Goal: Task Accomplishment & Management: Manage account settings

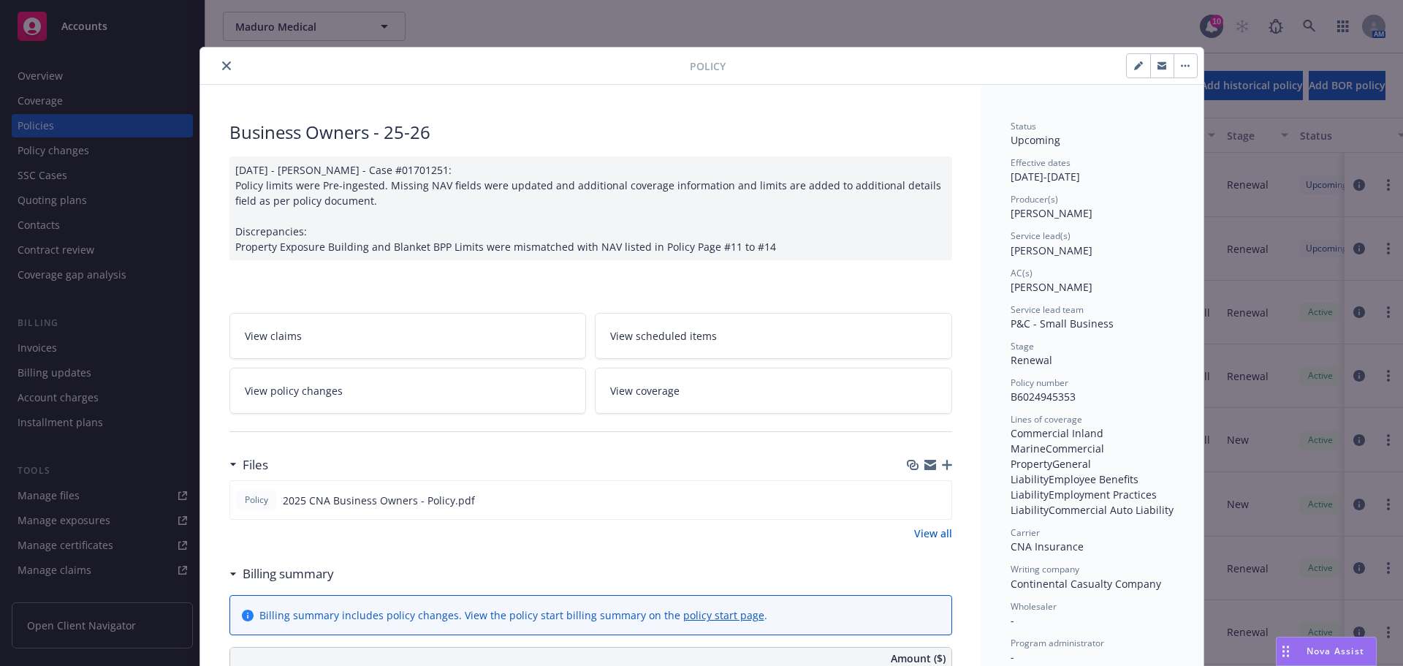
click at [220, 72] on button "close" at bounding box center [227, 66] width 18 height 18
click at [1311, 30] on icon at bounding box center [1309, 26] width 13 height 13
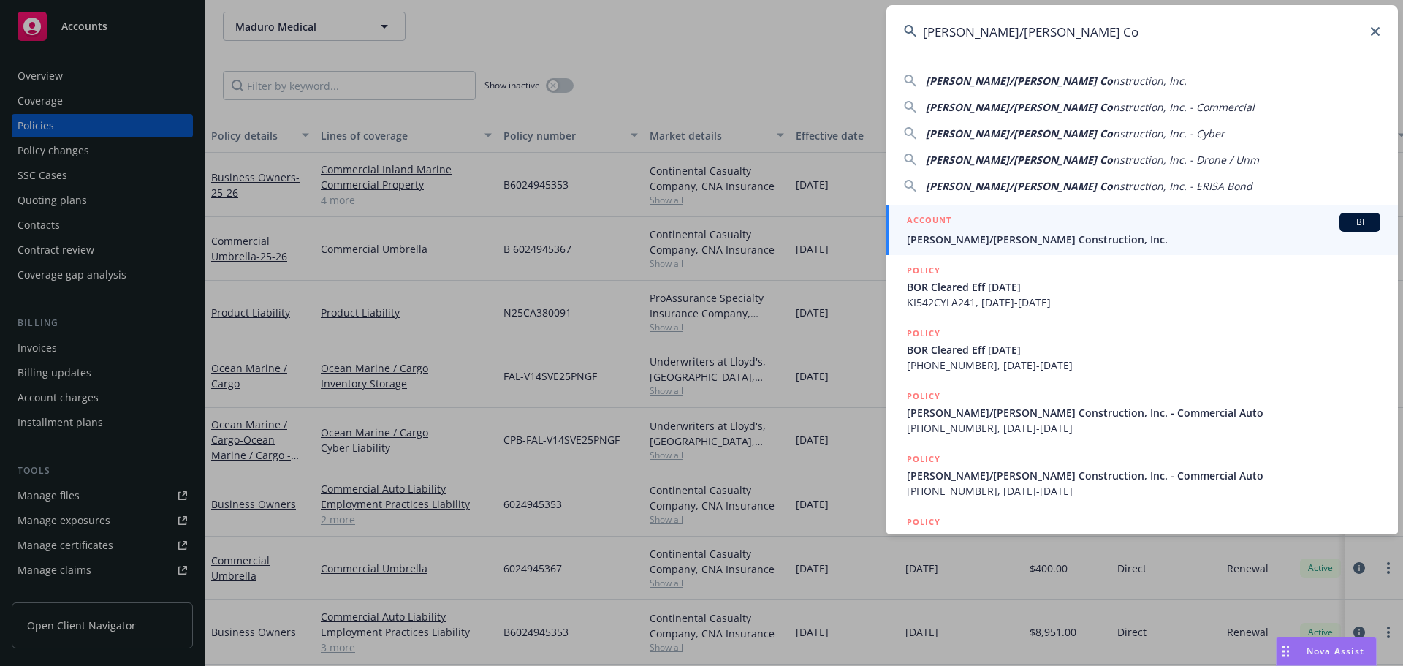
type input "Elliott/Drinkward Co"
click at [1046, 237] on span "Elliott/Drinkward Construction, Inc." at bounding box center [1143, 239] width 473 height 15
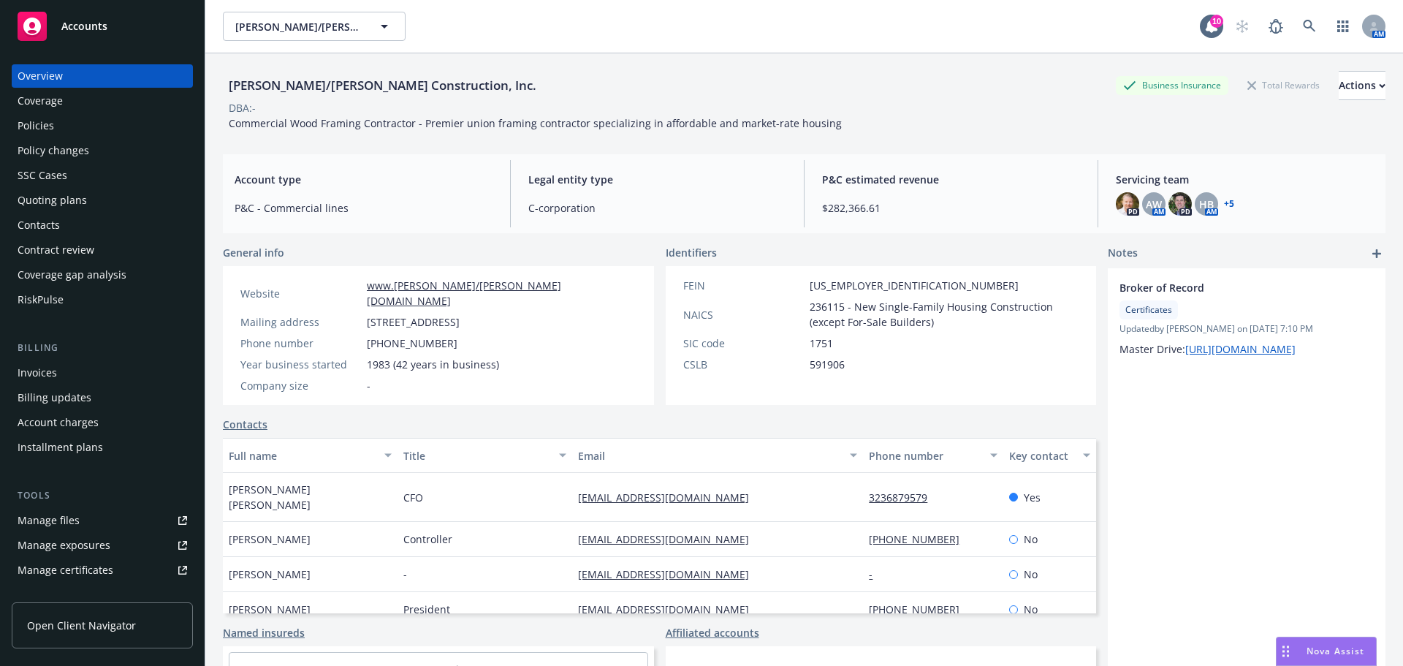
click at [55, 125] on div "Policies" at bounding box center [102, 125] width 169 height 23
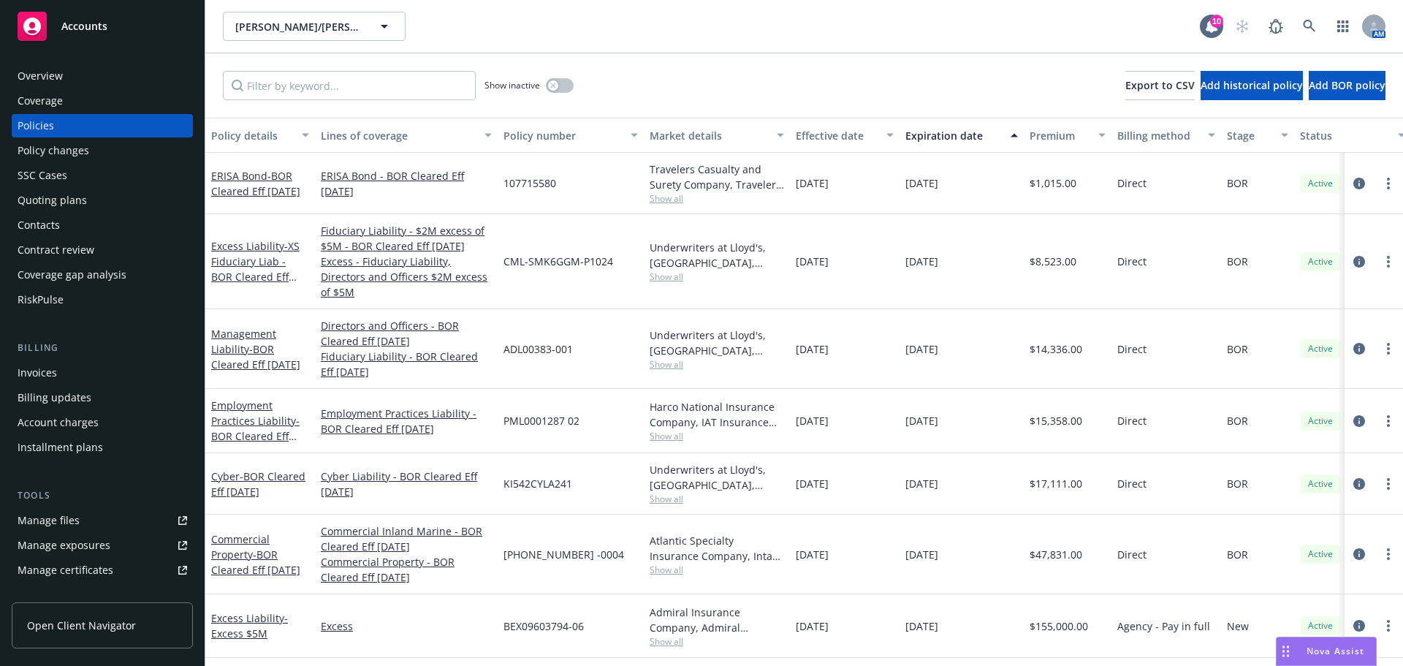
click at [84, 569] on div "Manage certificates" at bounding box center [66, 569] width 96 height 23
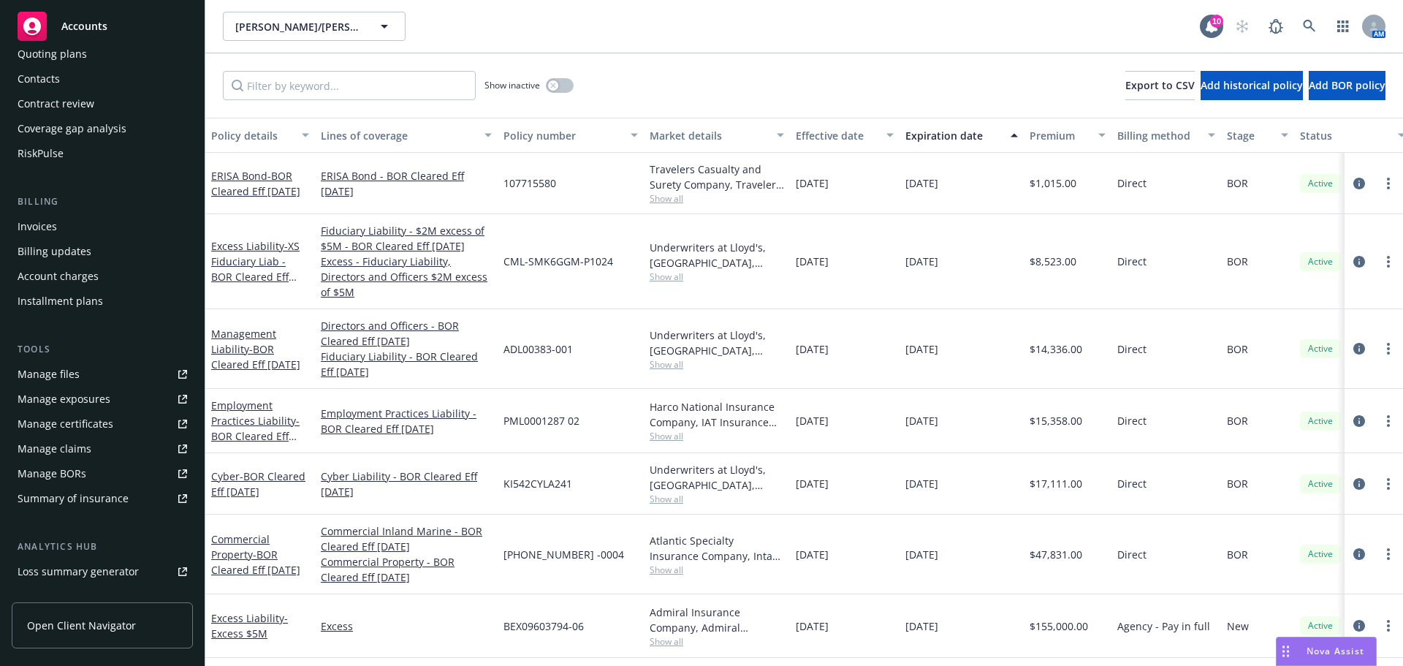
scroll to position [219, 0]
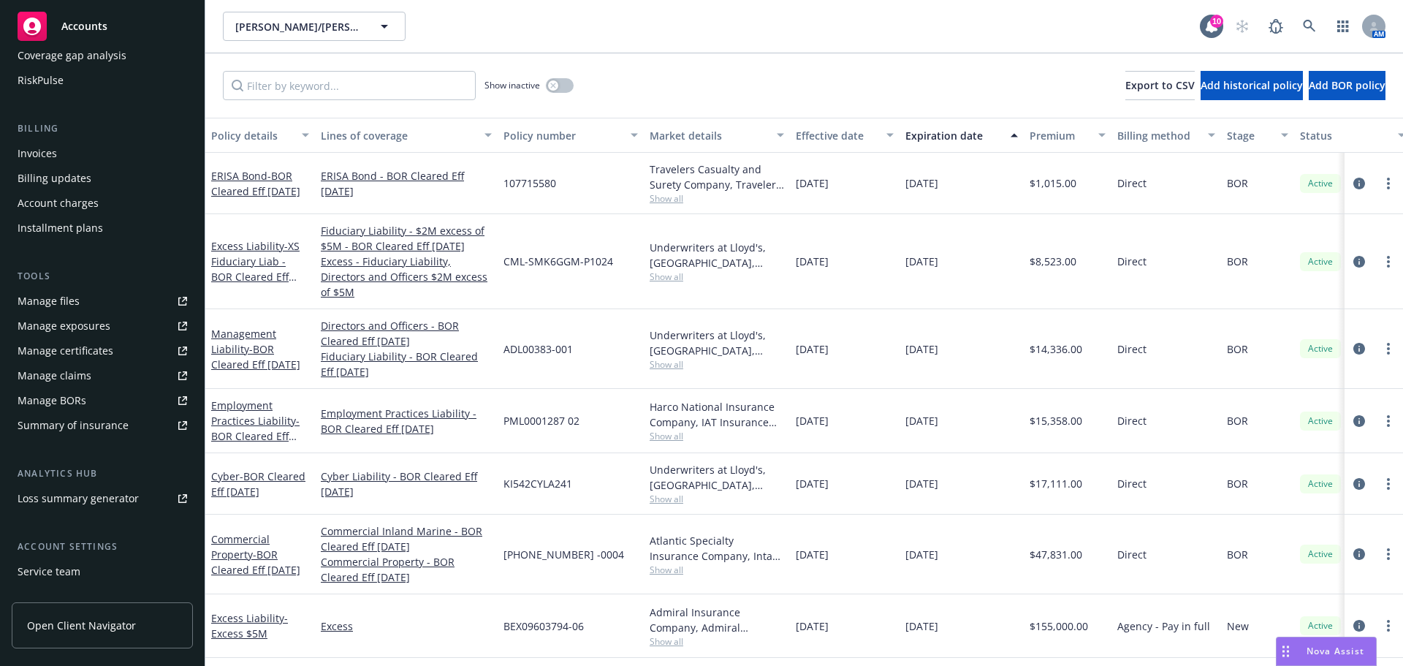
click at [61, 566] on div "Service team" at bounding box center [49, 571] width 63 height 23
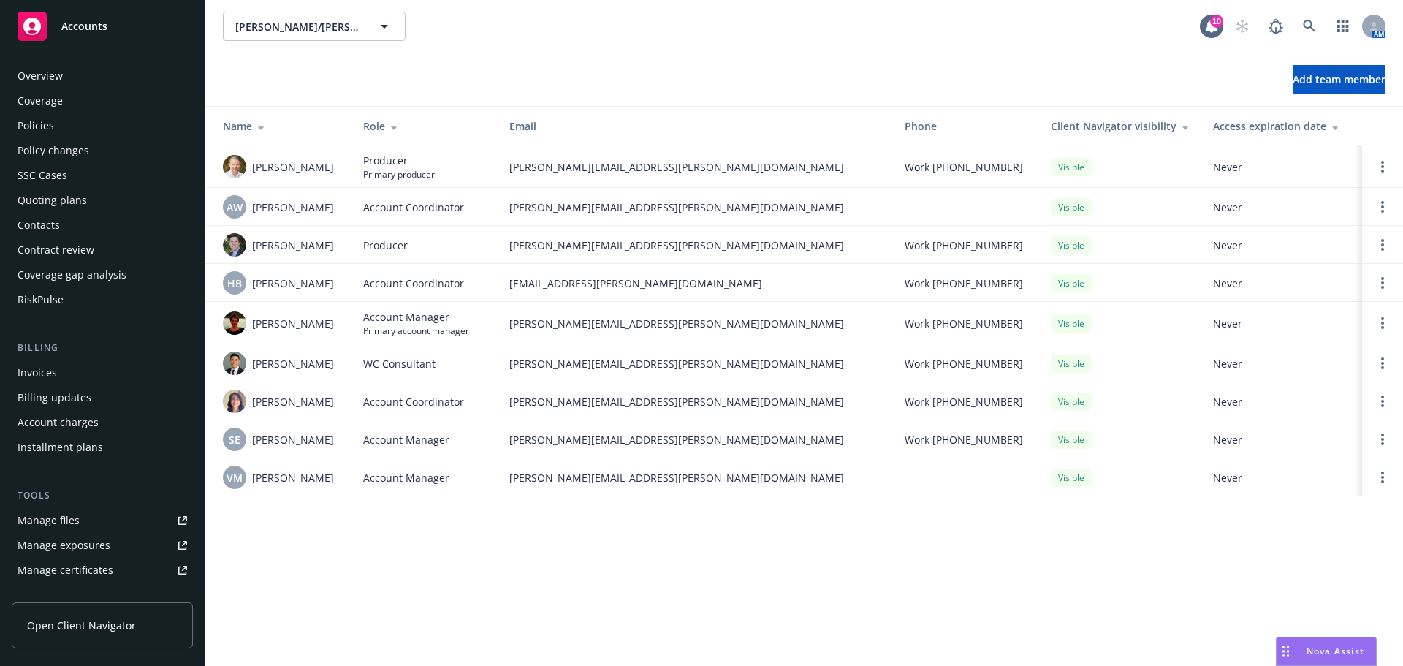
click at [87, 566] on div "Manage certificates" at bounding box center [66, 569] width 96 height 23
click at [80, 127] on div "Policies" at bounding box center [102, 125] width 169 height 23
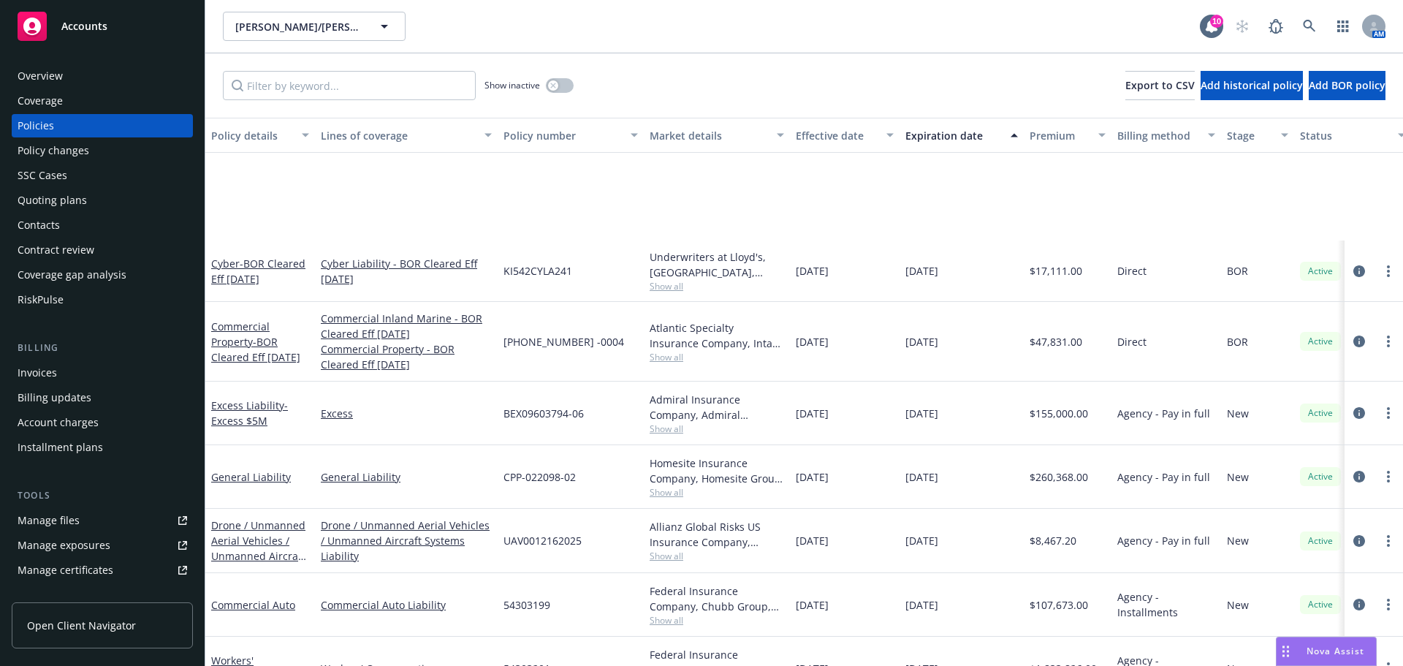
scroll to position [292, 0]
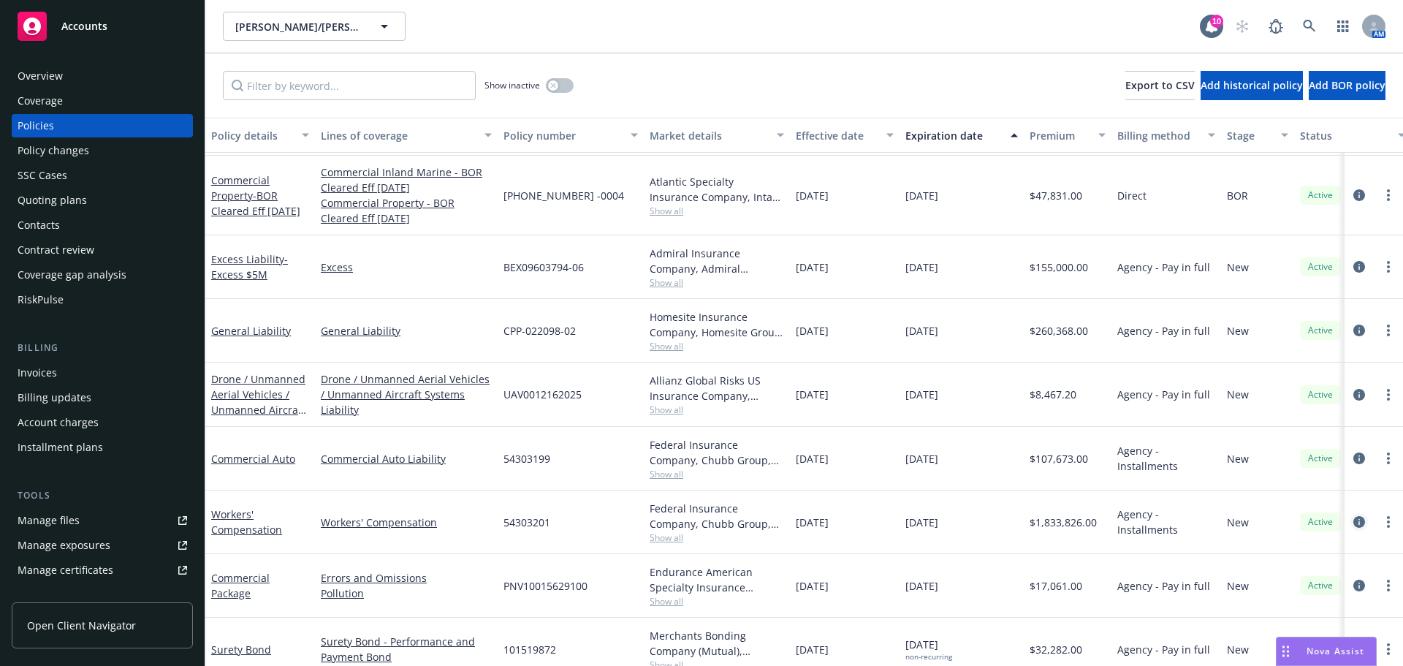
click at [1353, 522] on icon "circleInformation" at bounding box center [1359, 522] width 12 height 12
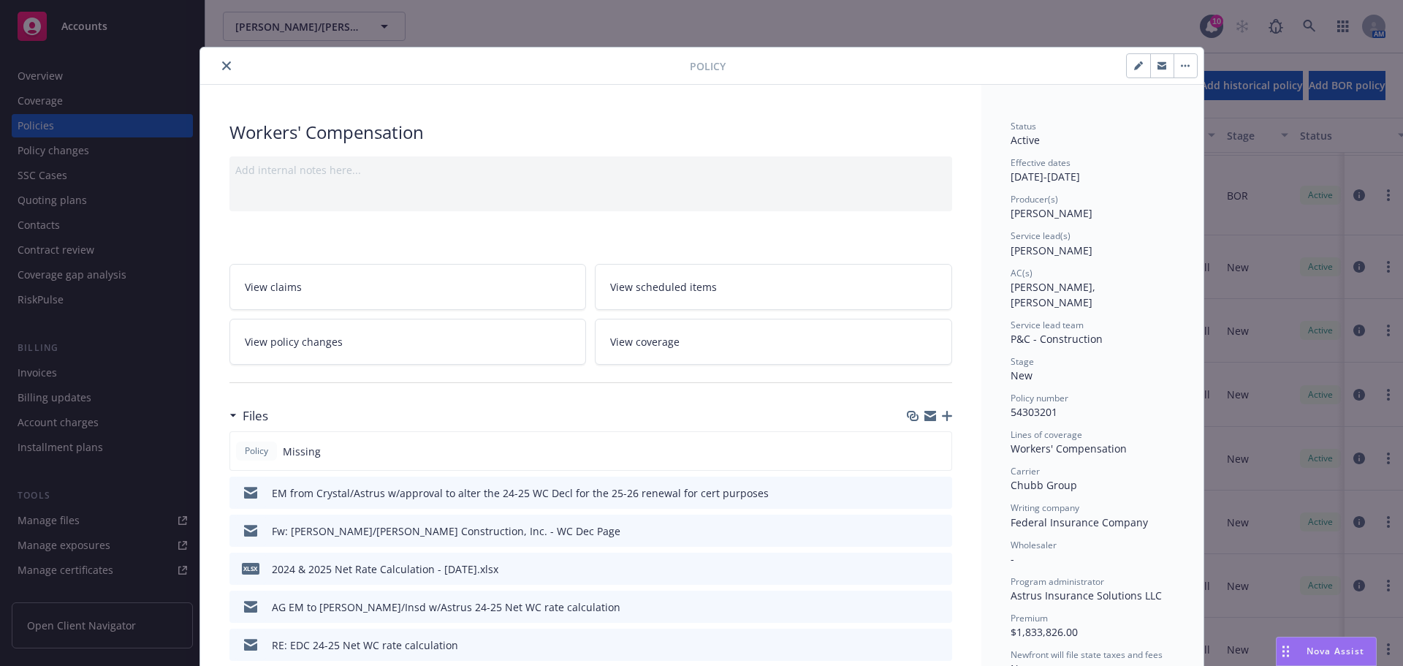
click at [224, 61] on button "close" at bounding box center [227, 66] width 18 height 18
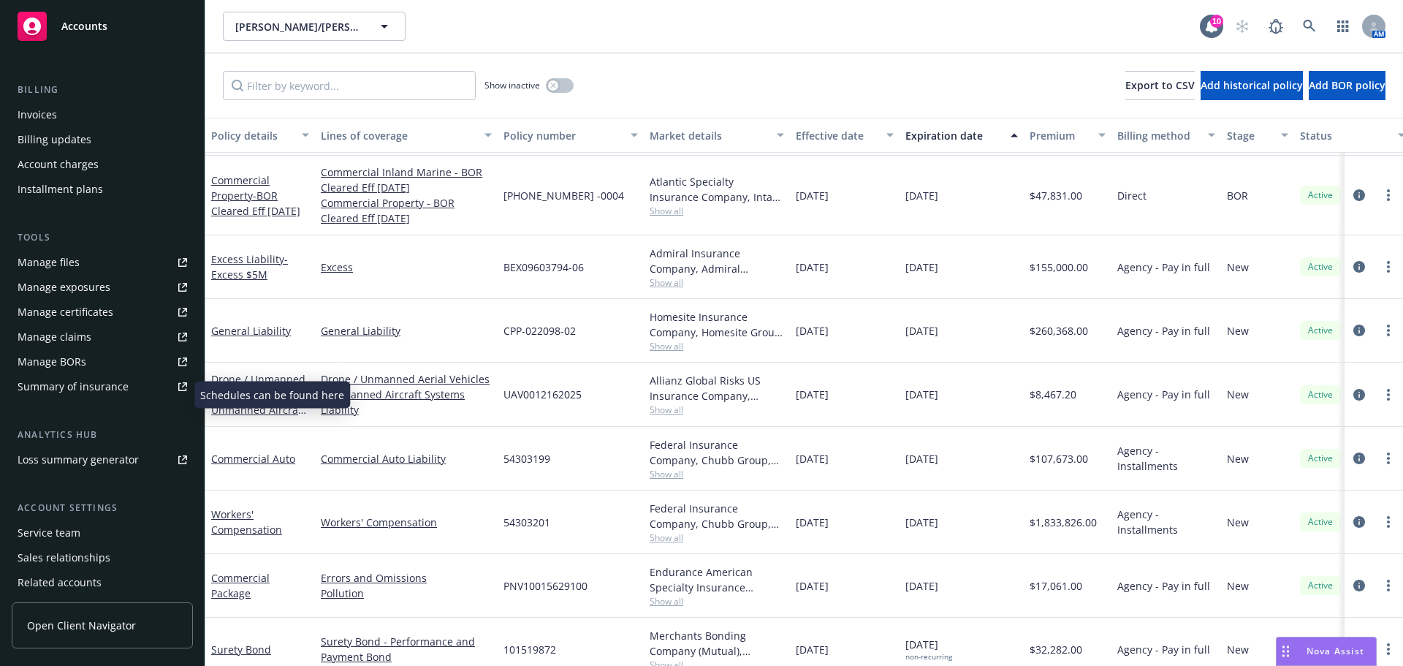
scroll to position [292, 0]
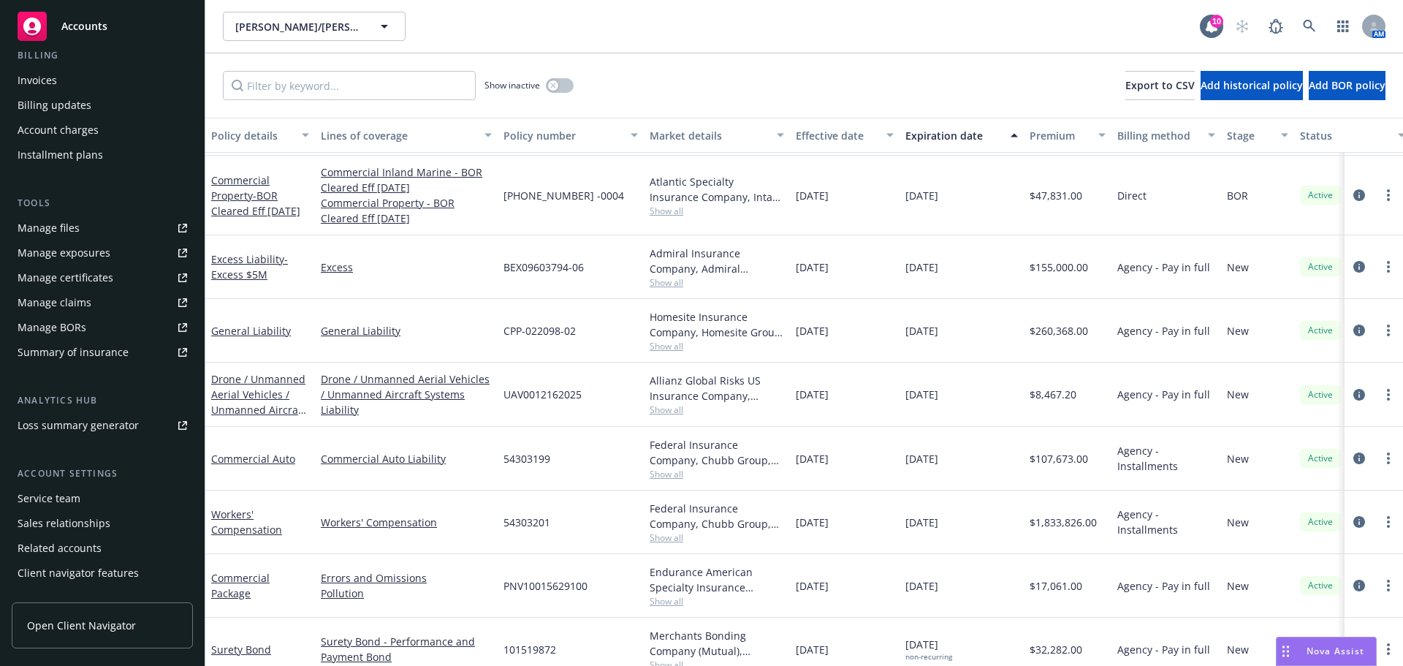
click at [74, 497] on div "Service team" at bounding box center [49, 498] width 63 height 23
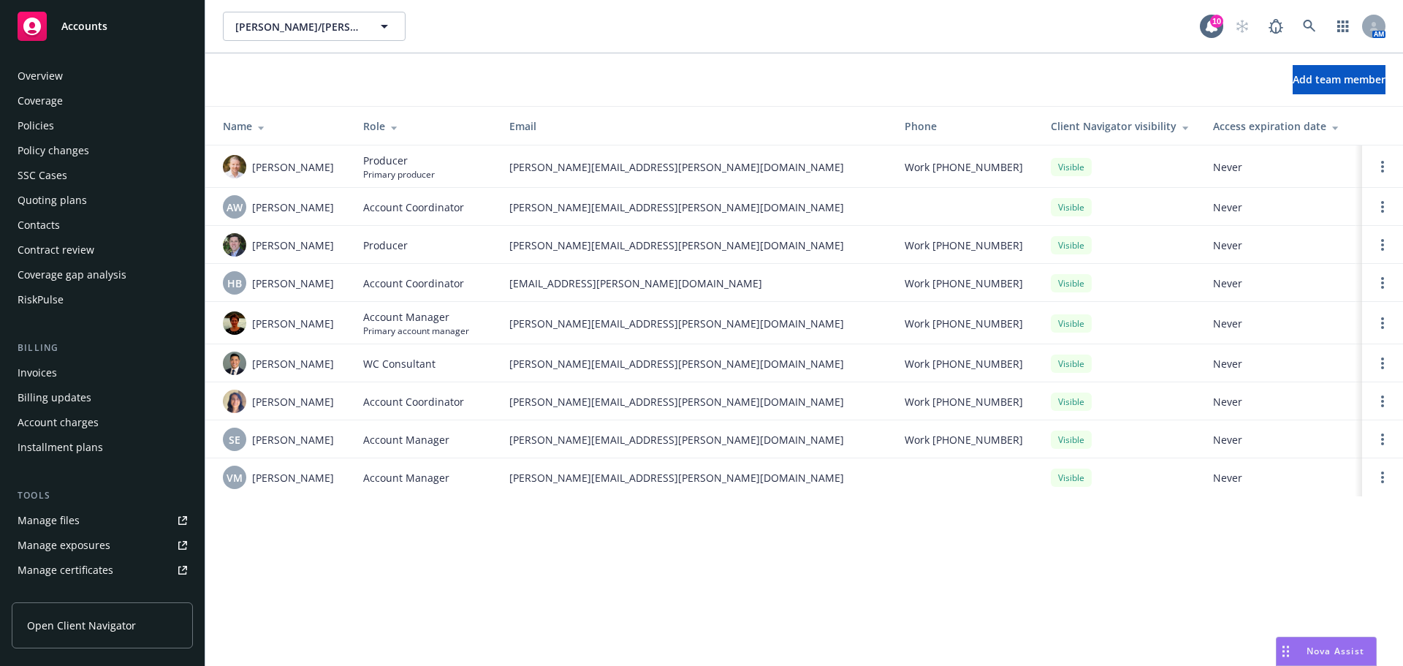
click at [72, 75] on div "Overview" at bounding box center [102, 75] width 169 height 23
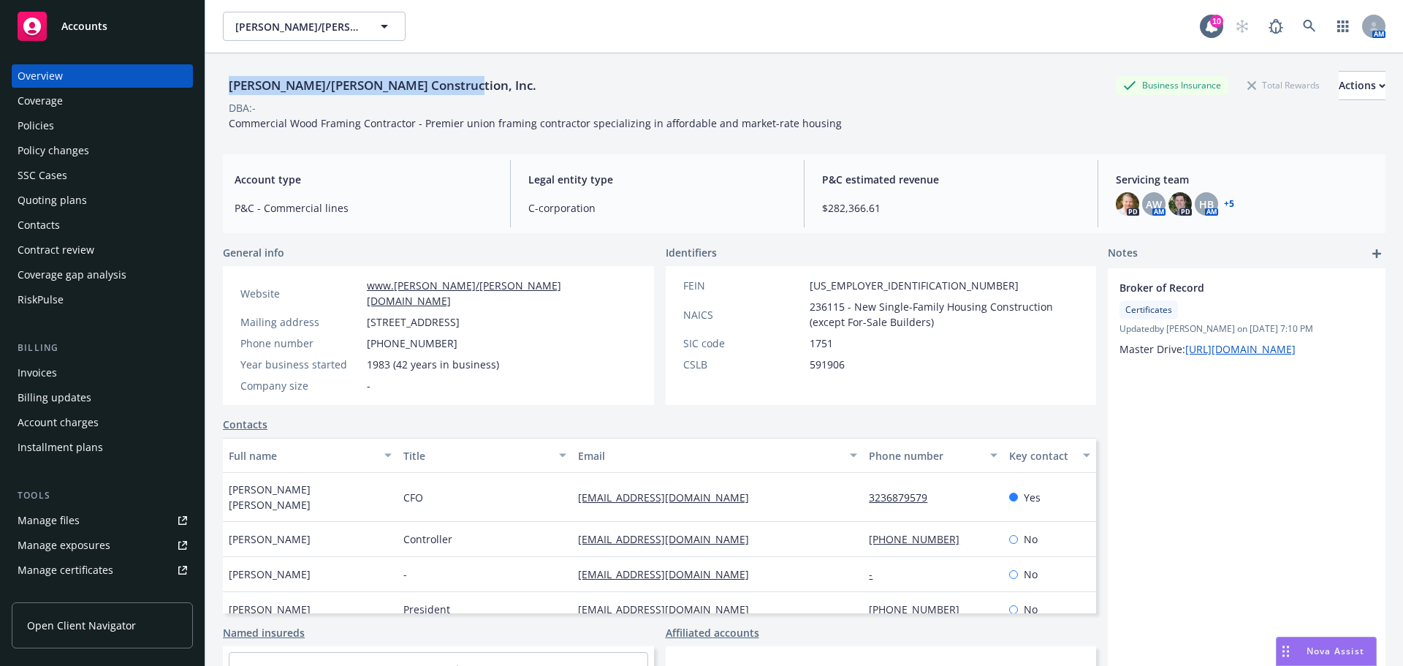
drag, startPoint x: 457, startPoint y: 79, endPoint x: 217, endPoint y: 78, distance: 240.4
click at [217, 78] on div "Elliott/Drinkward Construction, Inc. Business Insurance Total Rewards Actions D…" at bounding box center [803, 386] width 1197 height 666
copy div "Elliott/Drinkward Construction, Inc."
click at [1295, 34] on link at bounding box center [1309, 26] width 29 height 29
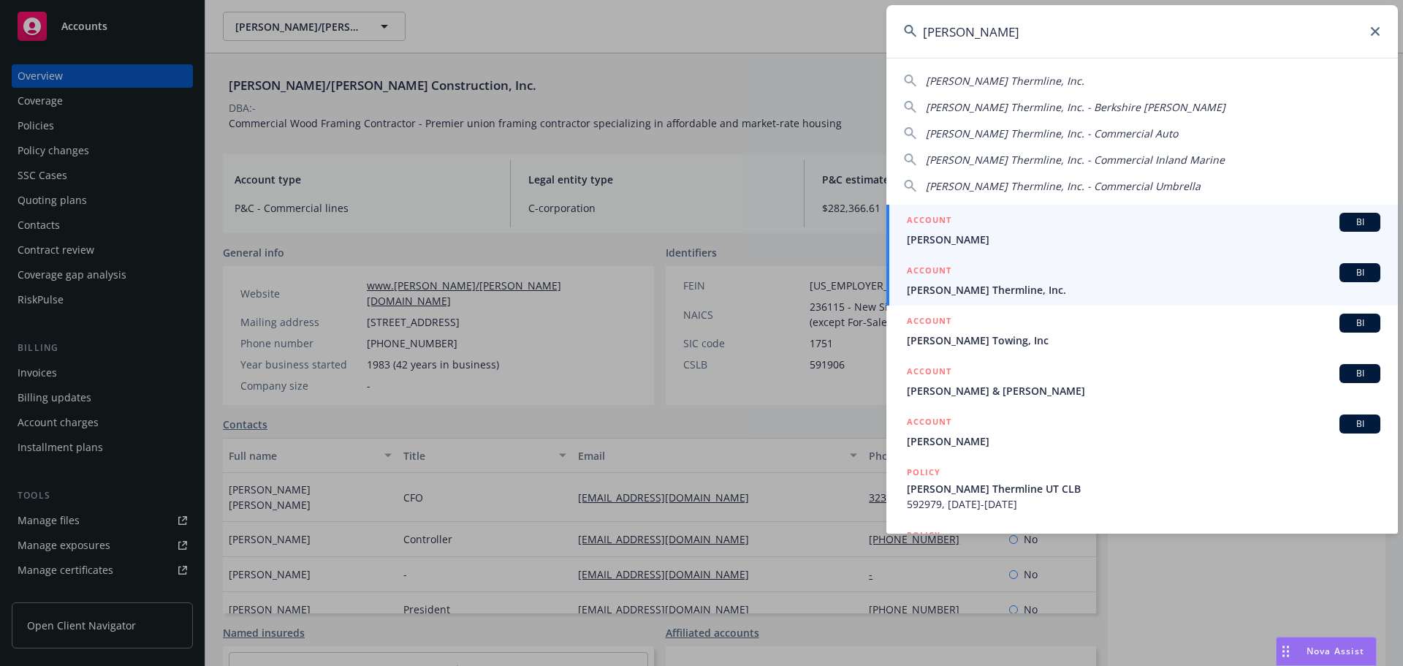
type input "ricker"
click at [1021, 282] on span "[PERSON_NAME] Thermline, Inc." at bounding box center [1143, 289] width 473 height 15
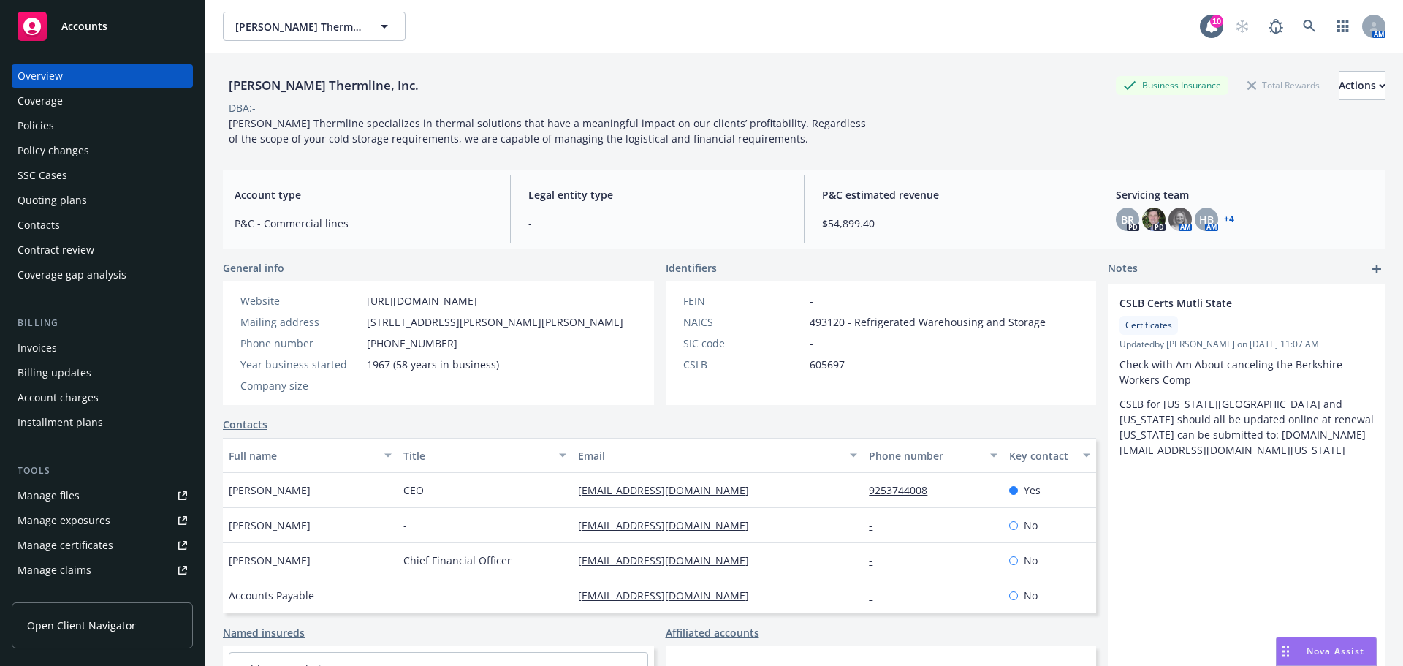
click at [86, 538] on div "Manage certificates" at bounding box center [66, 544] width 96 height 23
click at [821, 358] on span "605697" at bounding box center [826, 364] width 35 height 15
copy span "605697"
click at [56, 125] on div "Policies" at bounding box center [102, 125] width 169 height 23
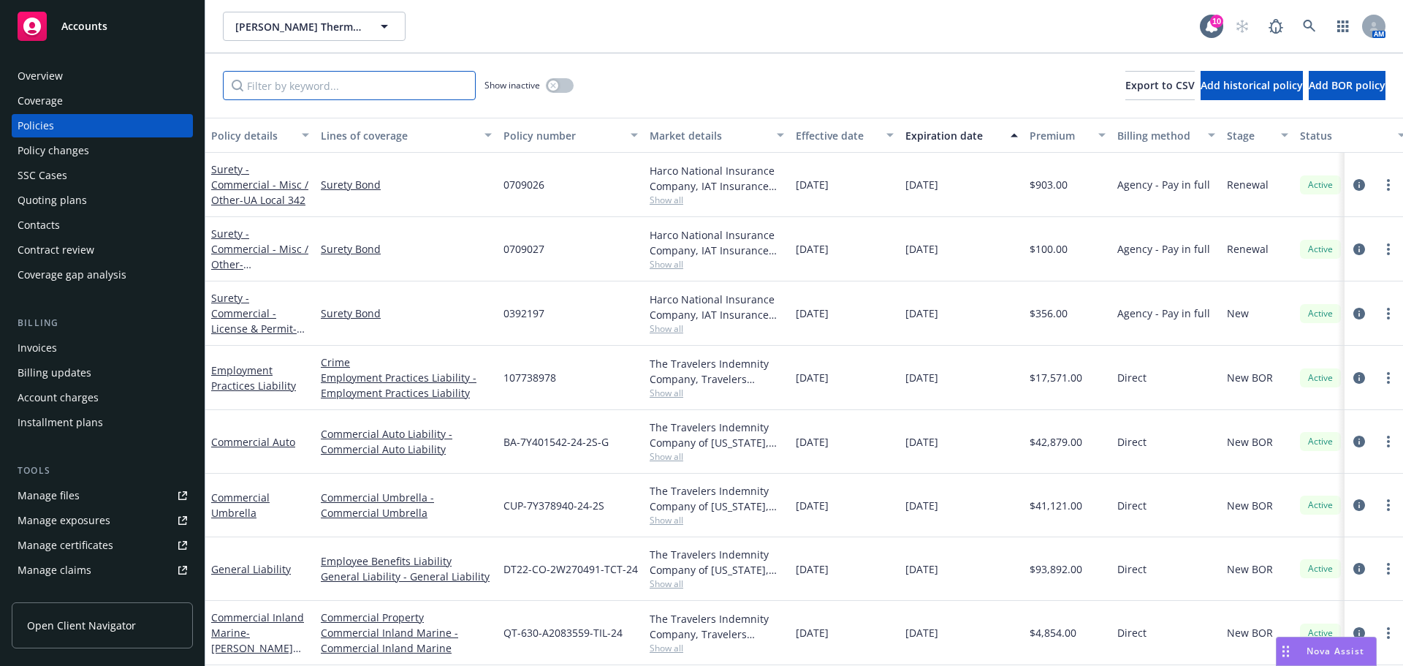
click at [342, 87] on input "Filter by keyword..." at bounding box center [349, 85] width 253 height 29
click at [335, 88] on input "Filter by keyword..." at bounding box center [349, 85] width 253 height 29
paste input "C7385748A)"
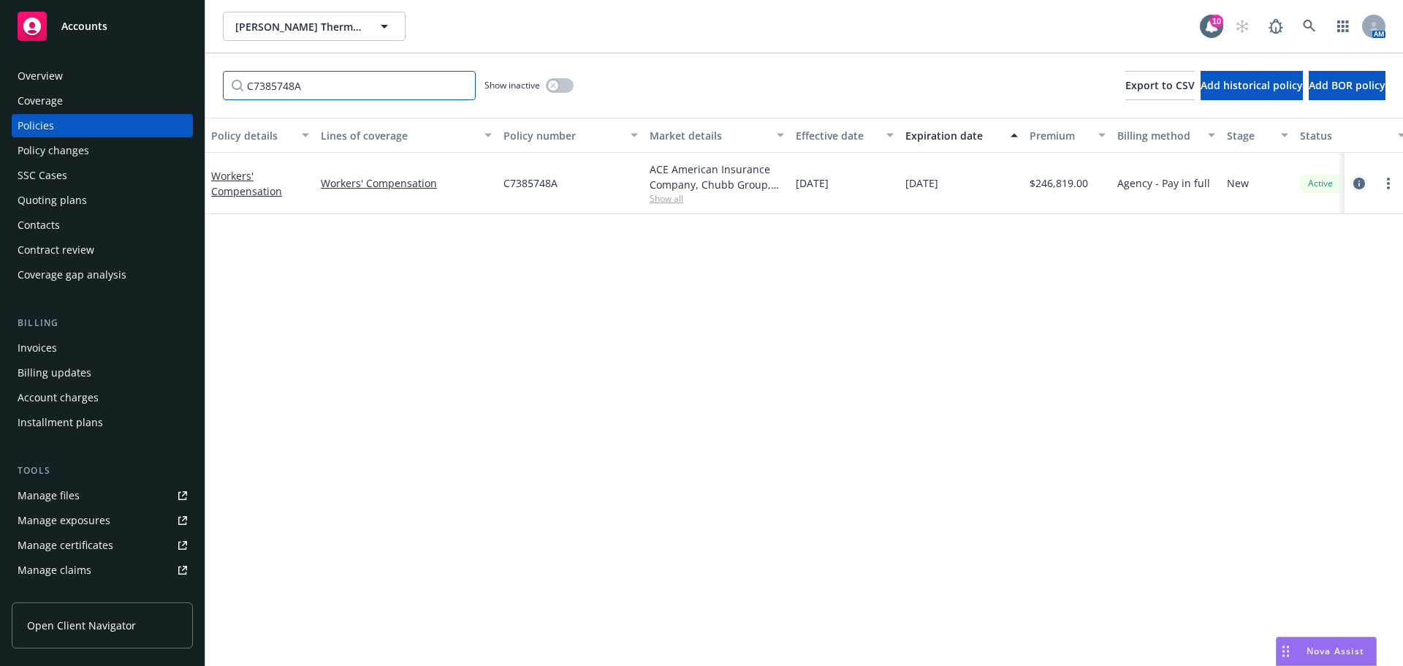
type input "C7385748A"
click at [1354, 184] on icon "circleInformation" at bounding box center [1359, 184] width 12 height 12
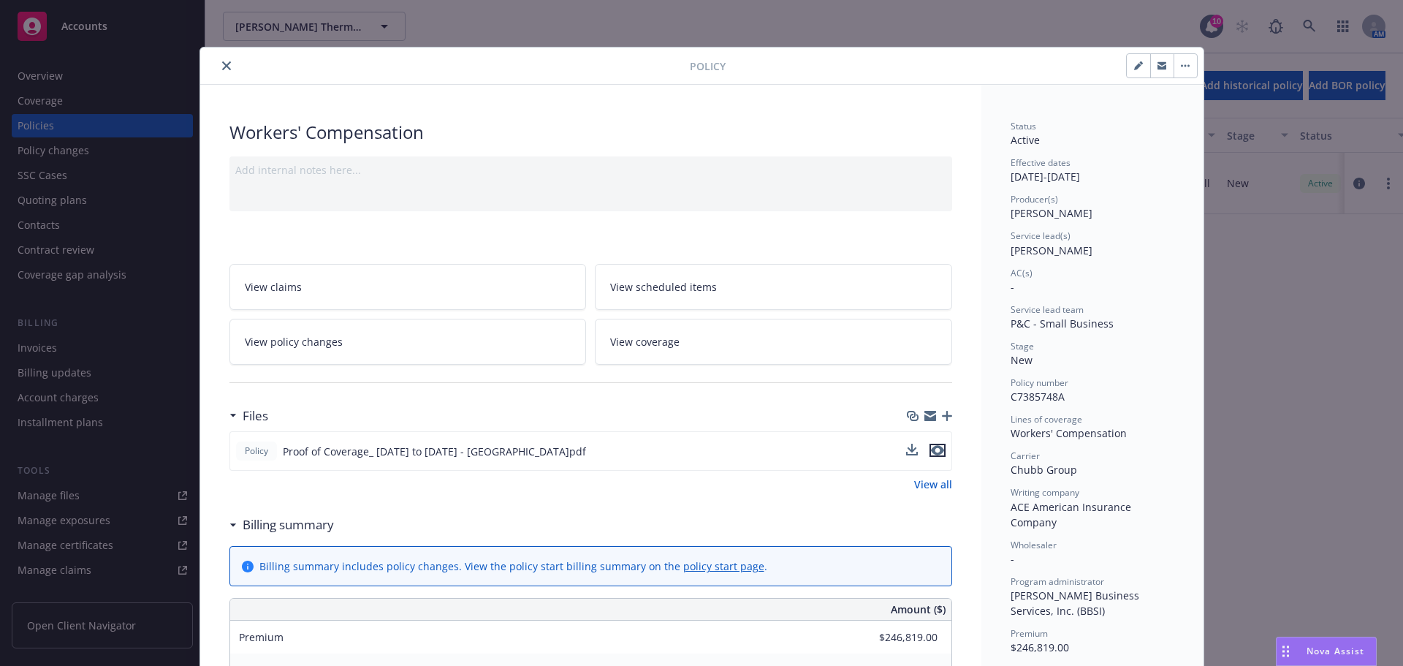
click at [933, 453] on icon "preview file" at bounding box center [937, 450] width 13 height 10
drag, startPoint x: 218, startPoint y: 66, endPoint x: 207, endPoint y: 20, distance: 46.6
click at [222, 66] on icon "close" at bounding box center [226, 65] width 9 height 9
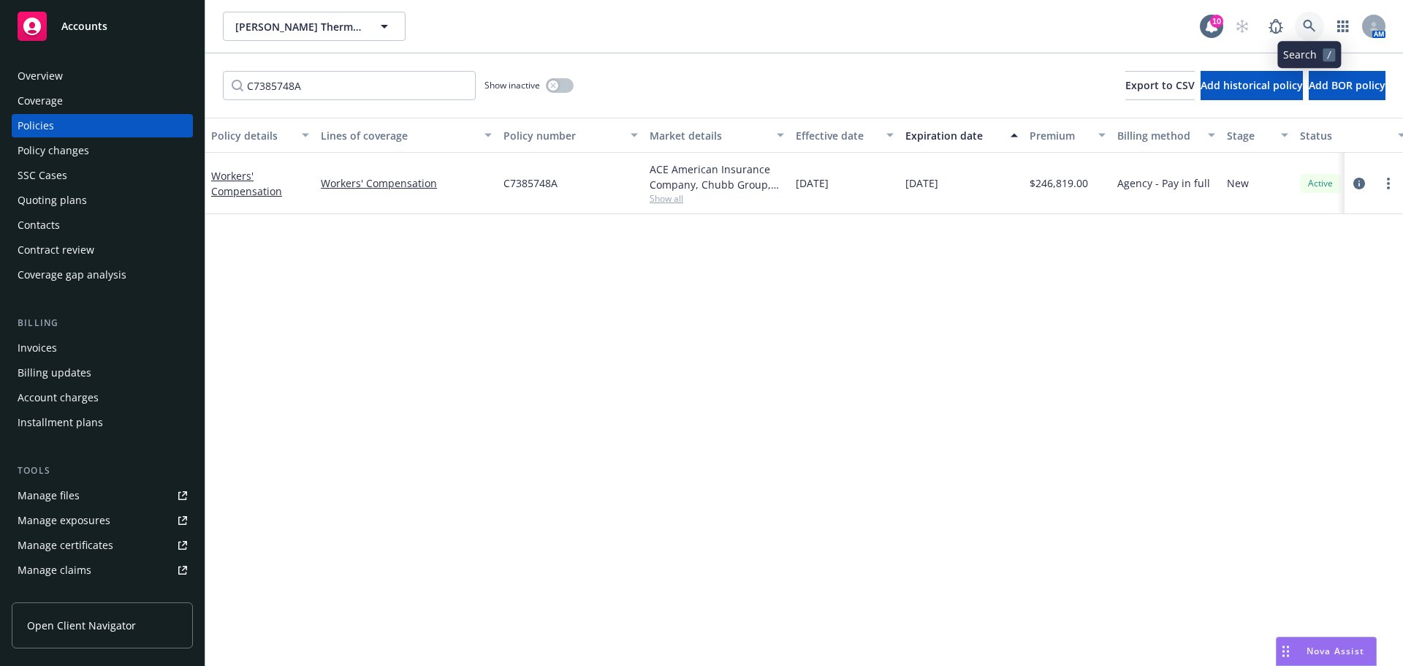
click at [1311, 31] on icon at bounding box center [1309, 26] width 13 height 13
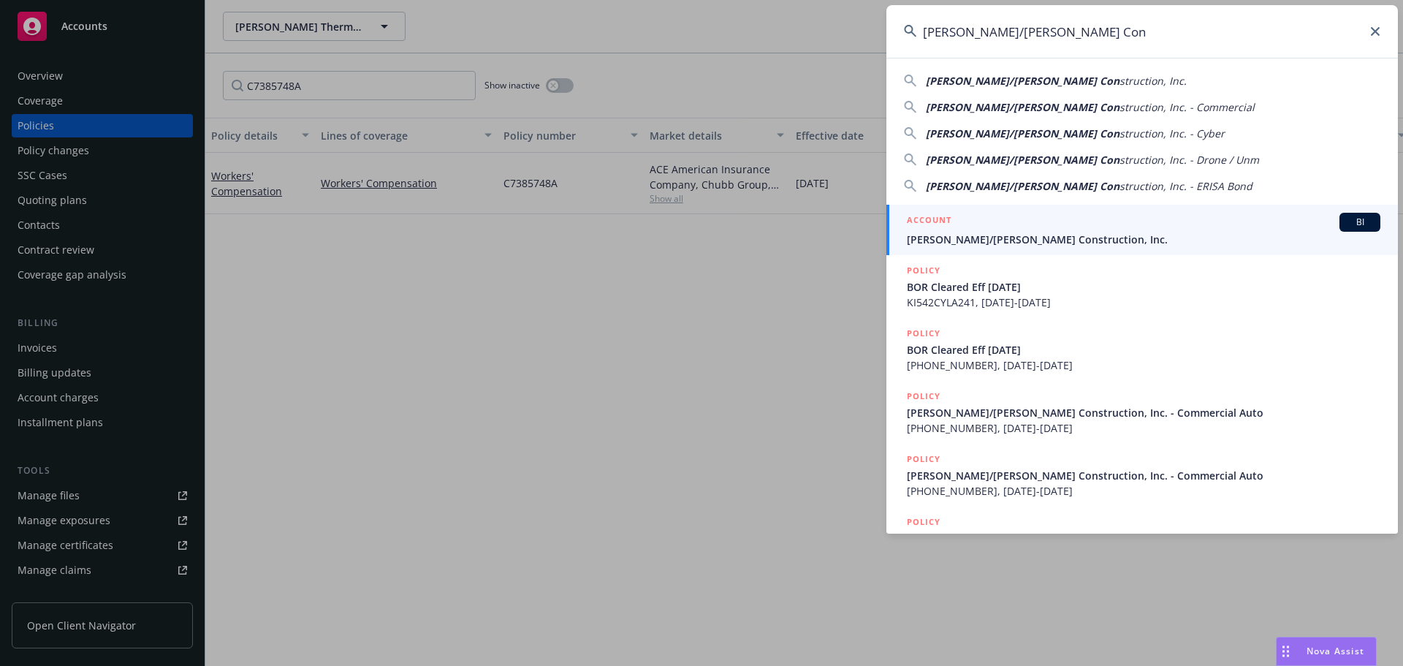
type input "Elliott/Drinkward Con"
click at [995, 224] on div "ACCOUNT BI" at bounding box center [1143, 222] width 473 height 19
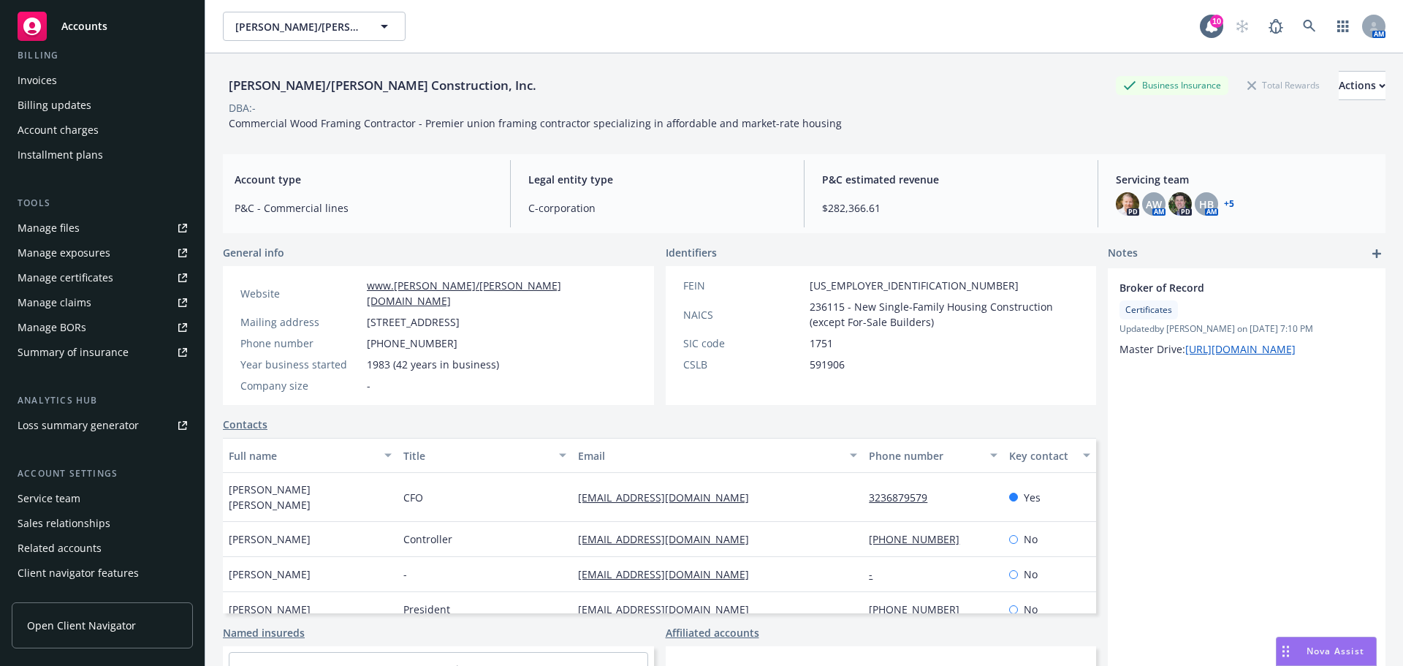
scroll to position [311, 0]
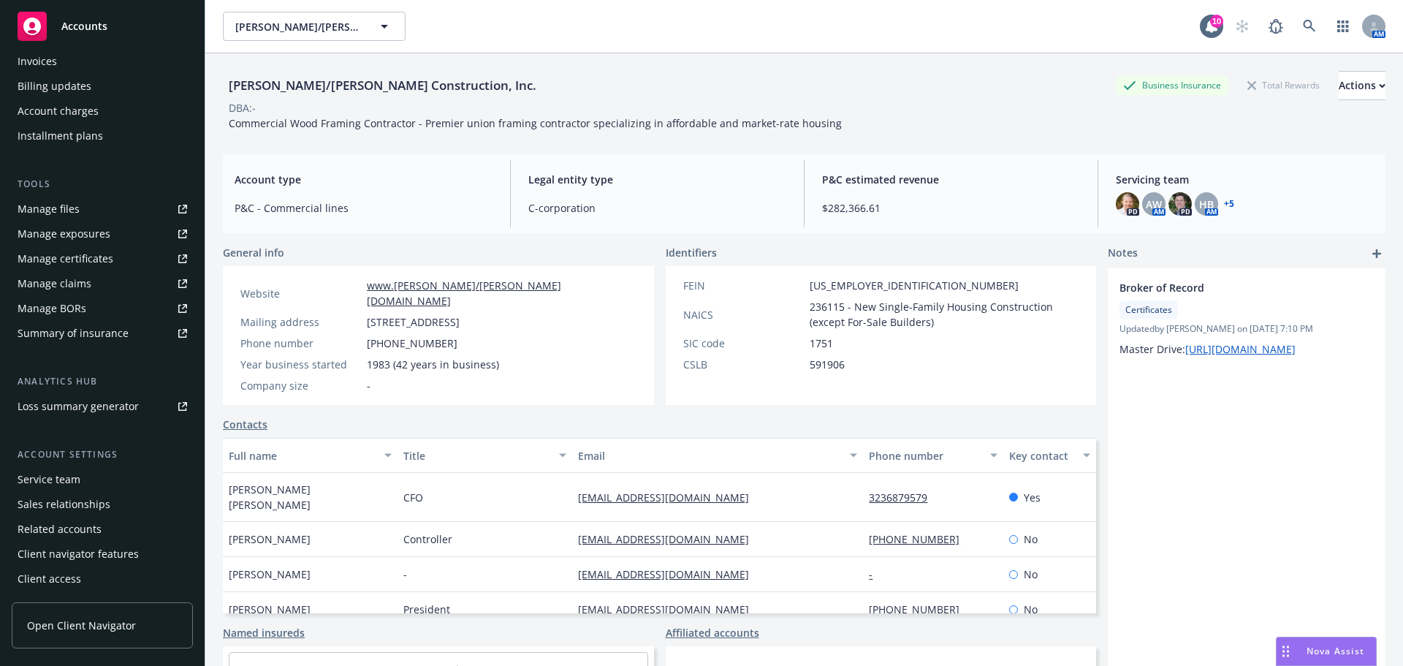
click at [73, 481] on div "Service team" at bounding box center [49, 479] width 63 height 23
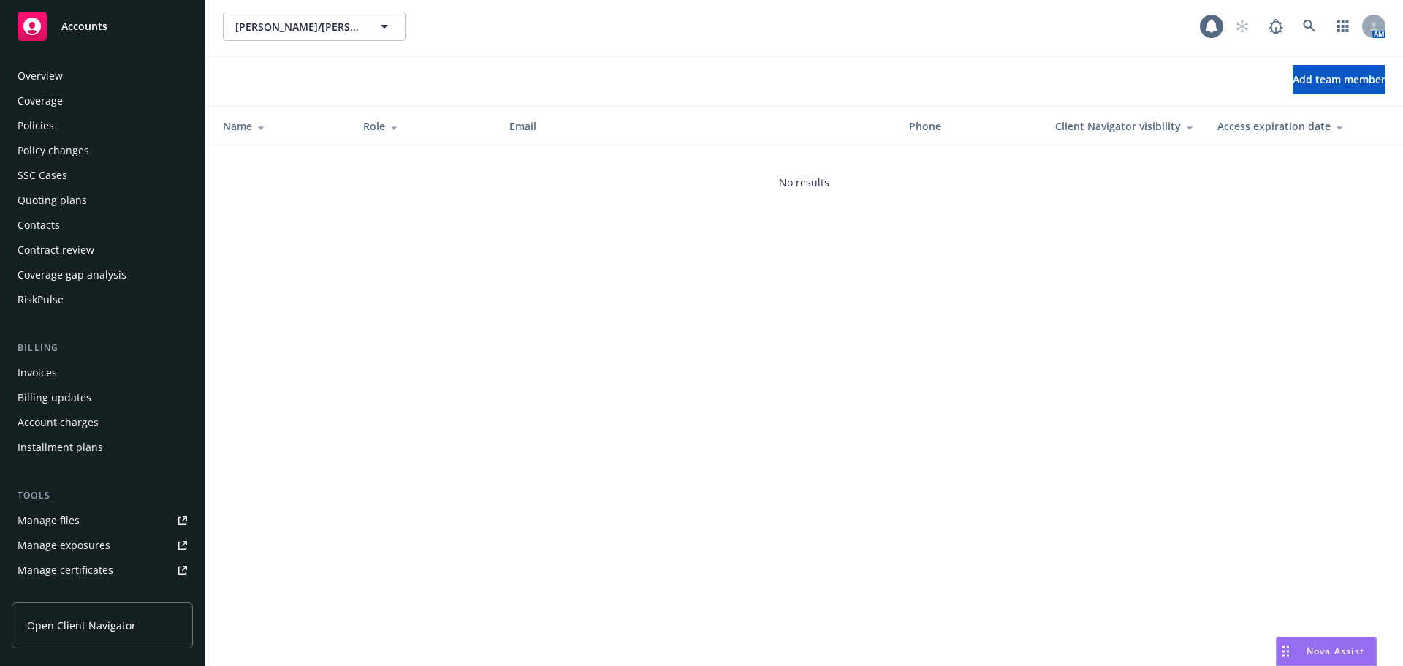
scroll to position [311, 0]
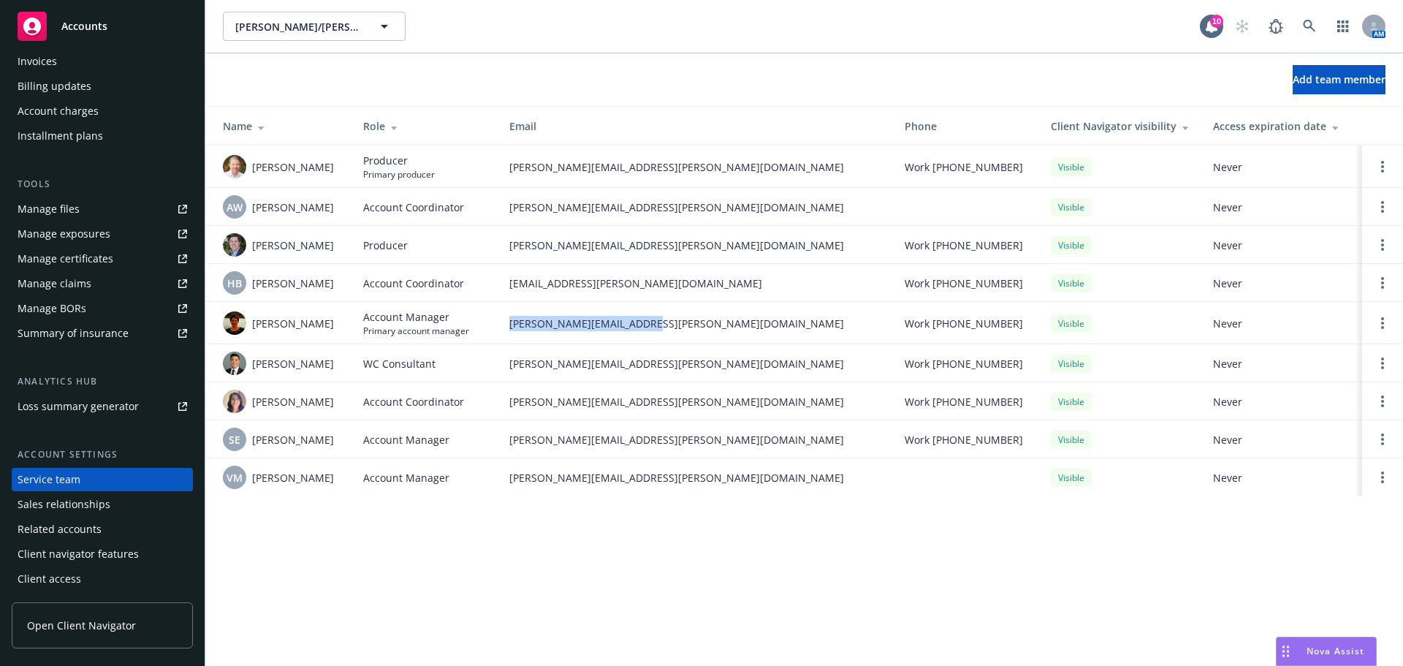
drag, startPoint x: 654, startPoint y: 310, endPoint x: 505, endPoint y: 329, distance: 150.2
click at [505, 329] on td "julie.vierra@newfront.com" at bounding box center [695, 323] width 395 height 42
copy span "julie.vierra@newfront.com"
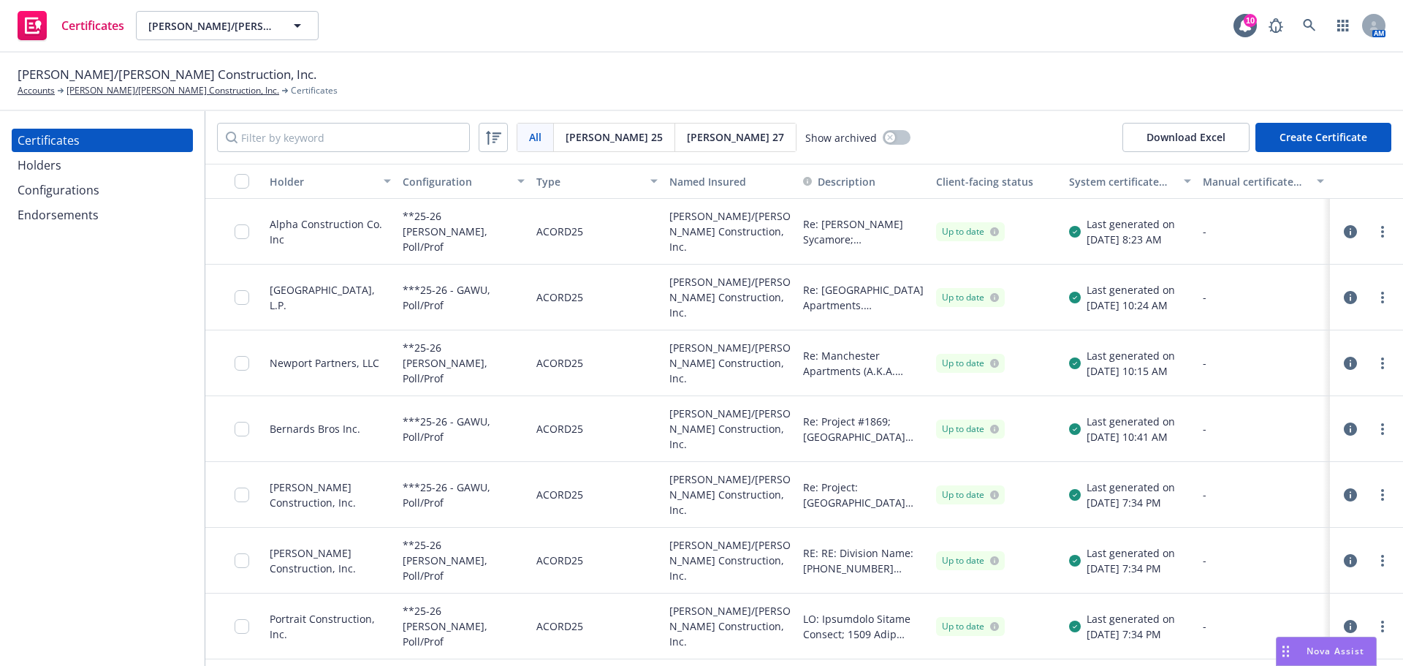
click at [81, 213] on div "Endorsements" at bounding box center [58, 214] width 81 height 23
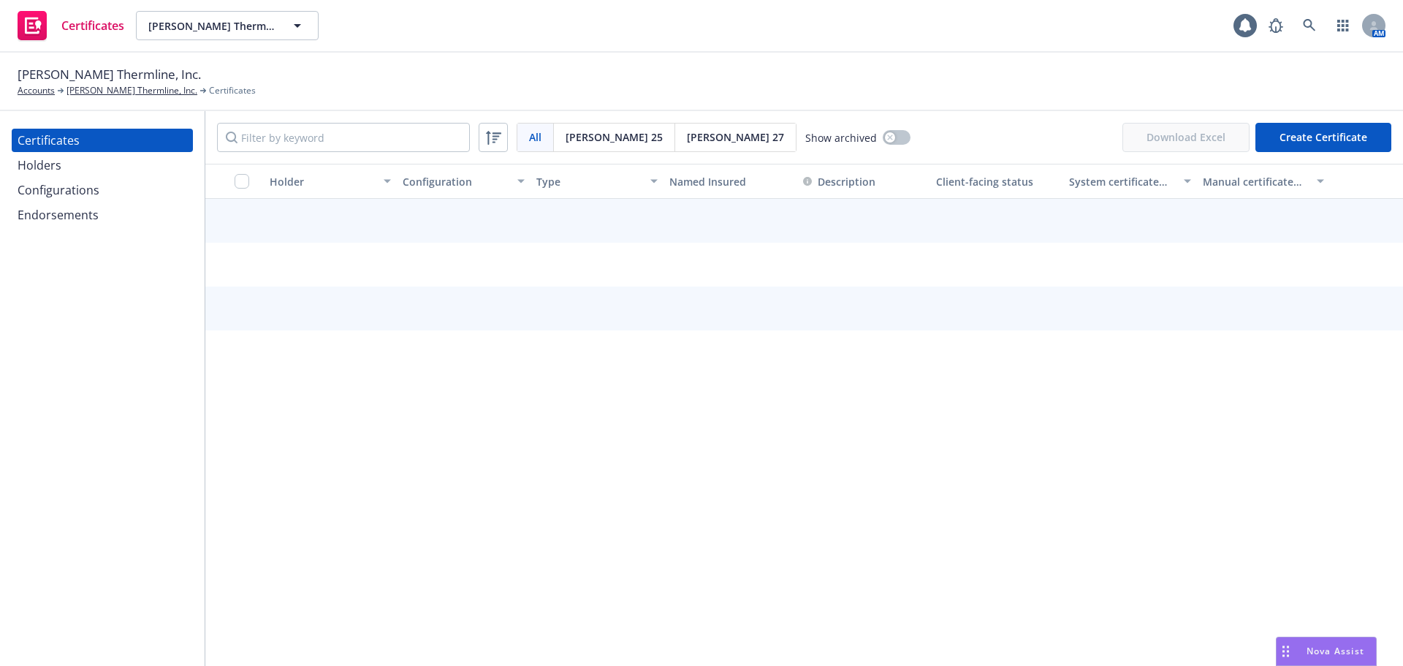
drag, startPoint x: 0, startPoint y: 0, endPoint x: 91, endPoint y: 191, distance: 212.1
click at [91, 191] on div "Configurations" at bounding box center [59, 189] width 82 height 23
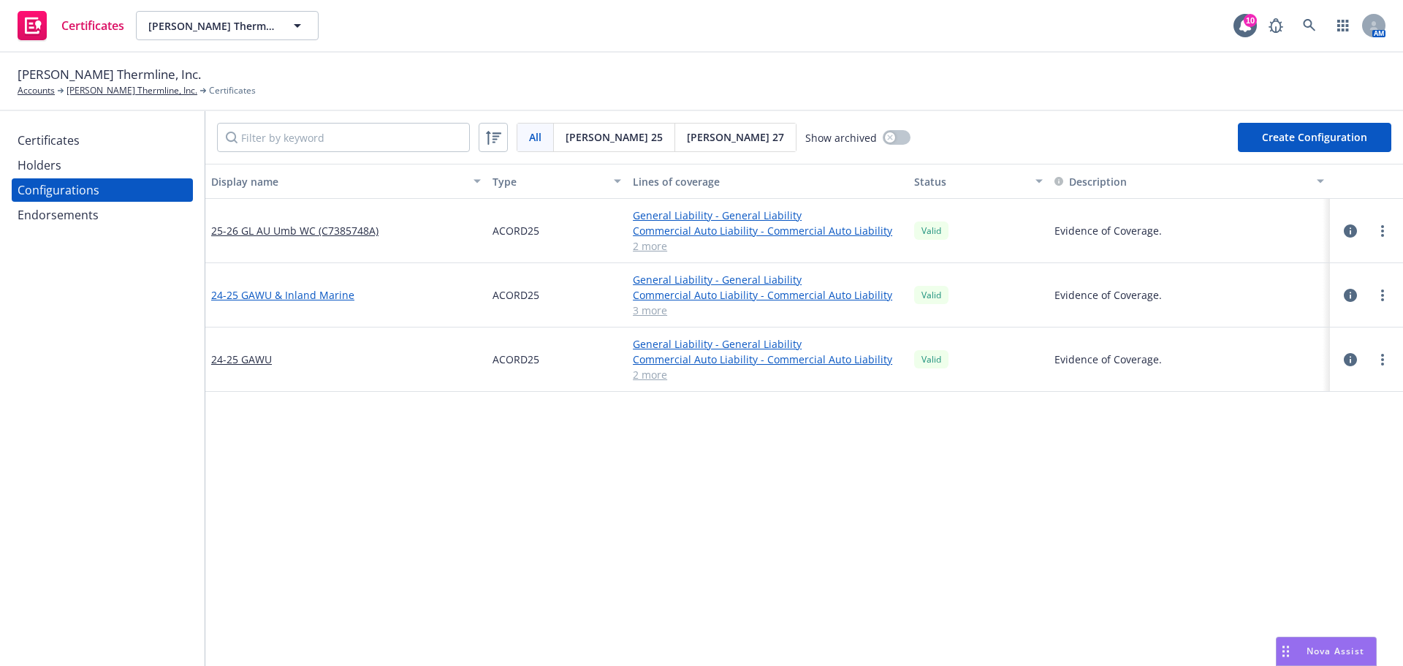
click at [308, 289] on link "24-25 GAWU & Inland Marine" at bounding box center [282, 294] width 143 height 15
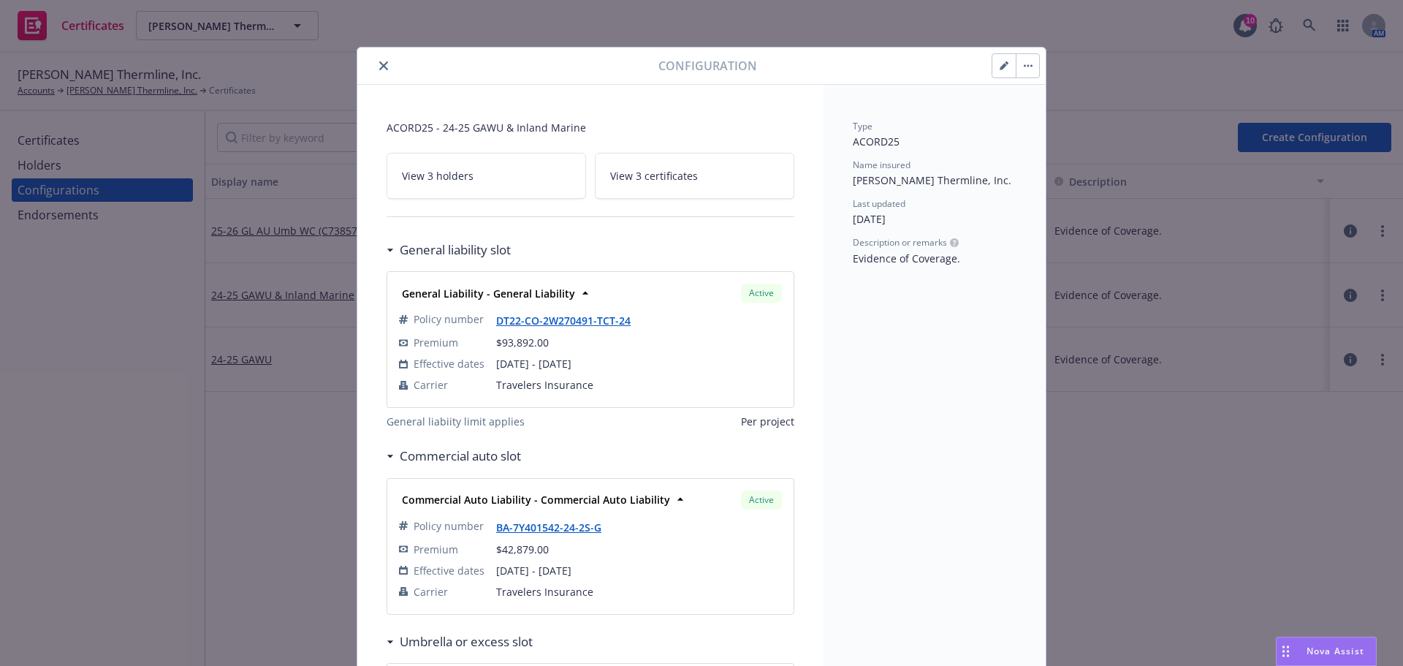
click at [1015, 59] on button "button" at bounding box center [1026, 65] width 23 height 23
click at [1000, 60] on button "button" at bounding box center [1003, 65] width 23 height 23
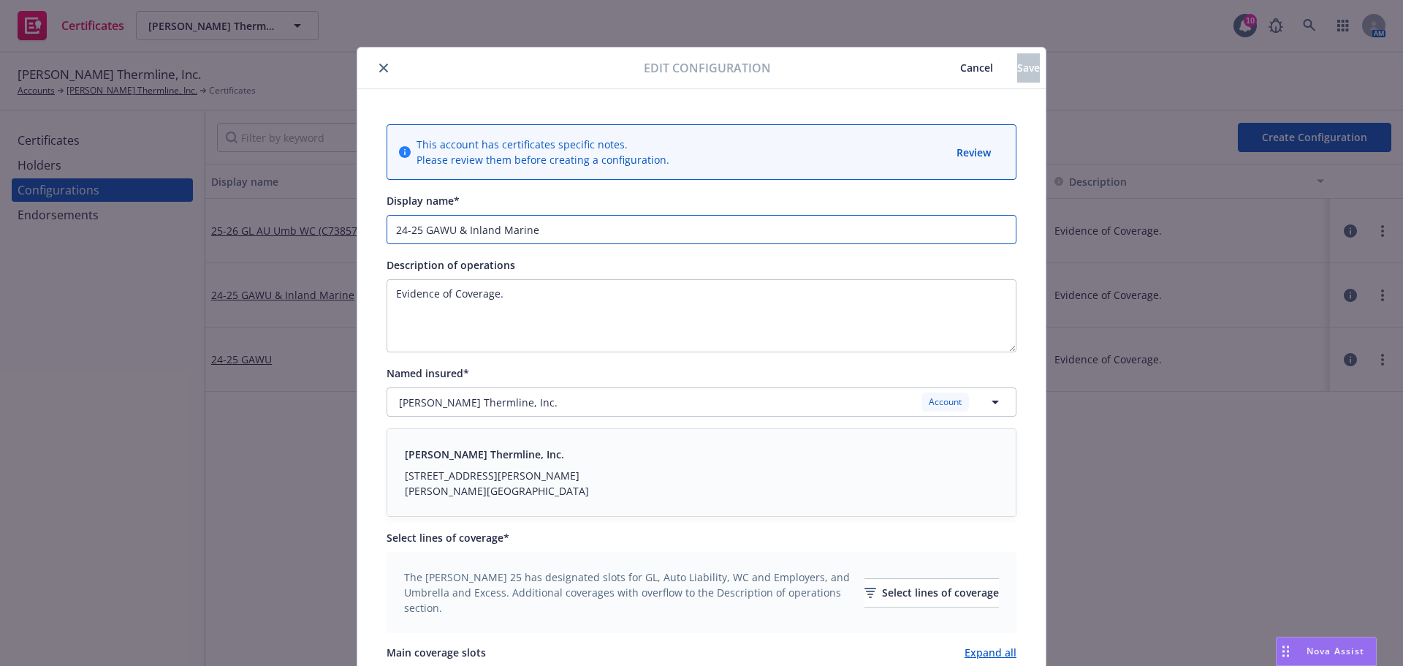
click at [414, 232] on input "24-25 GAWU & Inland Marine" at bounding box center [701, 229] width 630 height 29
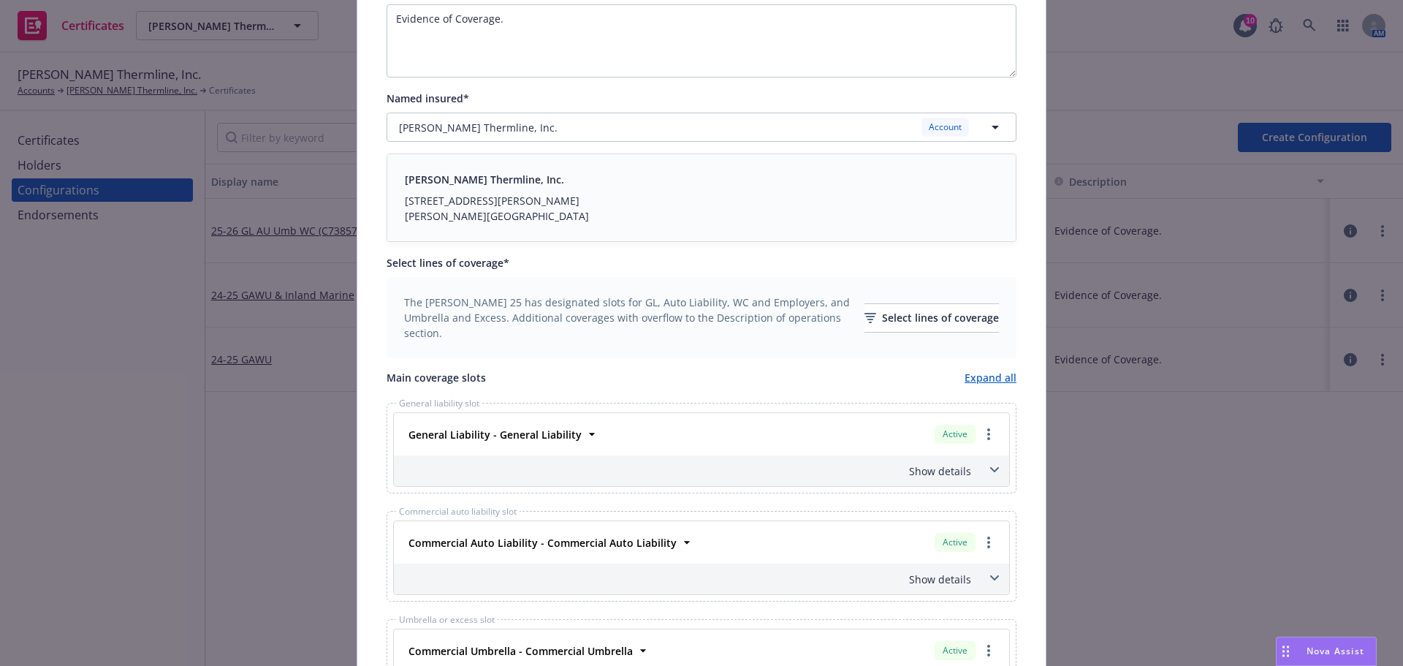
scroll to position [292, 0]
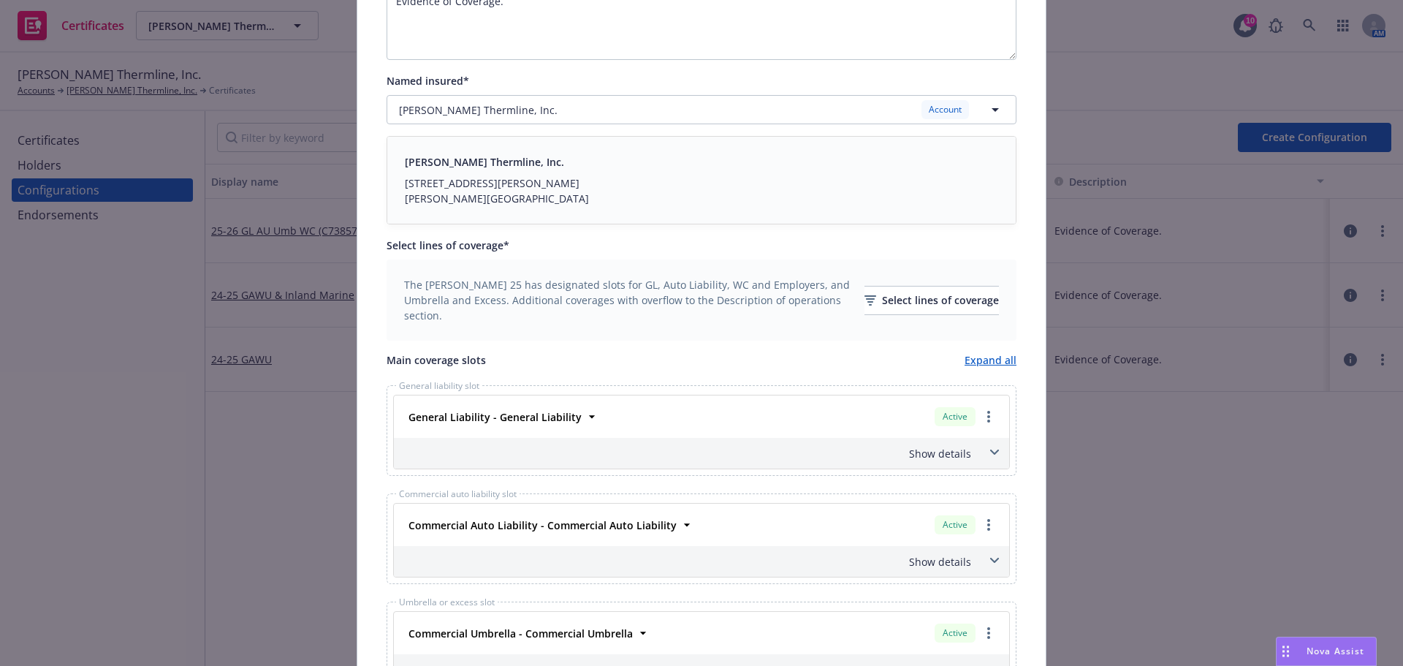
type input "24-25/26 GAWU & Inland Marine"
click at [922, 316] on div "The ACORD 25 has designated slots for GL, Auto Liability, WC and Employers, and…" at bounding box center [701, 300] width 595 height 46
click at [915, 304] on div "Select lines of coverage" at bounding box center [931, 300] width 134 height 28
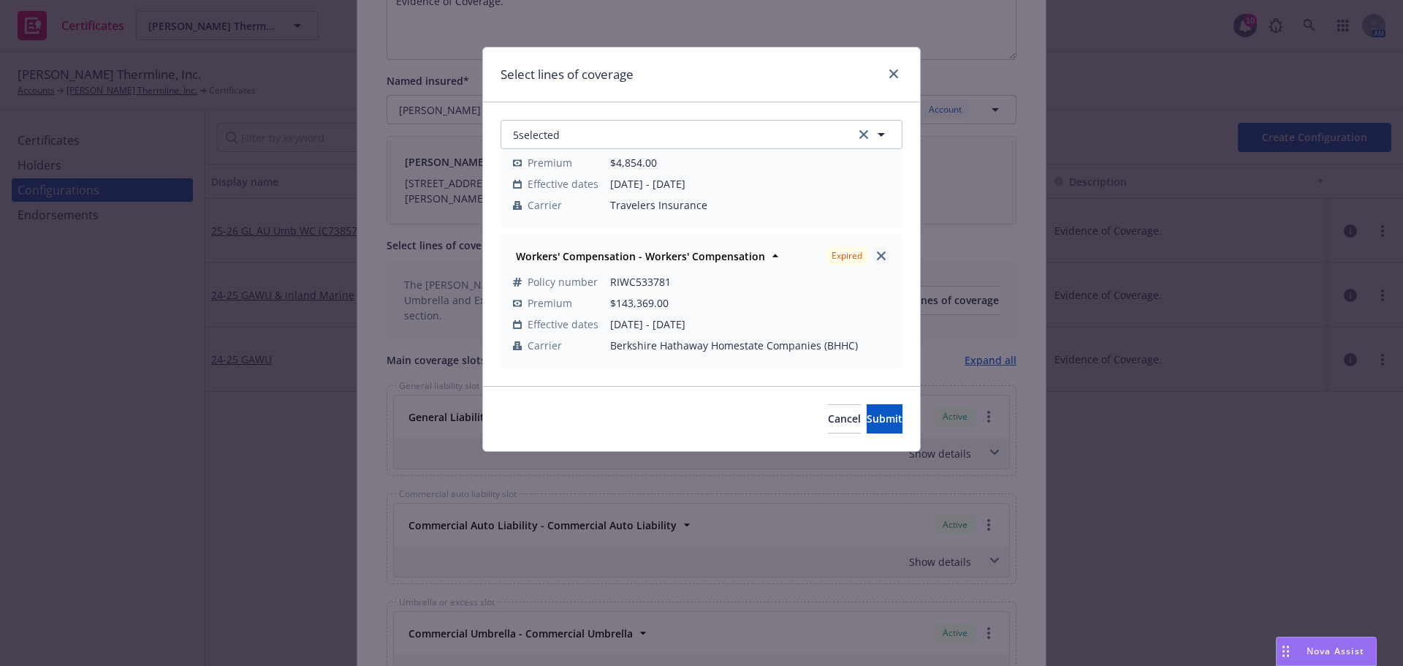
click at [877, 259] on icon "close" at bounding box center [881, 255] width 9 height 9
click at [652, 112] on div "4 selected General Liability - General Liability Active Policy number DT22-CO-2…" at bounding box center [701, 243] width 437 height 283
click at [652, 137] on button "4 selected" at bounding box center [701, 134] width 402 height 29
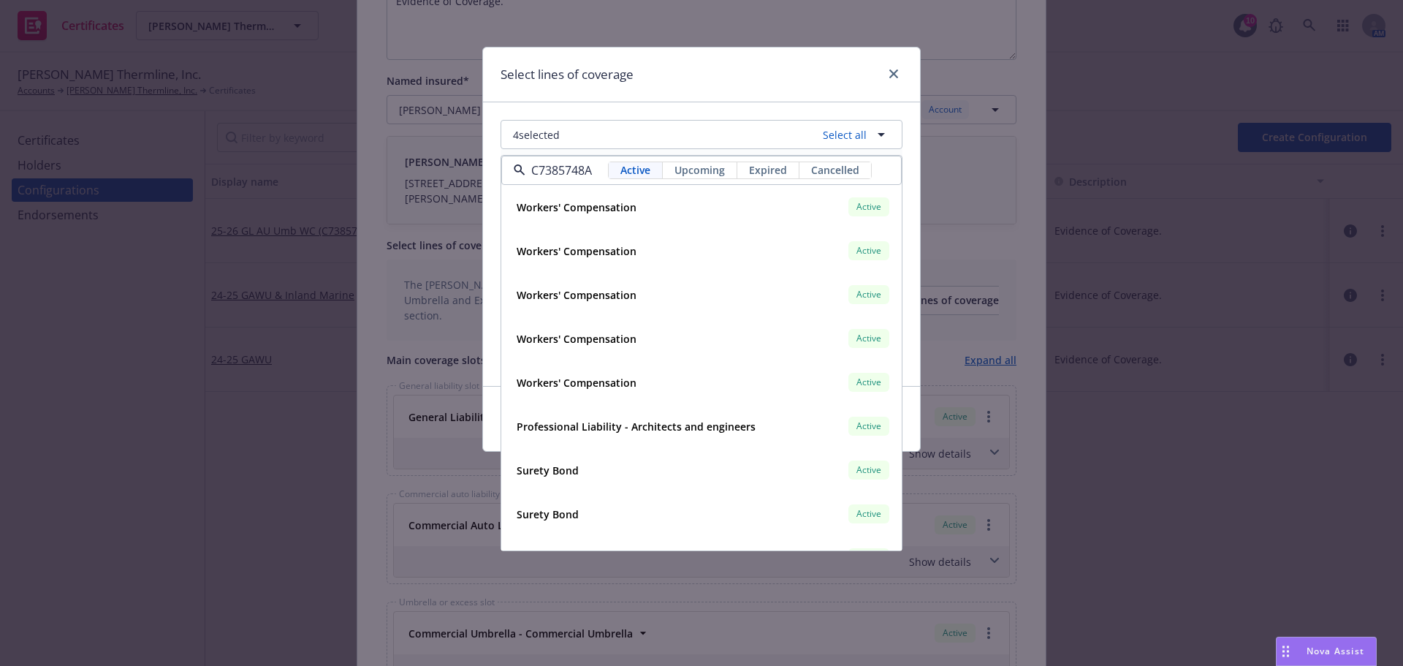
scroll to position [0, 47]
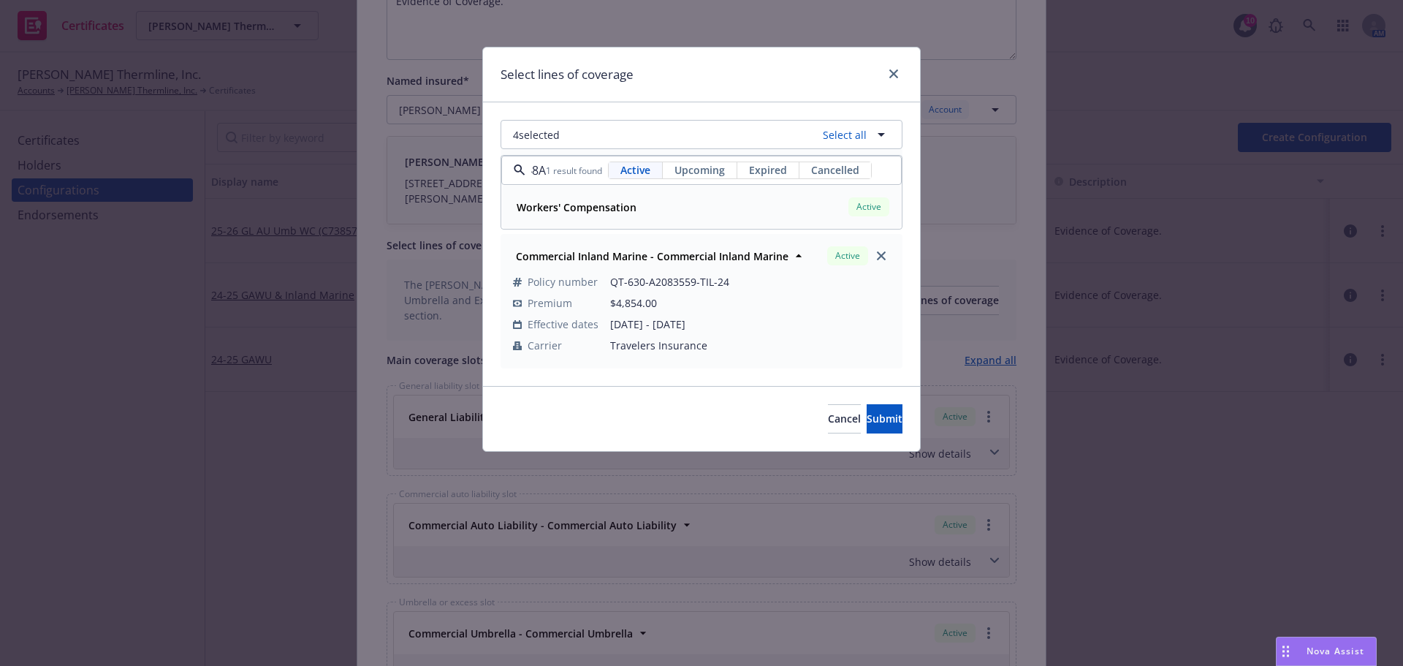
click at [657, 213] on div "Workers' Compensation Active" at bounding box center [701, 206] width 381 height 25
type input "C7385748A"
click at [866, 429] on button "Submit" at bounding box center [884, 418] width 36 height 29
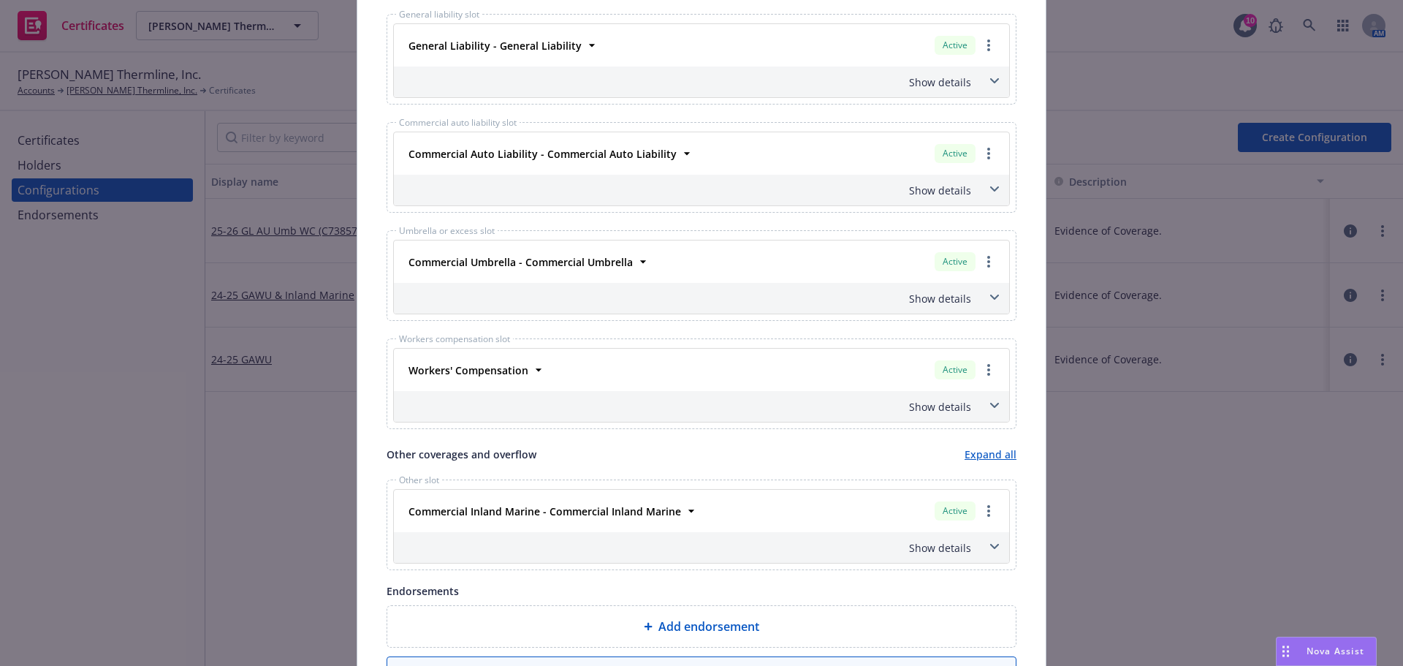
scroll to position [836, 0]
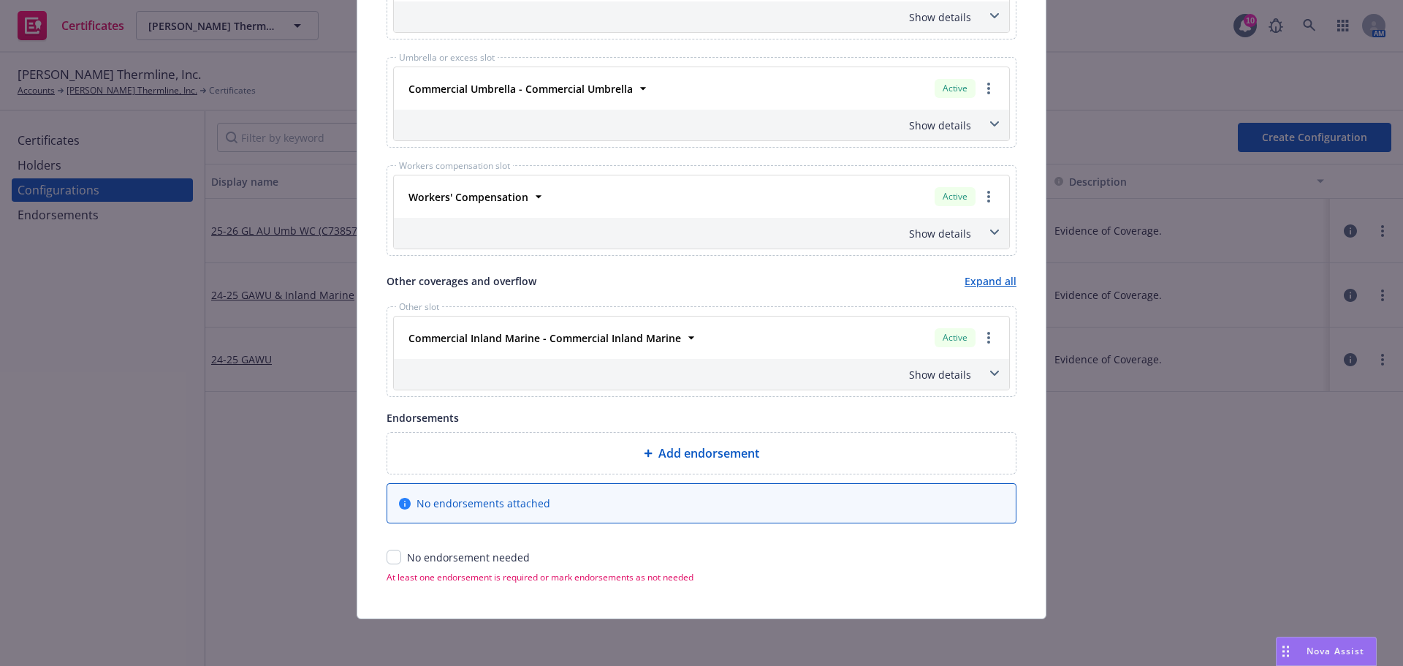
click at [386, 565] on div "Add endorsement No endorsements attached No endorsement needed At least one end…" at bounding box center [701, 507] width 630 height 151
click at [386, 557] on input "checkbox" at bounding box center [393, 556] width 15 height 15
checkbox input "true"
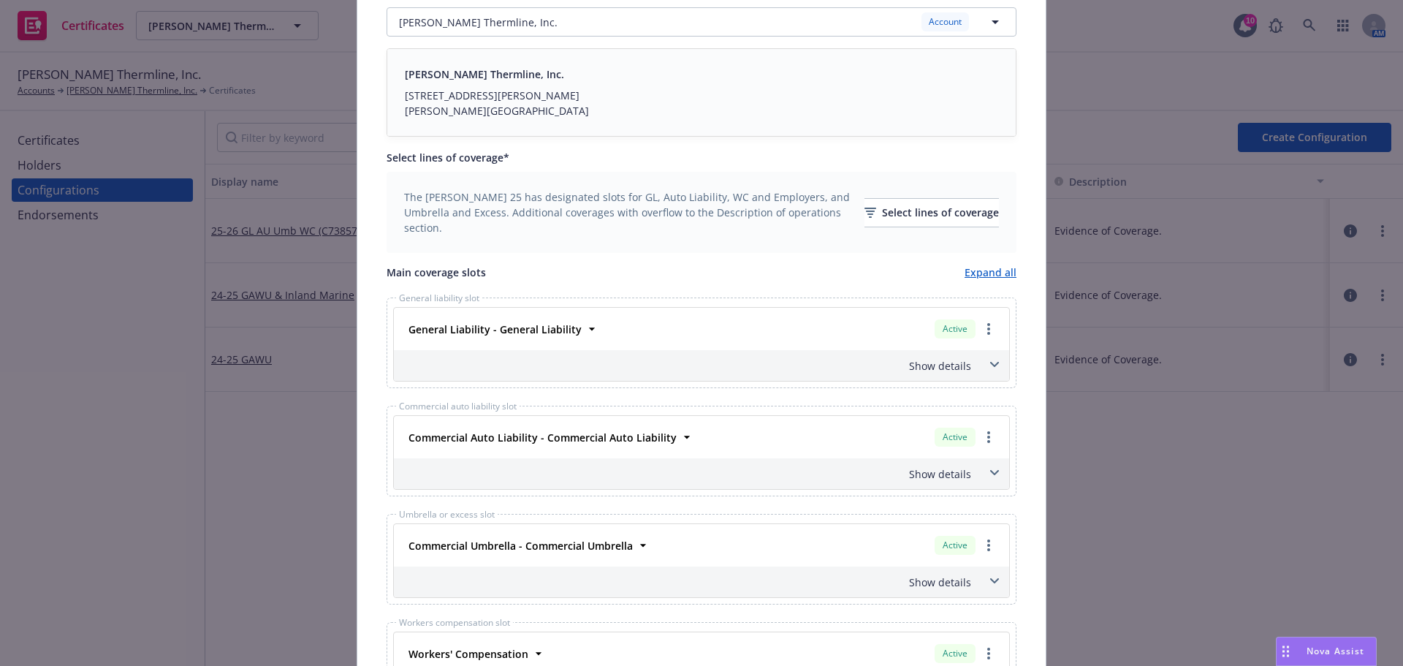
scroll to position [15, 0]
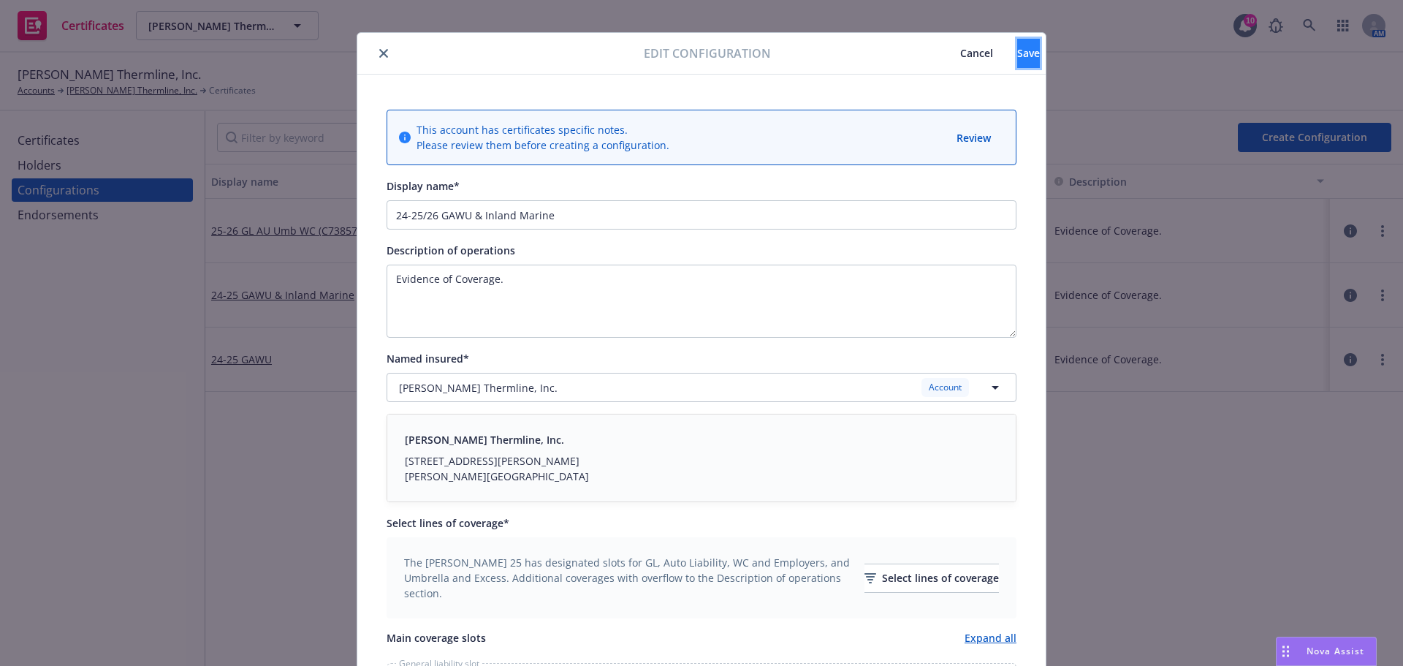
click at [1017, 63] on button "Save" at bounding box center [1028, 53] width 23 height 29
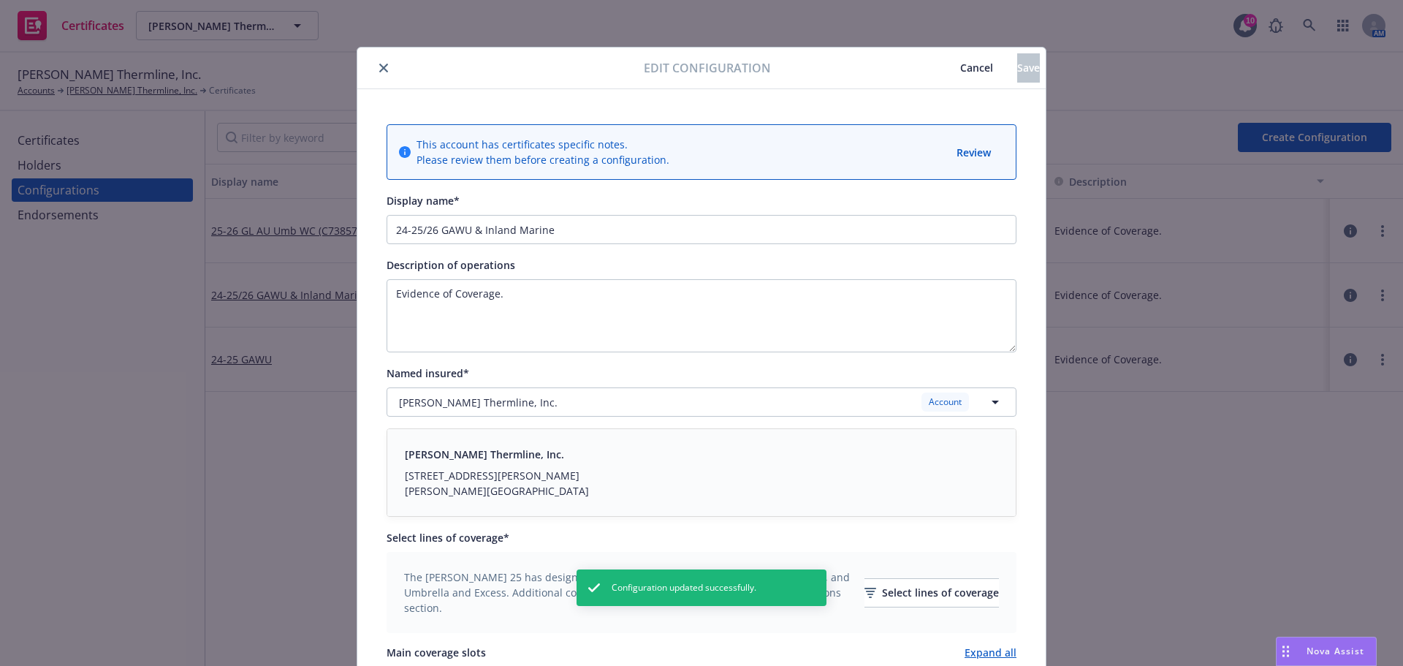
click at [1371, 233] on div "Edit configuration Cancel Save This account has certificates specific notes. Pl…" at bounding box center [701, 333] width 1403 height 666
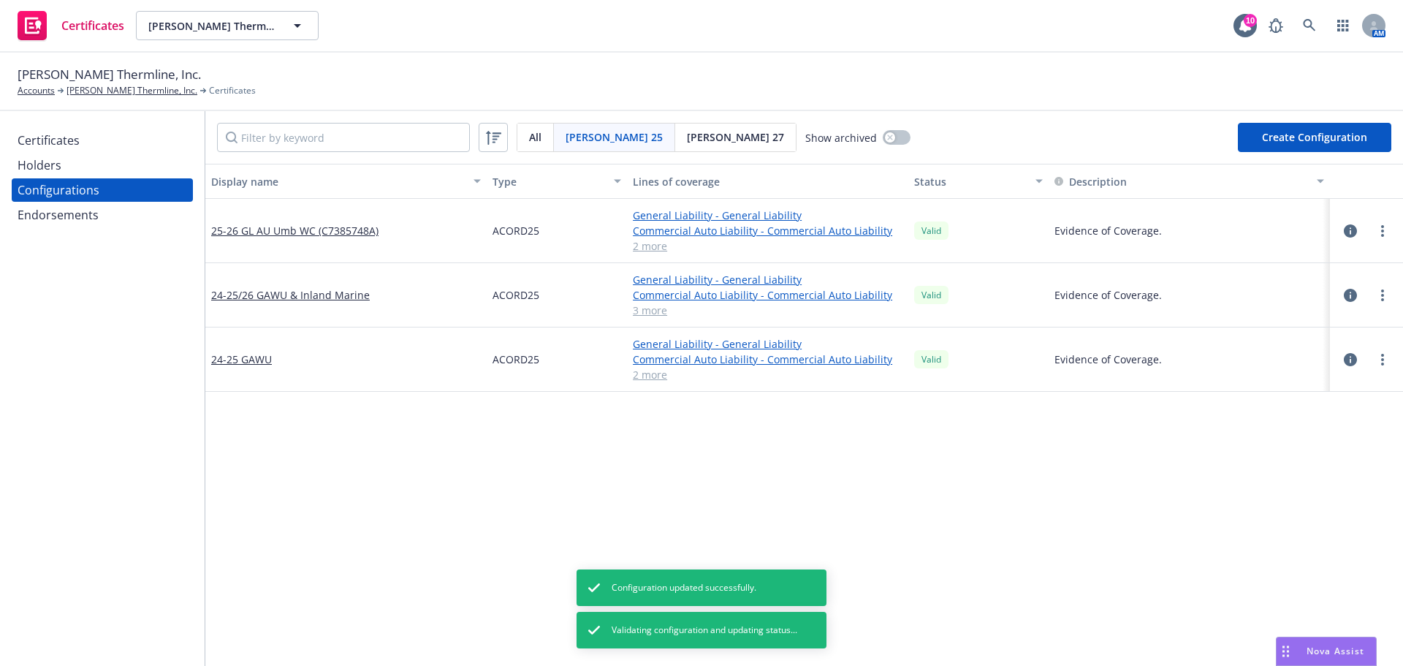
click at [1381, 233] on icon "more" at bounding box center [1382, 231] width 3 height 12
click at [1315, 253] on link "Edit" at bounding box center [1299, 260] width 161 height 29
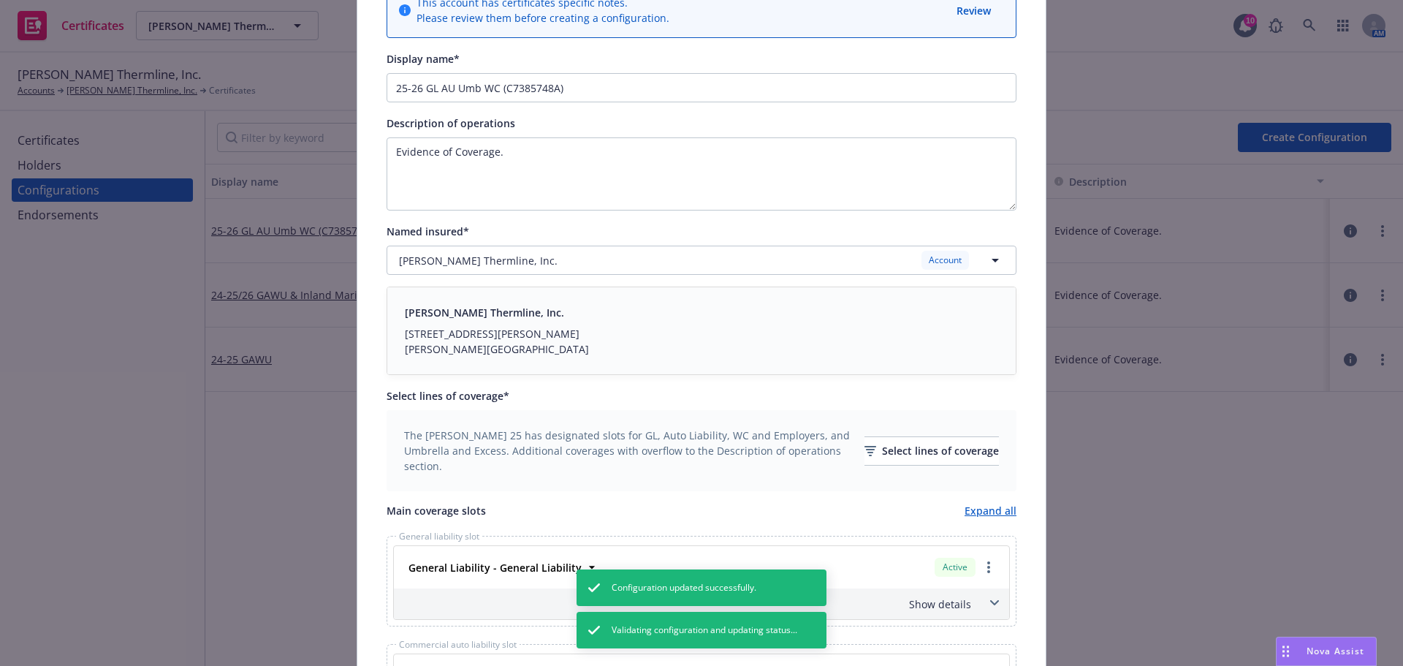
scroll to position [365, 0]
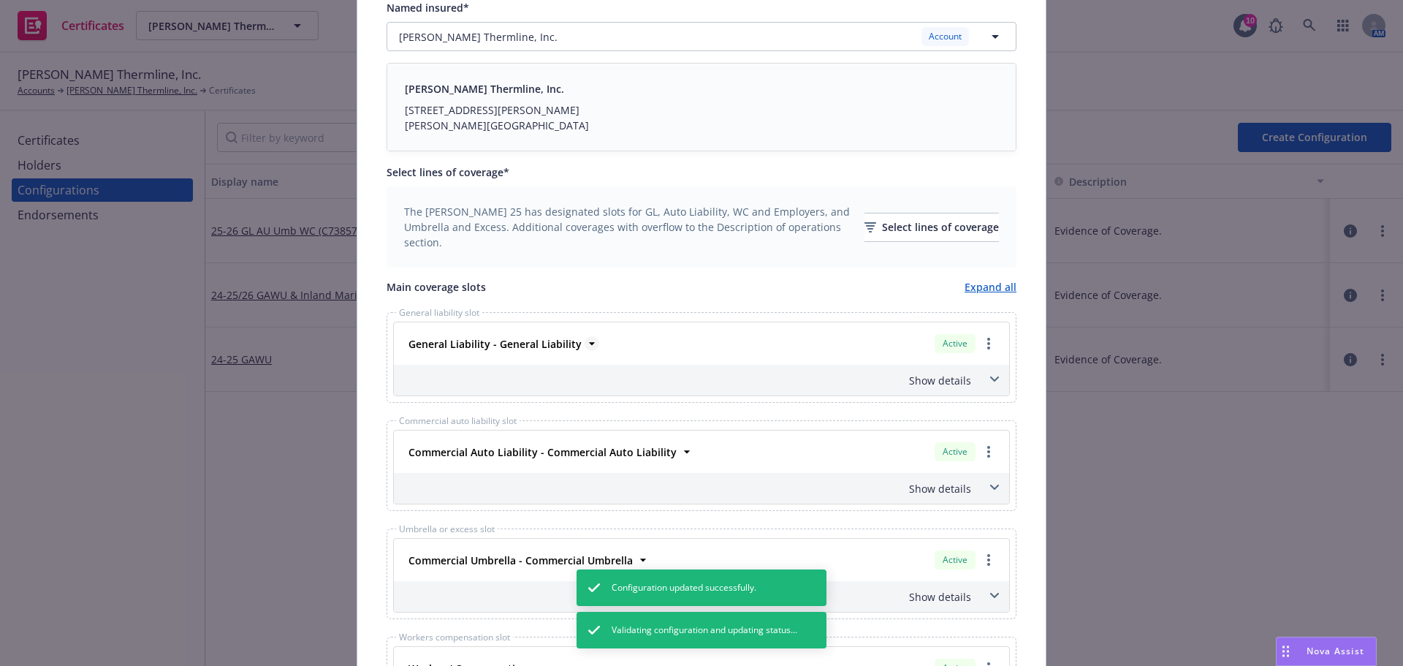
click at [548, 340] on strong "General Liability - General Liability" at bounding box center [494, 344] width 173 height 14
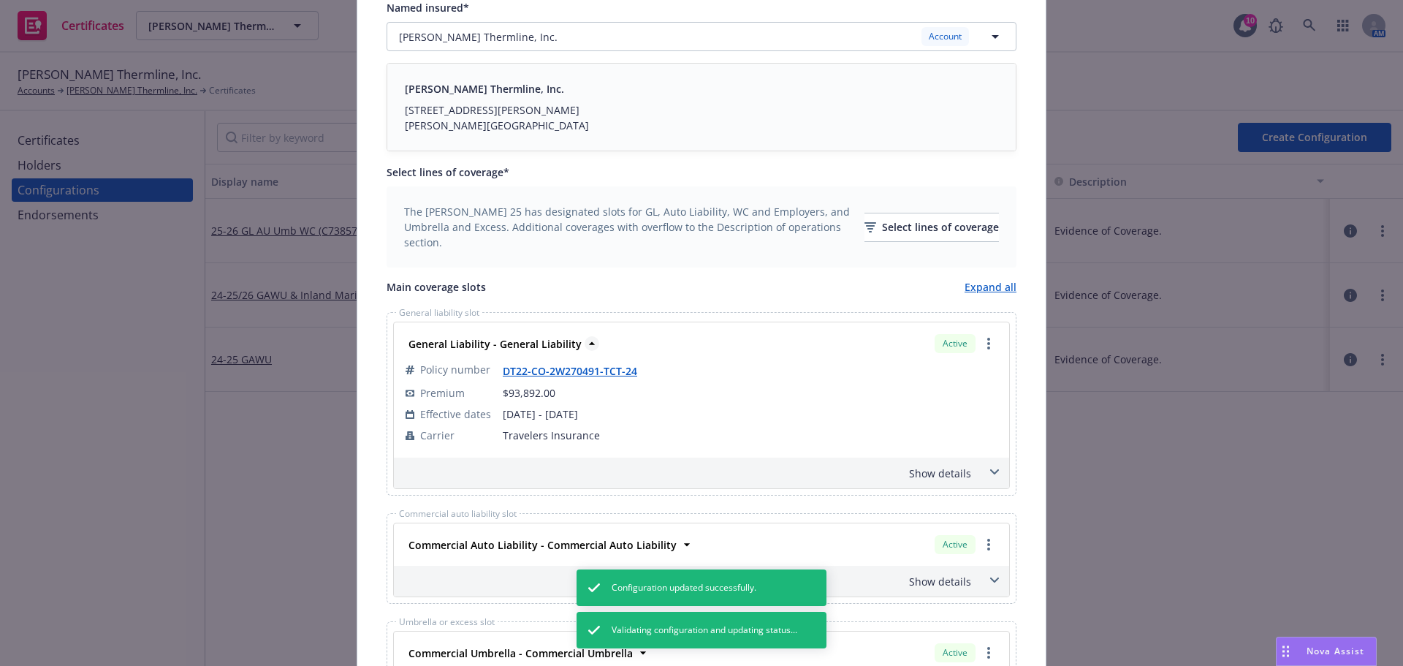
click at [548, 340] on strong "General Liability - General Liability" at bounding box center [494, 344] width 173 height 14
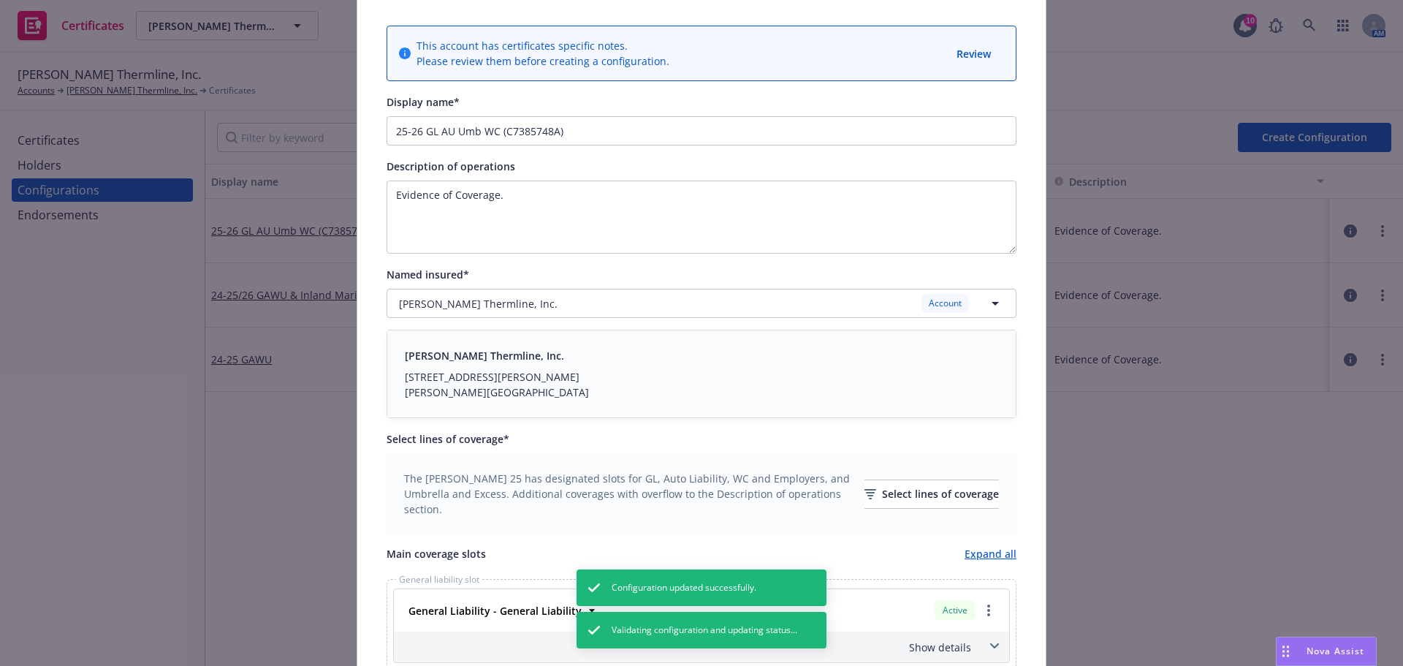
scroll to position [73, 0]
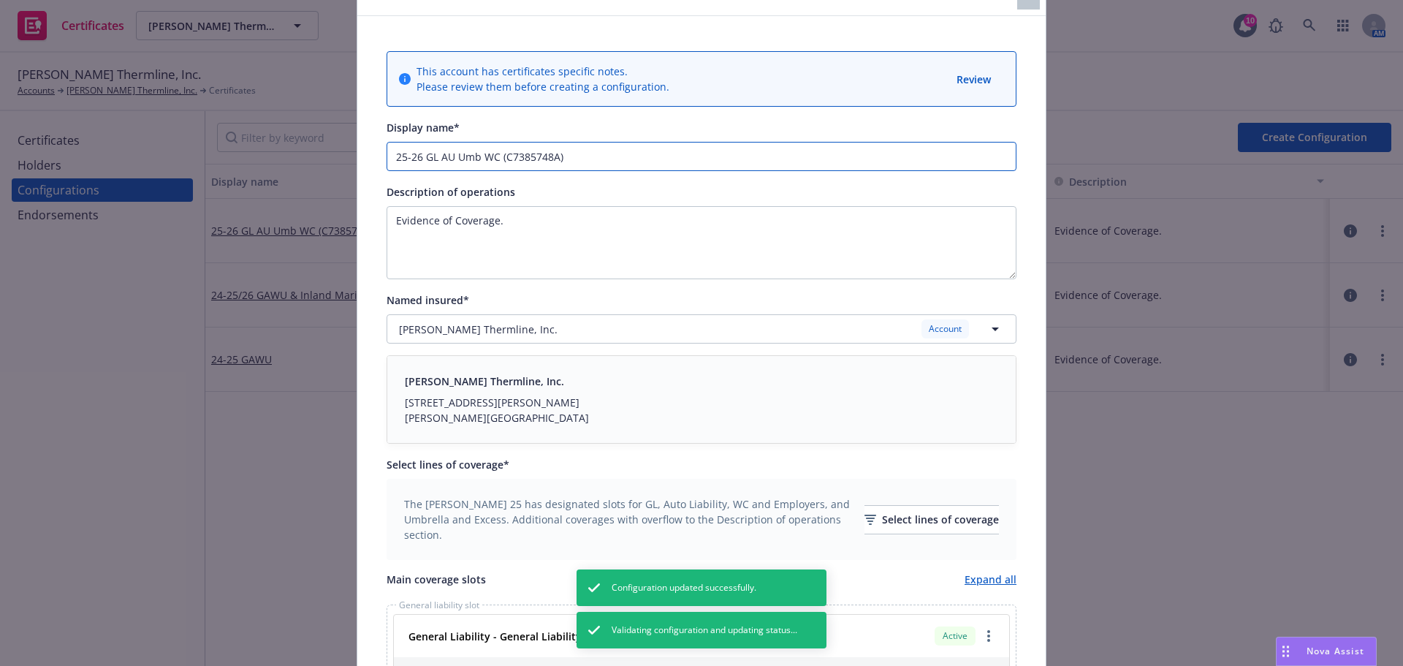
drag, startPoint x: 417, startPoint y: 158, endPoint x: 354, endPoint y: 153, distance: 63.8
click at [357, 153] on div "This account has certificates specific notes. Please review them before creatin…" at bounding box center [701, 589] width 688 height 1146
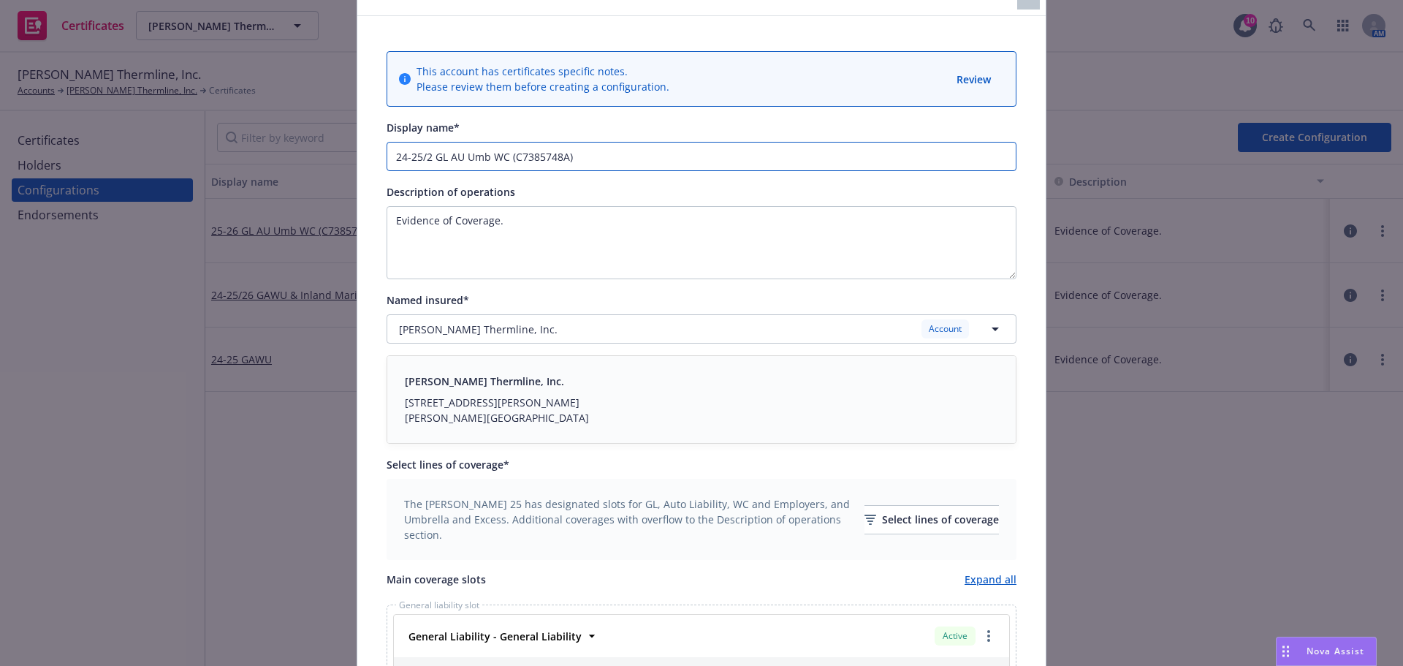
type input "24-25/26 GL AU Umb WC (C7385748A)"
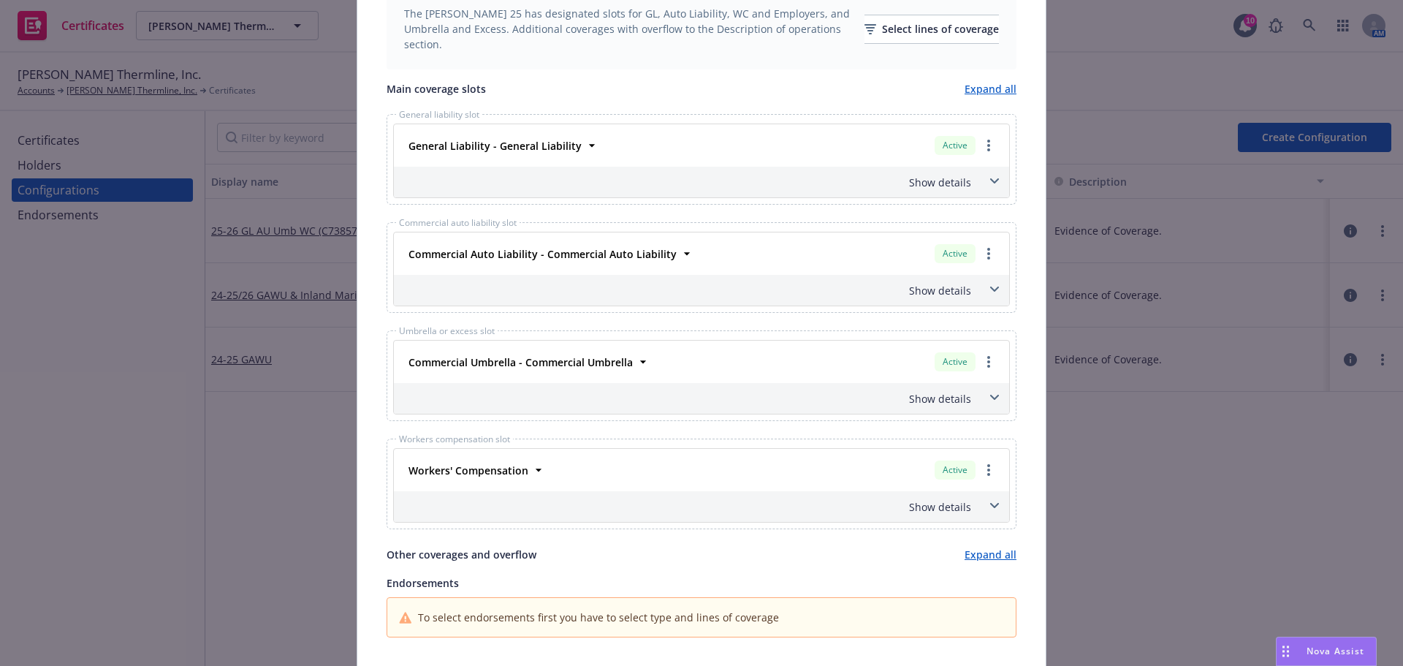
scroll to position [617, 0]
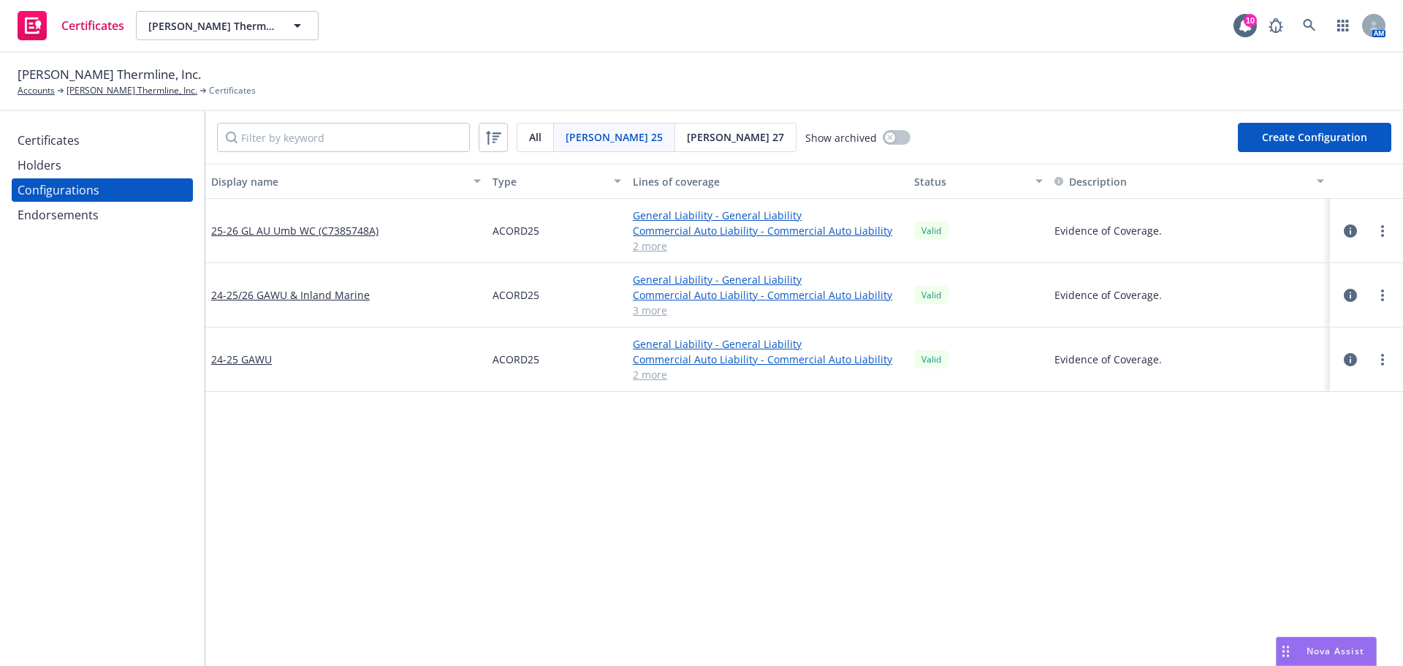
click at [1337, 242] on div at bounding box center [1365, 230] width 61 height 29
click at [1343, 232] on icon "button" at bounding box center [1349, 230] width 13 height 13
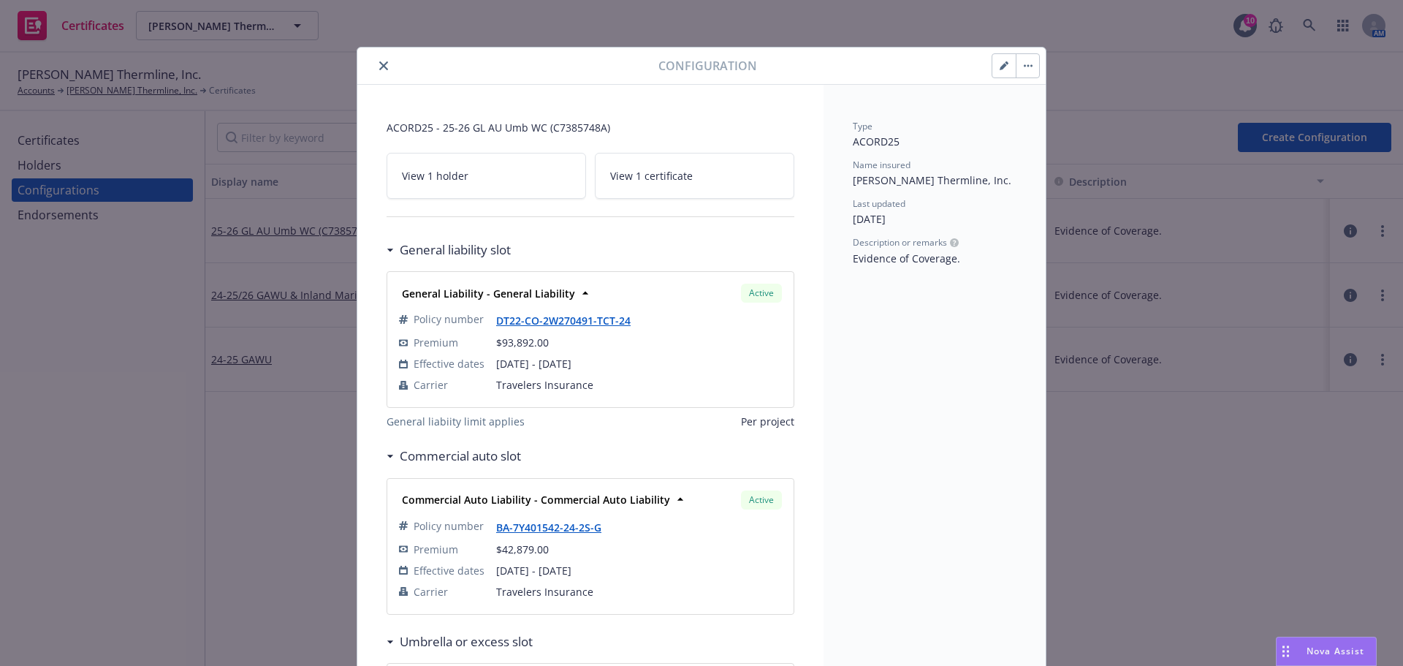
click at [1000, 66] on icon "button" at bounding box center [1002, 66] width 7 height 7
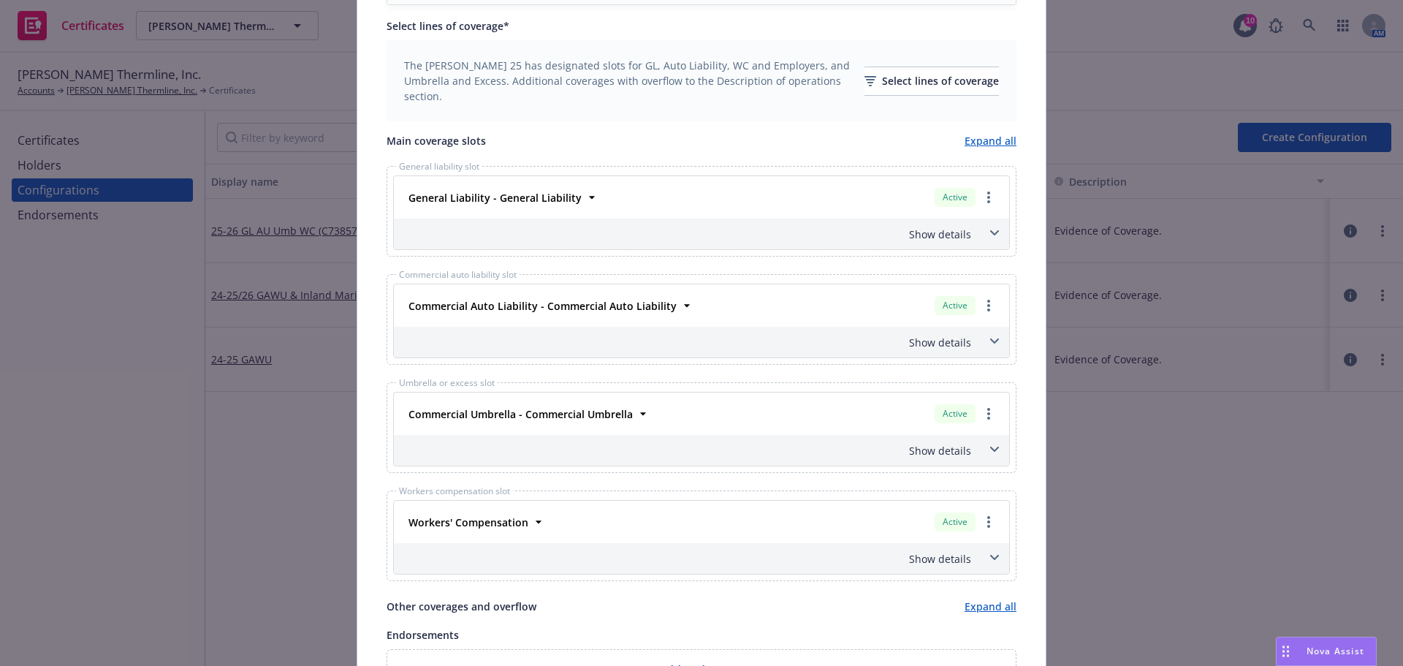
scroll to position [728, 0]
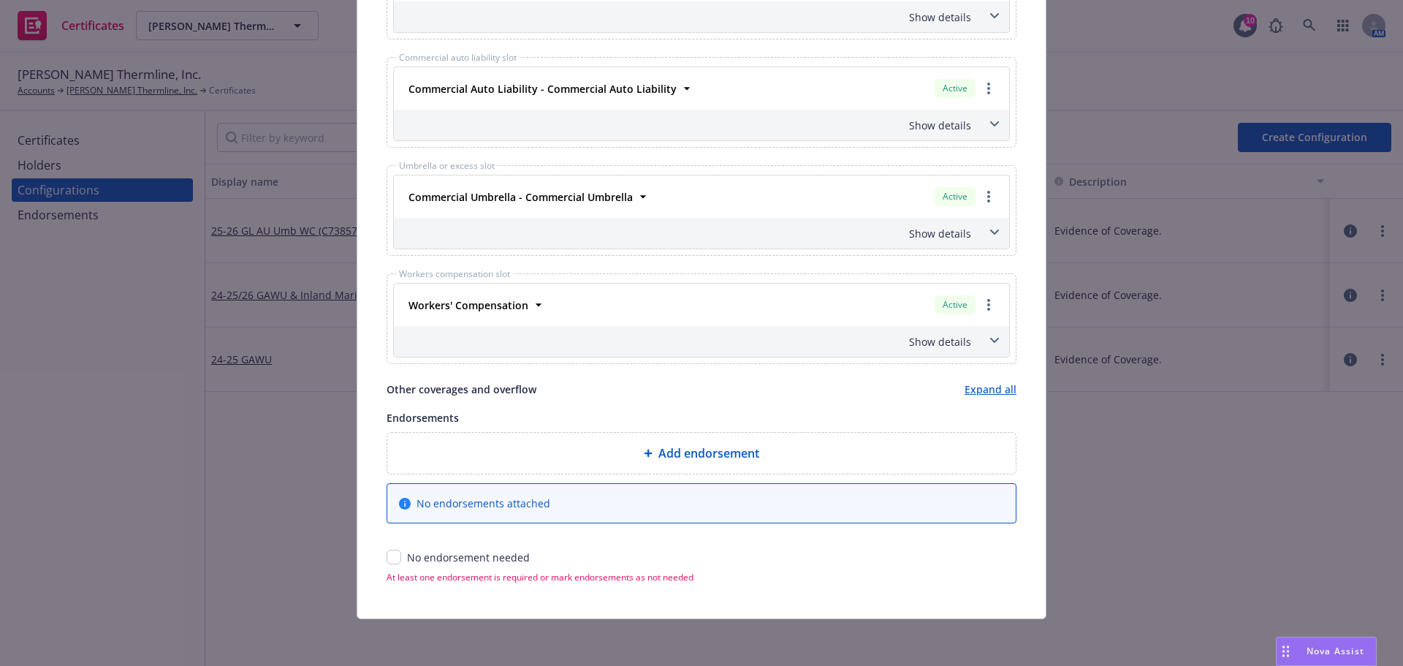
click at [522, 315] on div "Workers' Compensation" at bounding box center [467, 304] width 129 height 21
click at [531, 305] on icon at bounding box center [538, 304] width 15 height 15
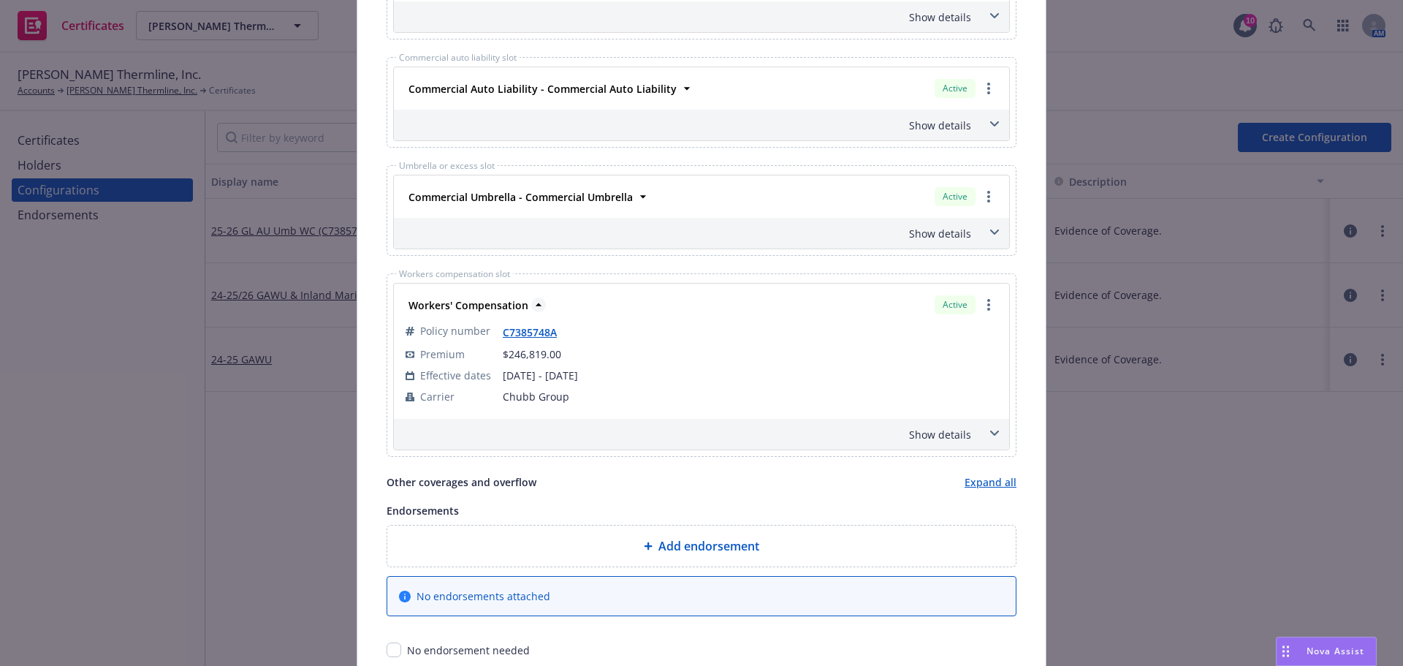
click at [531, 303] on icon at bounding box center [538, 304] width 15 height 15
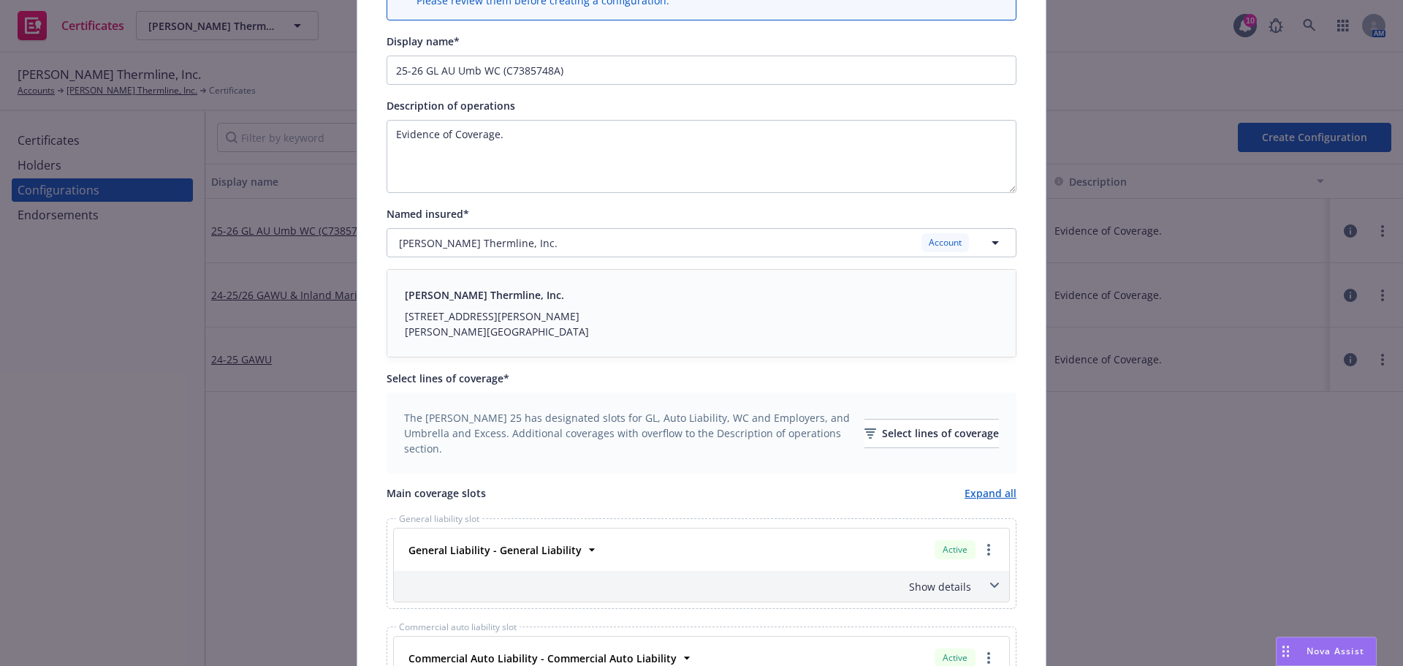
scroll to position [0, 0]
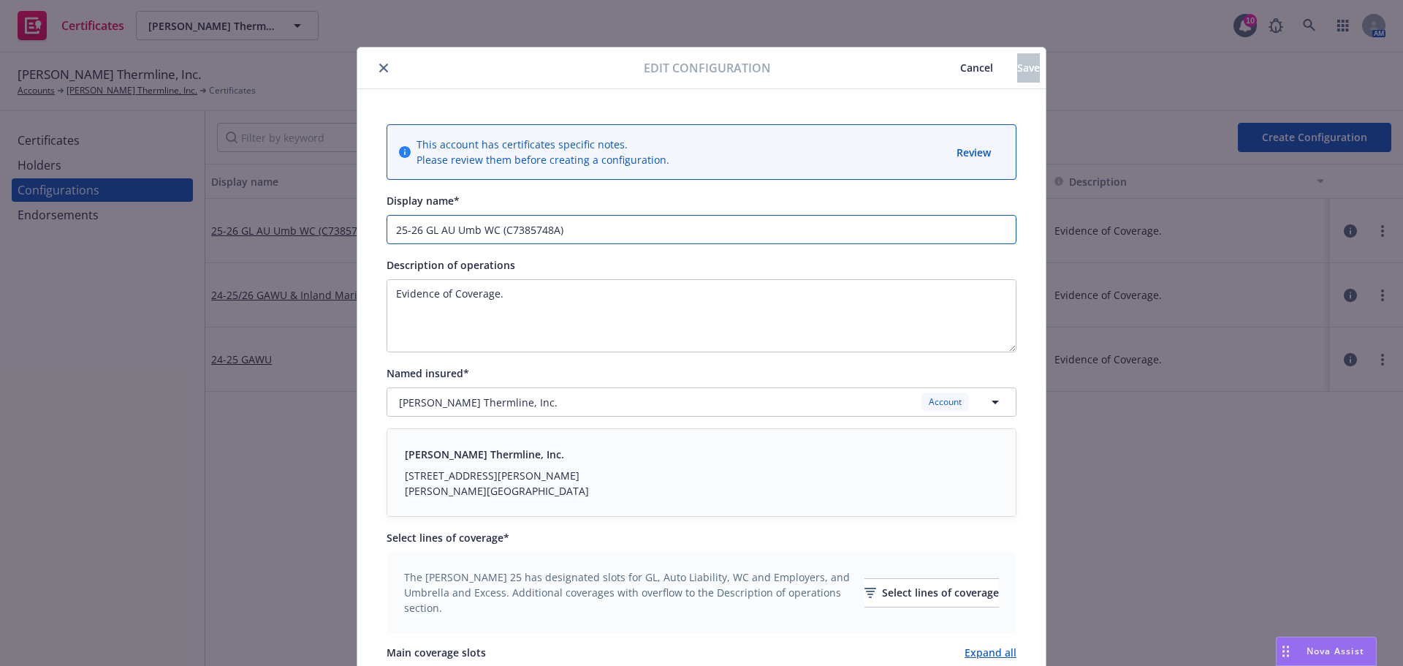
drag, startPoint x: 415, startPoint y: 231, endPoint x: 360, endPoint y: 235, distance: 55.0
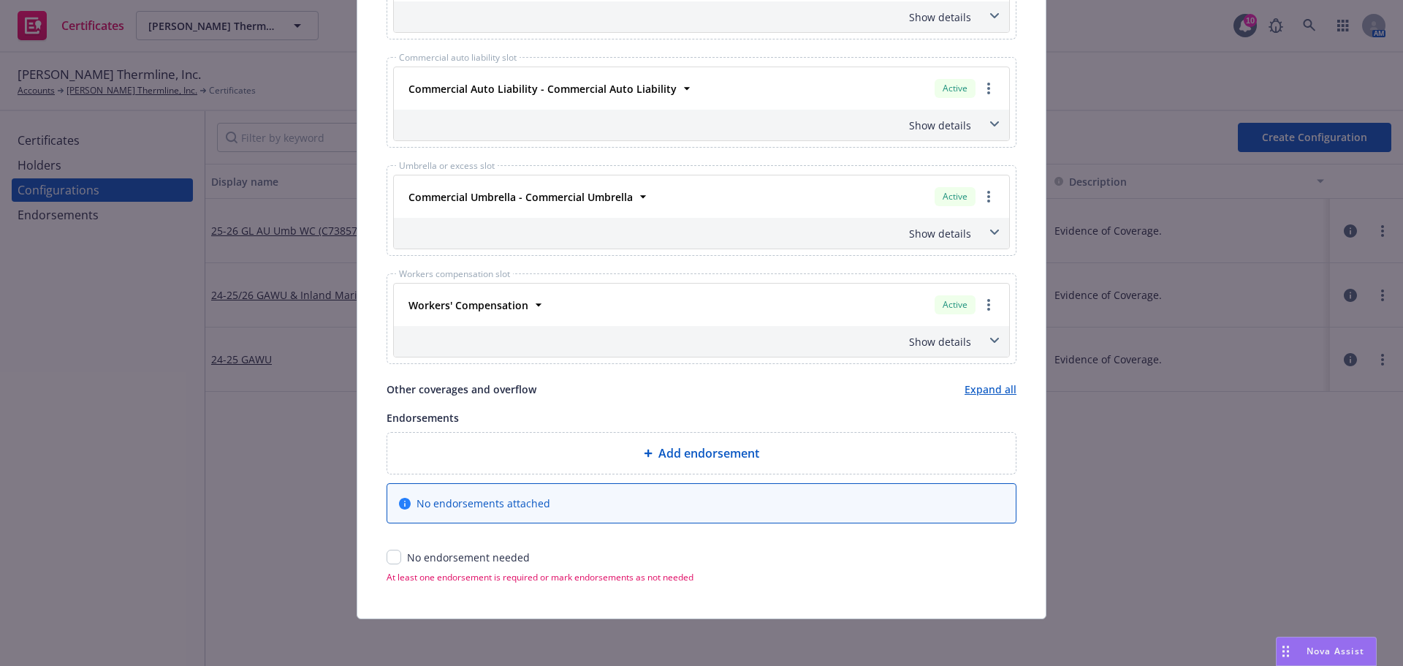
type input "24-25/26 GL AU Umb WC (C7385748A)"
click at [391, 551] on input "checkbox" at bounding box center [393, 556] width 15 height 15
checkbox input "true"
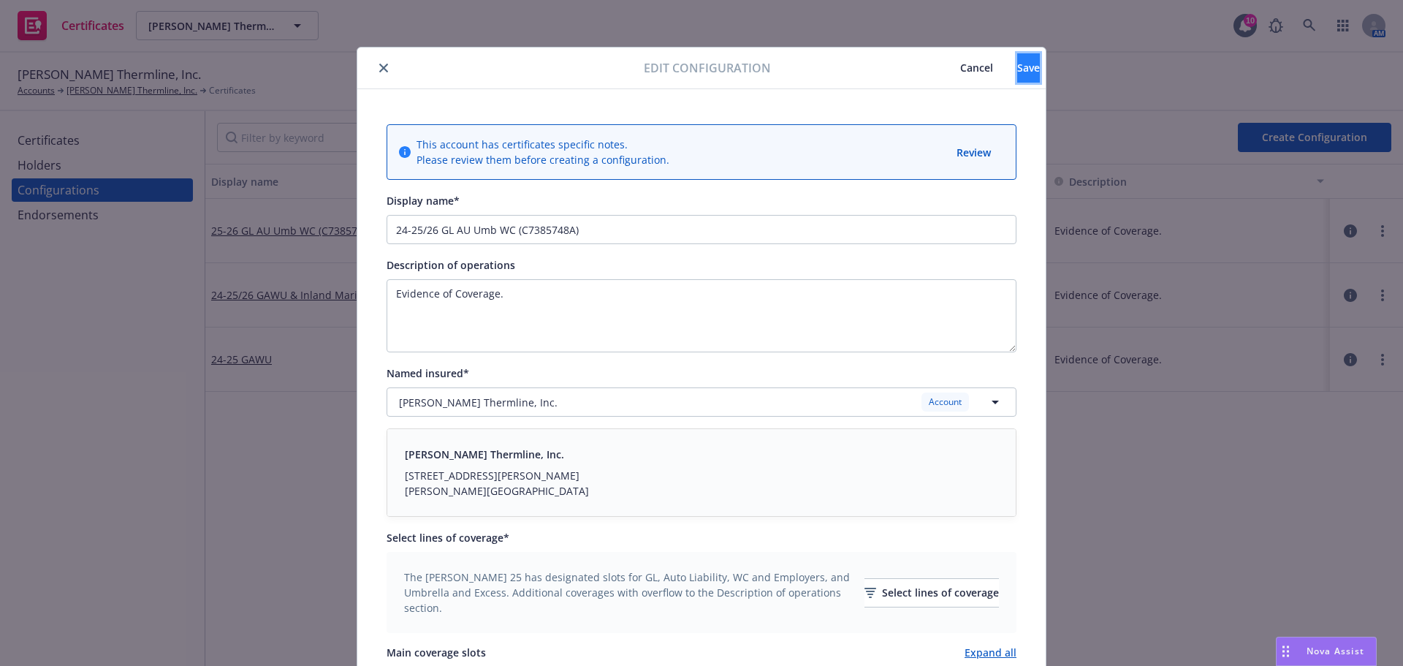
click at [1017, 74] on span "Save" at bounding box center [1028, 68] width 23 height 14
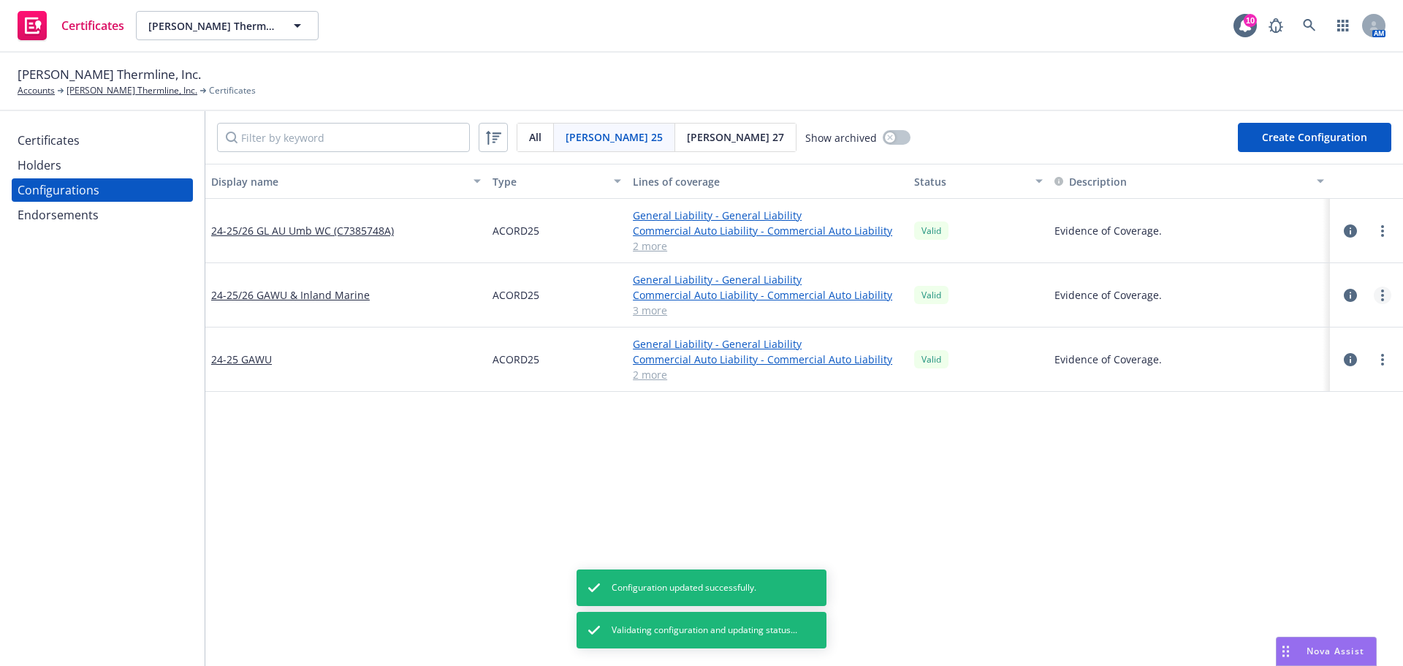
click at [1373, 300] on link "more" at bounding box center [1382, 295] width 18 height 18
click at [1343, 295] on icon "button" at bounding box center [1349, 295] width 13 height 13
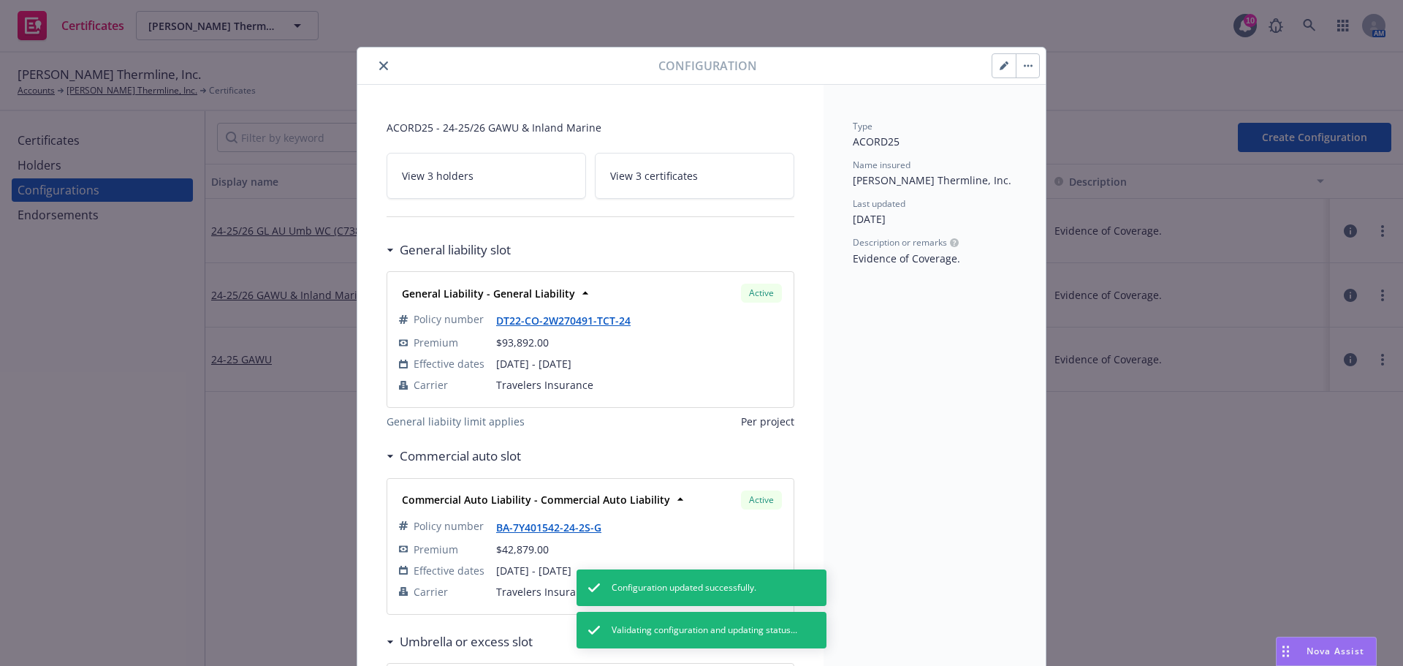
click at [997, 71] on button "button" at bounding box center [1003, 65] width 23 height 23
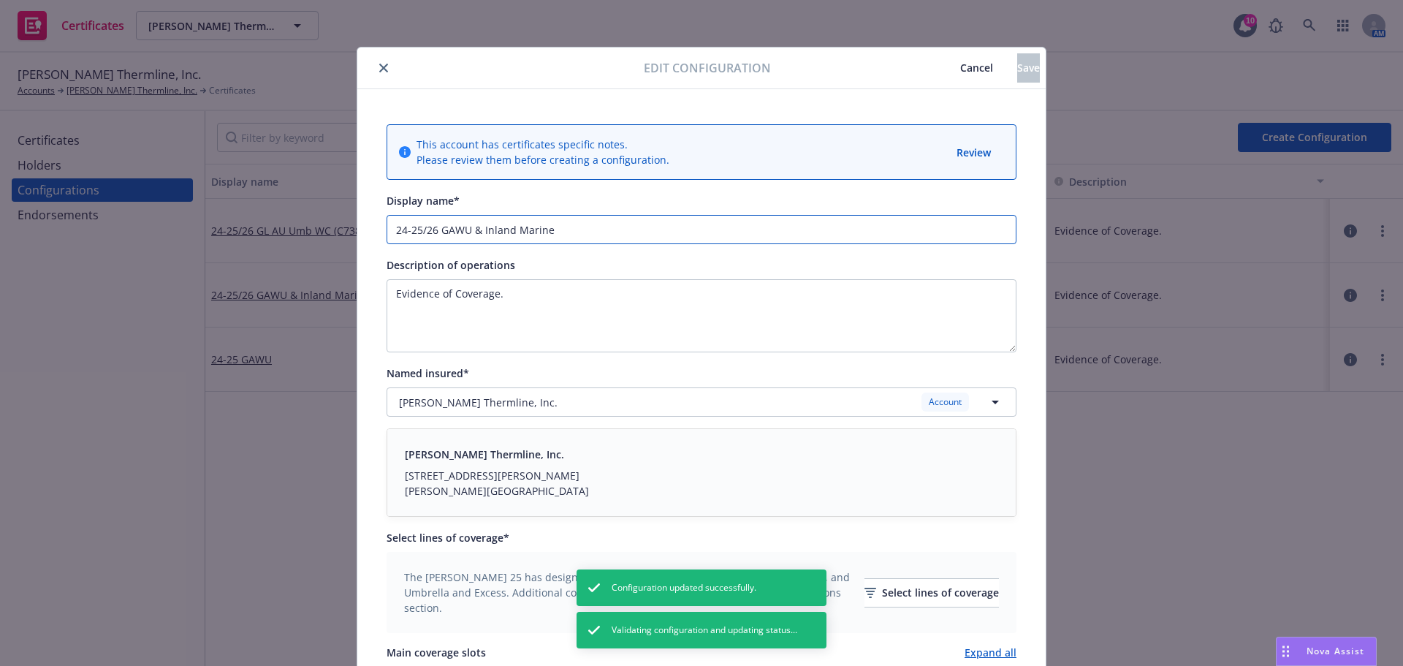
click at [456, 226] on input "24-25/26 GAWU & Inland Marine" at bounding box center [701, 229] width 630 height 29
paste input "C7385748A"
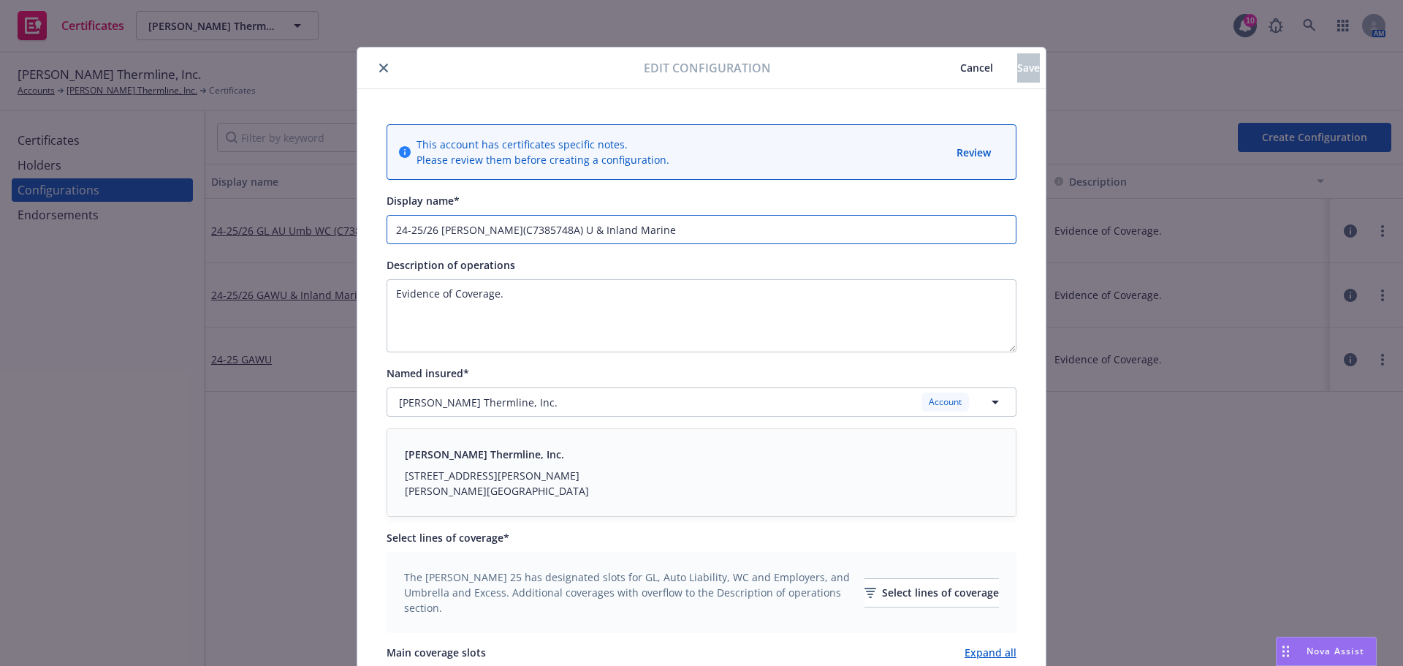
click at [527, 230] on input "24-25/26 GAW(C7385748A) U & Inland Marine" at bounding box center [701, 229] width 630 height 29
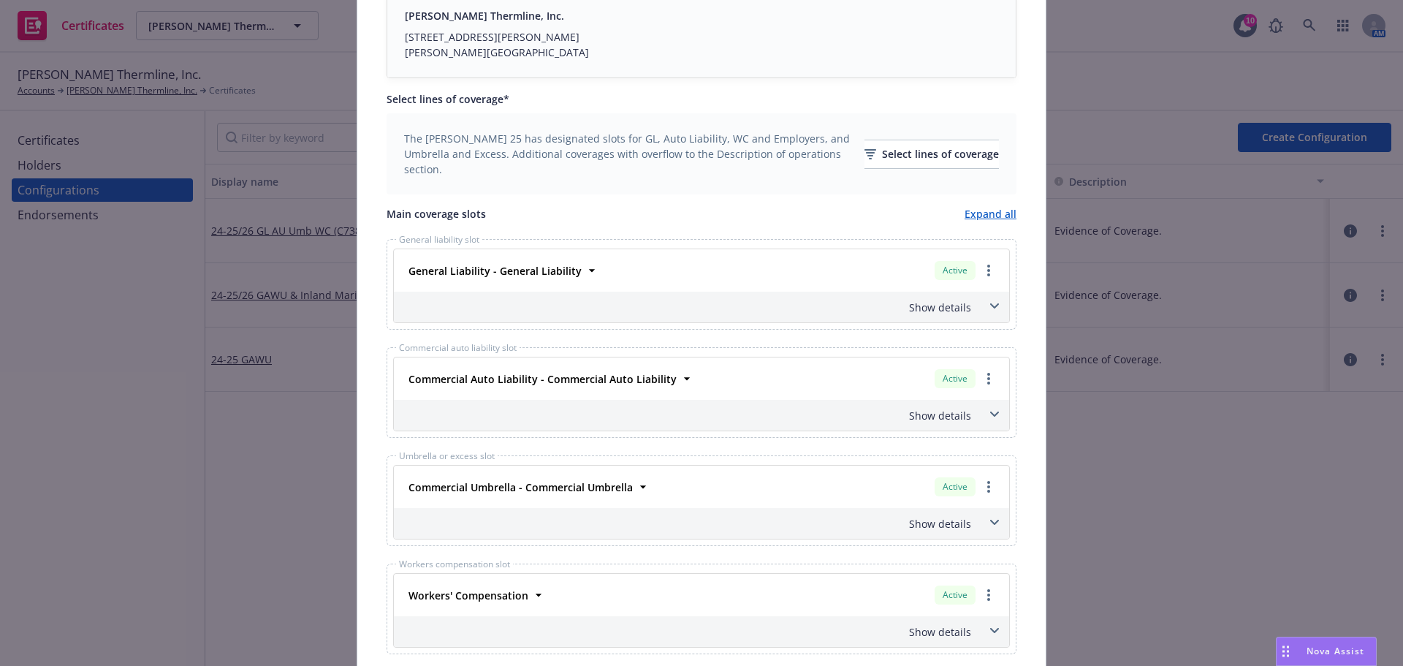
scroll to position [836, 0]
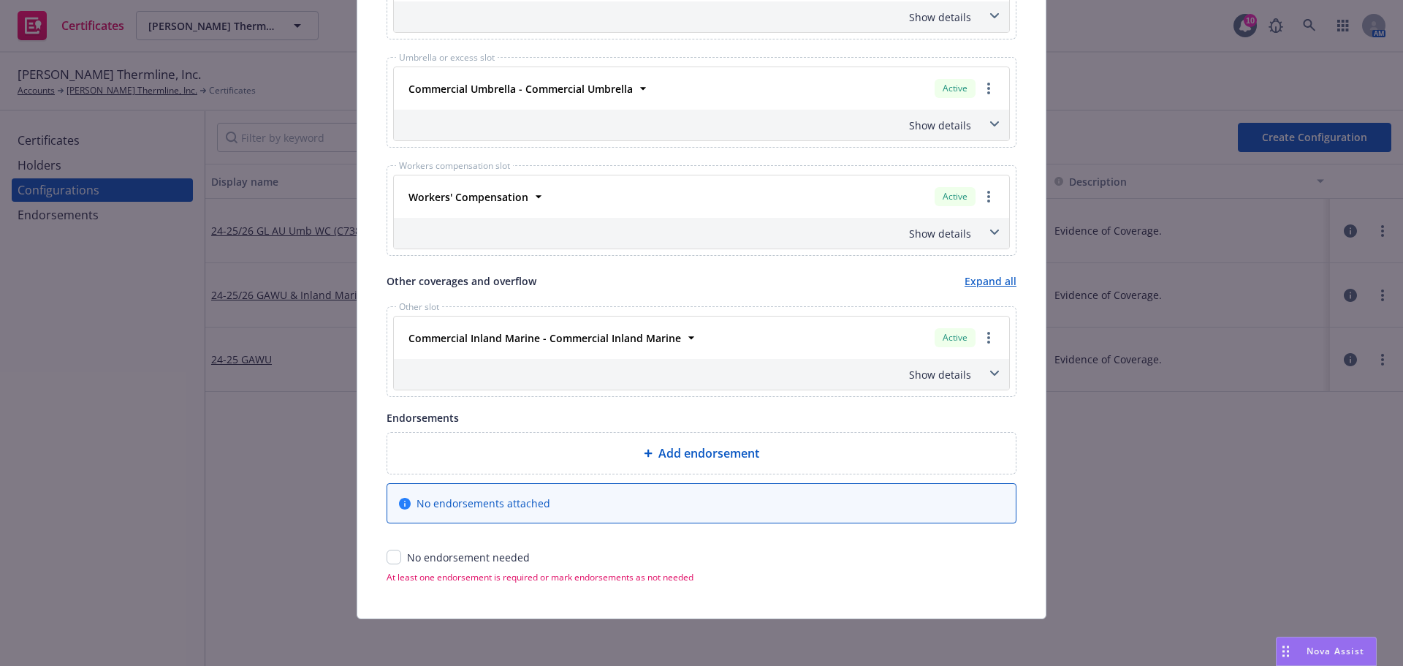
type input "24-25/26 [PERSON_NAME](C7385748A) Umb & Inland Marine"
click at [397, 554] on div "No endorsement needed" at bounding box center [701, 556] width 630 height 15
click at [394, 554] on input "checkbox" at bounding box center [393, 556] width 15 height 15
checkbox input "true"
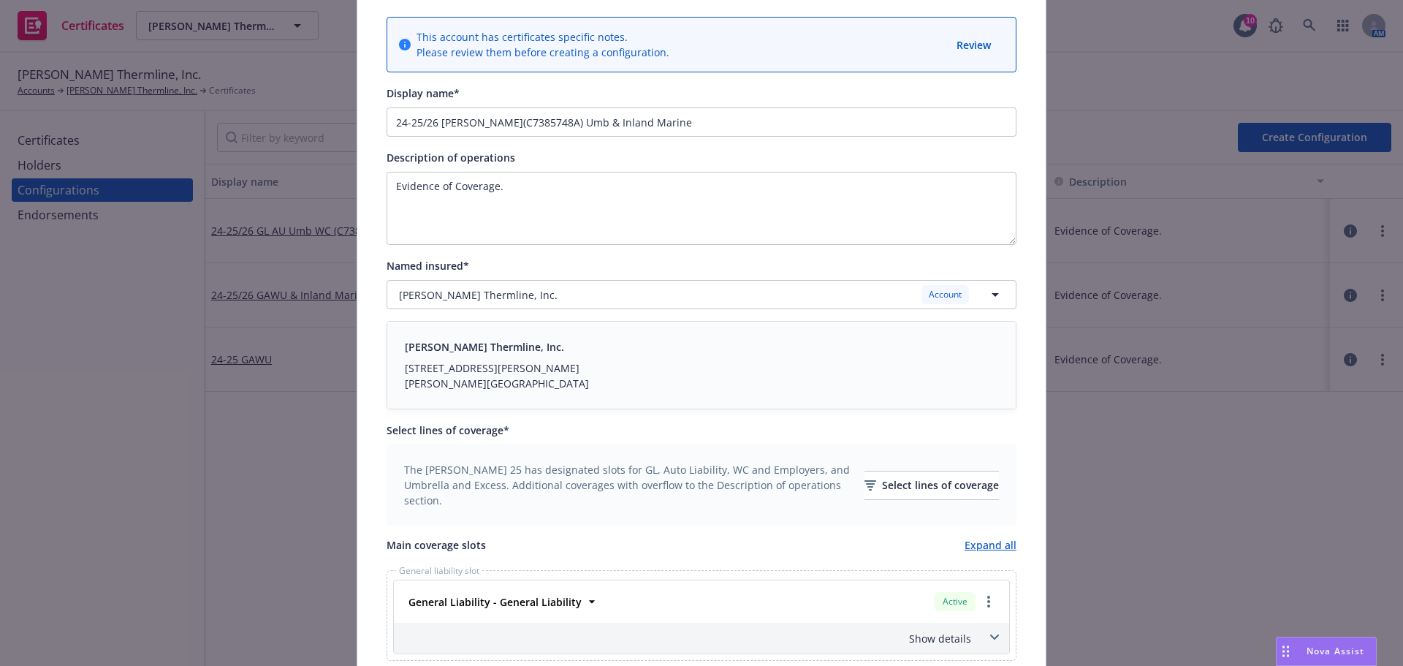
scroll to position [0, 0]
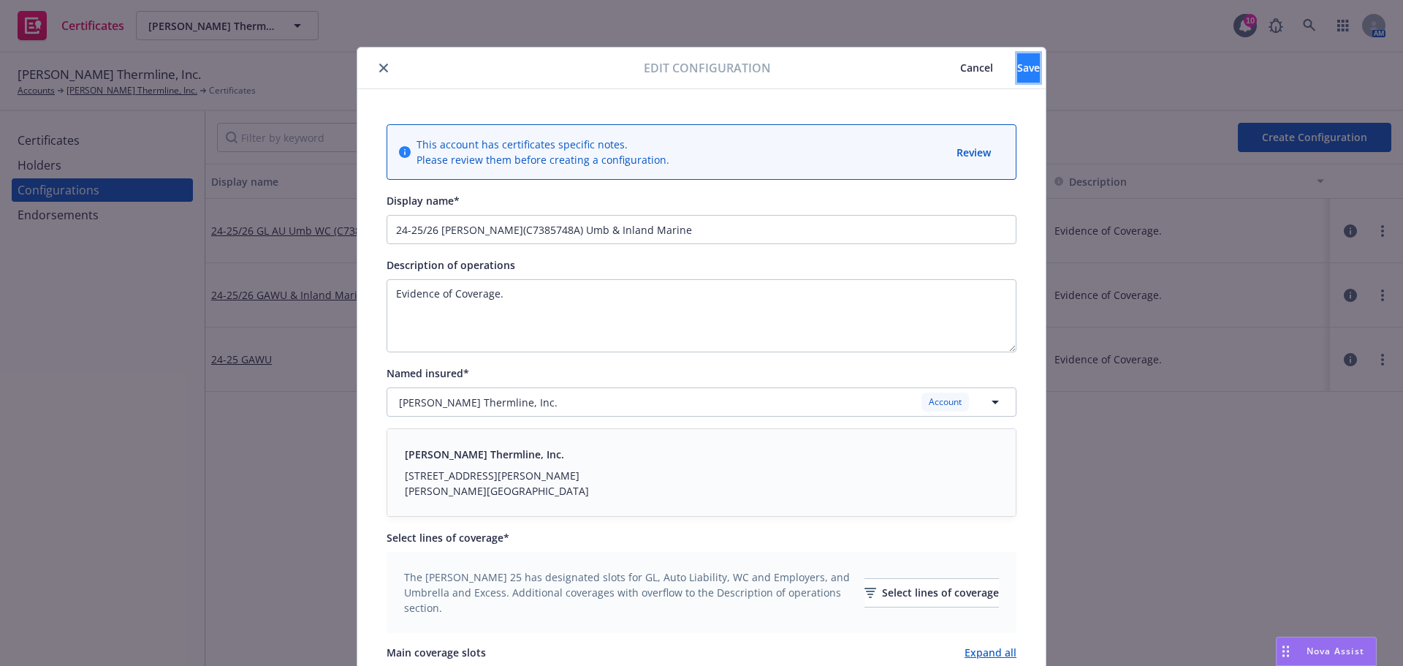
click at [1017, 74] on span "Save" at bounding box center [1028, 68] width 23 height 14
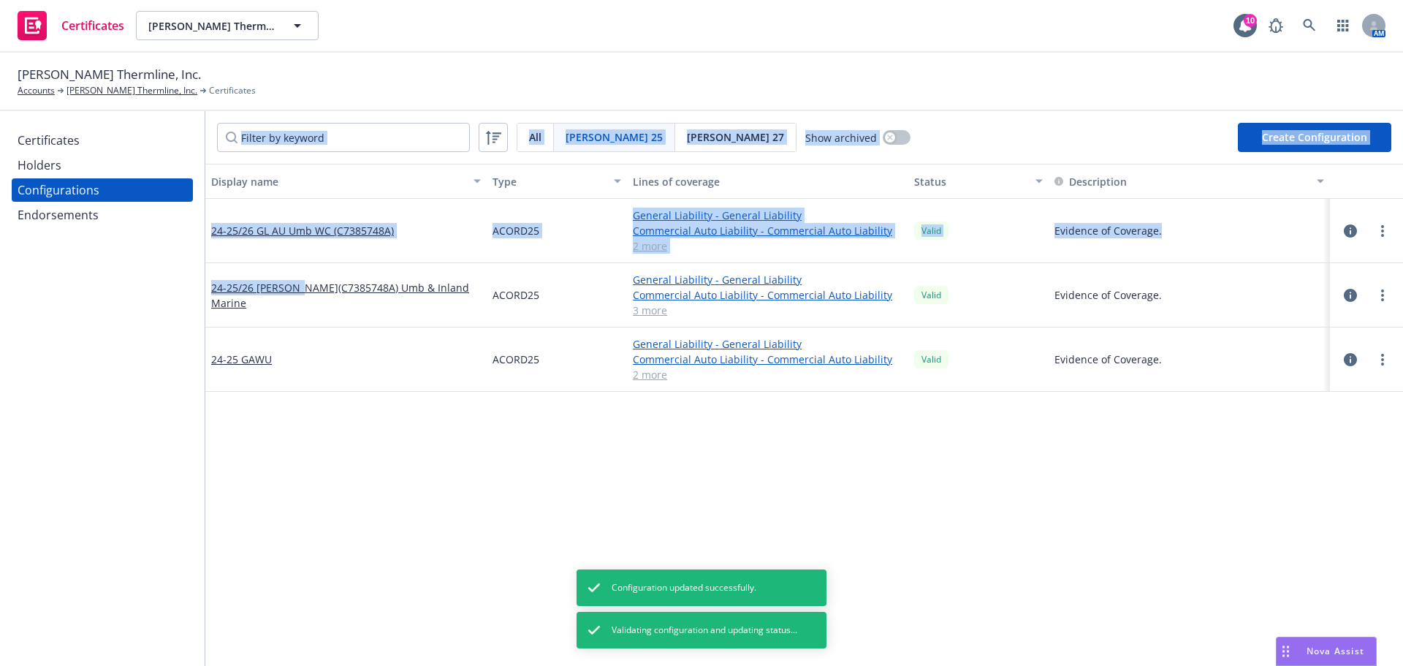
drag, startPoint x: 200, startPoint y: 295, endPoint x: 301, endPoint y: 305, distance: 101.3
click at [303, 303] on div "Certificates Holders Configurations Endorsements Acord 25 All Acord 25 Acord 27…" at bounding box center [701, 388] width 1403 height 554
click at [278, 320] on div "24-25/26 [PERSON_NAME](C7385748A) Umb & Inland Marine" at bounding box center [345, 295] width 281 height 64
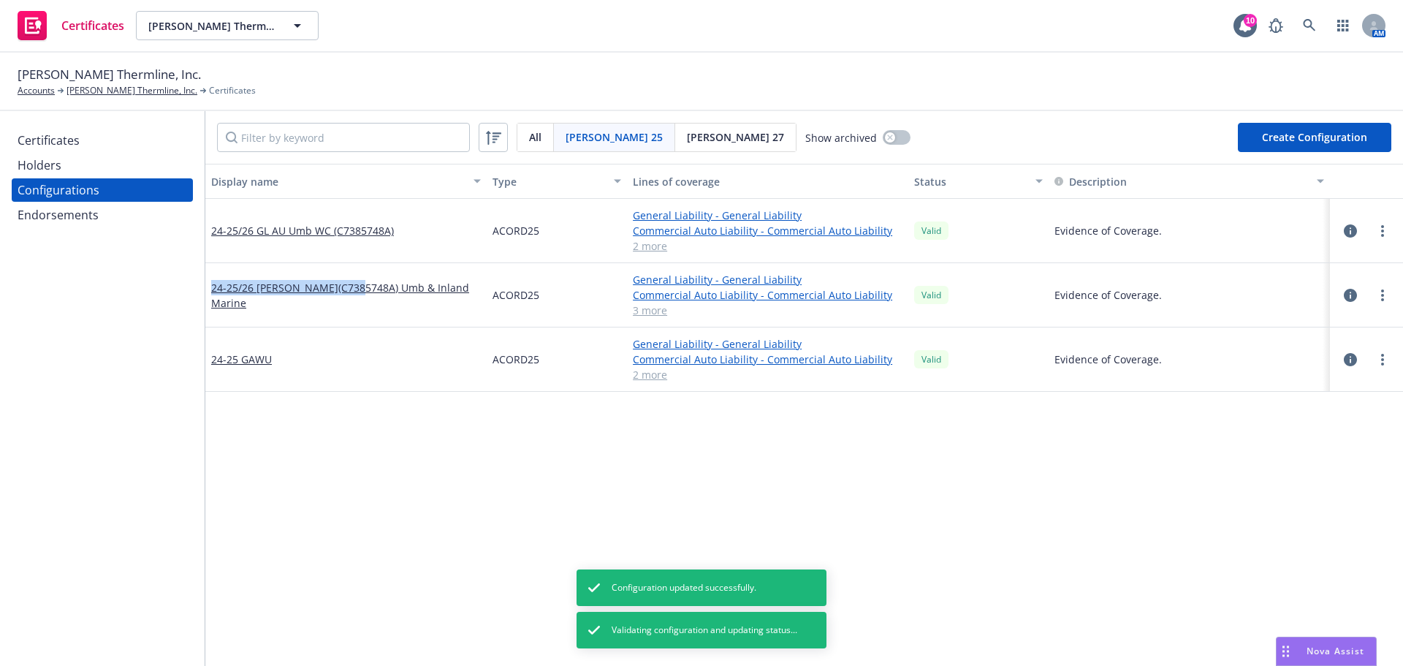
drag, startPoint x: 207, startPoint y: 300, endPoint x: 364, endPoint y: 308, distance: 156.5
click at [364, 308] on div "24-25/26 [PERSON_NAME](C7385748A) Umb & Inland Marine" at bounding box center [345, 295] width 281 height 64
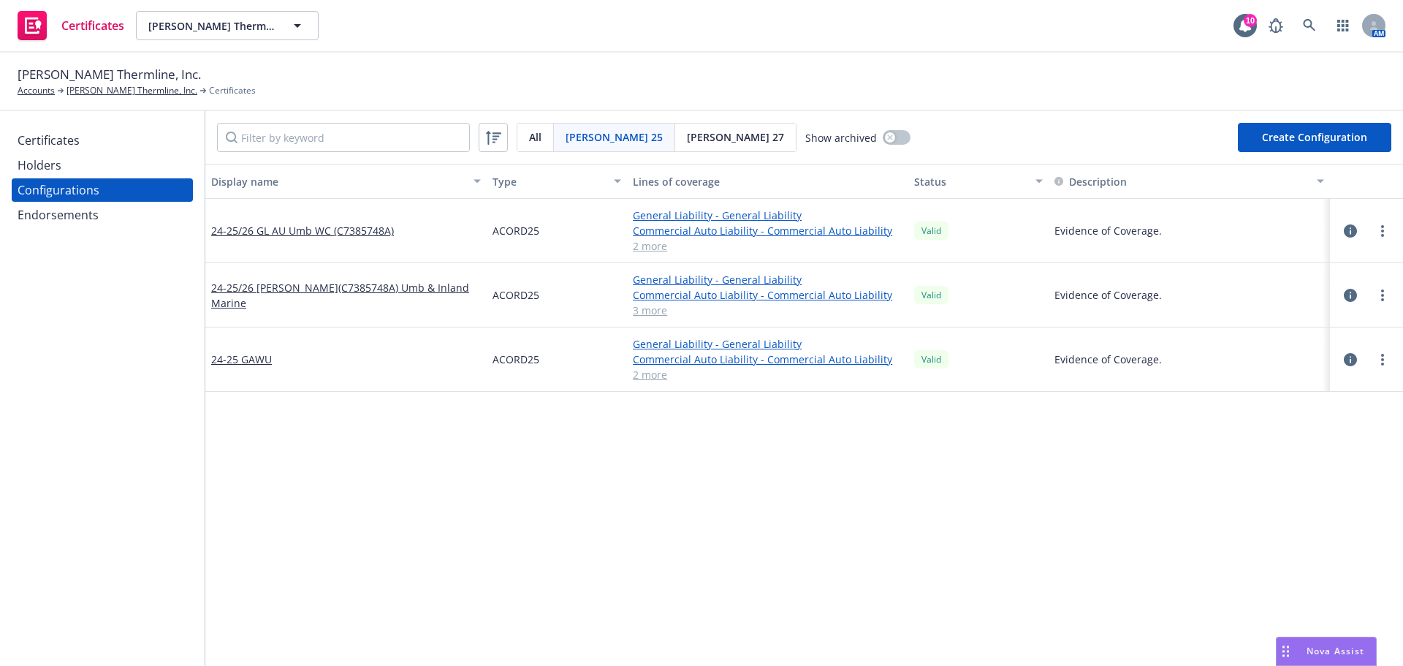
copy link "24-25/26 [PERSON_NAME](C7385748A) Umb"
click at [1343, 357] on icon "button" at bounding box center [1349, 359] width 13 height 13
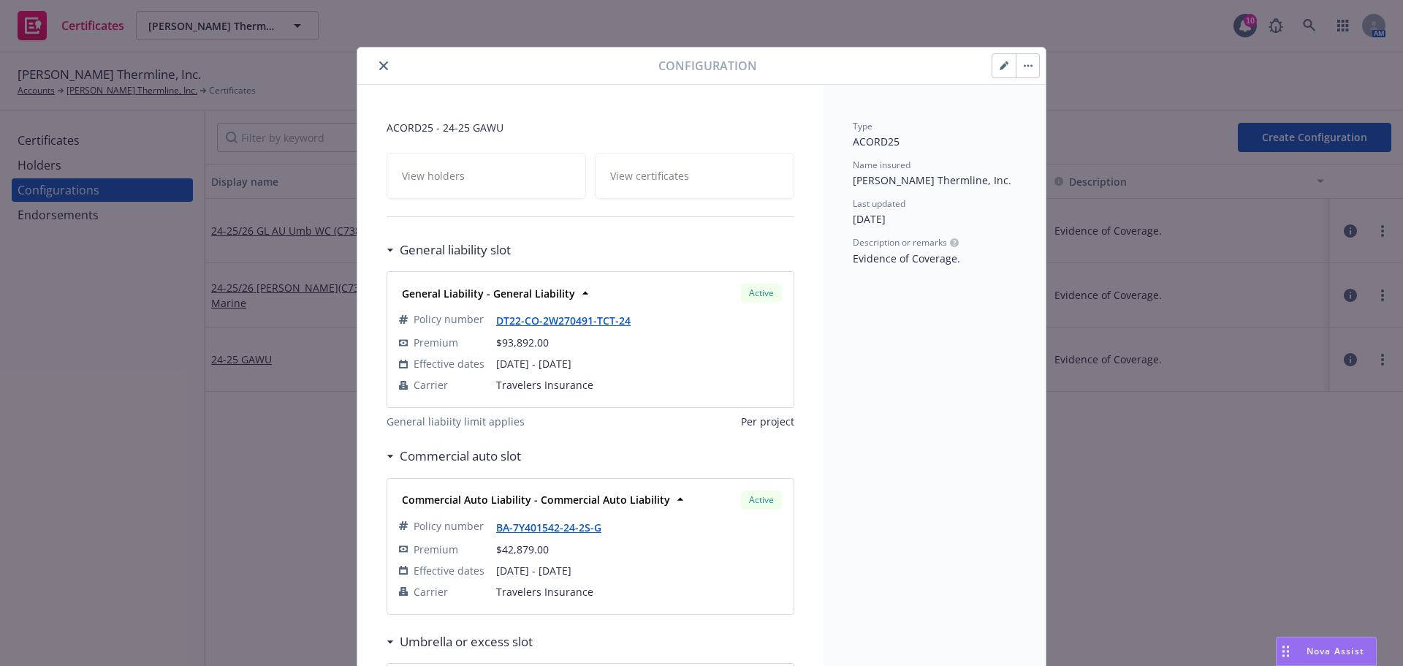
click at [999, 64] on icon "button" at bounding box center [1002, 66] width 7 height 7
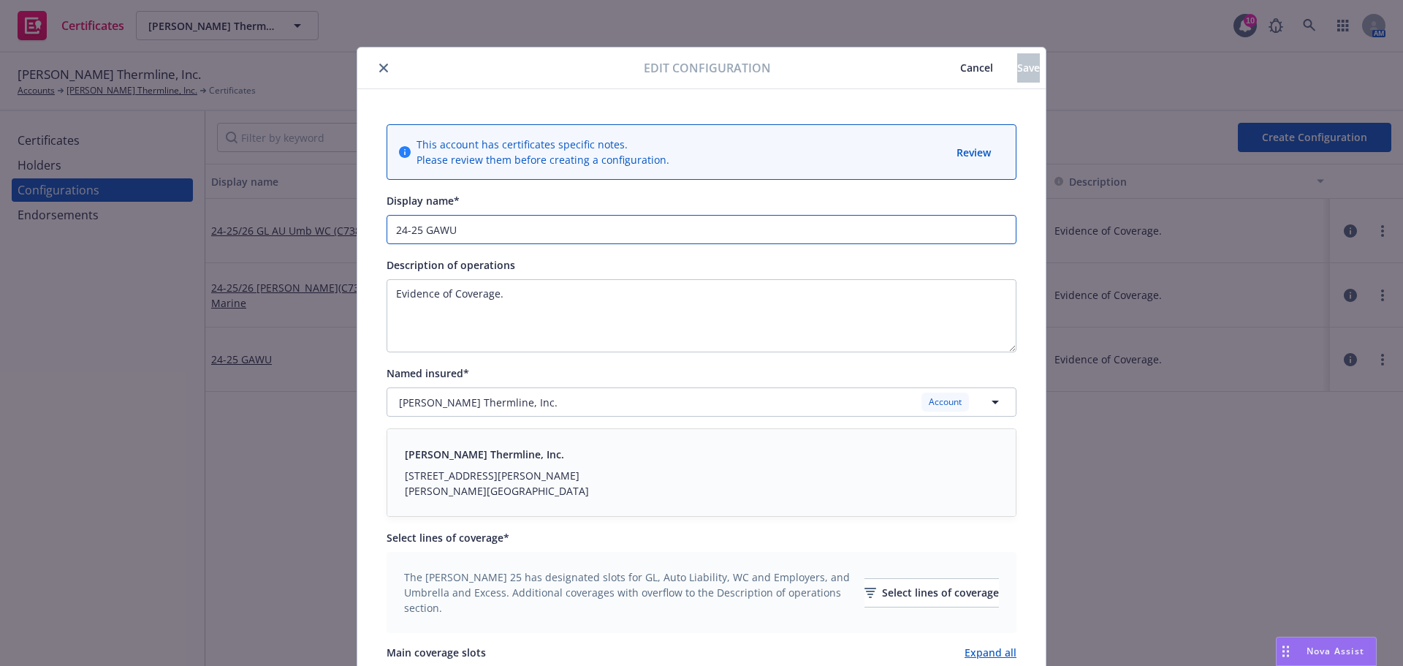
click at [541, 226] on input "24-25 GAWU" at bounding box center [701, 229] width 630 height 29
paste input "C7385748A"
type input "24-25 GAWU"
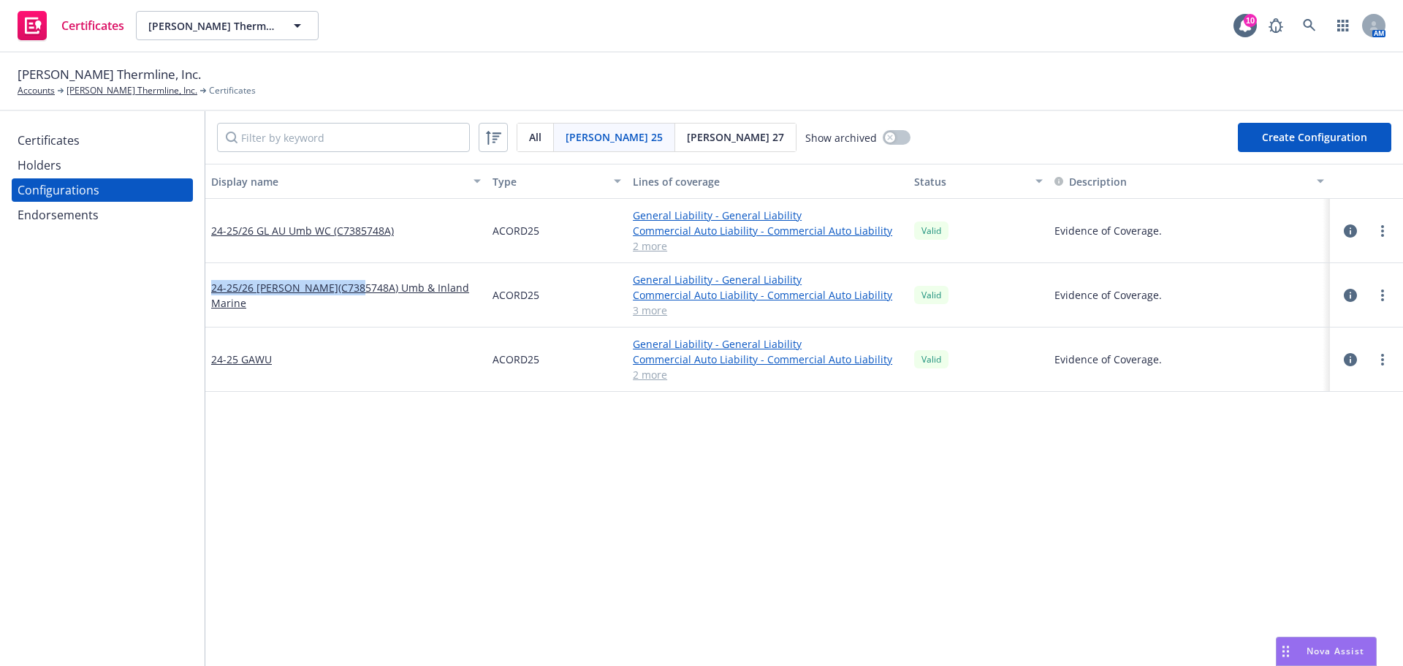
drag, startPoint x: 210, startPoint y: 297, endPoint x: 366, endPoint y: 315, distance: 157.4
click at [366, 315] on div "24-25/26 [PERSON_NAME](C7385748A) Umb & Inland Marine" at bounding box center [345, 295] width 281 height 64
copy link "24-25/26 [PERSON_NAME](C7385748A) Umb"
click at [1344, 357] on icon "button" at bounding box center [1349, 359] width 13 height 13
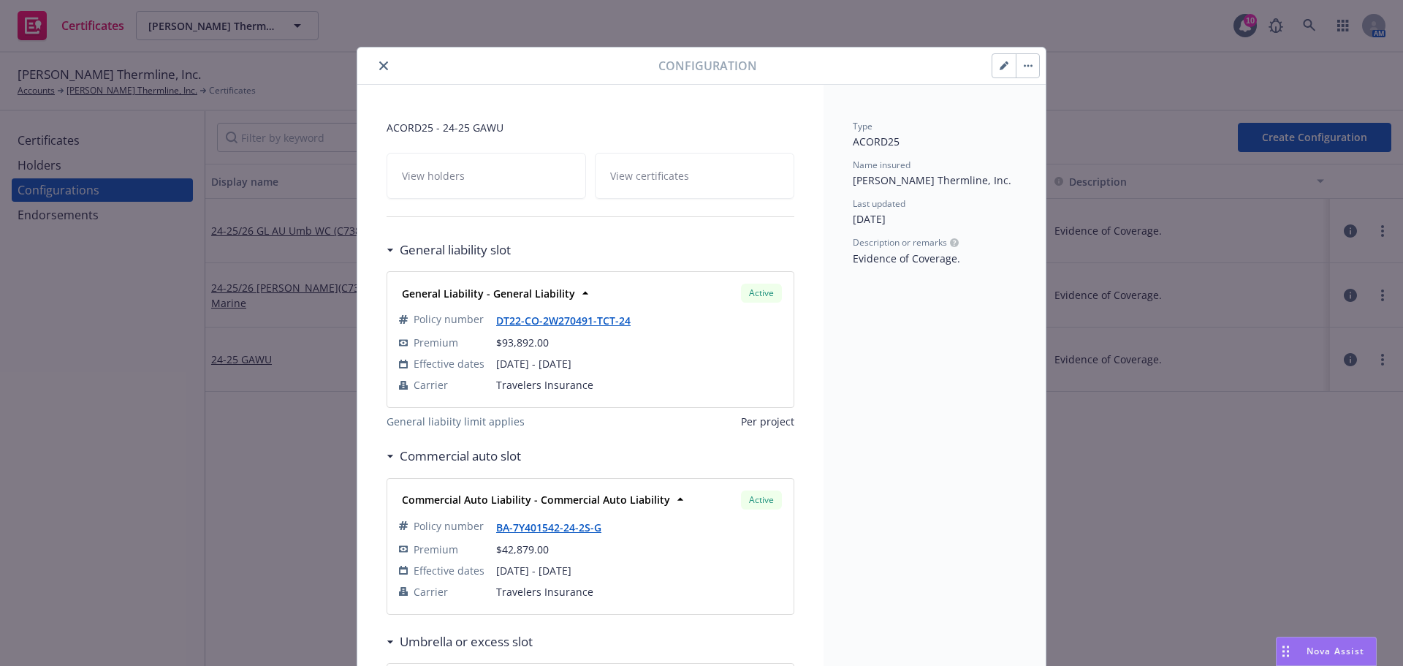
click at [1003, 72] on button "button" at bounding box center [1003, 65] width 23 height 23
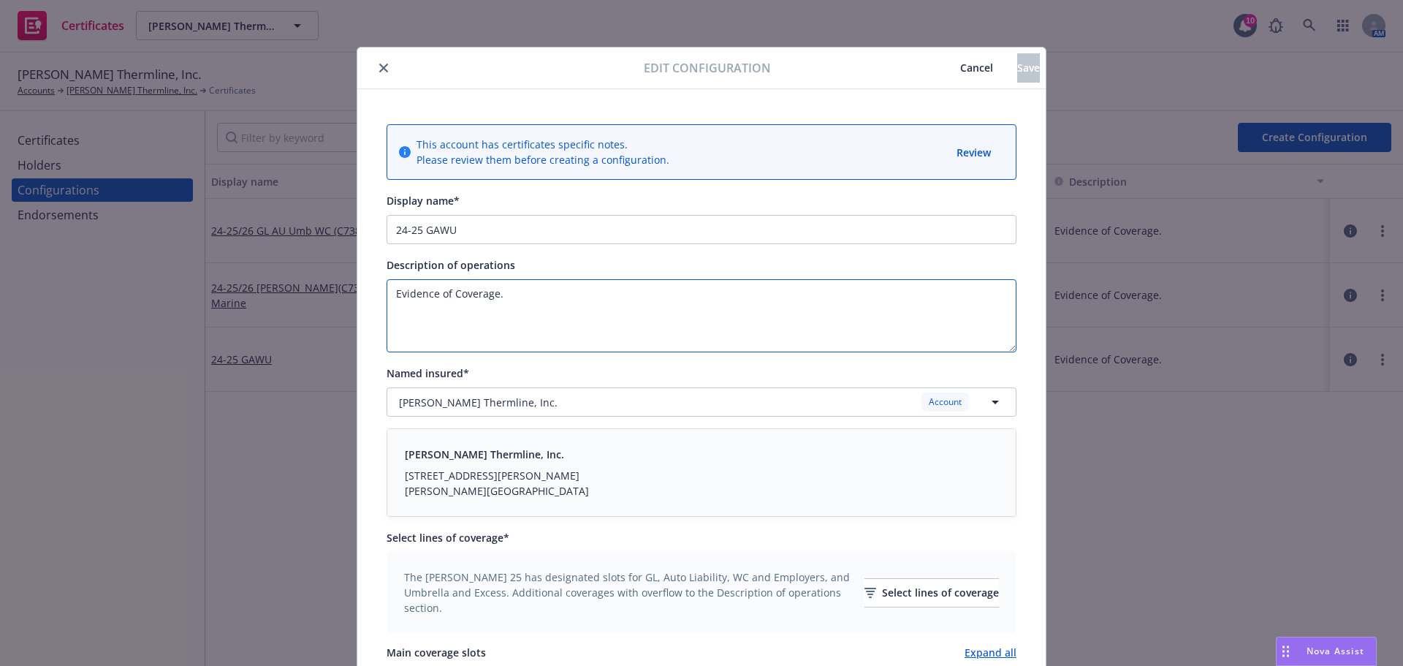
click at [518, 294] on textarea "Evidence of Coverage." at bounding box center [701, 315] width 630 height 73
click at [495, 225] on input "24-25 GAWU" at bounding box center [701, 229] width 630 height 29
click at [496, 227] on input "24-25 GAWU" at bounding box center [701, 229] width 630 height 29
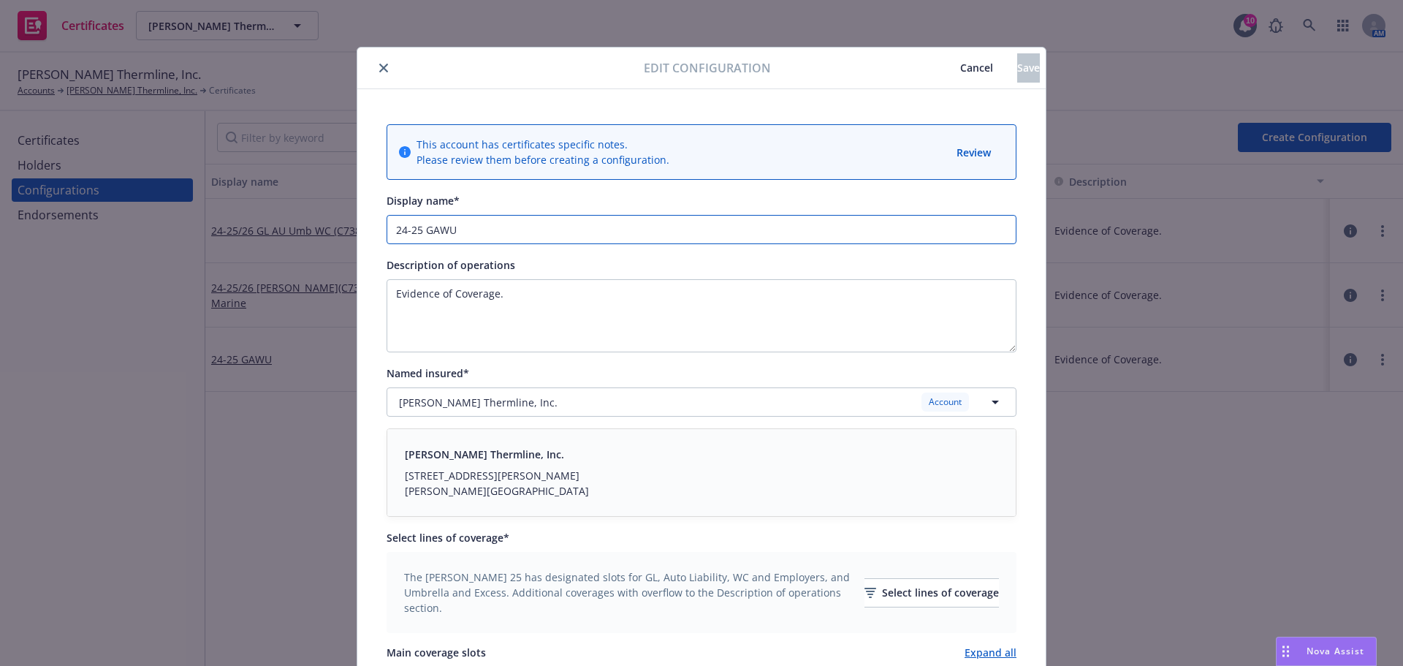
click at [496, 227] on input "24-25 GAWU" at bounding box center [701, 229] width 630 height 29
paste input "/26 GAW(C7385748A) Umb"
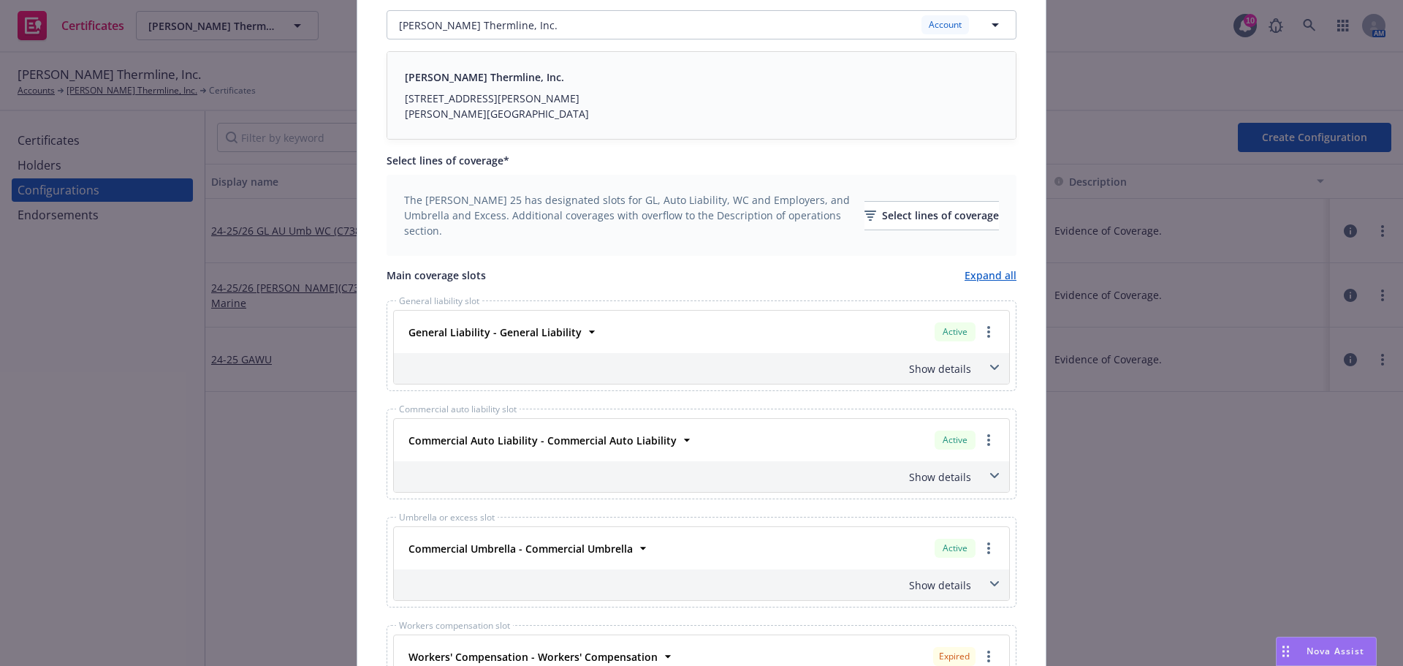
scroll to position [511, 0]
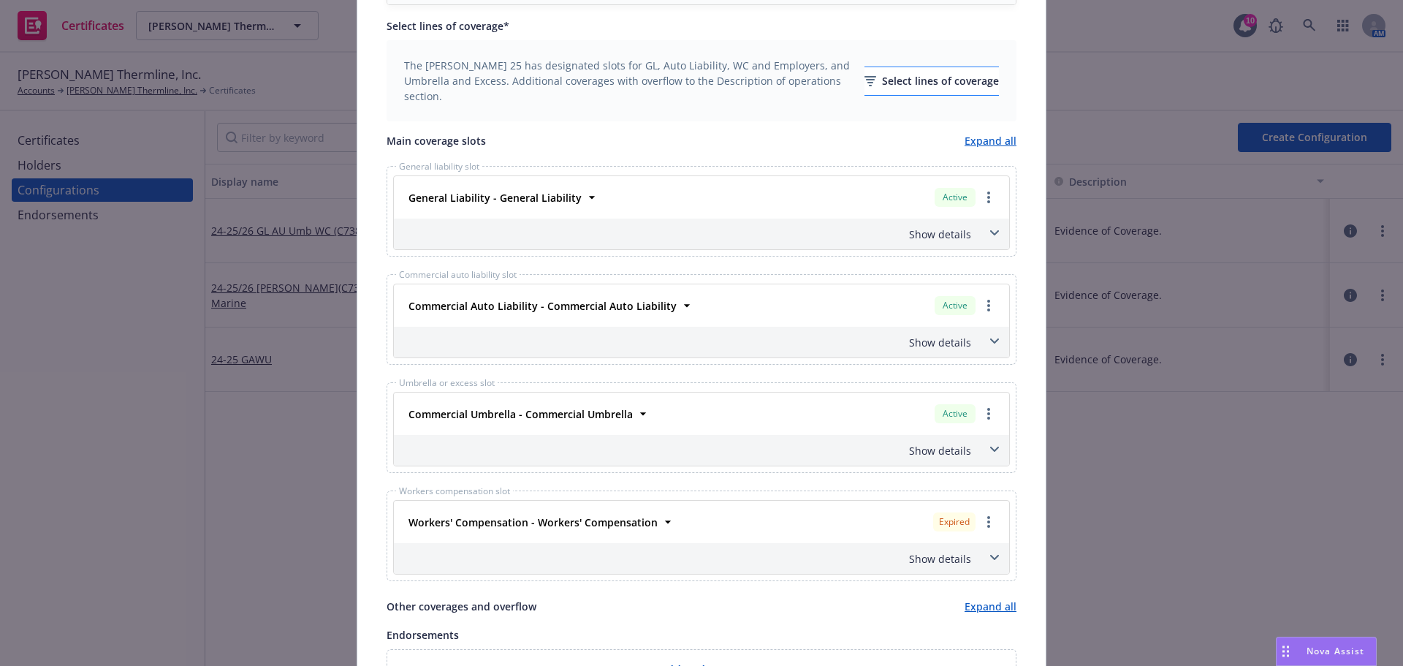
type input "24-25/26 [PERSON_NAME](C7385748A) Umb"
click at [869, 85] on div "Select lines of coverage" at bounding box center [931, 81] width 134 height 28
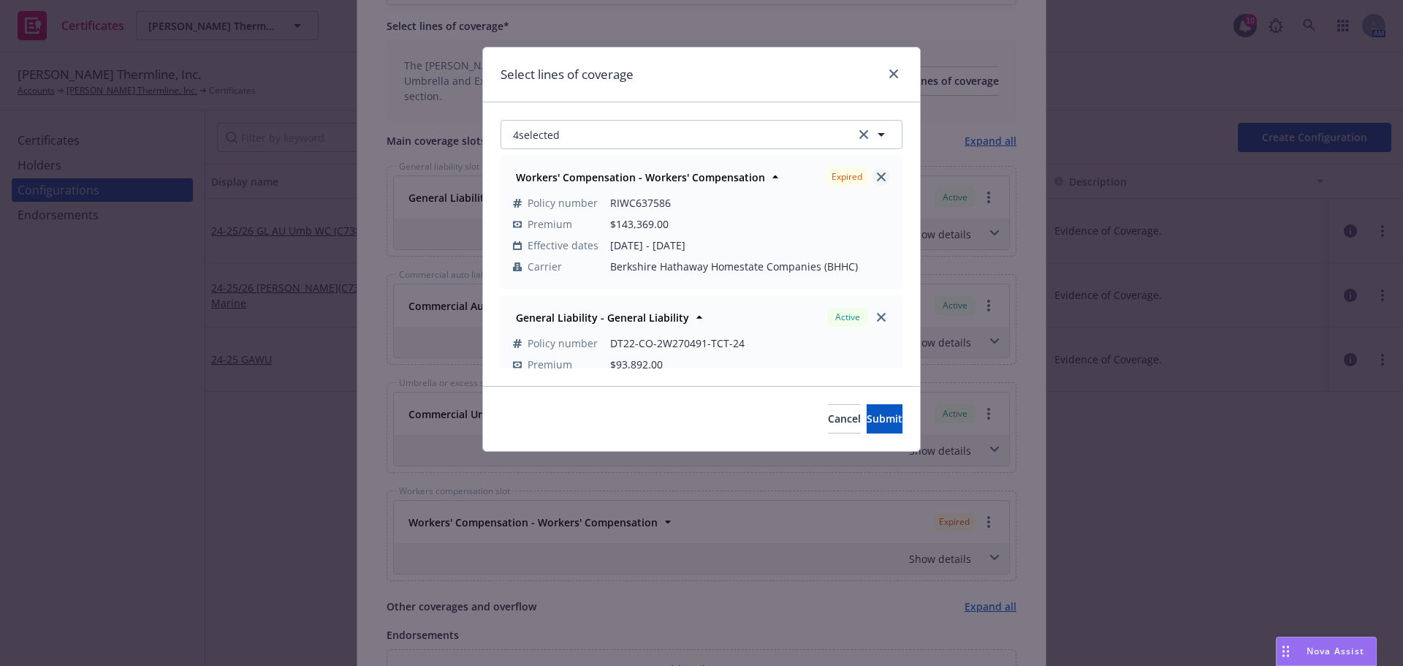
click at [872, 177] on link "close" at bounding box center [881, 177] width 18 height 18
click at [685, 145] on button "3 selected" at bounding box center [701, 134] width 402 height 29
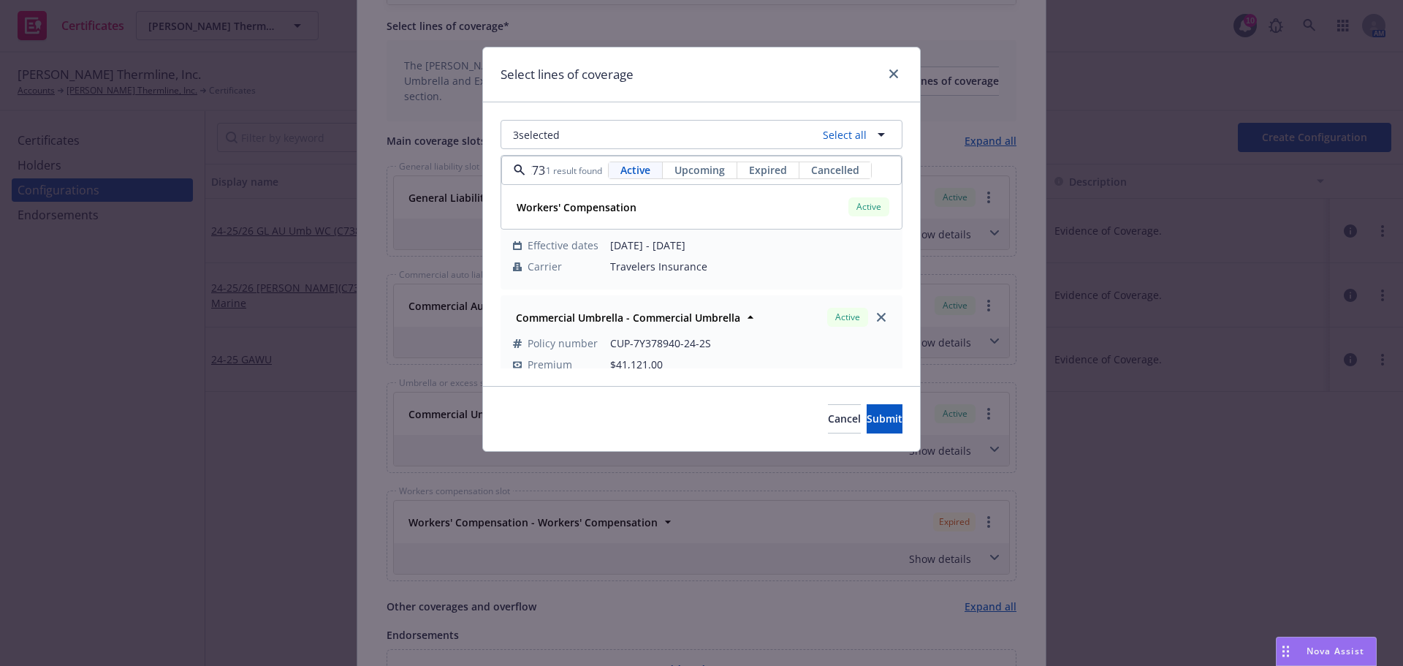
scroll to position [0, 0]
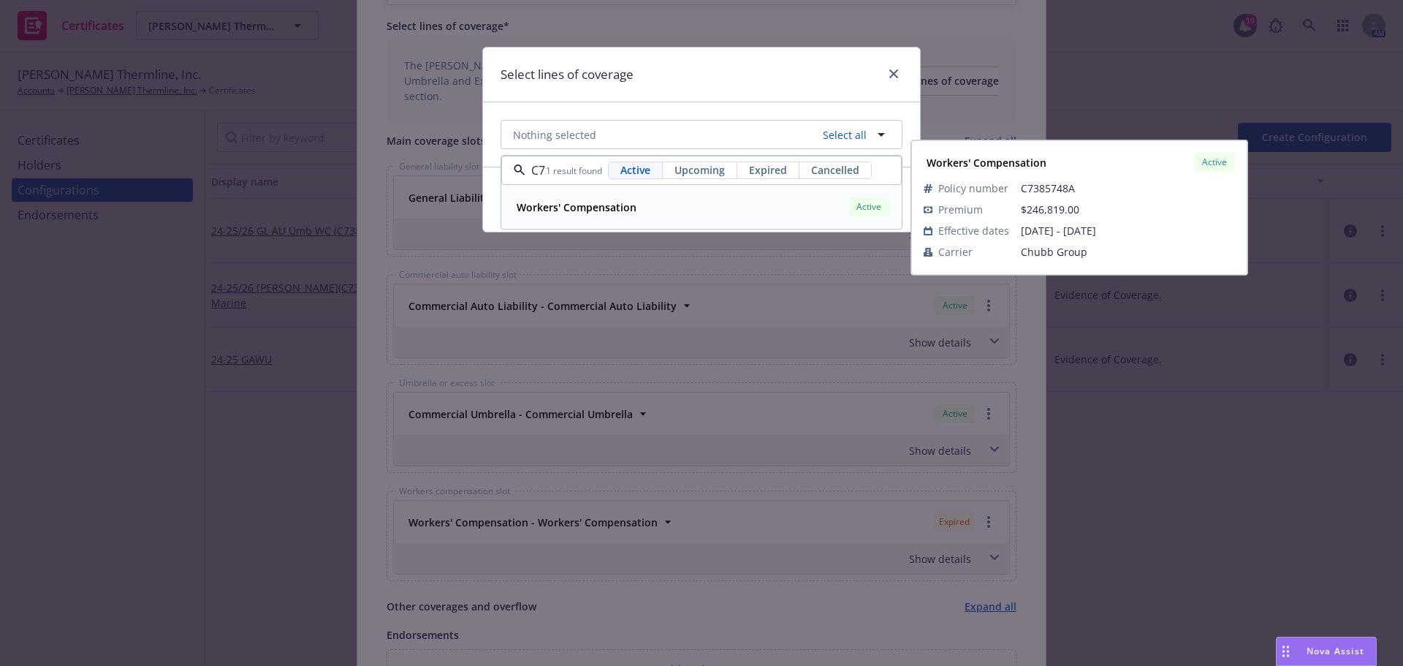
click at [587, 210] on strong "Workers' Compensation" at bounding box center [576, 207] width 120 height 14
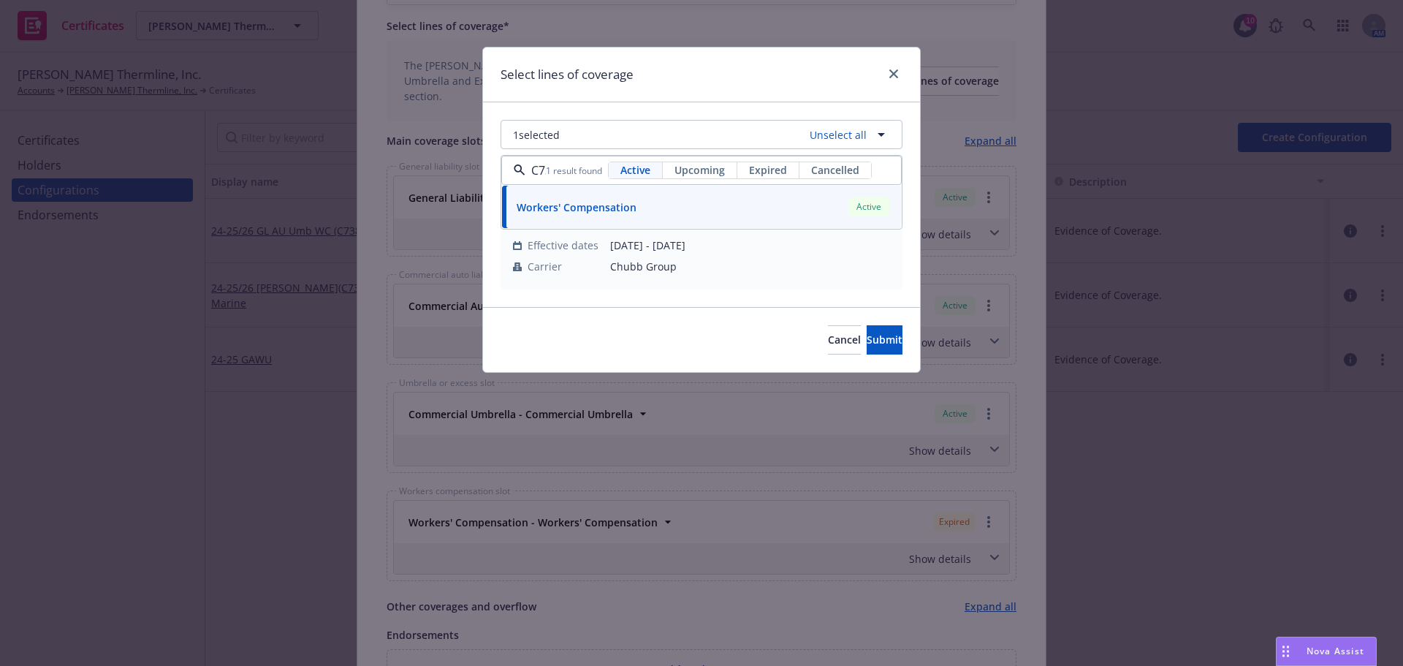
type input "C7385748A"
click at [655, 64] on div "Select lines of coverage" at bounding box center [701, 74] width 437 height 55
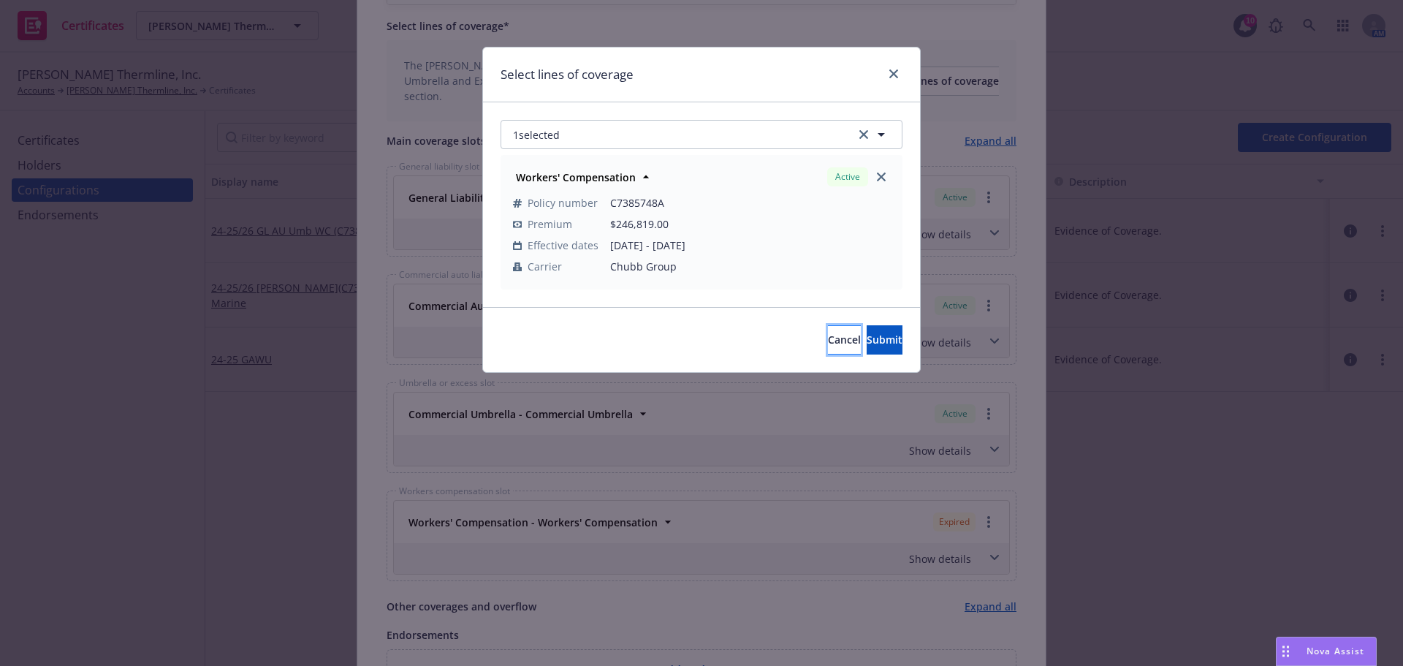
click at [828, 348] on button "Cancel" at bounding box center [844, 339] width 33 height 29
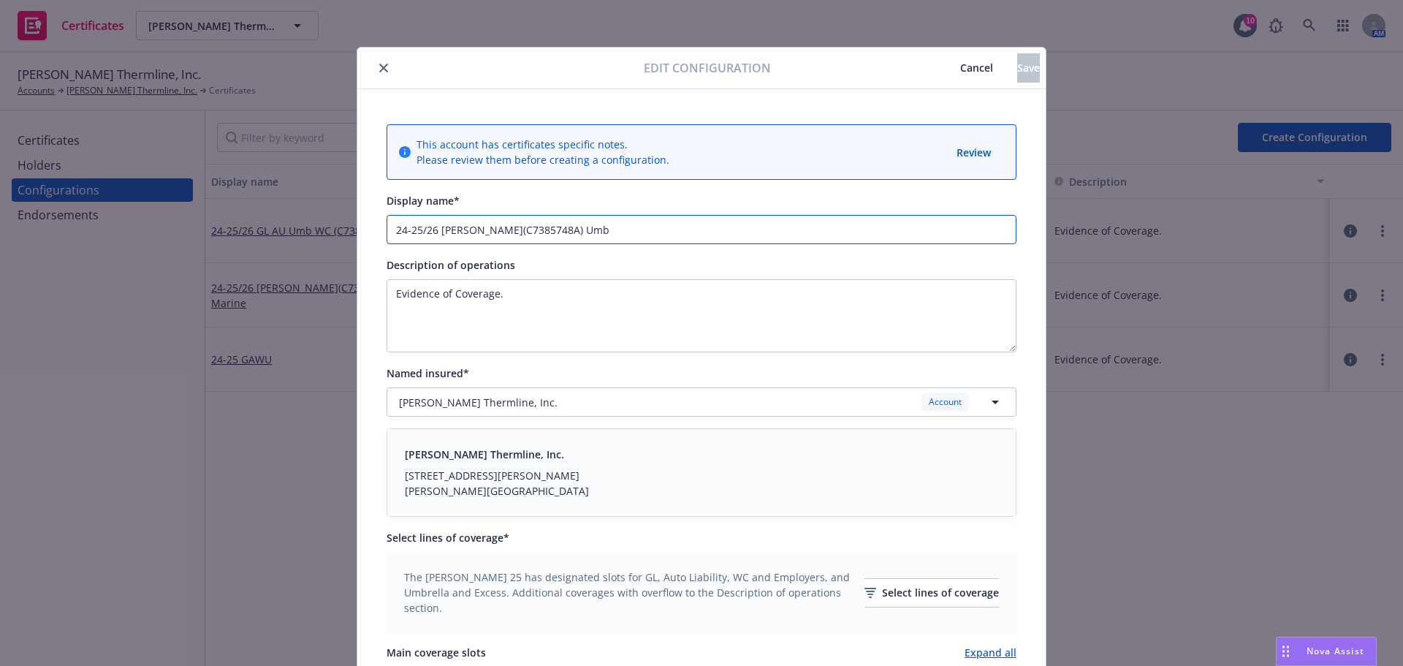
click at [497, 233] on input "24-25/26 [PERSON_NAME](C7385748A) Umb" at bounding box center [701, 229] width 630 height 29
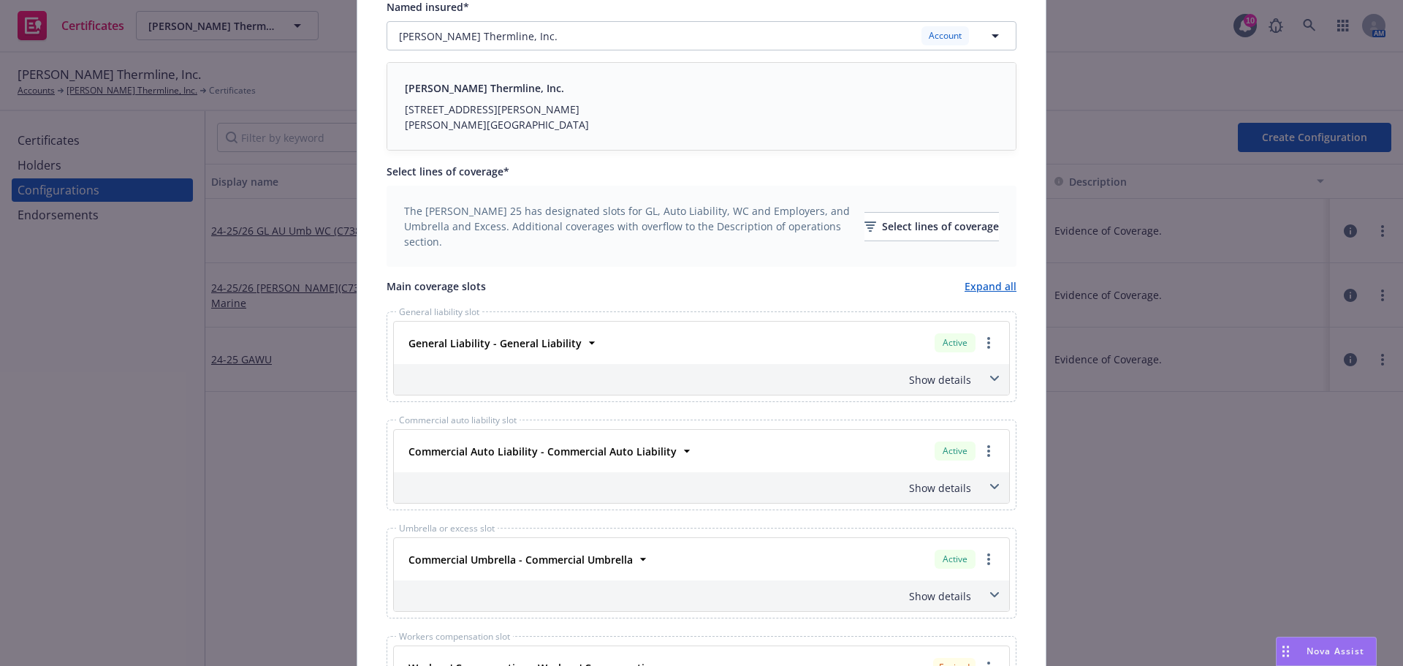
scroll to position [438, 0]
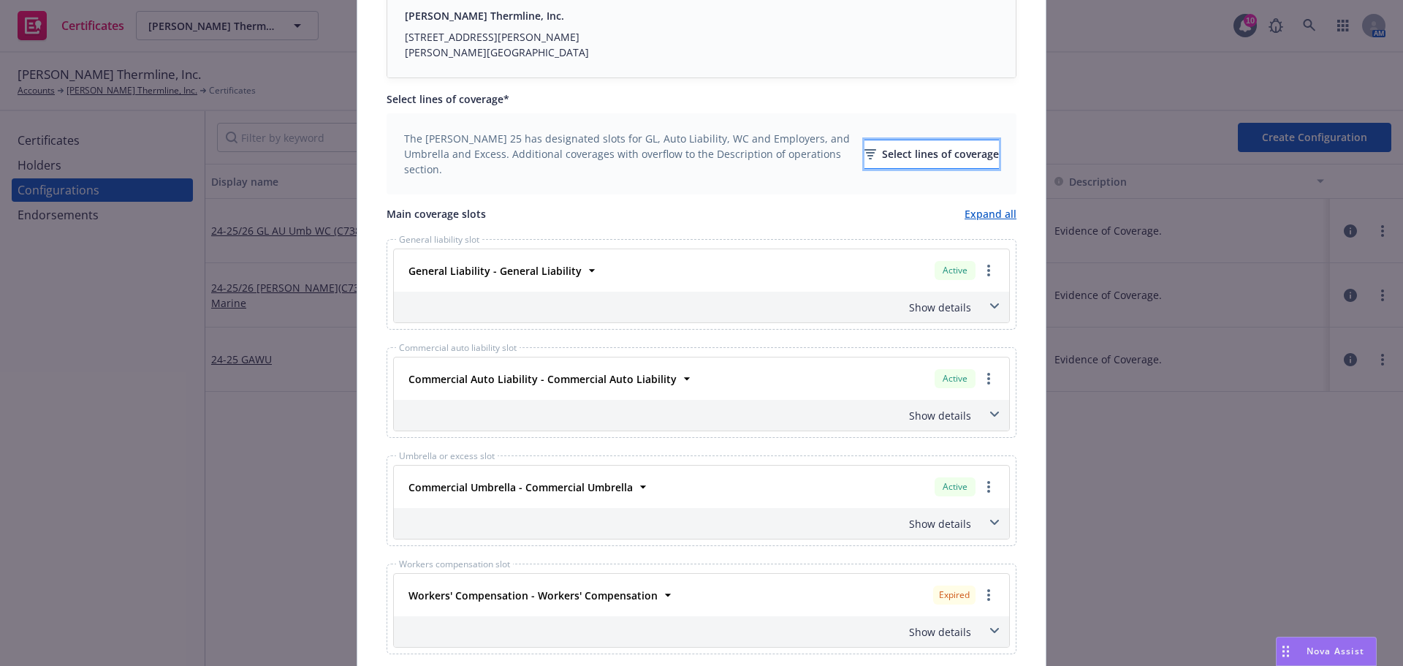
click at [910, 156] on div "Select lines of coverage" at bounding box center [931, 154] width 134 height 28
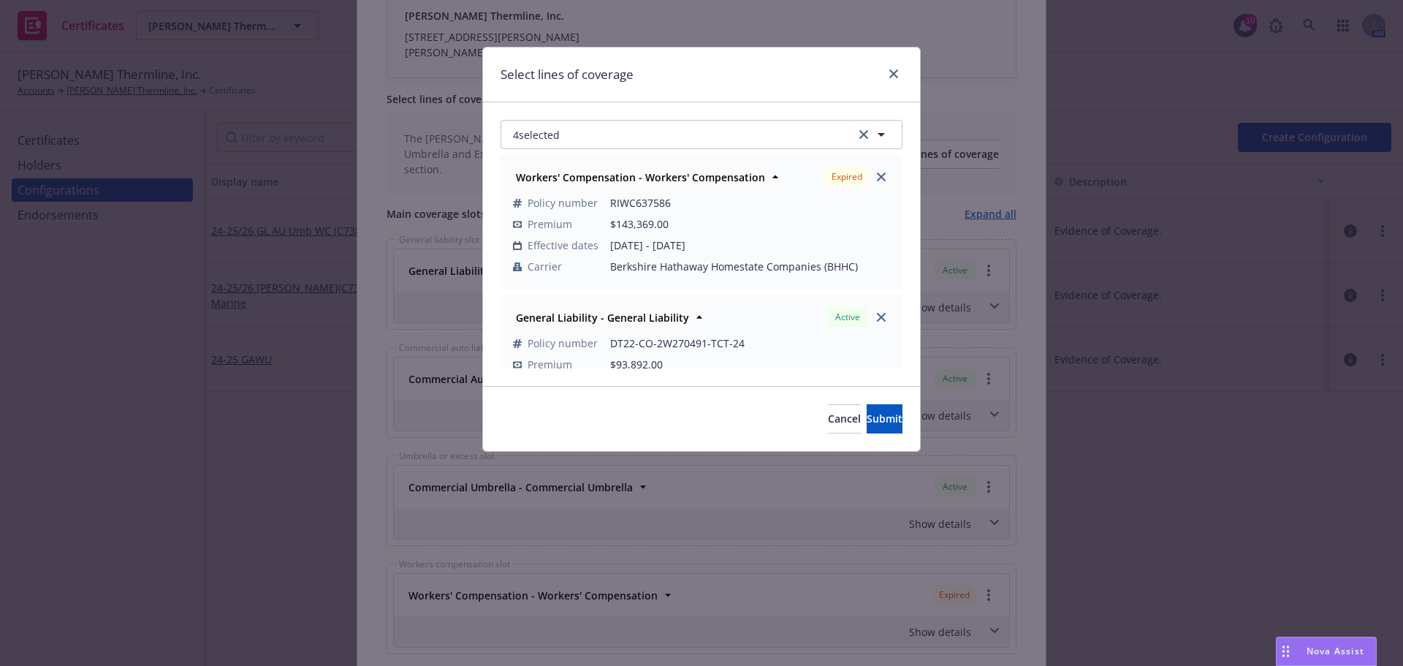
click at [864, 167] on div "Expired" at bounding box center [858, 176] width 70 height 25
click at [872, 175] on link "close" at bounding box center [881, 177] width 18 height 18
click at [687, 134] on button "3 selected" at bounding box center [701, 134] width 402 height 29
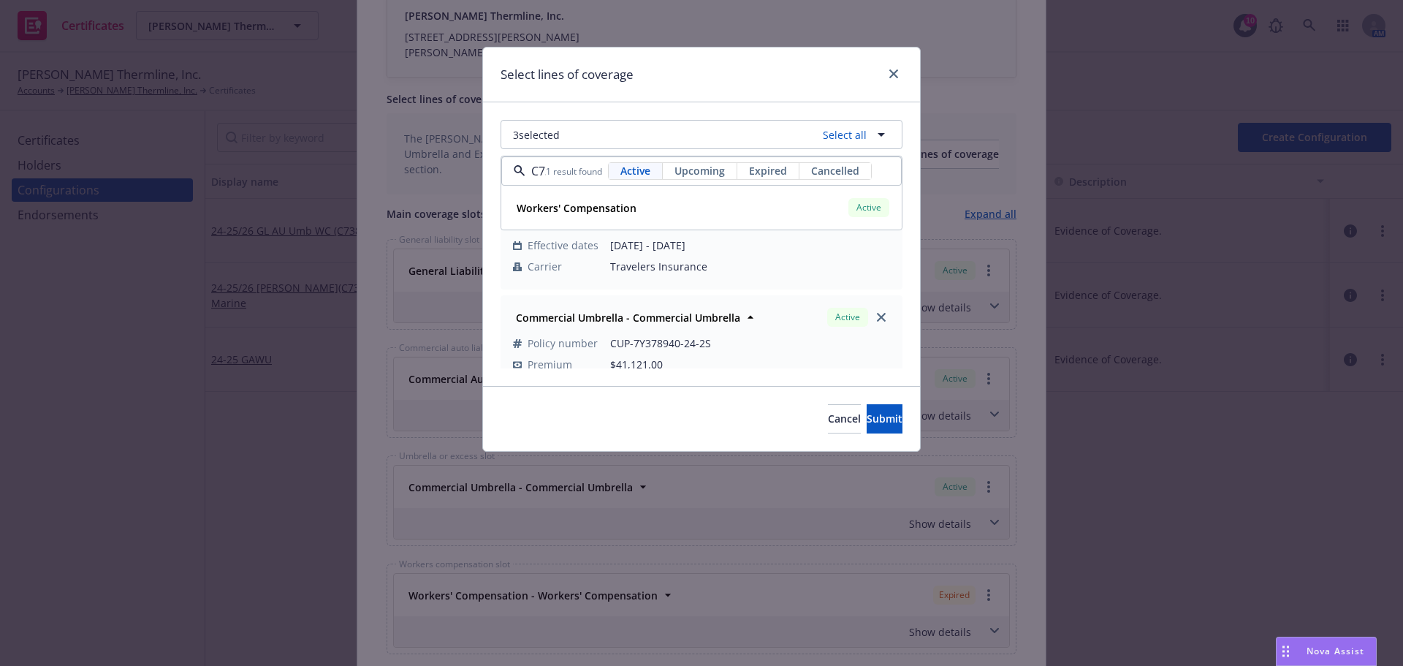
scroll to position [0, 47]
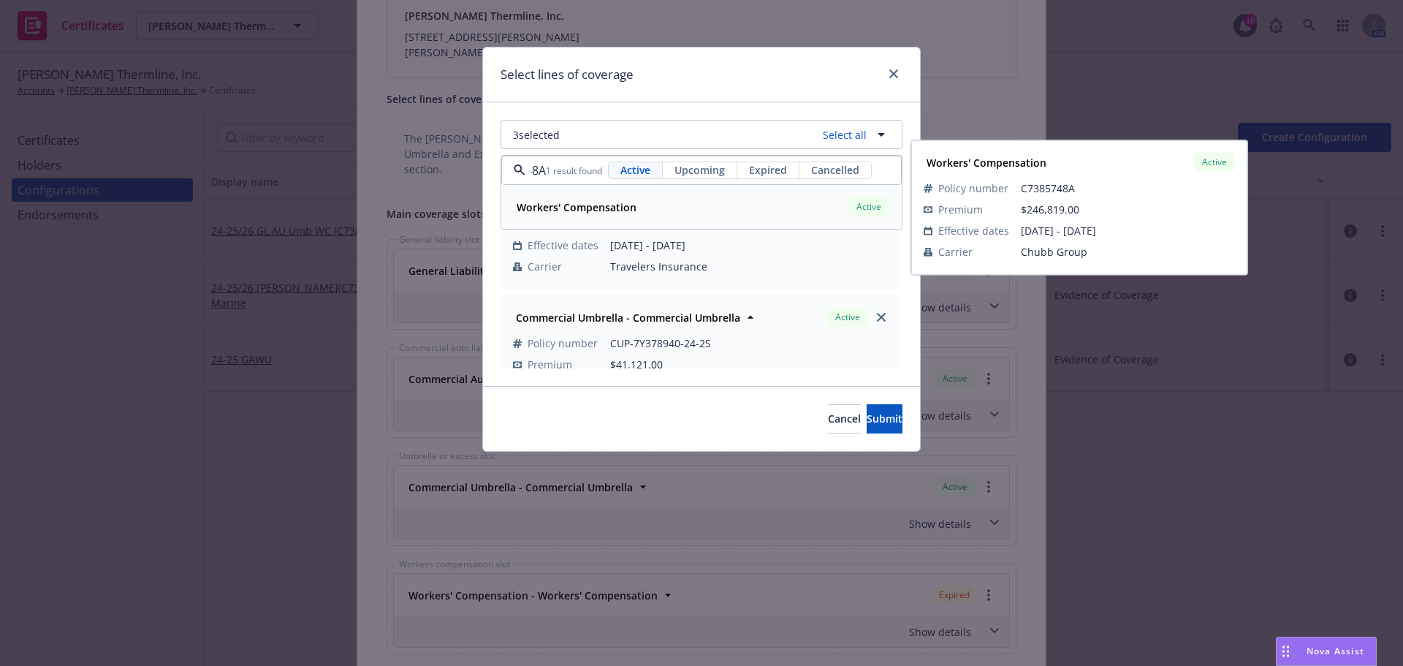
click at [660, 205] on div "Workers' Compensation Active" at bounding box center [701, 206] width 381 height 25
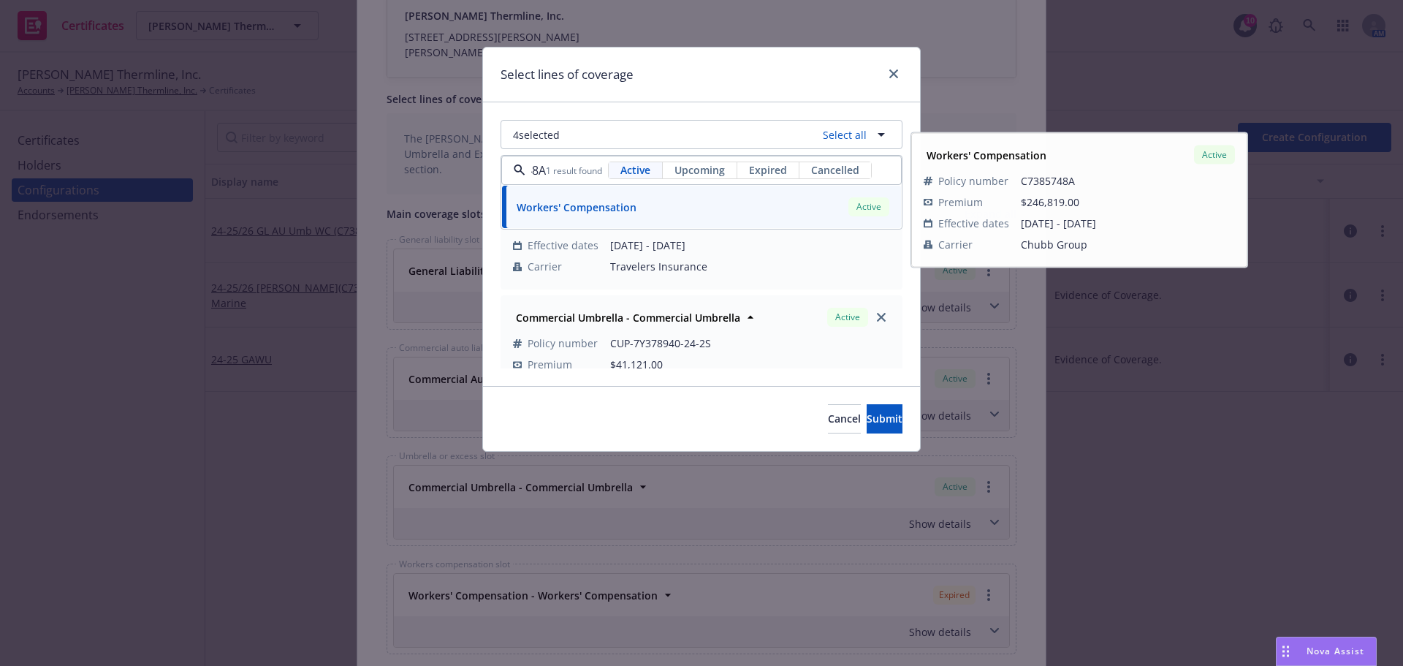
type input "C7385748A"
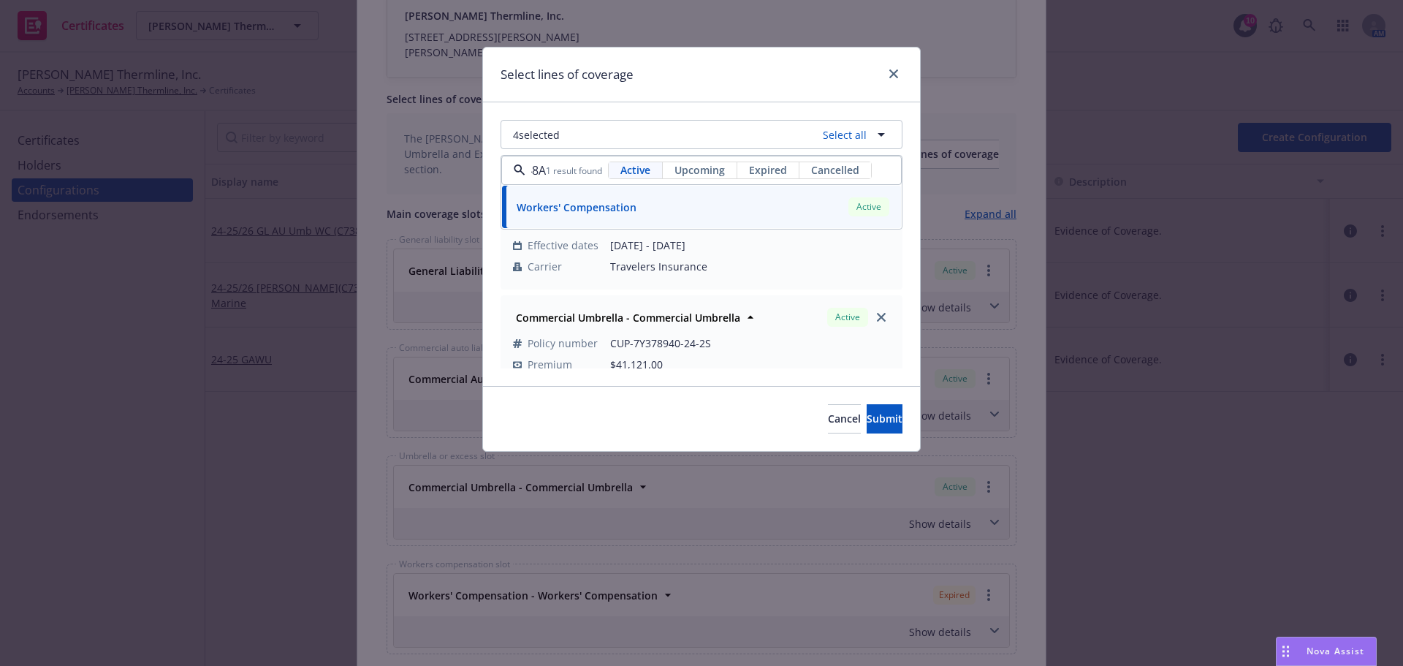
click at [848, 434] on div "Cancel Submit" at bounding box center [701, 418] width 437 height 65
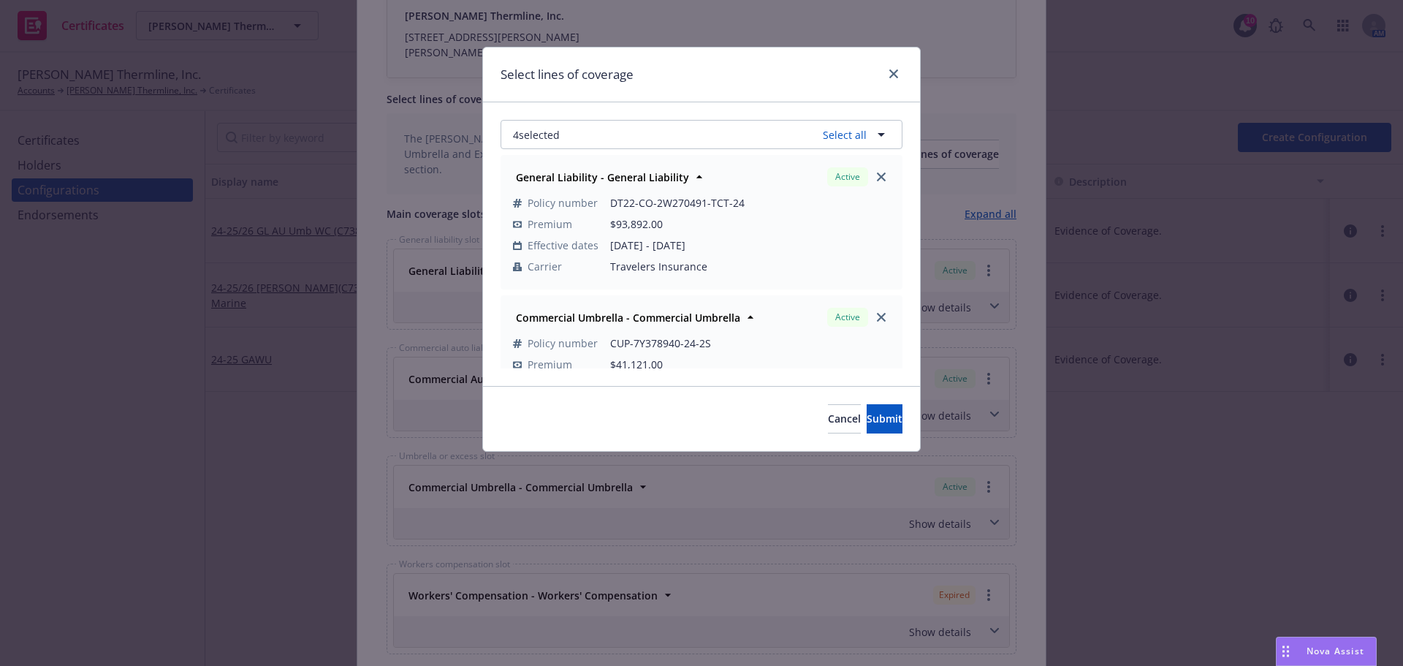
scroll to position [0, 0]
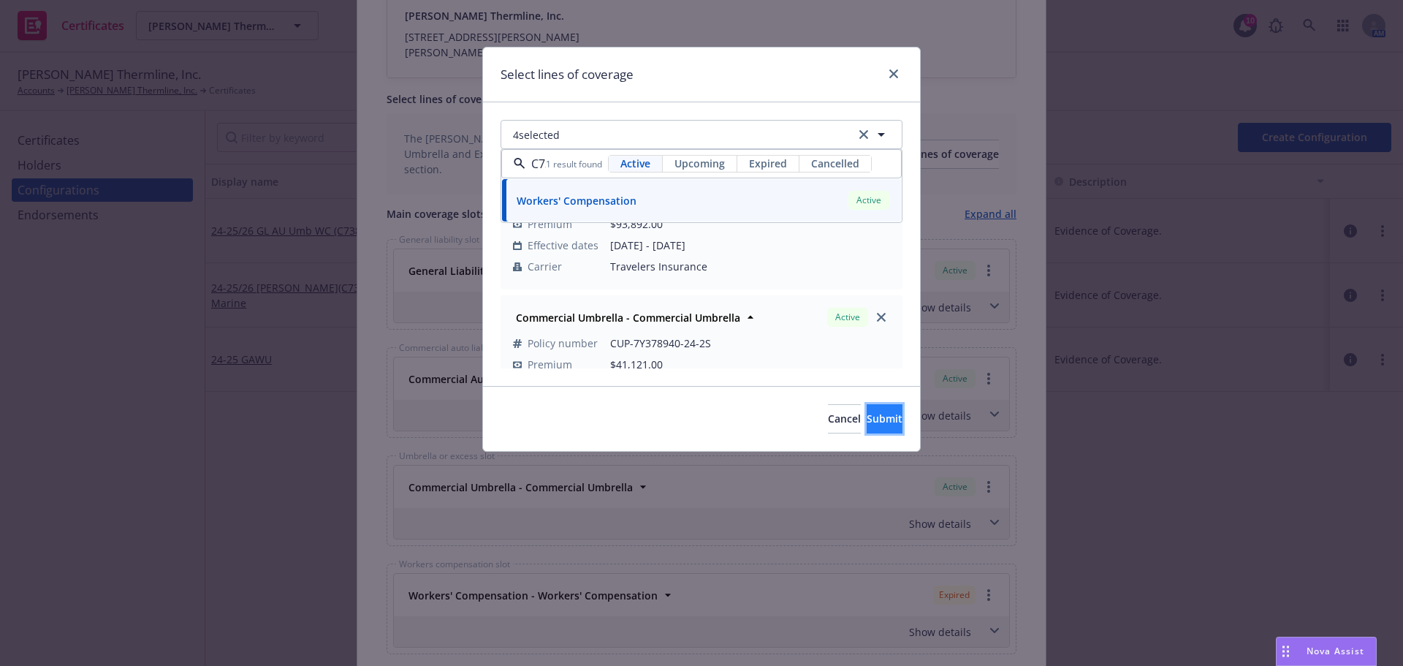
click at [866, 430] on button "Submit" at bounding box center [884, 418] width 36 height 29
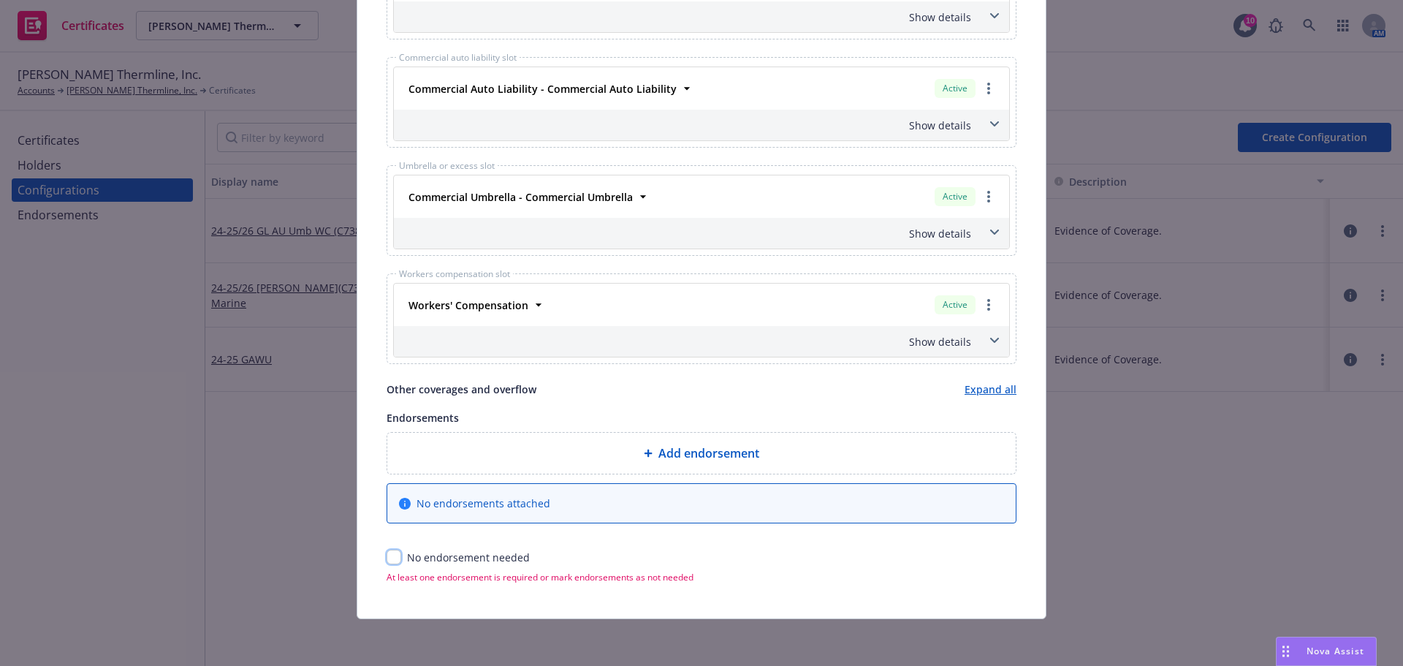
click at [389, 558] on input "checkbox" at bounding box center [393, 556] width 15 height 15
checkbox input "true"
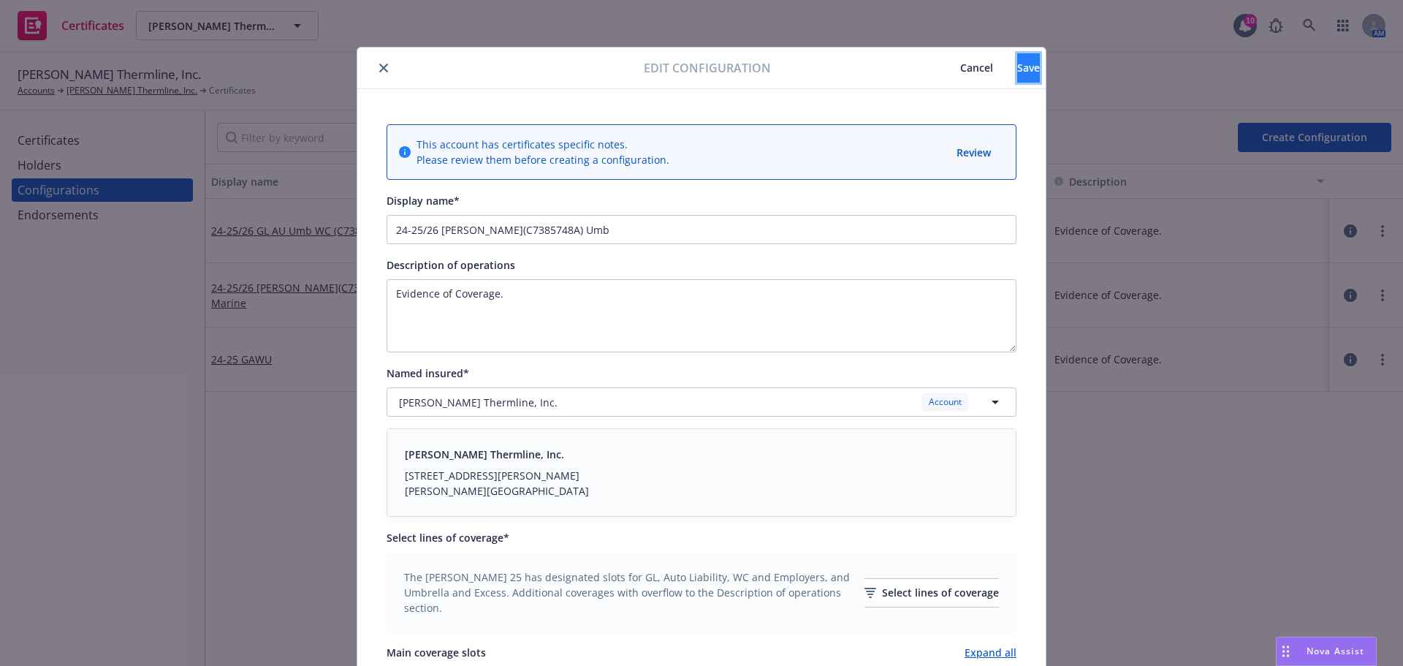
click at [1017, 78] on button "Save" at bounding box center [1028, 67] width 23 height 29
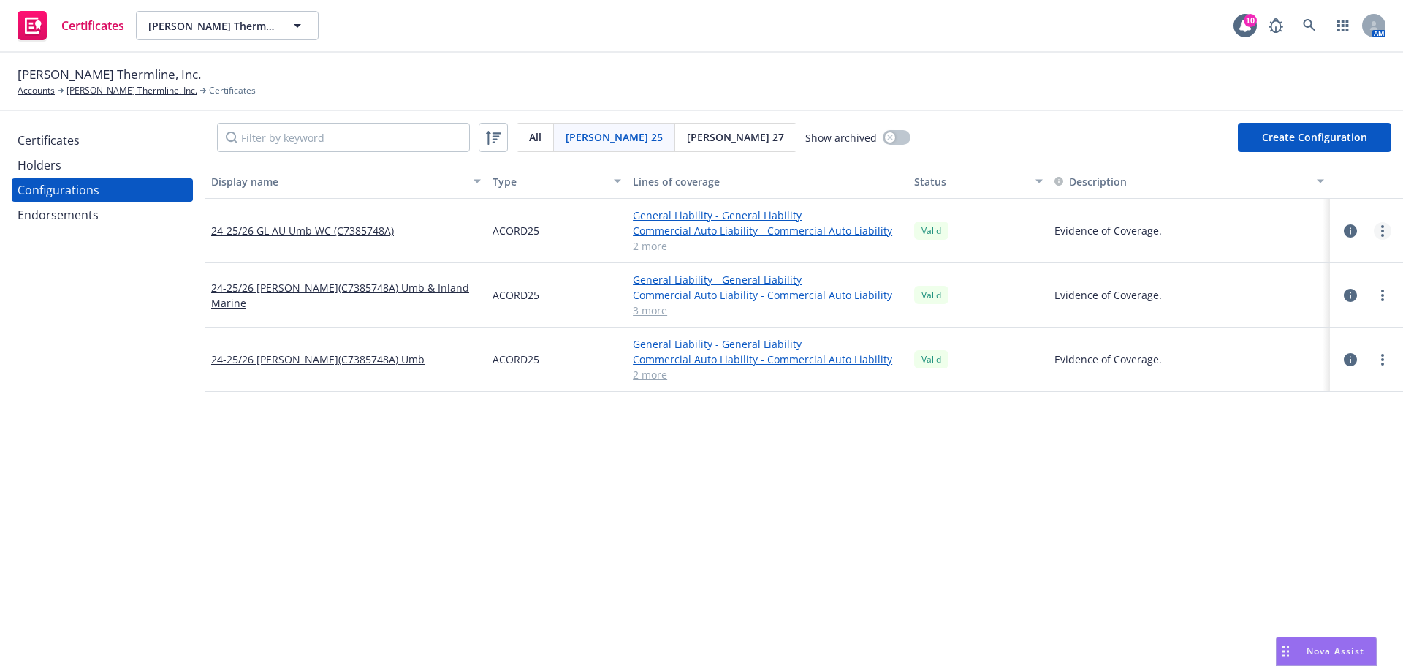
click at [1381, 229] on circle "more" at bounding box center [1382, 230] width 3 height 3
click at [1301, 373] on link "Regenerate all certificates" at bounding box center [1299, 377] width 161 height 29
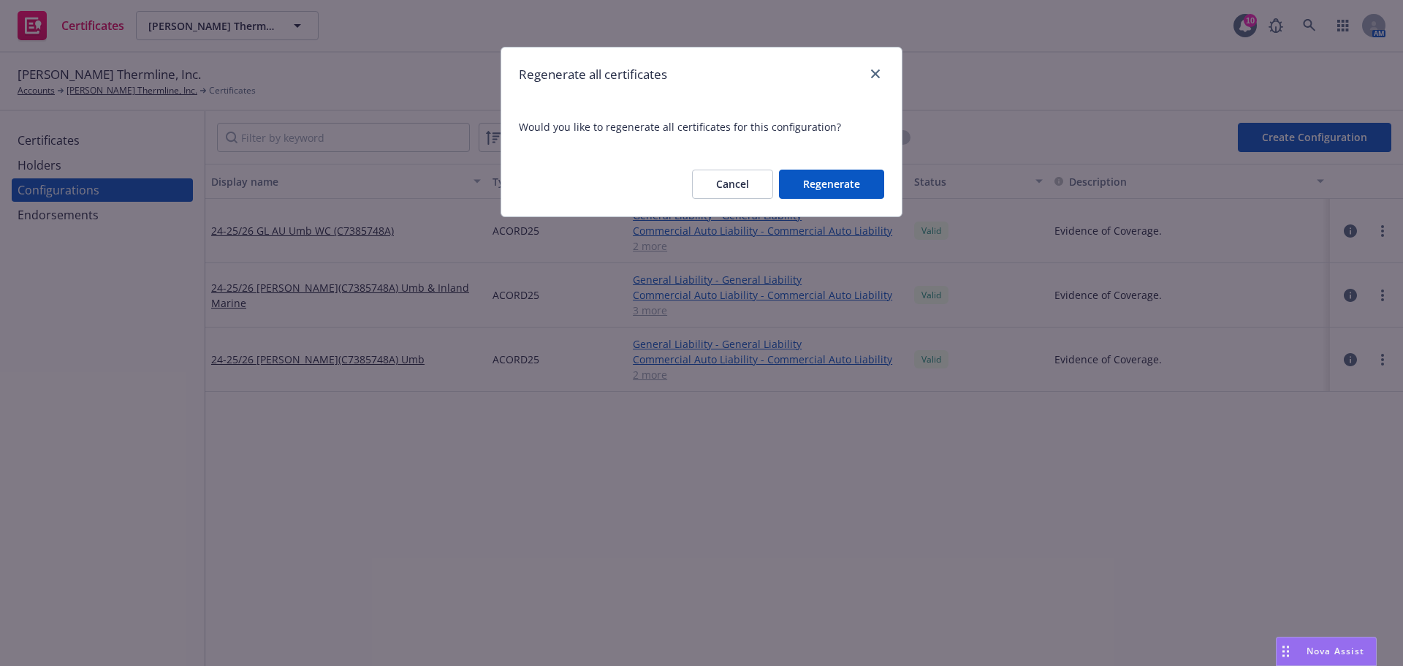
click at [843, 180] on button "Regenerate" at bounding box center [831, 183] width 105 height 29
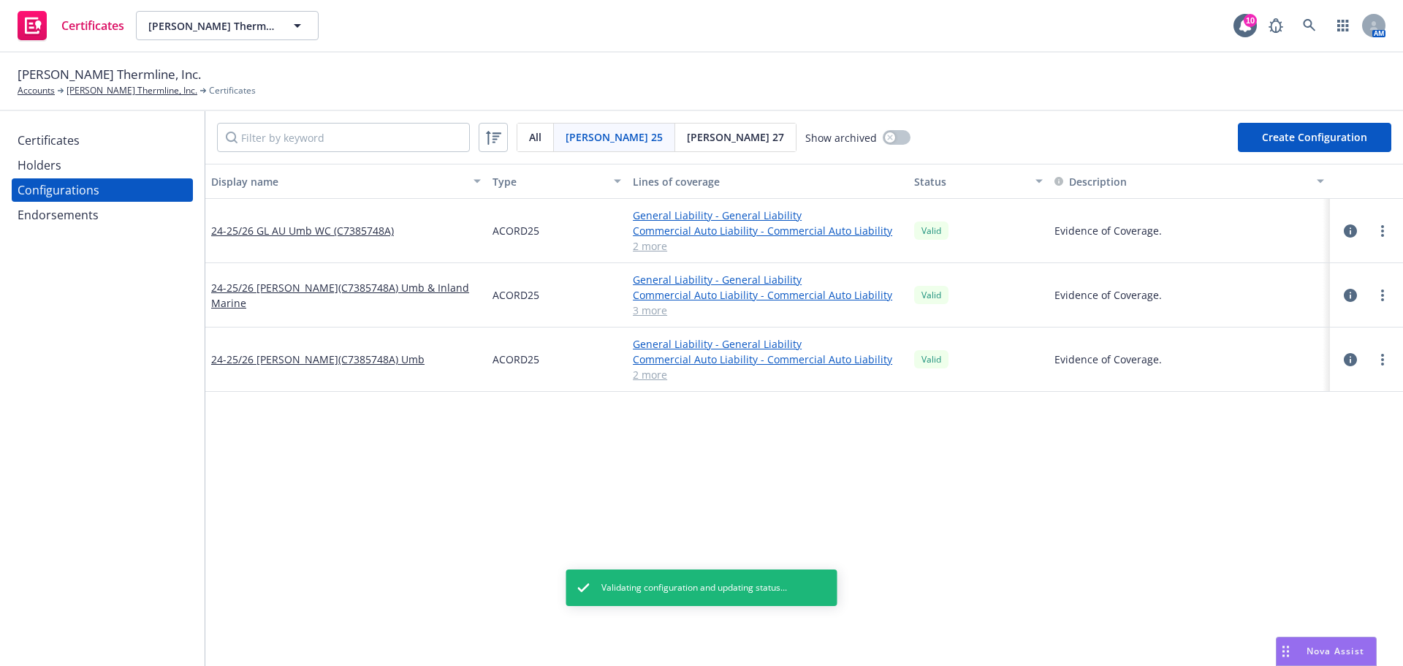
click at [1381, 297] on icon "more" at bounding box center [1382, 295] width 3 height 12
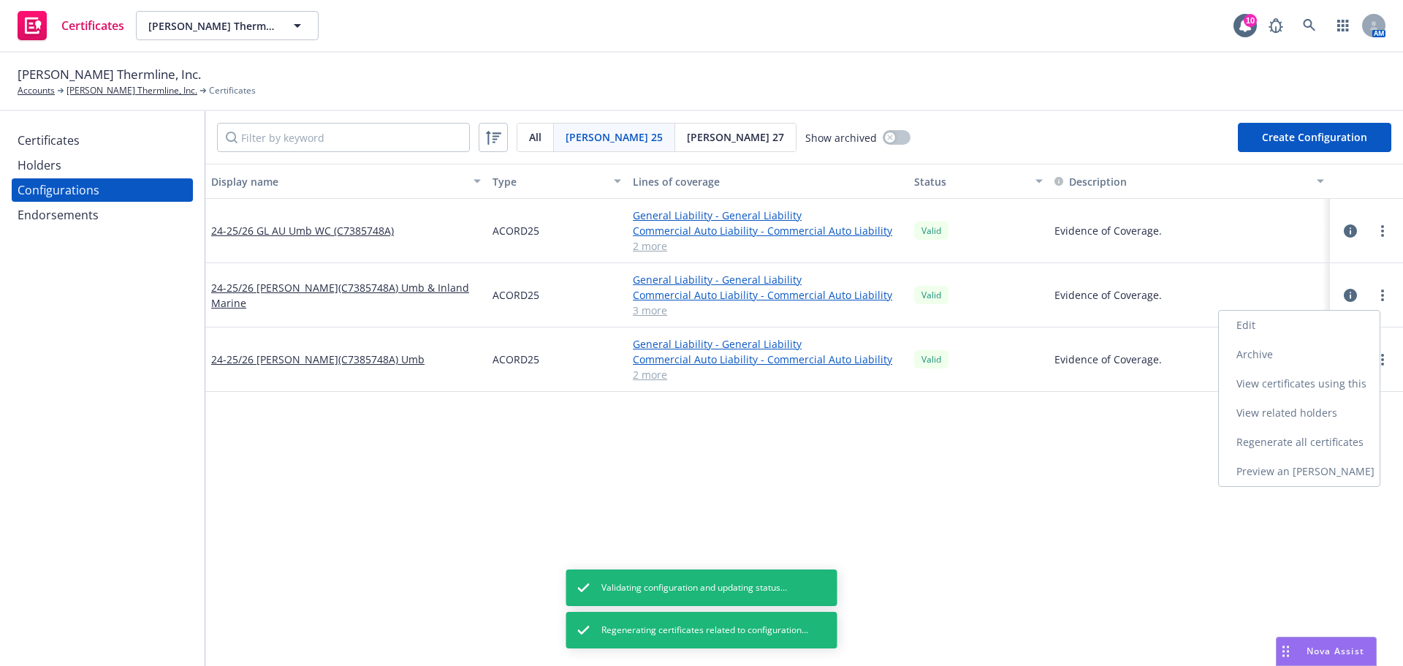
click at [1316, 440] on link "Regenerate all certificates" at bounding box center [1299, 441] width 161 height 29
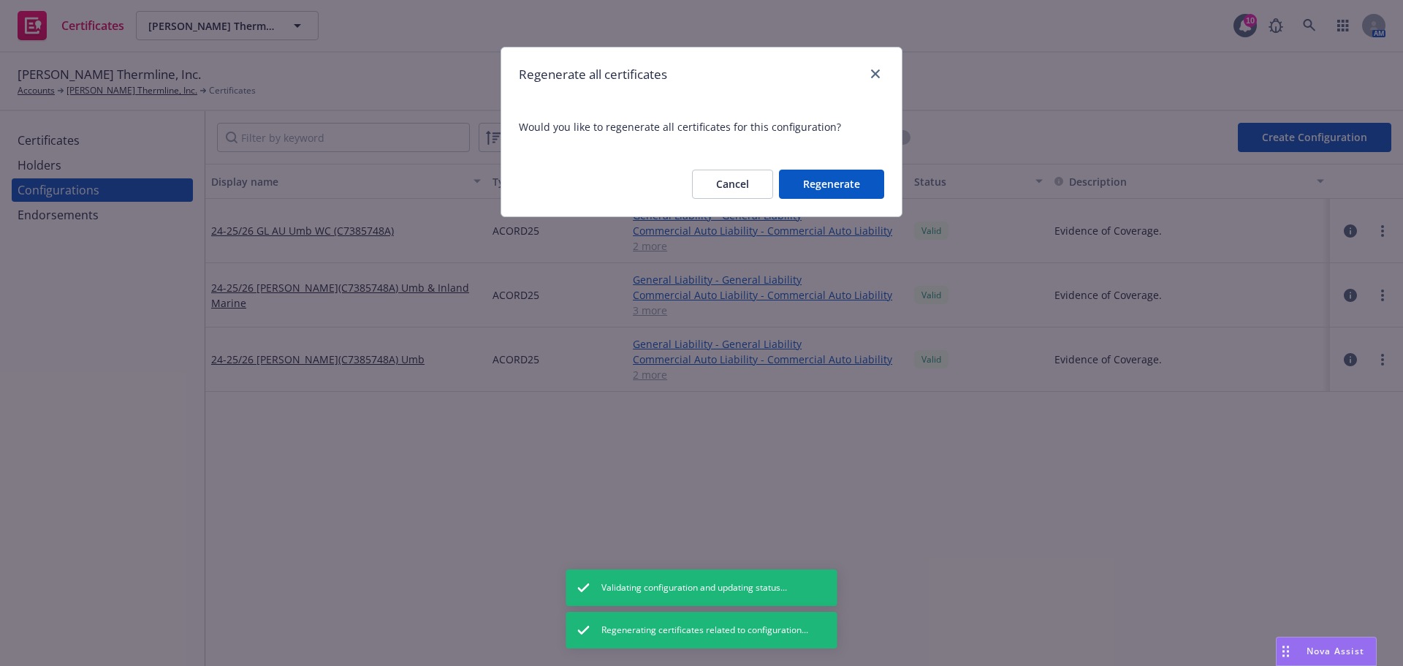
click at [823, 188] on button "Regenerate" at bounding box center [831, 183] width 105 height 29
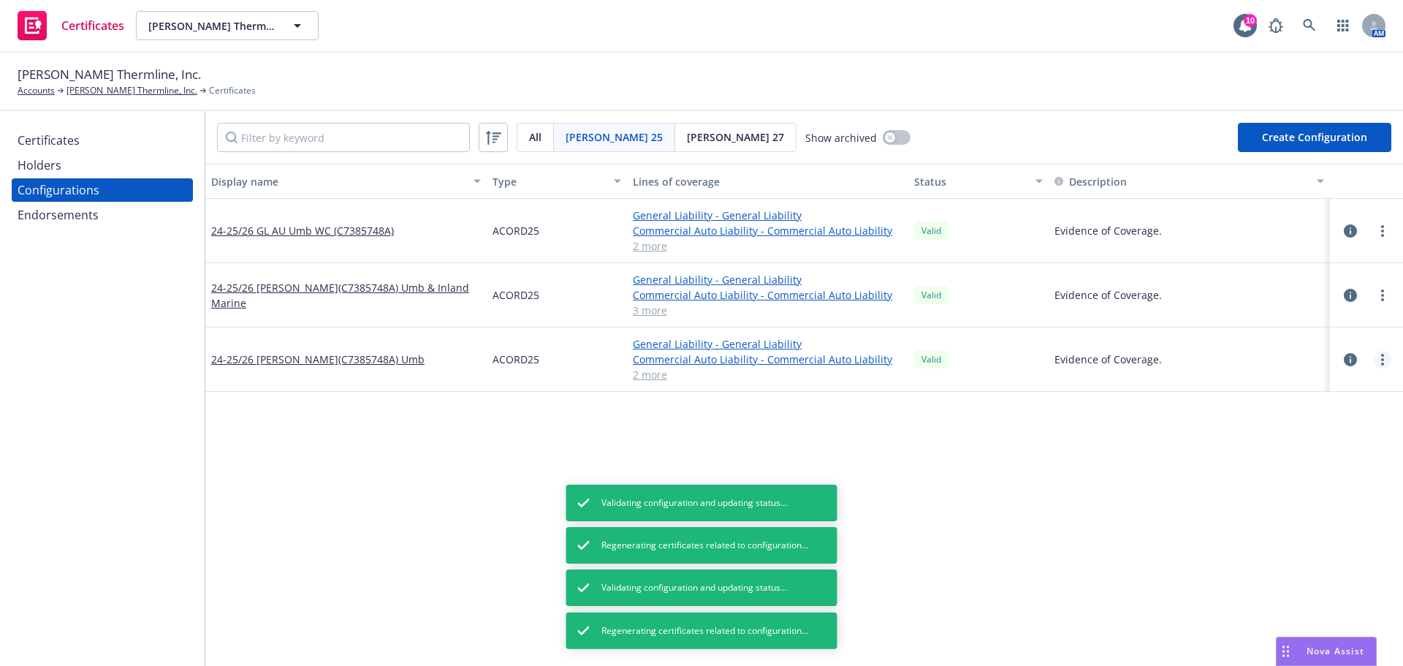
click at [1373, 366] on link "more" at bounding box center [1382, 360] width 18 height 18
click at [1311, 503] on link "Regenerate all certificates" at bounding box center [1299, 506] width 161 height 29
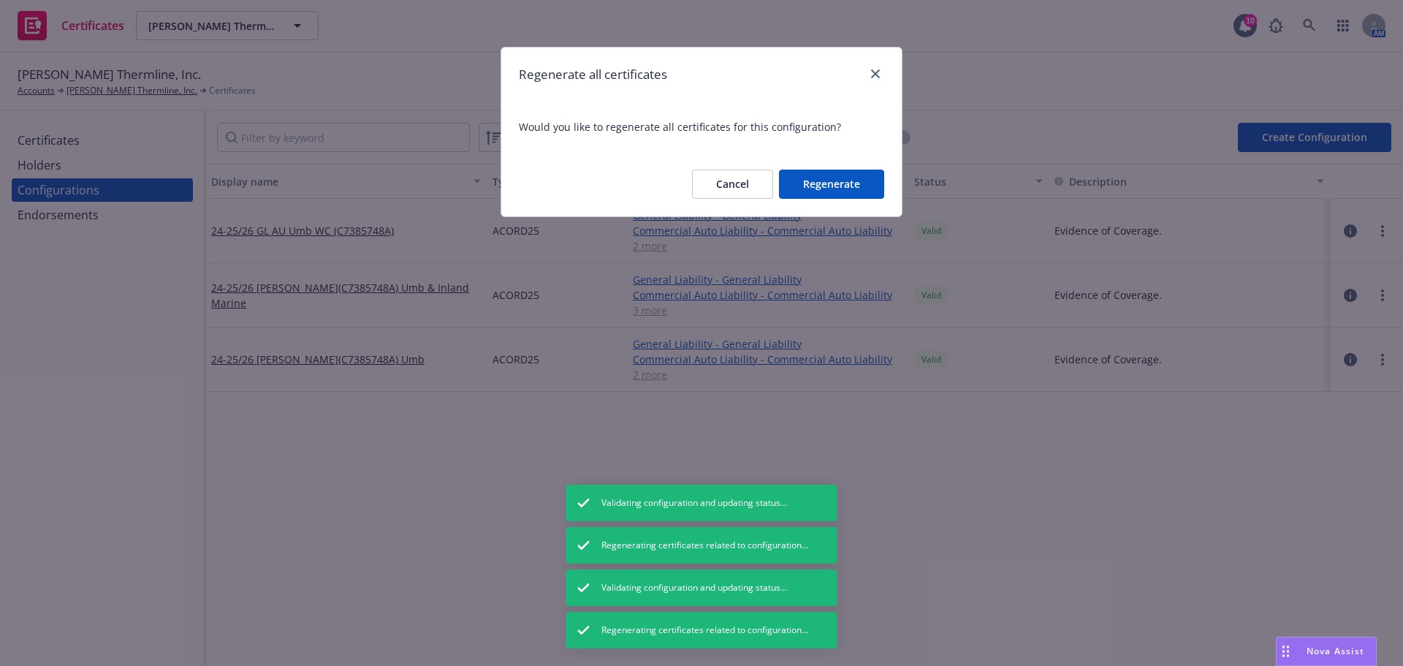
click at [839, 184] on button "Regenerate" at bounding box center [831, 183] width 105 height 29
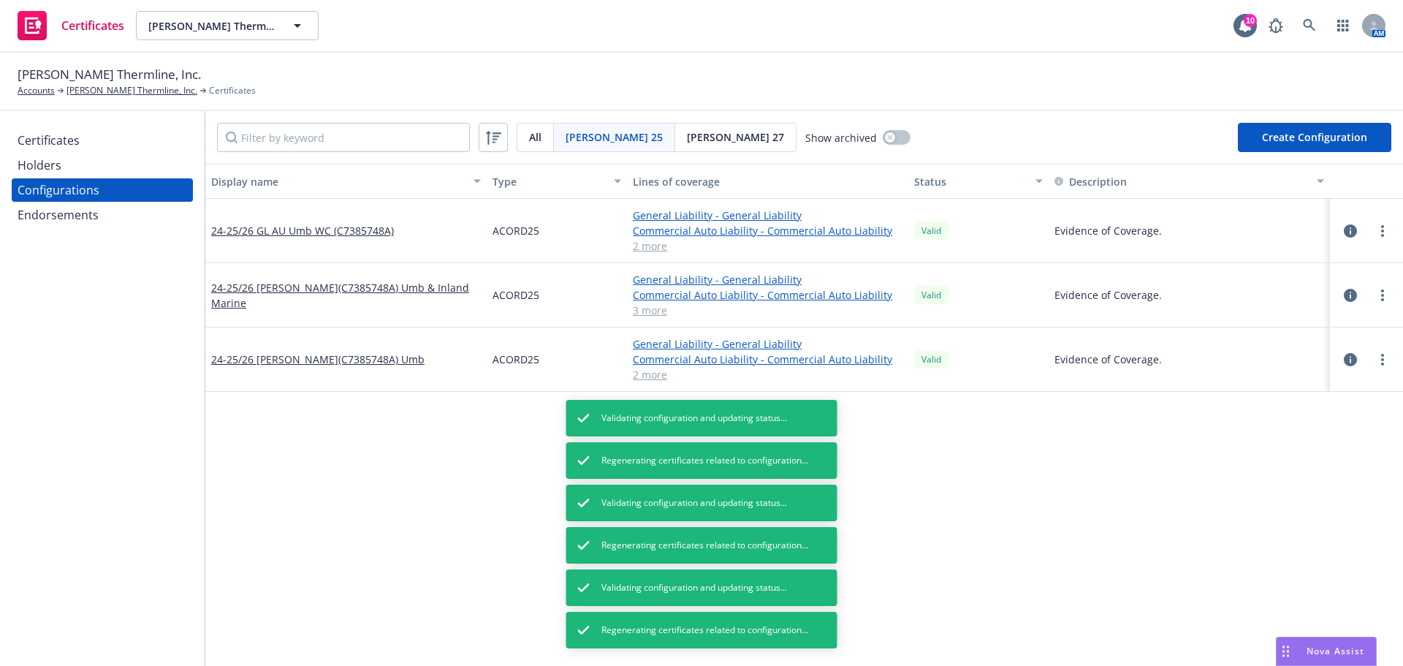
click at [64, 131] on div "Certificates" at bounding box center [49, 140] width 62 height 23
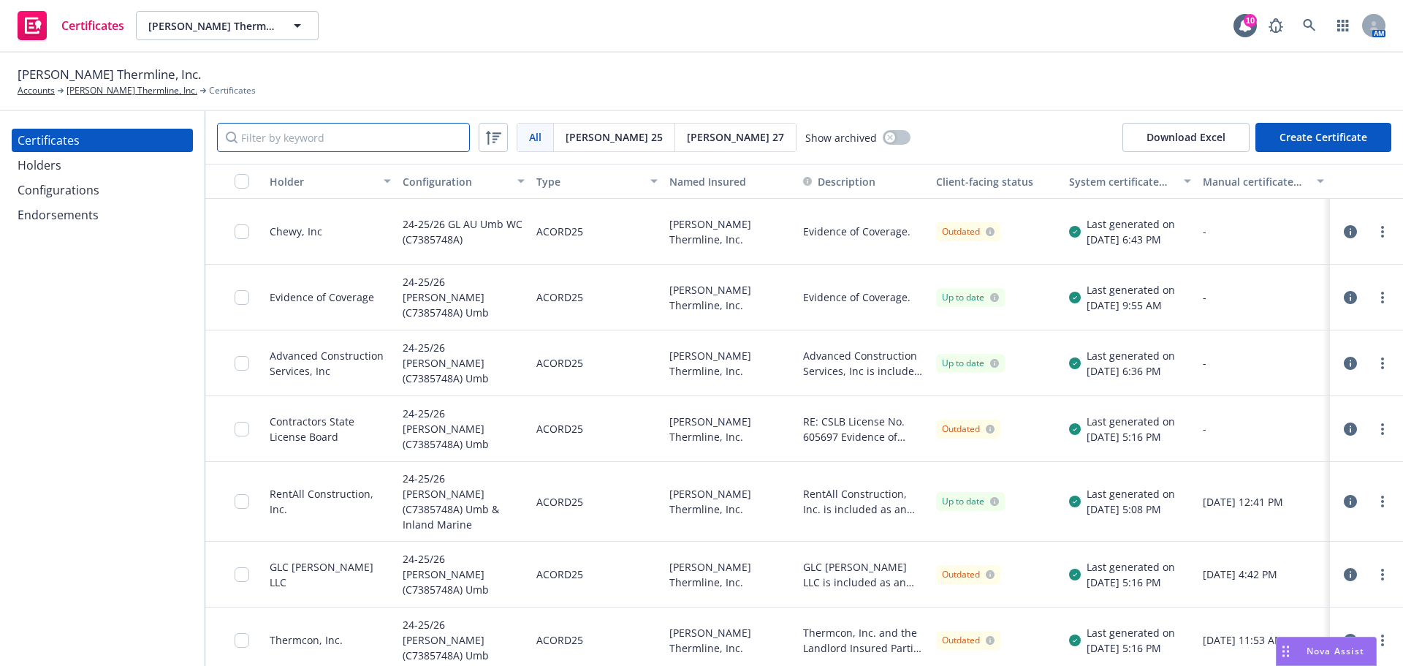
click at [399, 136] on input "Filter by keyword" at bounding box center [343, 137] width 253 height 29
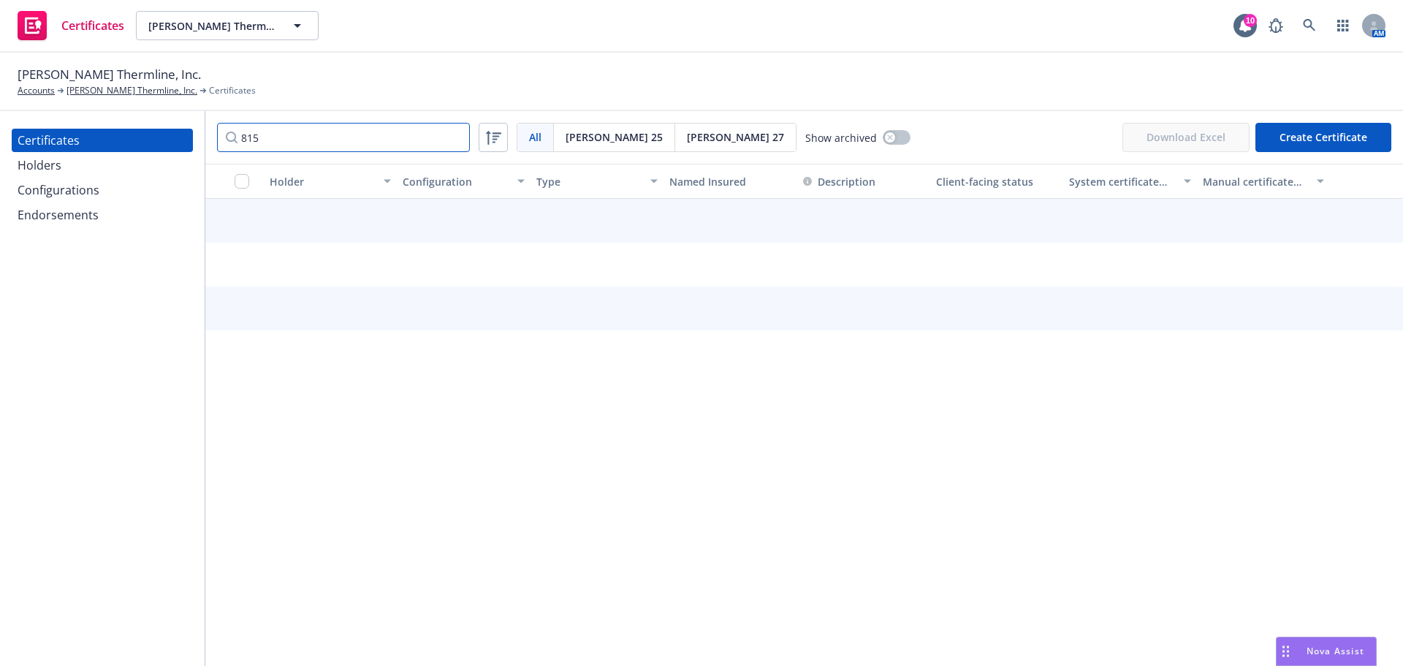
type input "815"
click at [126, 158] on div "Holders" at bounding box center [102, 164] width 169 height 23
click at [126, 145] on div "Certificates" at bounding box center [102, 140] width 169 height 23
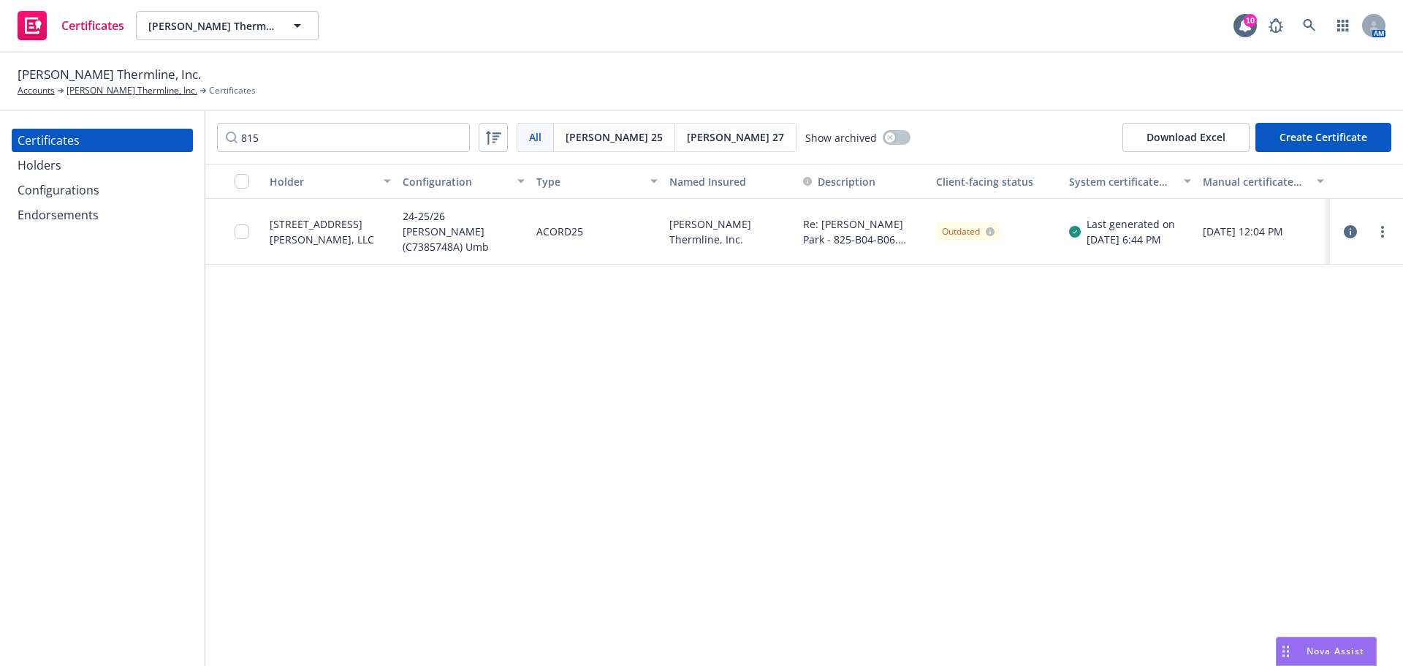
click at [126, 145] on div "Certificates" at bounding box center [102, 140] width 169 height 23
click at [449, 133] on input "815" at bounding box center [343, 137] width 253 height 29
click at [457, 133] on input "815" at bounding box center [343, 137] width 253 height 29
click at [454, 138] on input "815" at bounding box center [343, 137] width 253 height 29
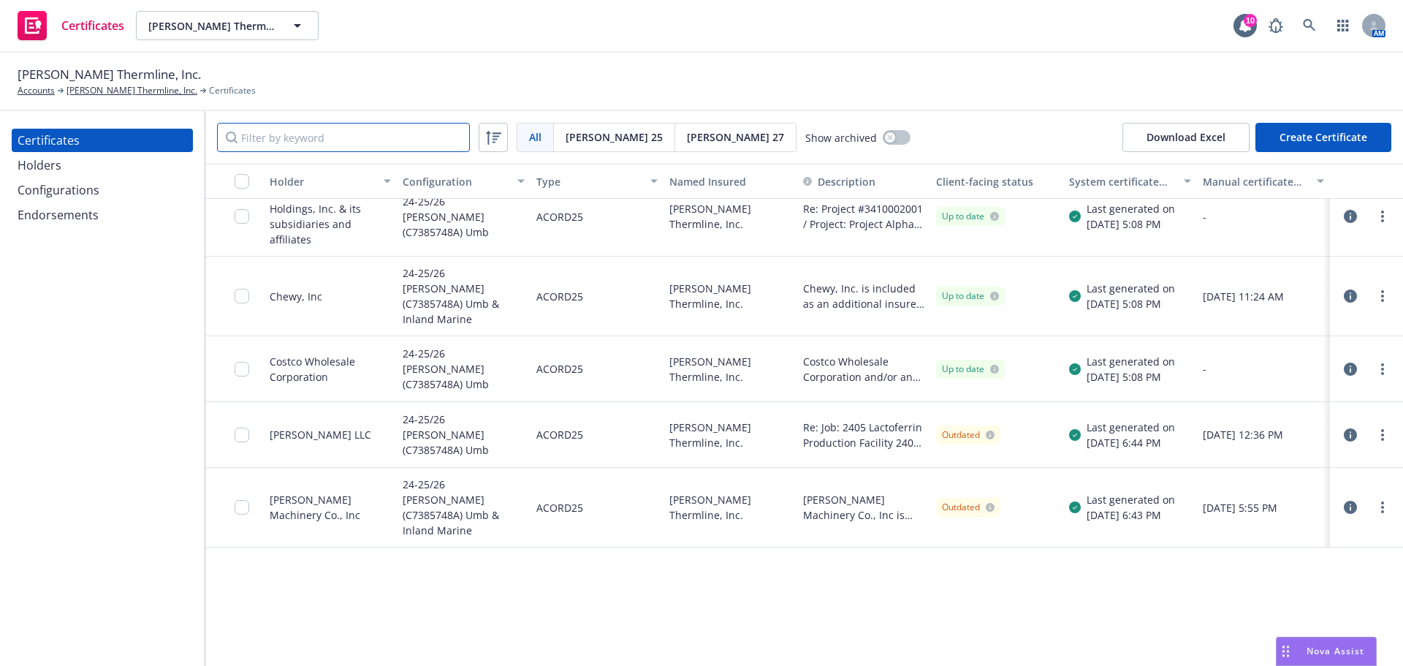
scroll to position [584, 0]
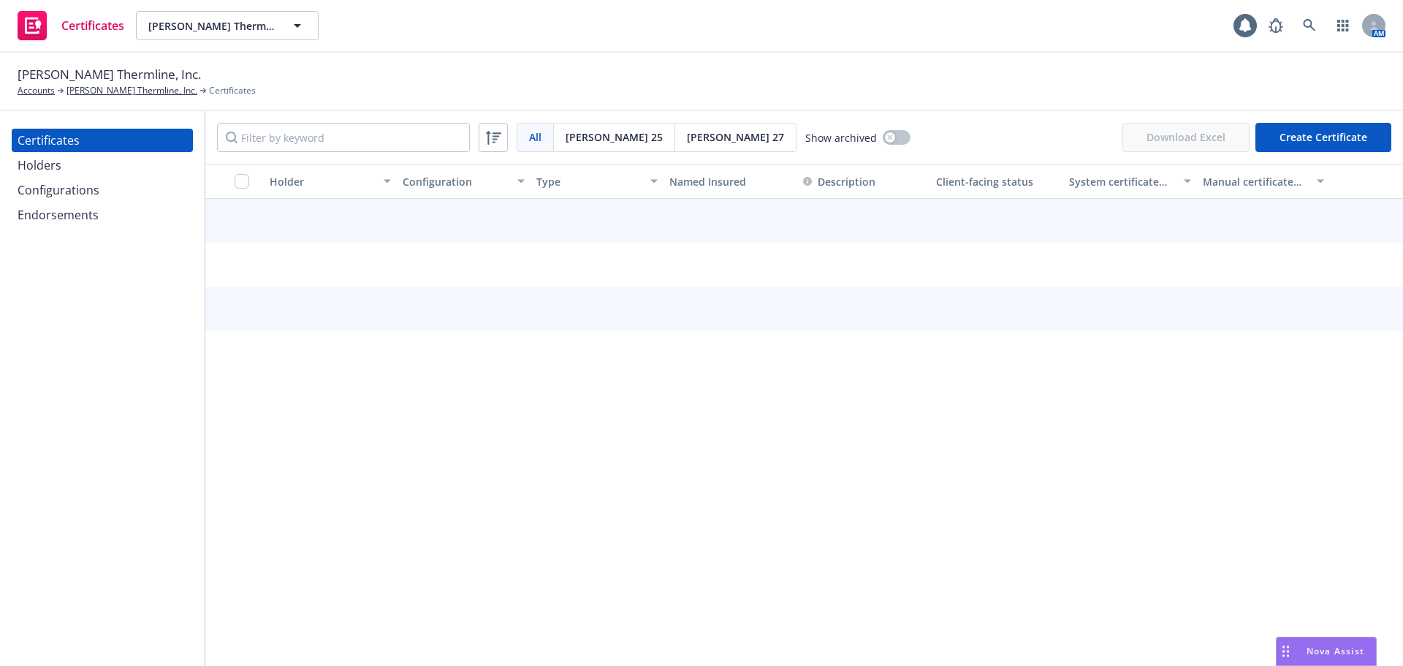
click at [81, 222] on div "Endorsements" at bounding box center [58, 214] width 81 height 23
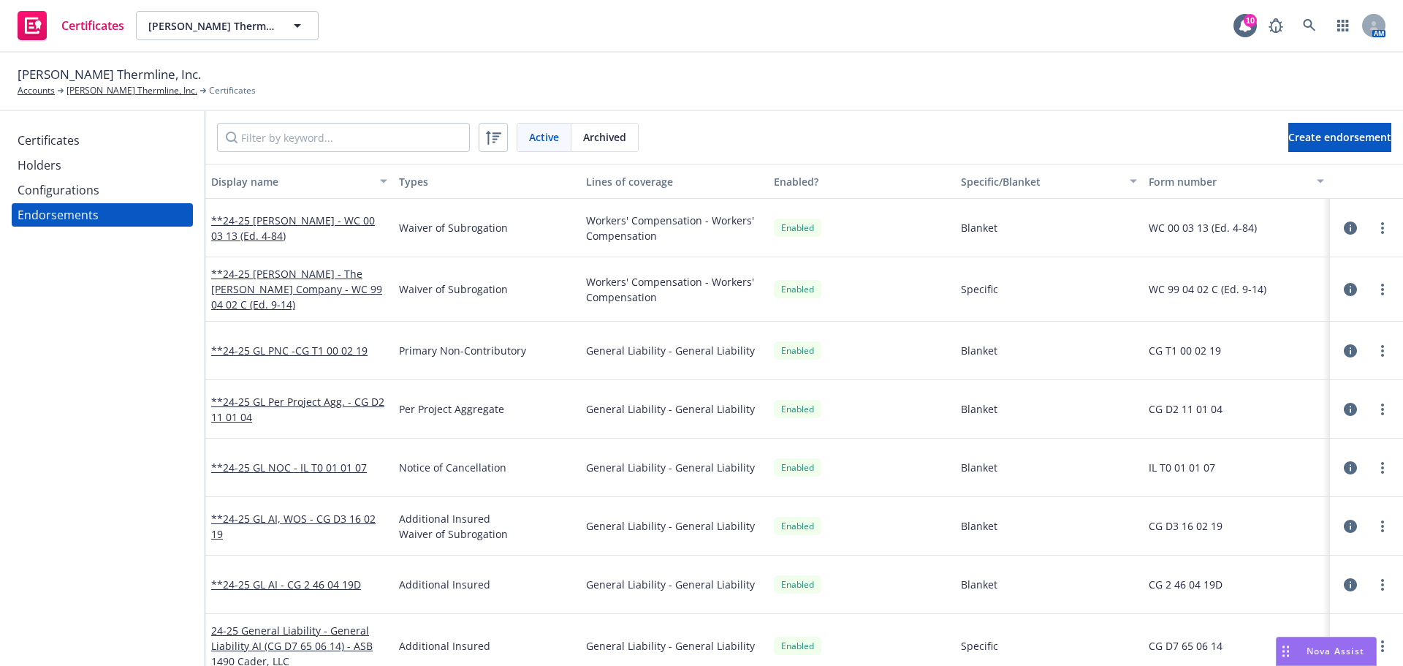
click at [113, 183] on div "Configurations" at bounding box center [102, 189] width 169 height 23
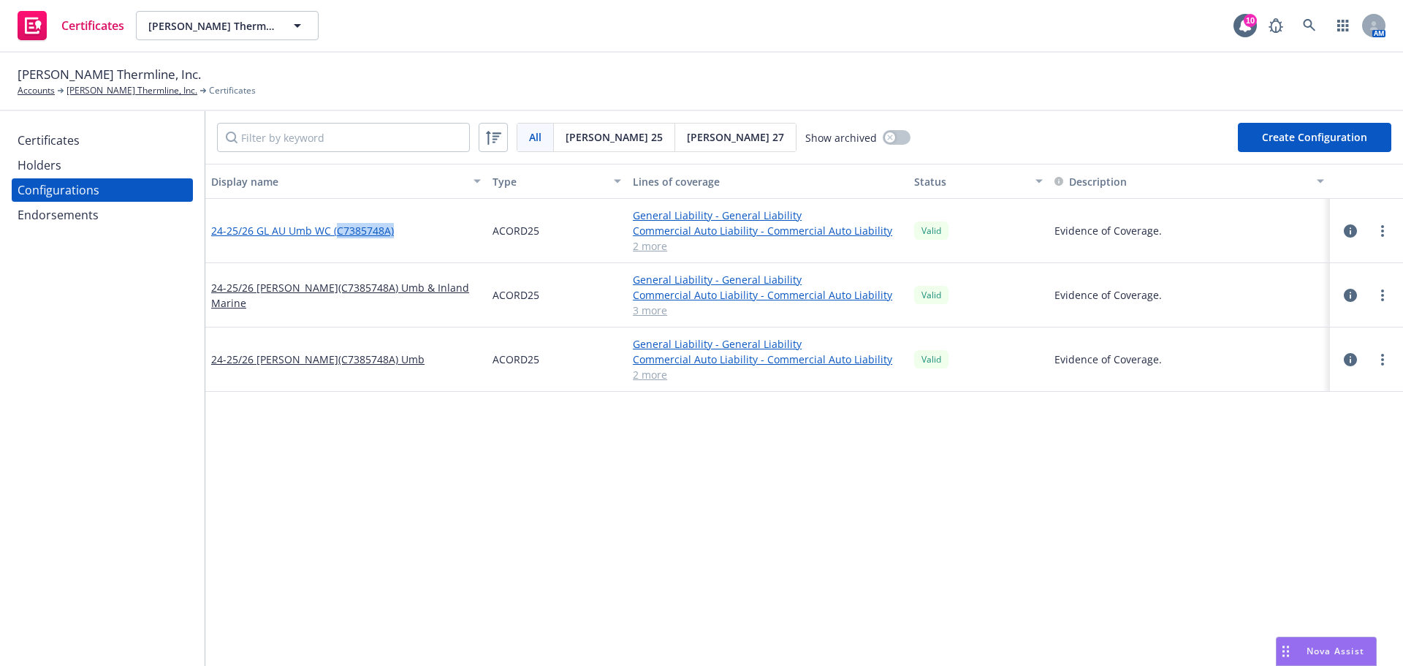
drag, startPoint x: 403, startPoint y: 227, endPoint x: 338, endPoint y: 229, distance: 64.3
click at [338, 229] on div "24-25/26 GL AU Umb WC (C7385748A)" at bounding box center [345, 231] width 281 height 64
copy link "C7385748A)"
click at [89, 226] on div "Endorsements" at bounding box center [58, 214] width 81 height 23
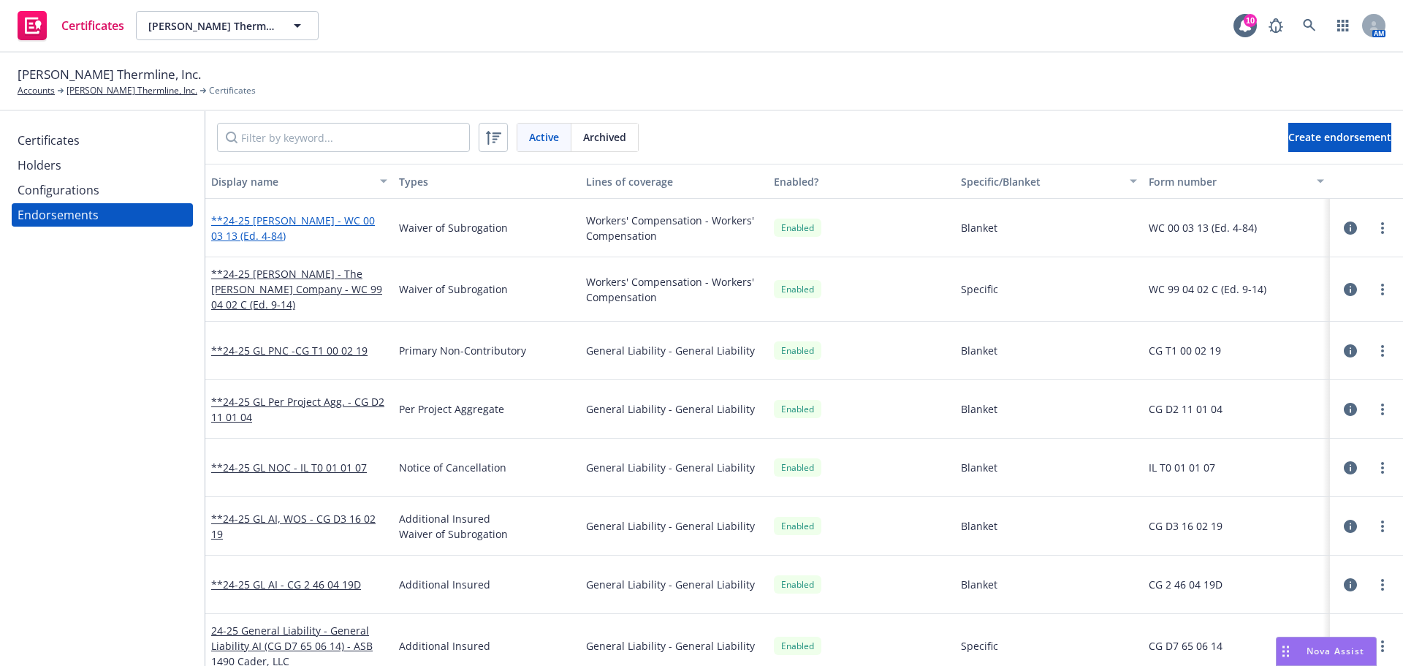
click at [289, 221] on link "**24-25 [PERSON_NAME] - WC 00 03 13 (Ed. 4-84)" at bounding box center [293, 227] width 164 height 29
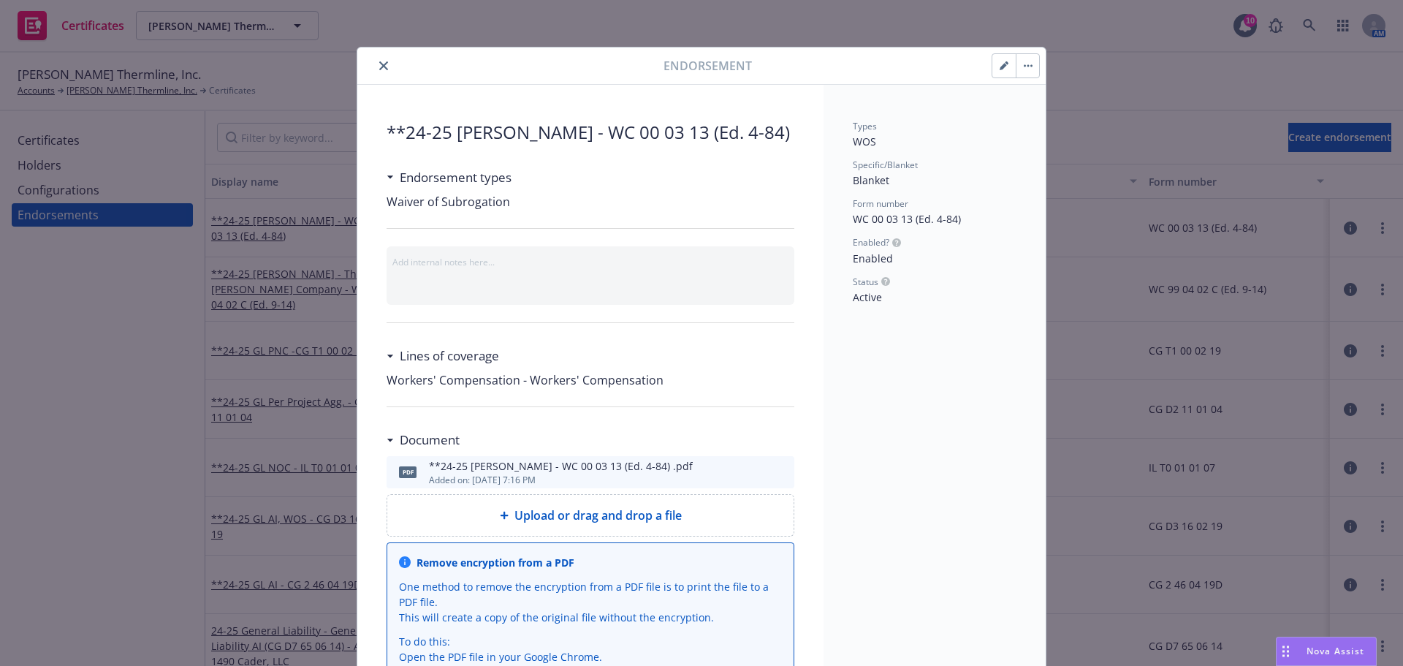
click at [999, 67] on icon "button" at bounding box center [1002, 66] width 7 height 7
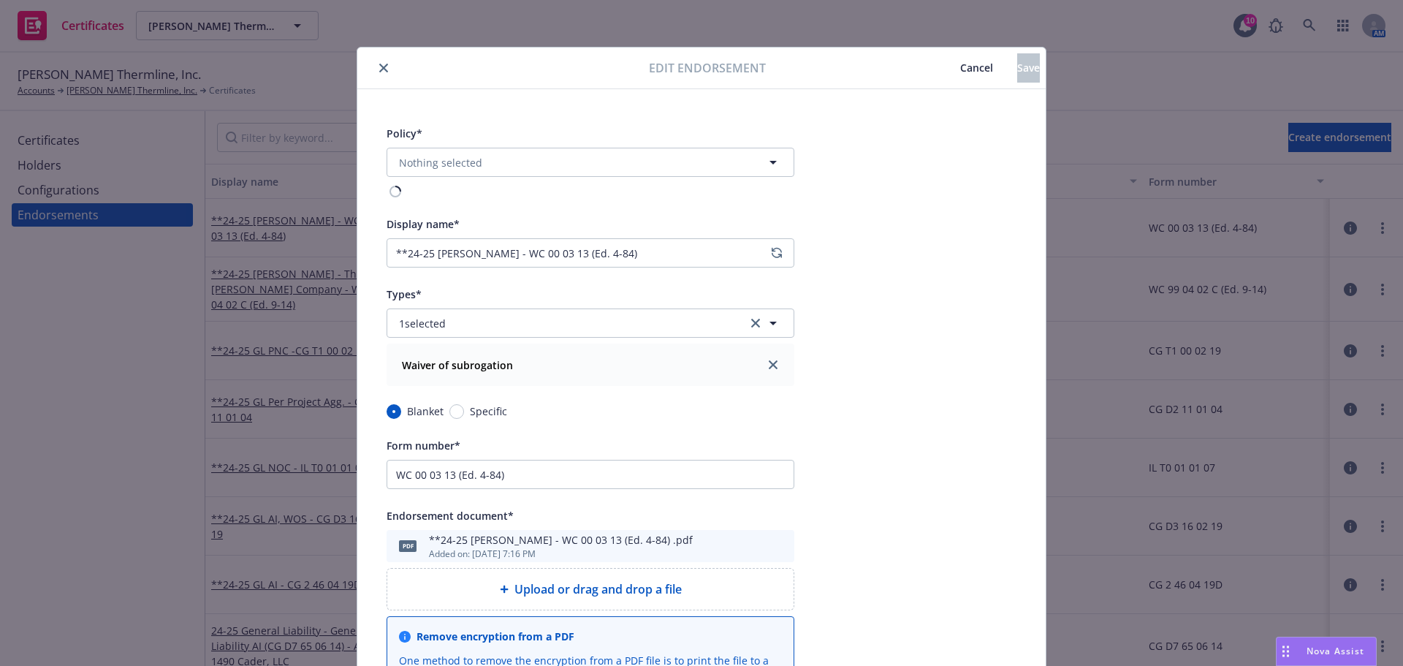
type input "Workers' Compensation - Ricker Thermline, Inc. - Berkshire Hathaway Homestate I…"
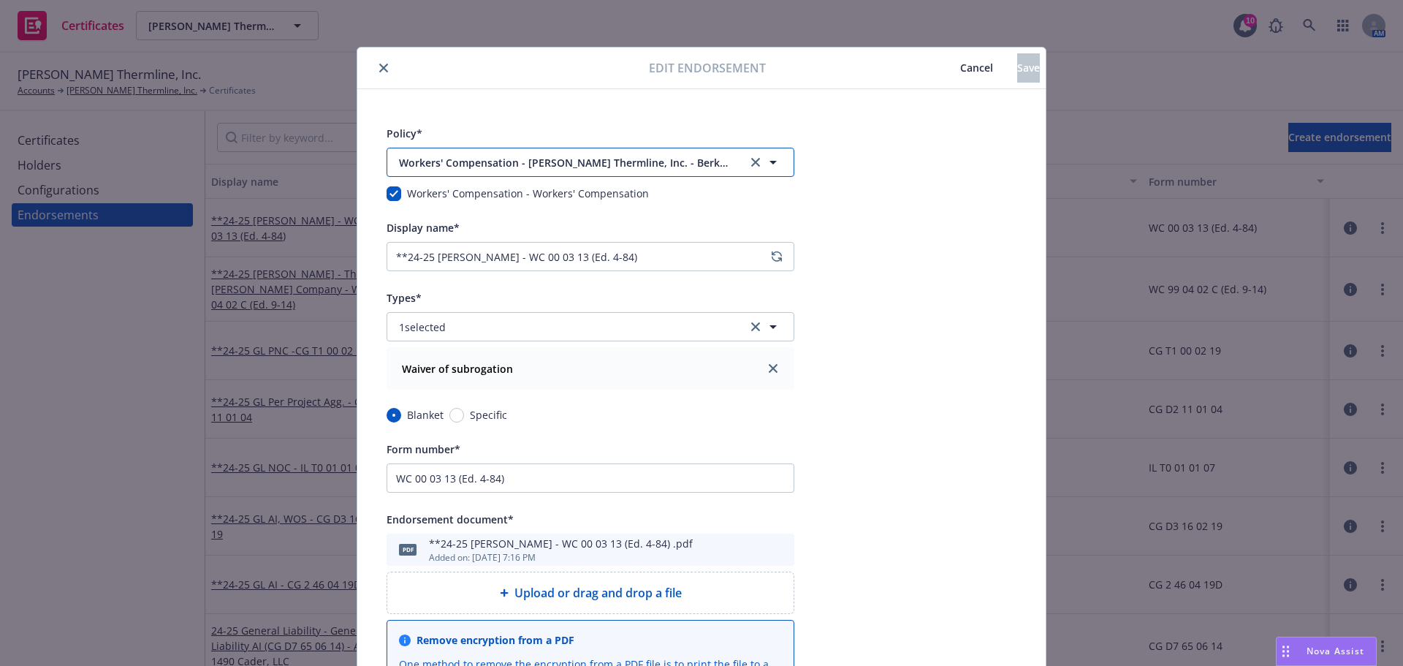
click at [487, 159] on span "Workers' Compensation - Ricker Thermline, Inc. - Berkshire Hathaway Homestate I…" at bounding box center [563, 162] width 329 height 15
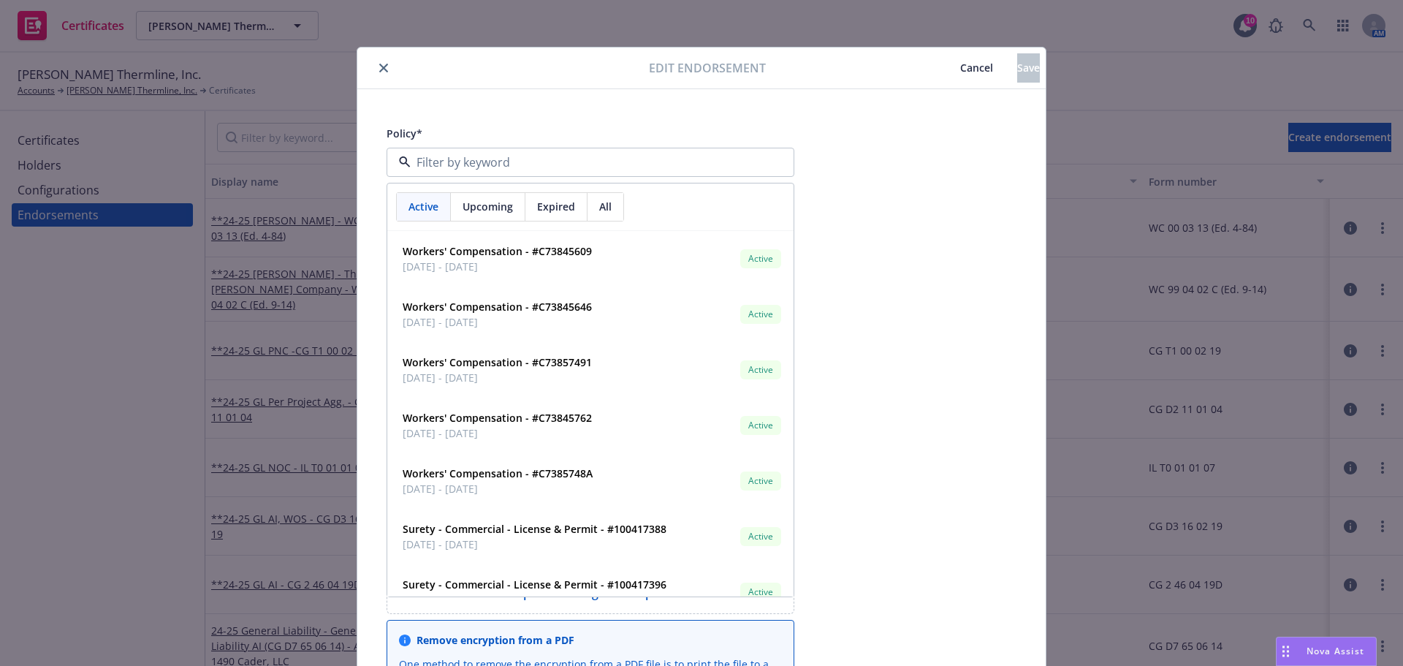
paste input "C7385748A)"
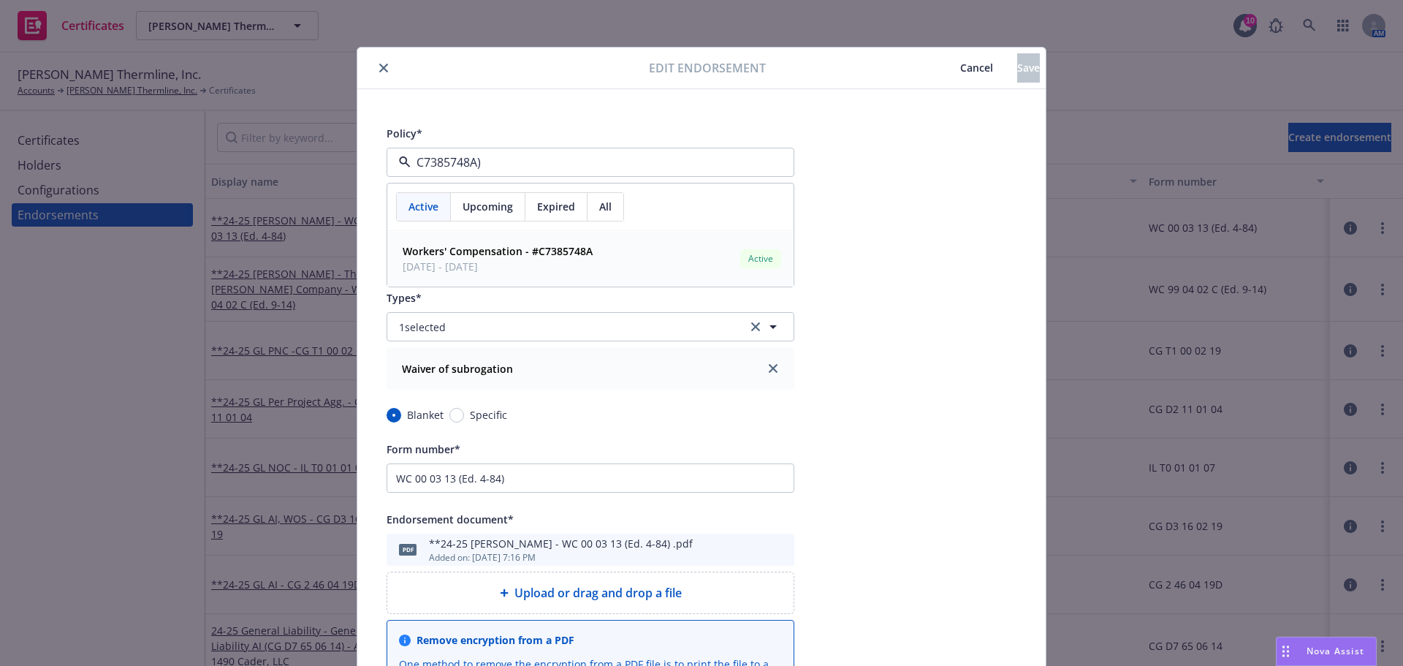
type input "C7385748A"
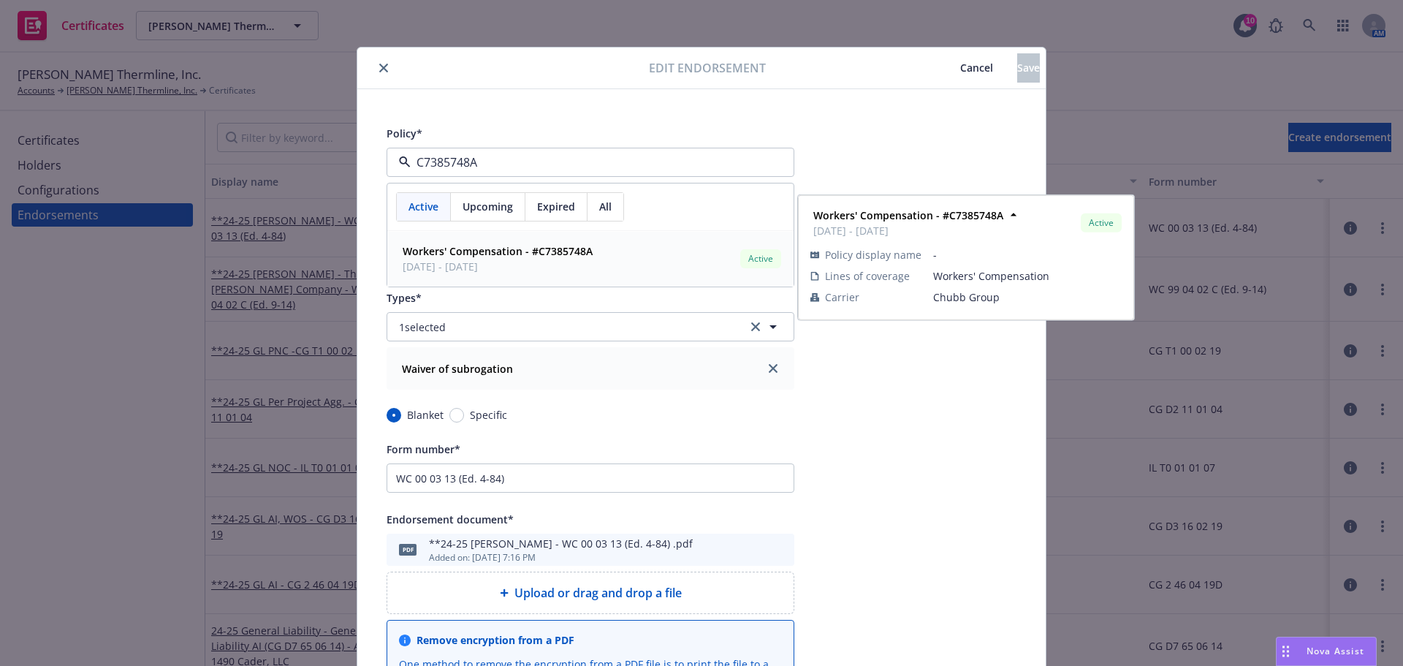
click at [525, 258] on span "Workers' Compensation - #C7385748A" at bounding box center [498, 250] width 190 height 15
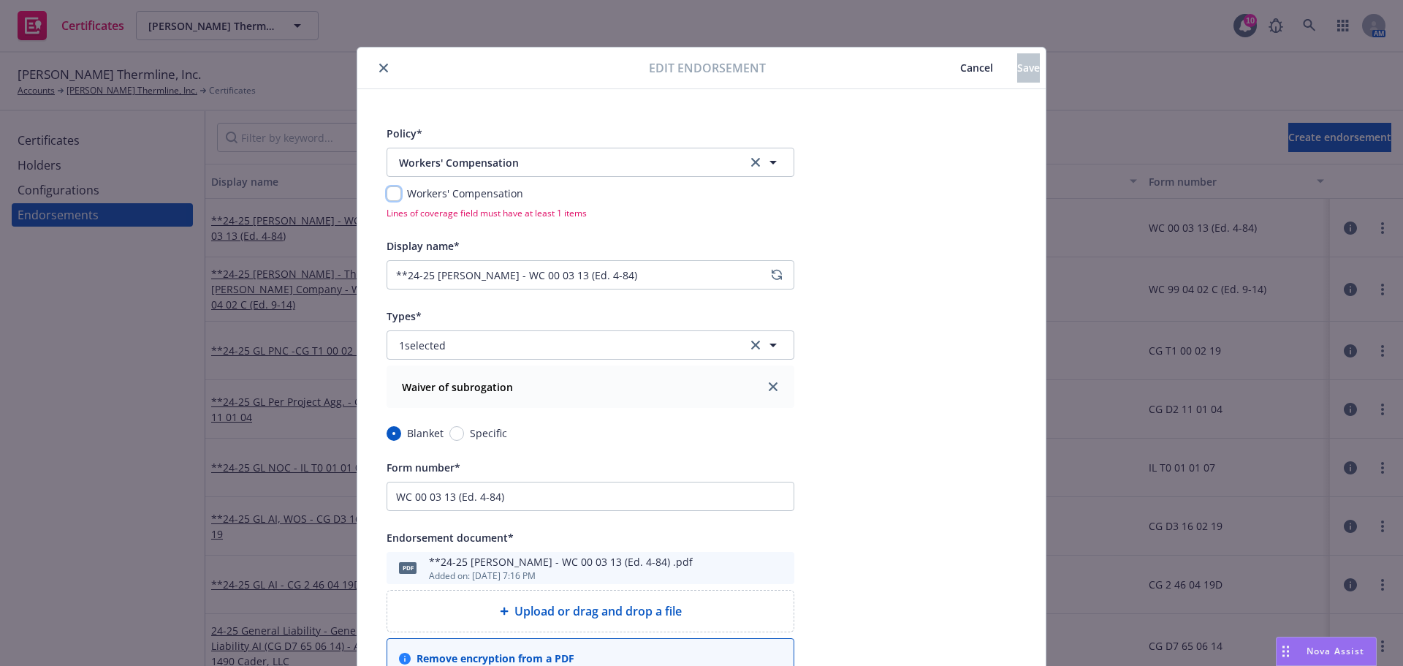
click at [395, 191] on input "checkbox" at bounding box center [393, 193] width 15 height 15
checkbox input "true"
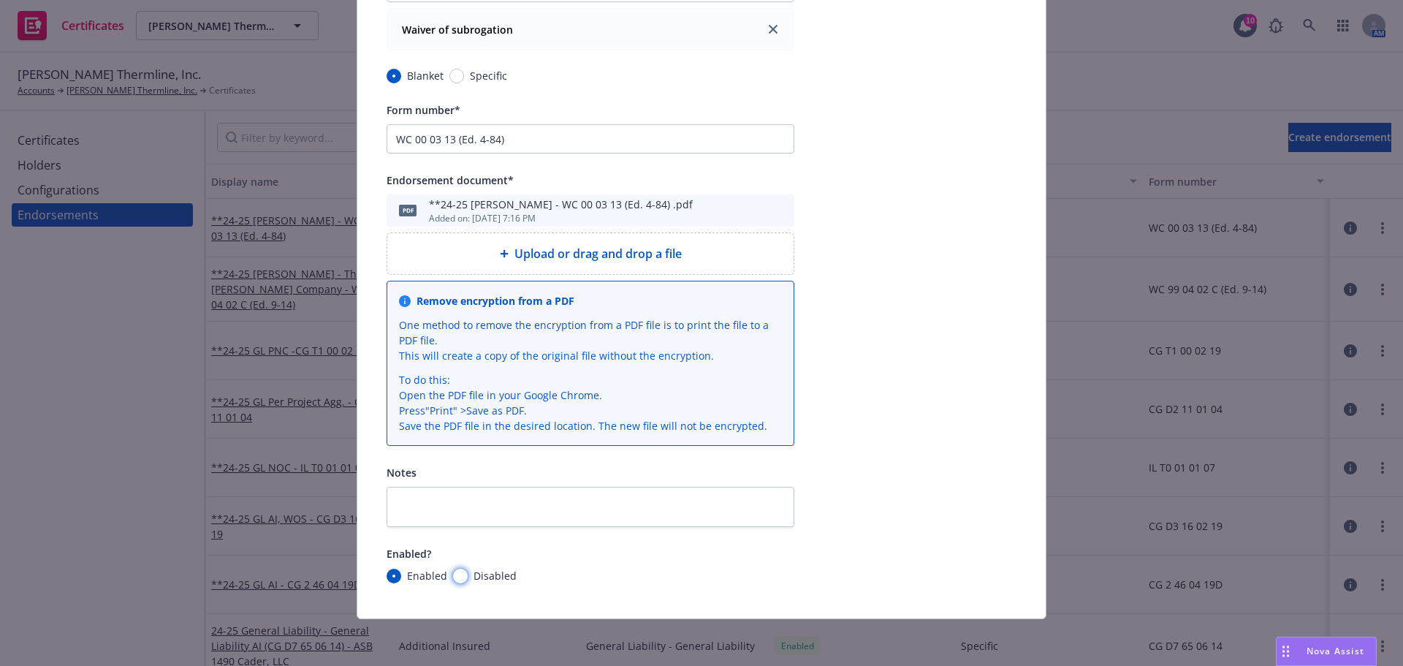
click at [458, 574] on input "Disabled" at bounding box center [460, 575] width 15 height 15
radio input "true"
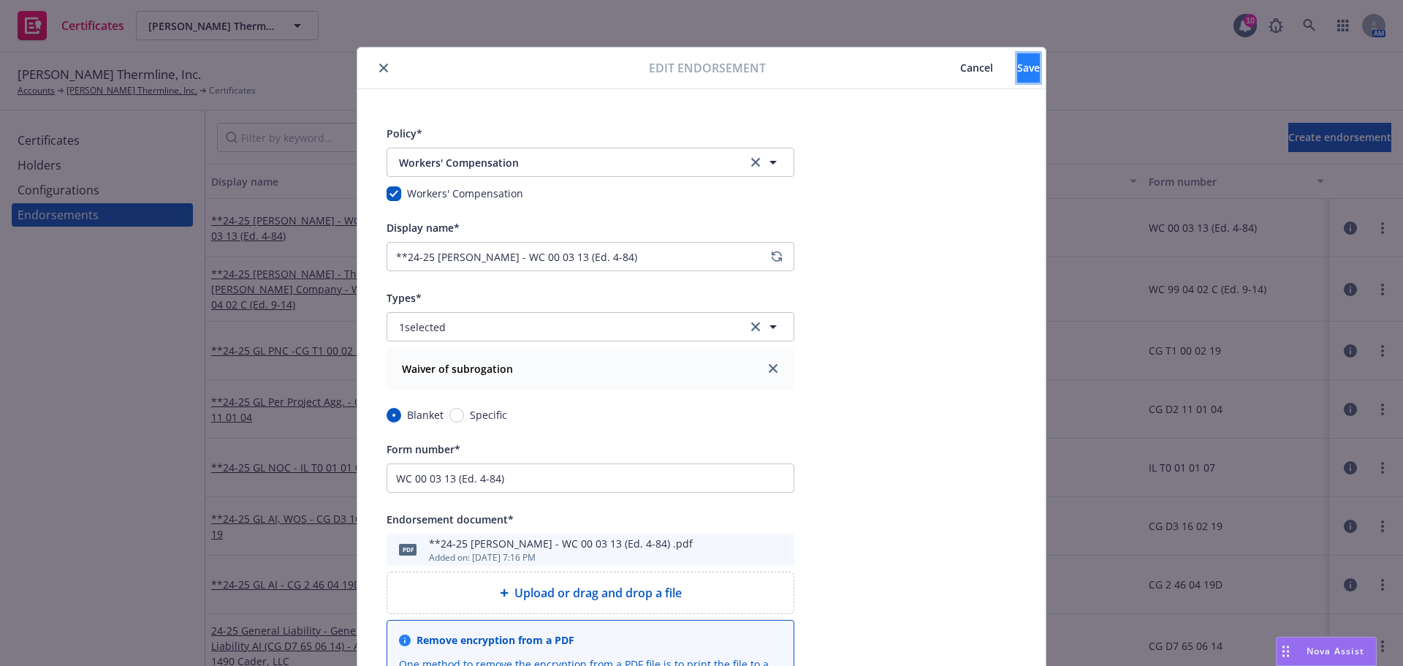
click at [1017, 69] on button "Save" at bounding box center [1028, 67] width 23 height 29
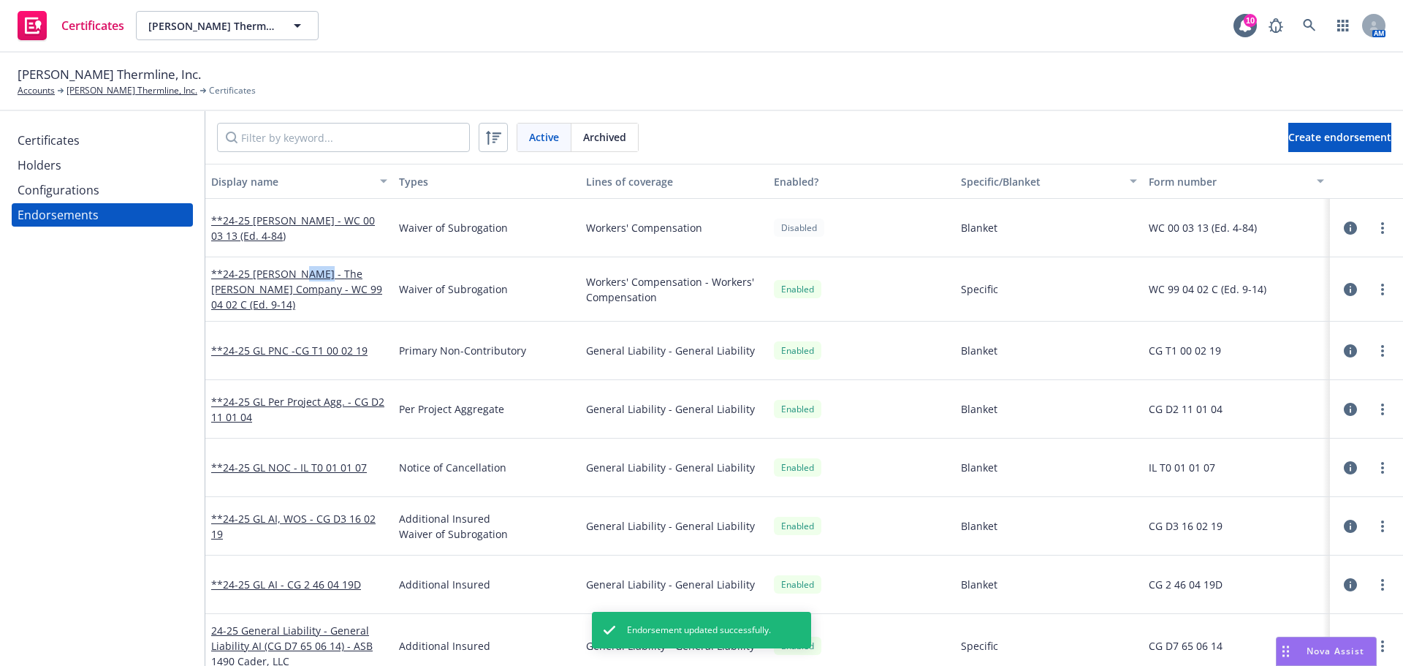
click at [312, 281] on link "**24-25 WC WOS - The Korte Company - WC 99 04 02 C (Ed. 9-14)" at bounding box center [296, 289] width 171 height 45
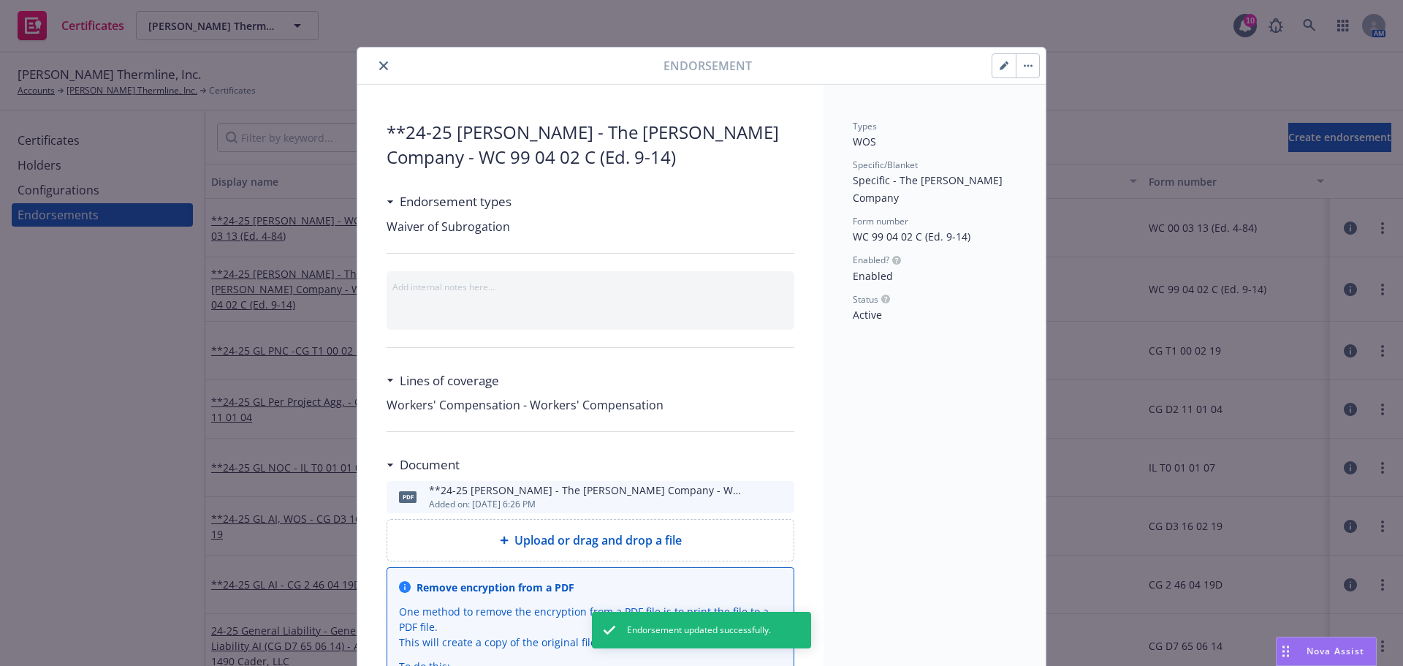
click at [999, 61] on icon "button" at bounding box center [1003, 65] width 9 height 9
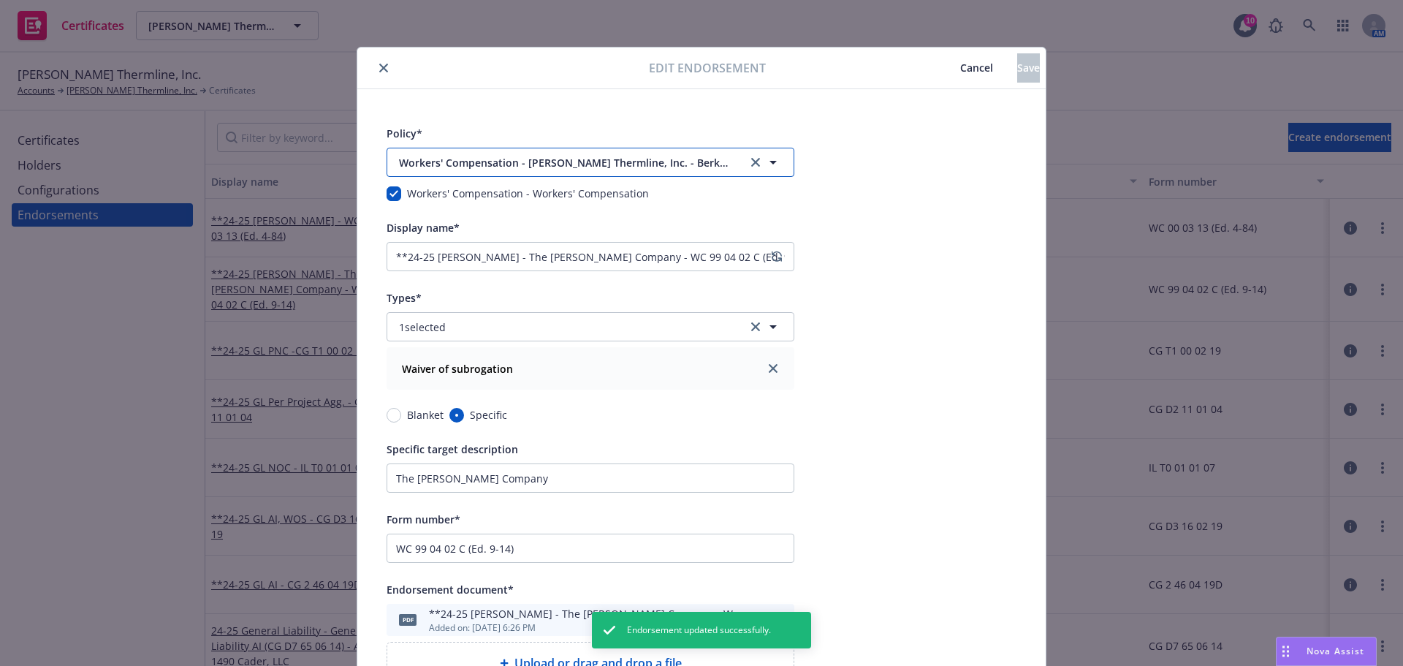
click at [436, 167] on span "Workers' Compensation - Ricker Thermline, Inc. - Berkshire Hathaway Homestate I…" at bounding box center [563, 162] width 329 height 15
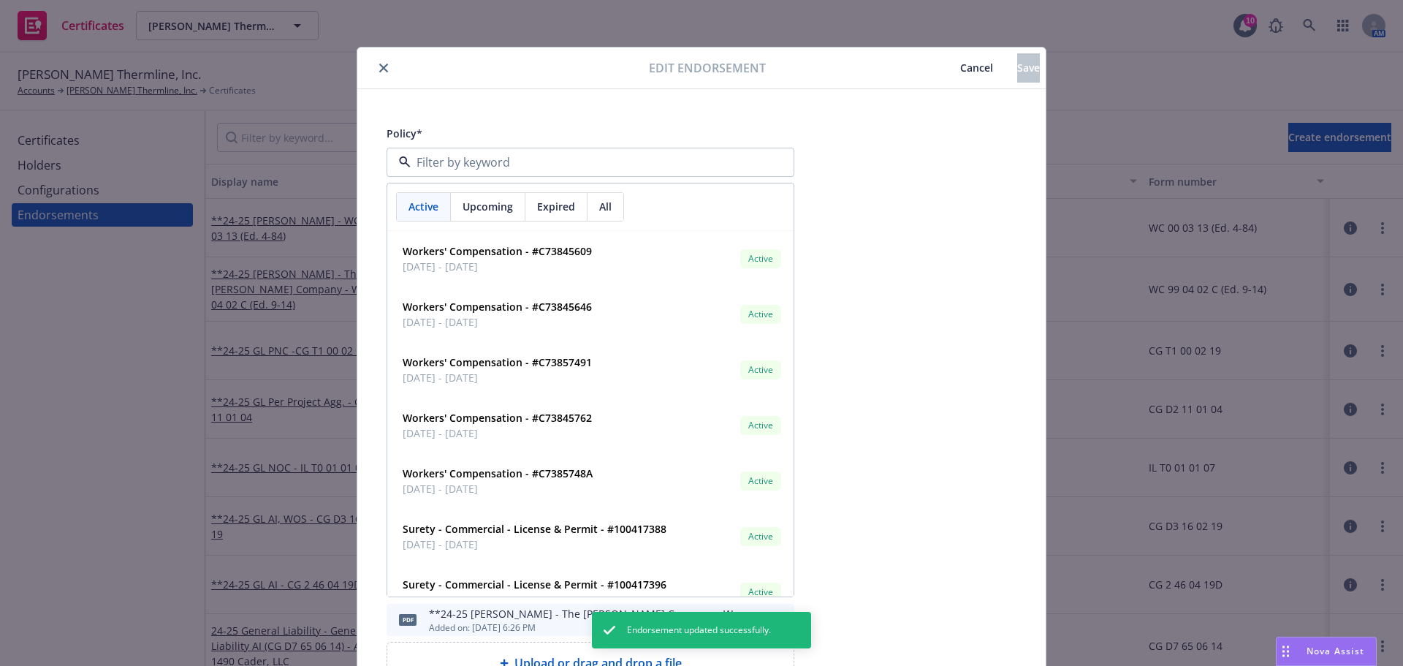
paste input "C7385748A)"
type input "C7385748A)"
click at [910, 215] on div "Policy* Active Upcoming Expired All Workers' Compensation - #C73845609 07/20/20…" at bounding box center [701, 558] width 688 height 938
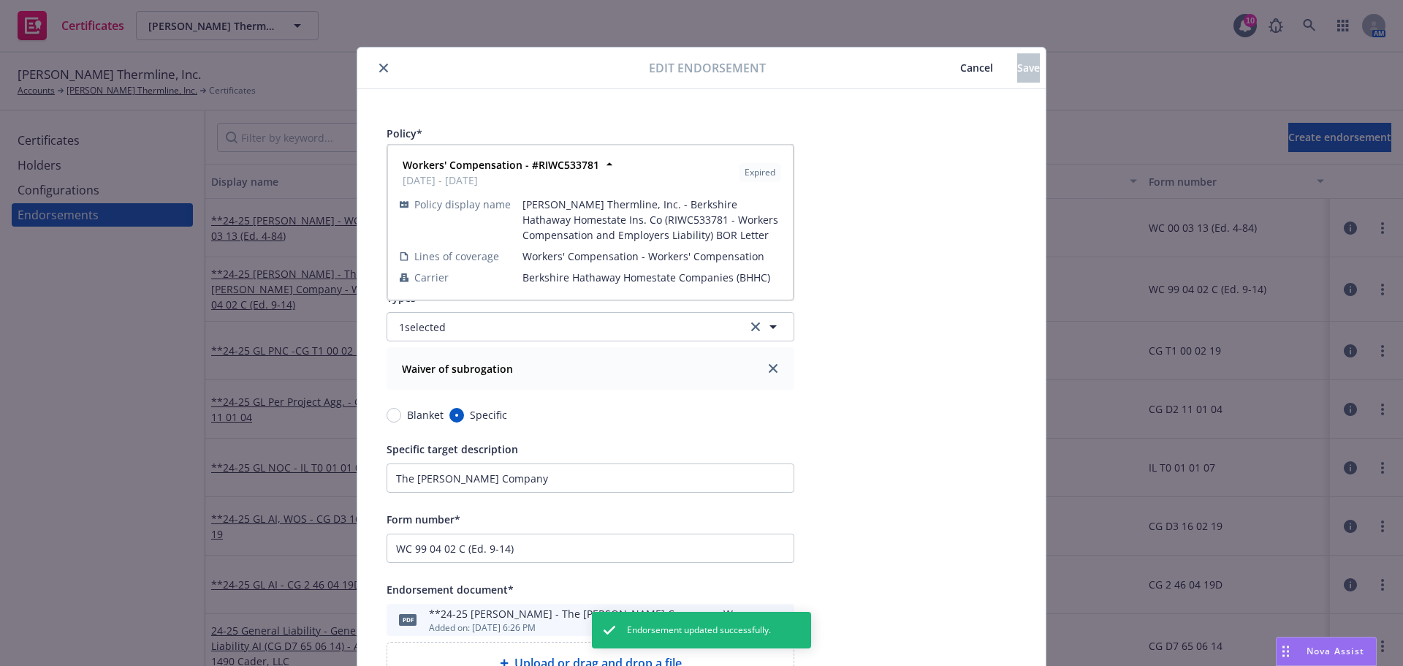
click at [602, 164] on icon at bounding box center [609, 164] width 15 height 15
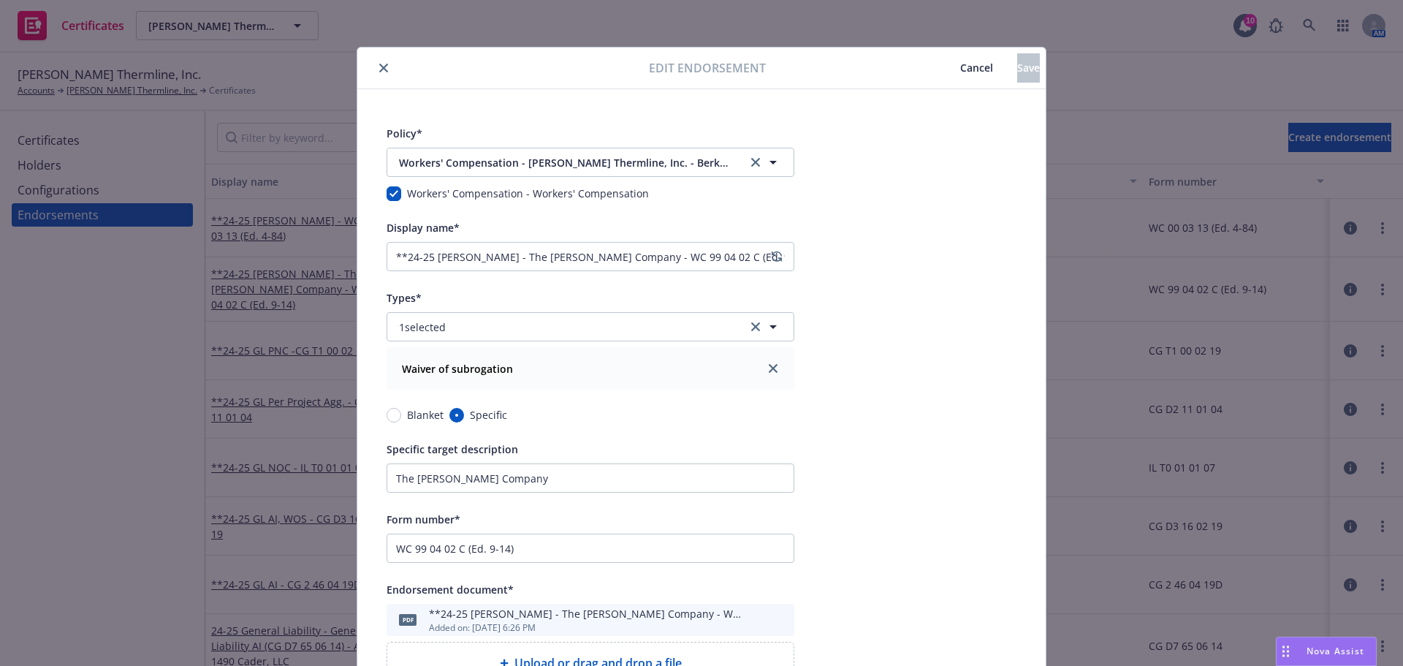
click at [579, 110] on div "Policy* Workers' Compensation - Ricker Thermline, Inc. - Berkshire Hathaway Hom…" at bounding box center [701, 558] width 688 height 938
click at [561, 156] on span "Workers' Compensation - Ricker Thermline, Inc. - Berkshire Hathaway Homestate I…" at bounding box center [563, 162] width 329 height 15
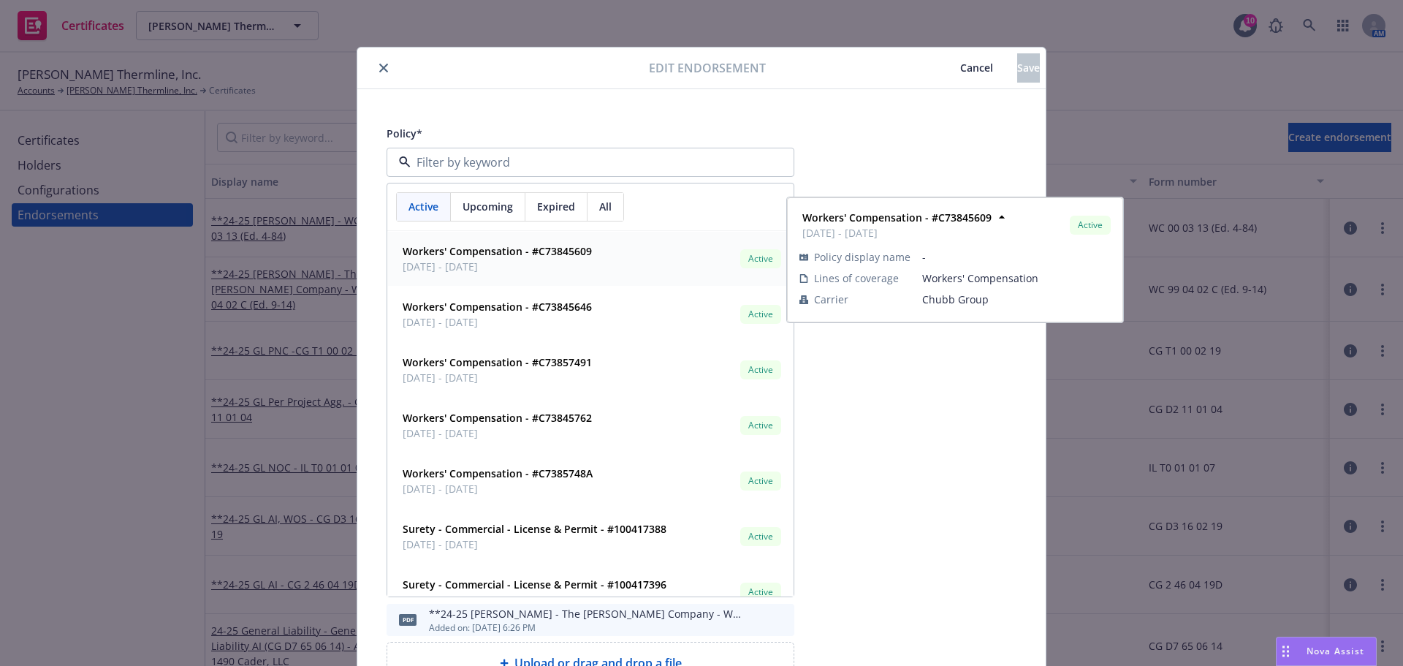
paste input "C7385748A)"
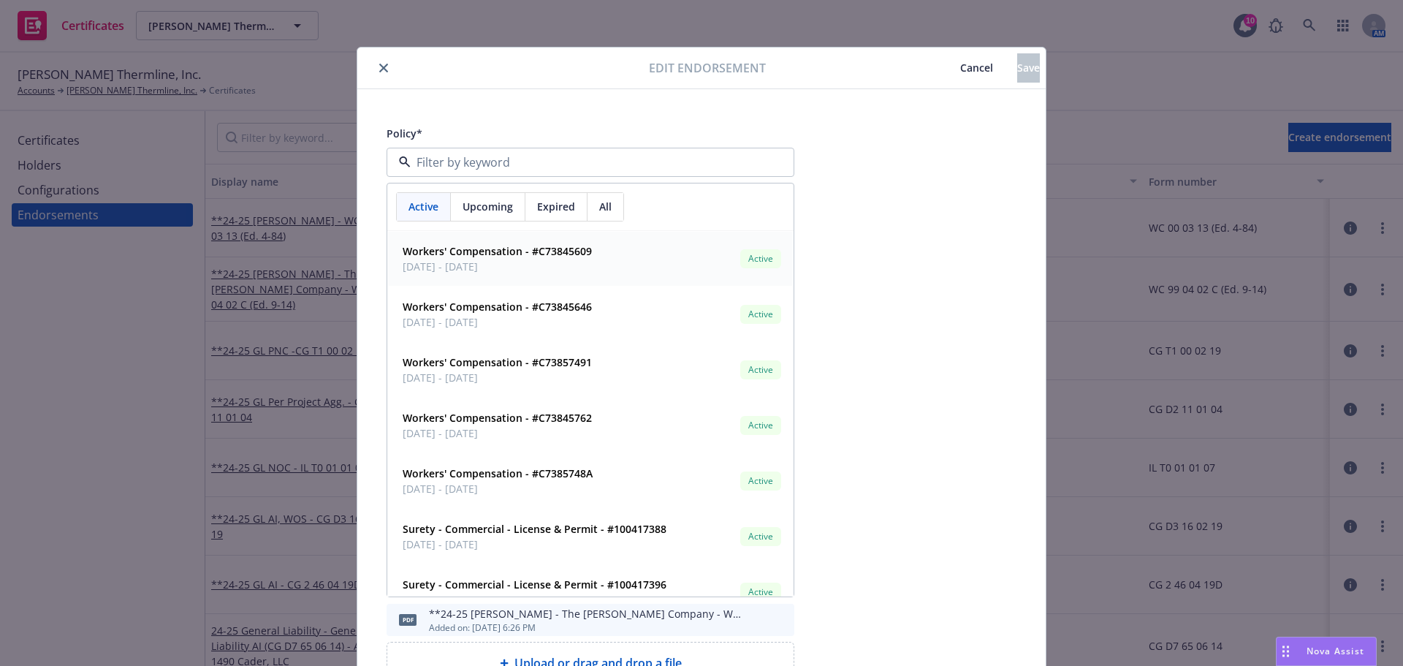
type input "C7385748A)"
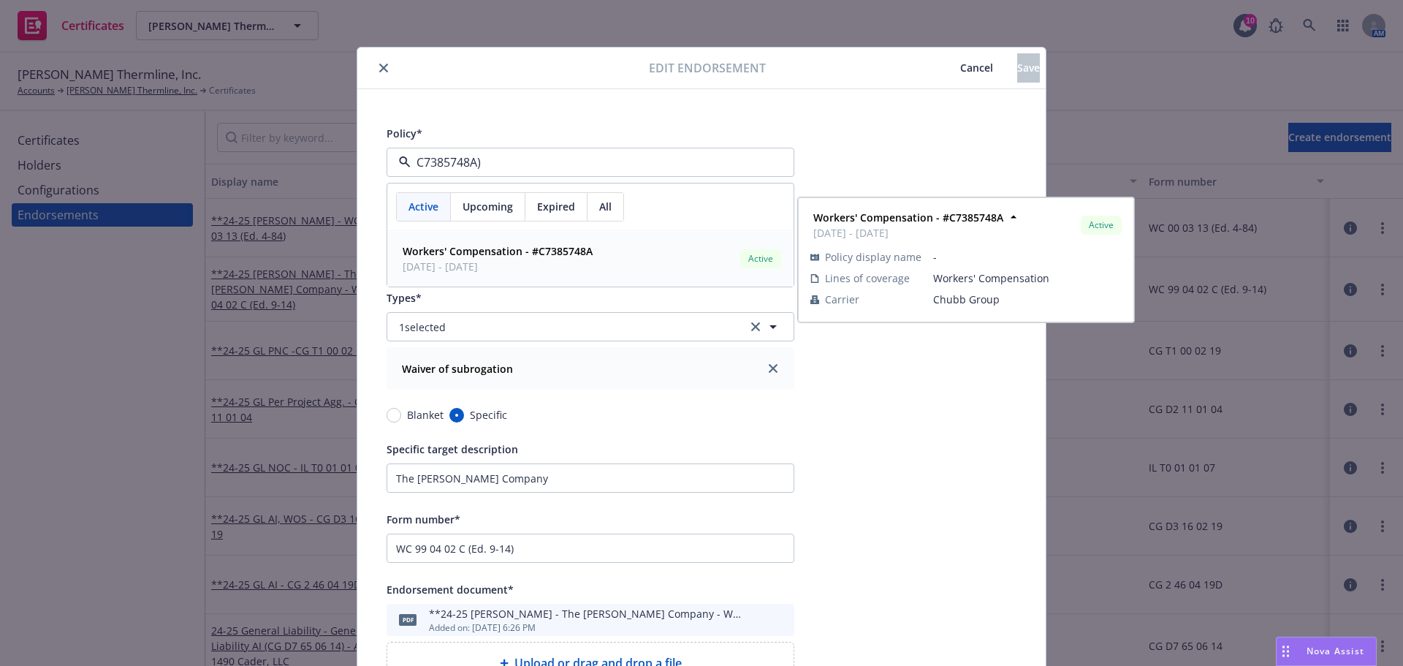
click at [481, 257] on strong "Workers' Compensation - #C7385748A" at bounding box center [498, 251] width 190 height 14
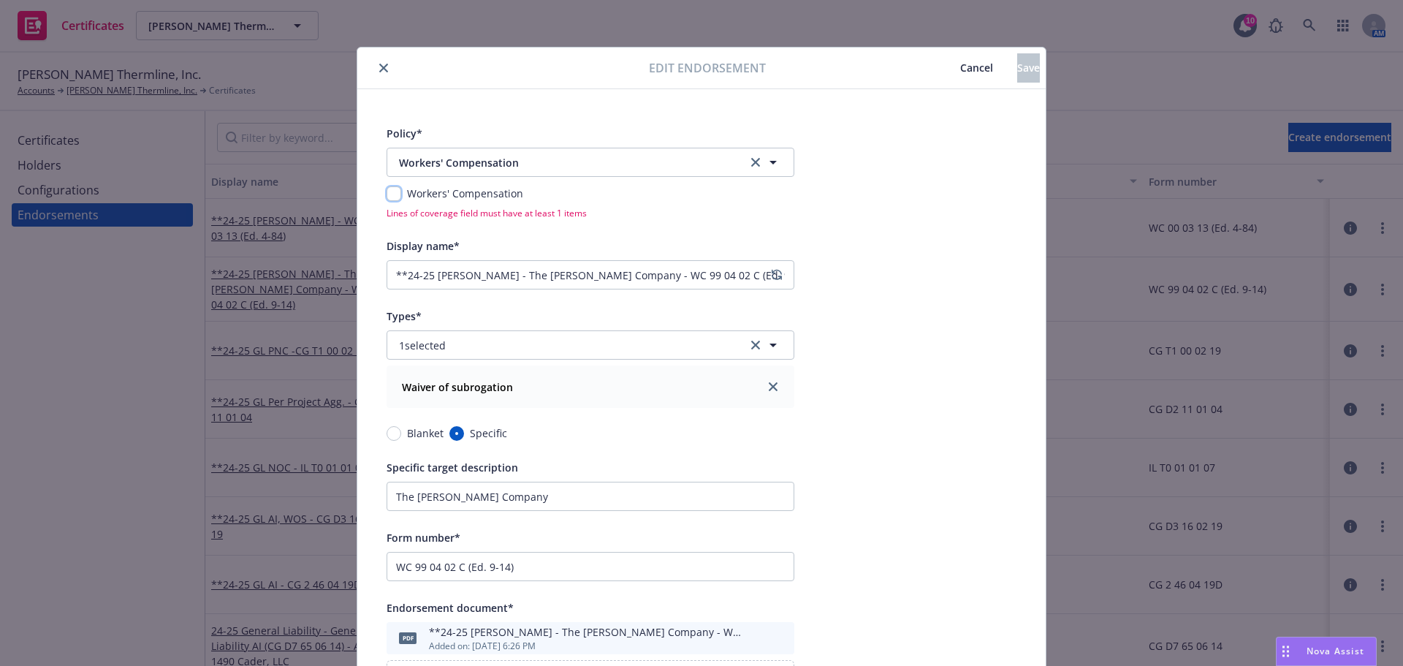
click at [390, 192] on input "checkbox" at bounding box center [393, 193] width 15 height 15
checkbox input "true"
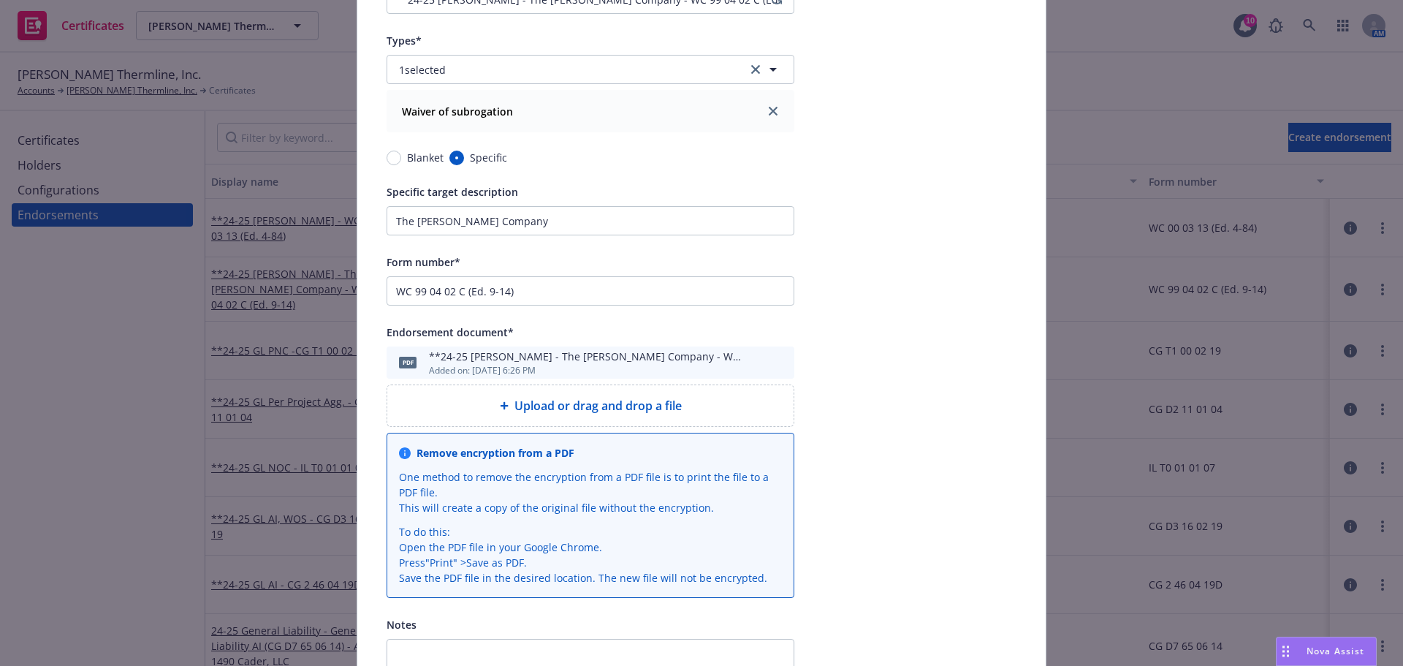
scroll to position [409, 0]
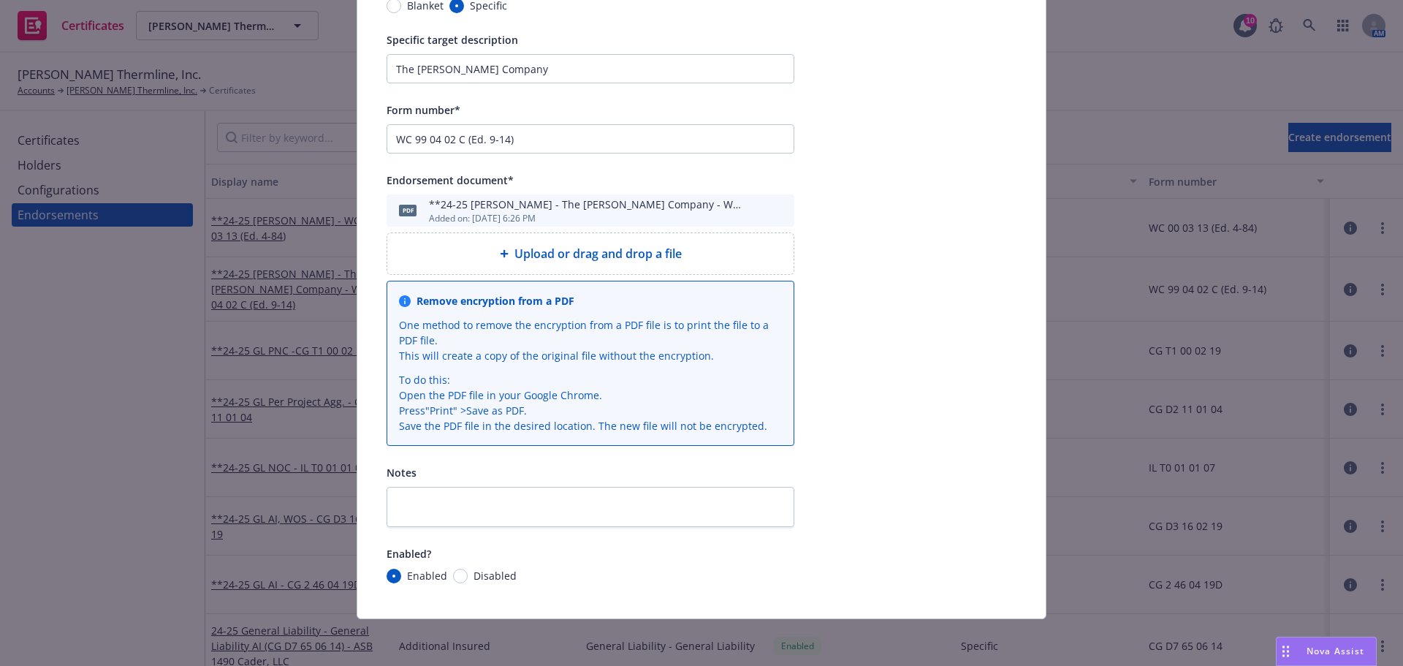
click at [468, 573] on span "Disabled" at bounding box center [492, 575] width 49 height 15
click at [460, 573] on input "Disabled" at bounding box center [460, 575] width 15 height 15
radio input "true"
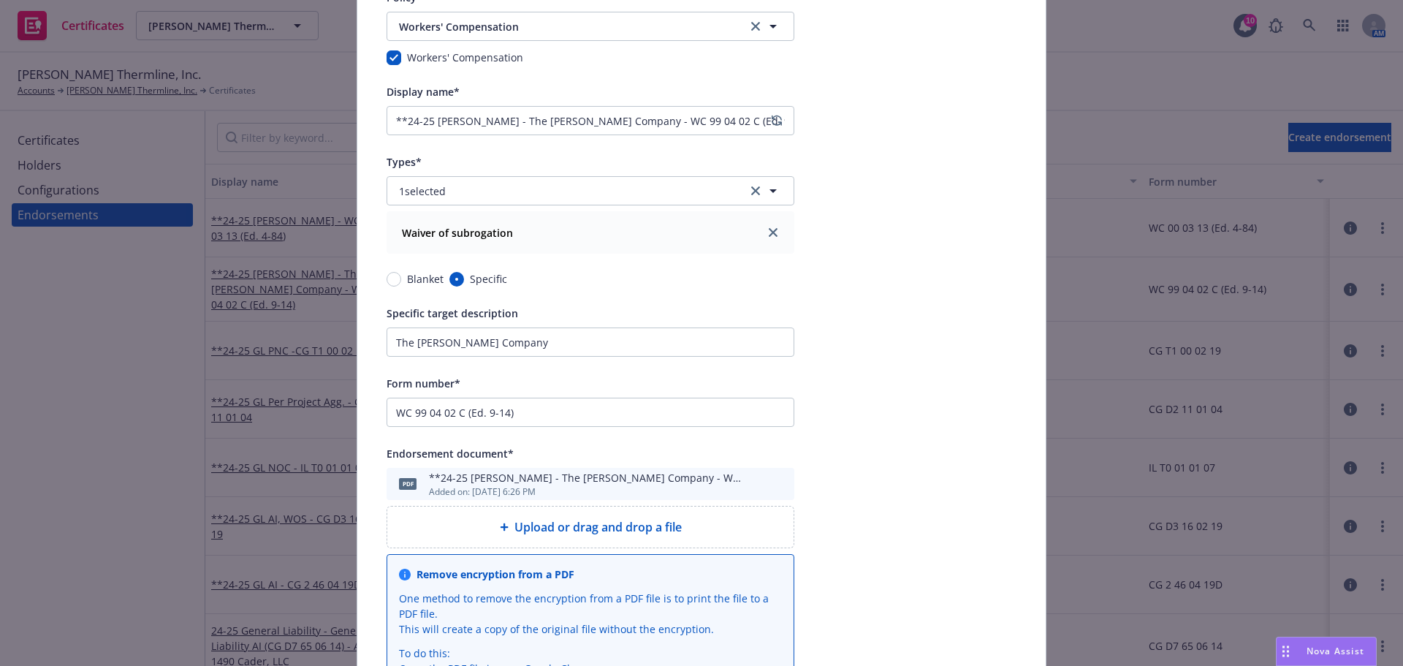
scroll to position [0, 0]
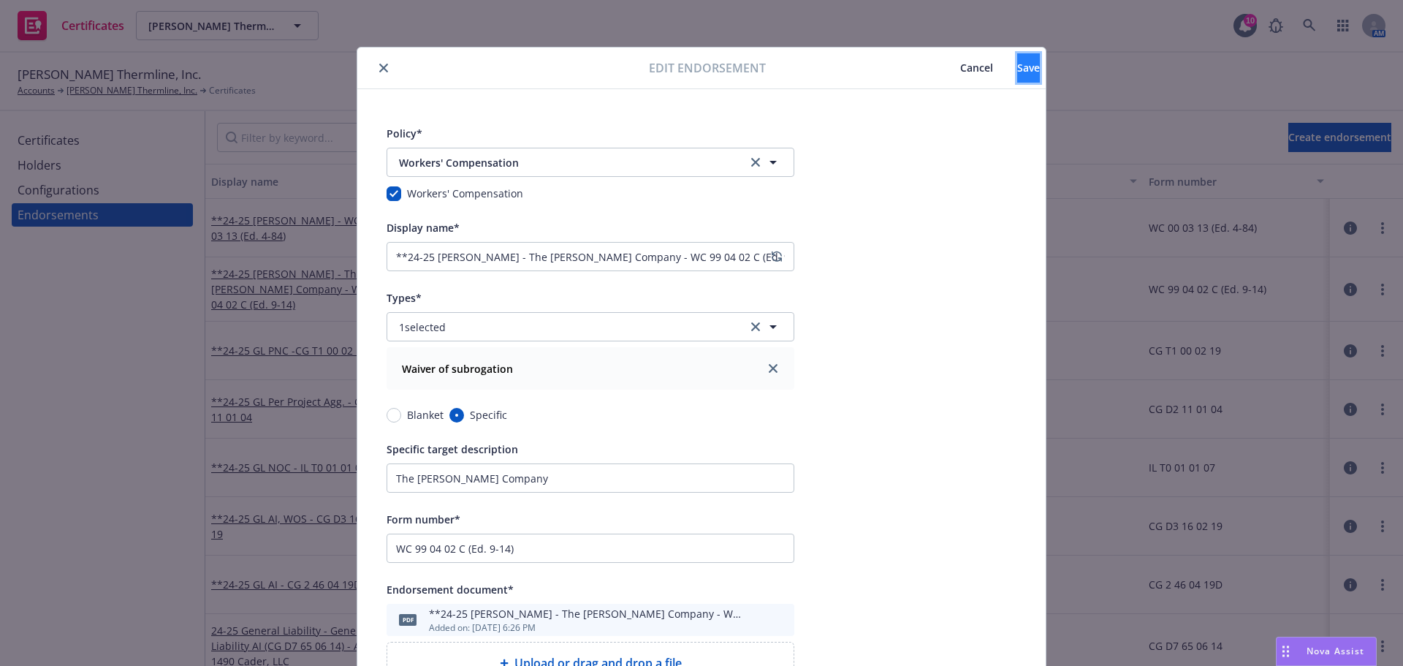
click at [1017, 63] on span "Save" at bounding box center [1028, 68] width 23 height 14
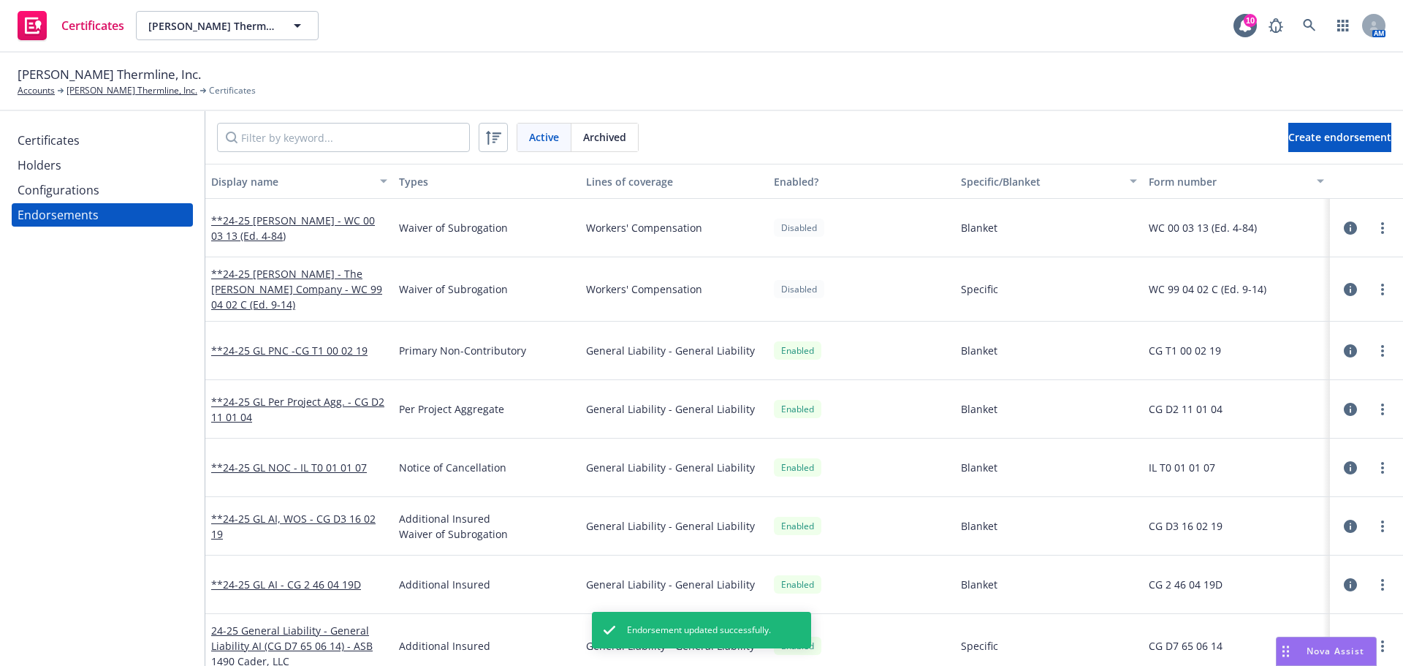
click at [56, 196] on div "Configurations" at bounding box center [59, 189] width 82 height 23
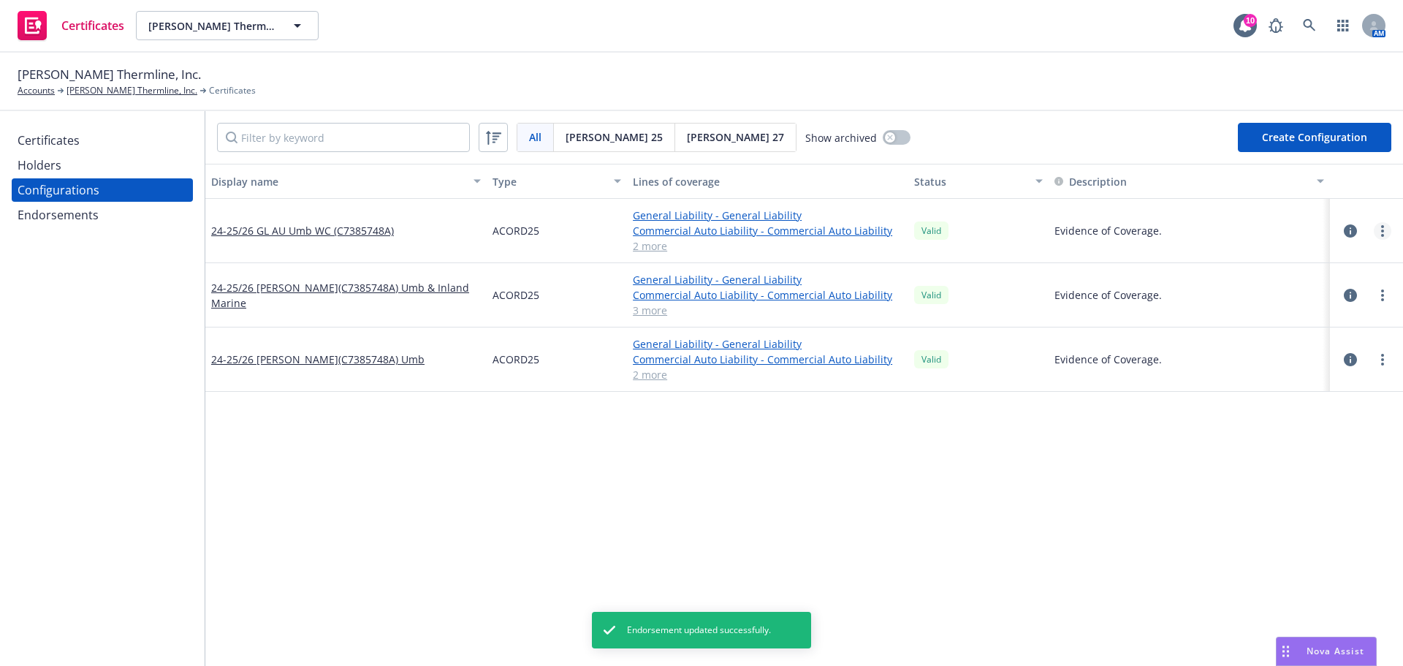
click at [1373, 232] on link "more" at bounding box center [1382, 231] width 18 height 18
click at [1295, 381] on link "Regenerate all certificates" at bounding box center [1299, 377] width 161 height 29
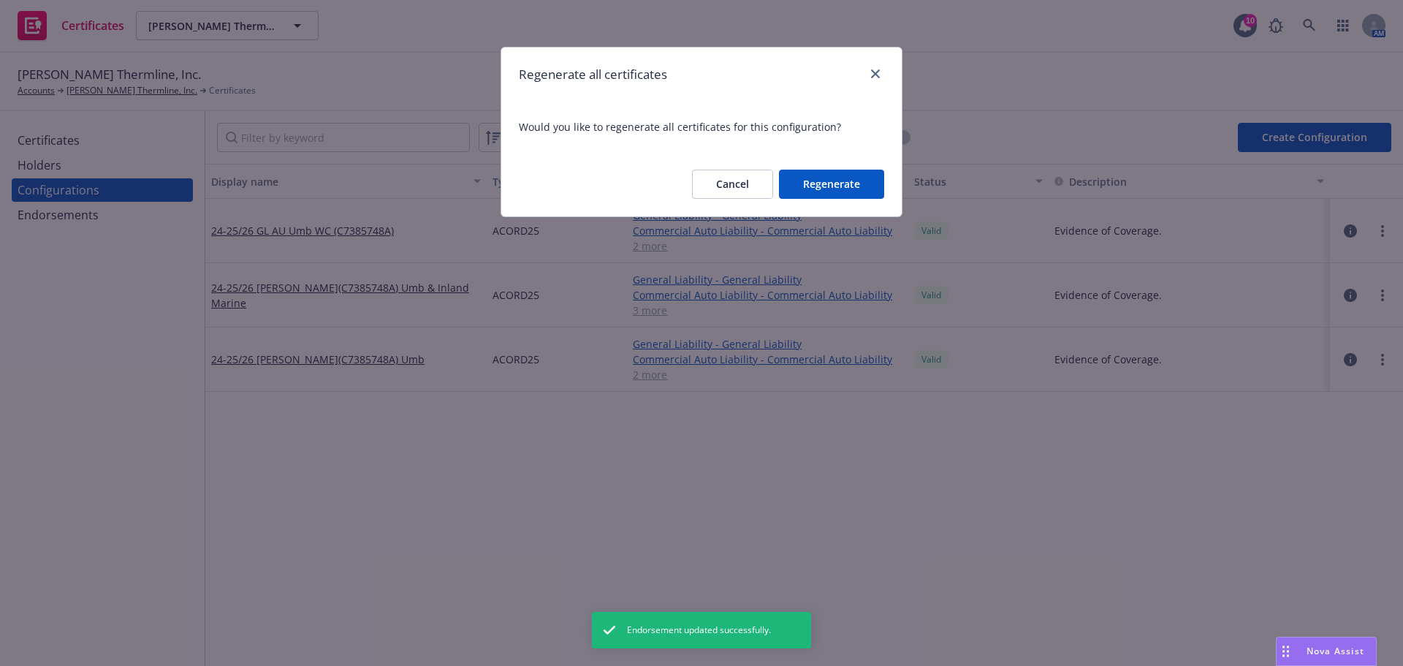
click at [875, 175] on button "Regenerate" at bounding box center [831, 183] width 105 height 29
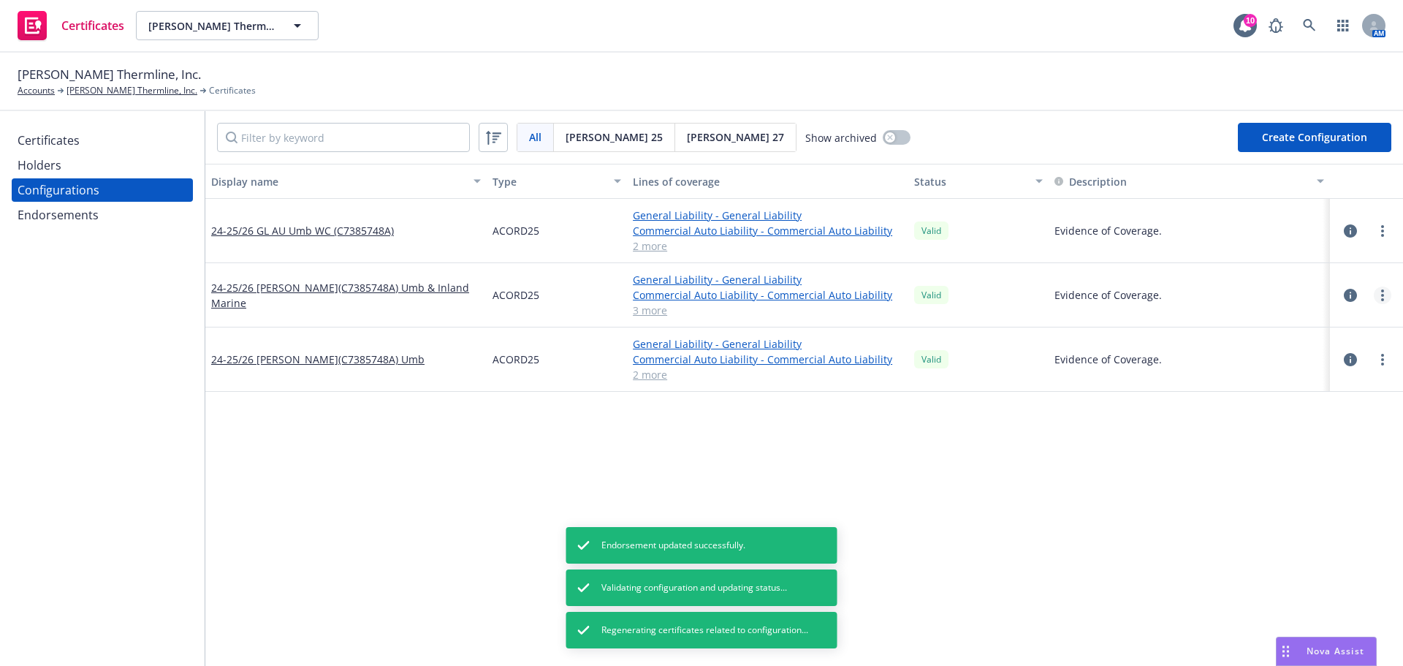
click at [1381, 294] on circle "more" at bounding box center [1382, 295] width 3 height 3
click at [1295, 437] on link "Regenerate all certificates" at bounding box center [1299, 441] width 161 height 29
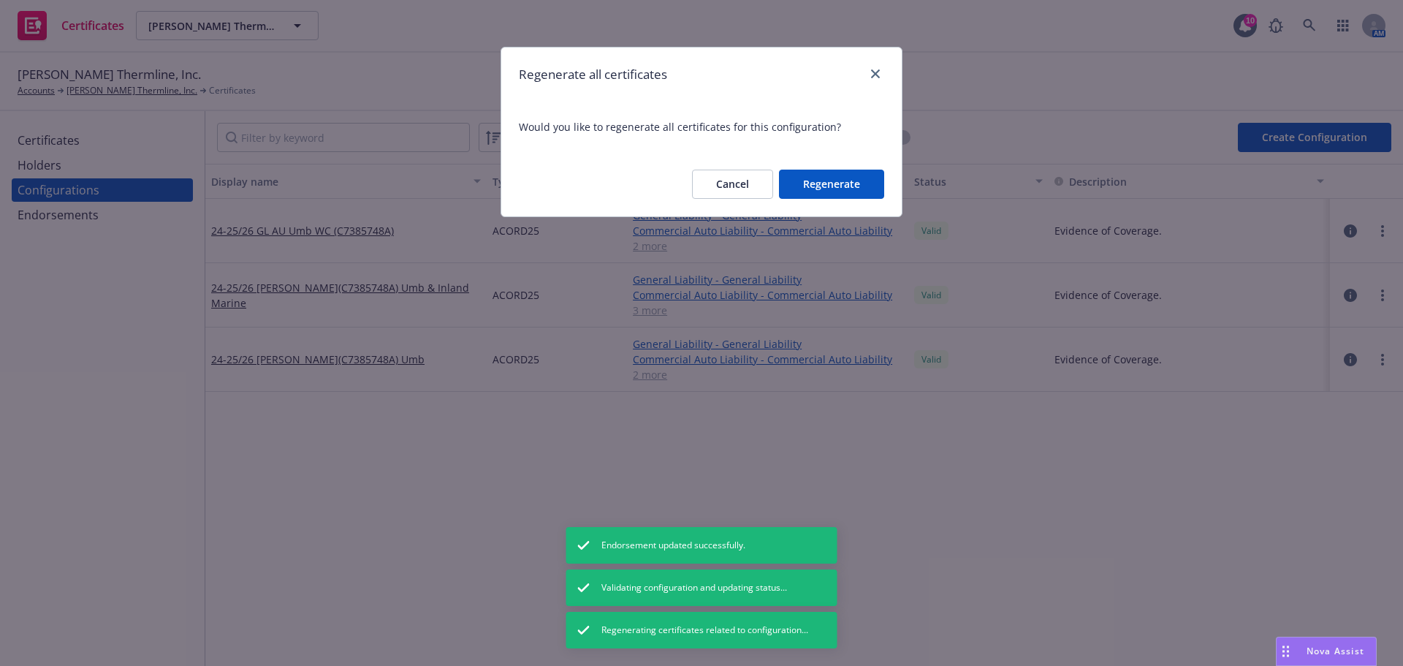
click at [812, 191] on button "Regenerate" at bounding box center [831, 183] width 105 height 29
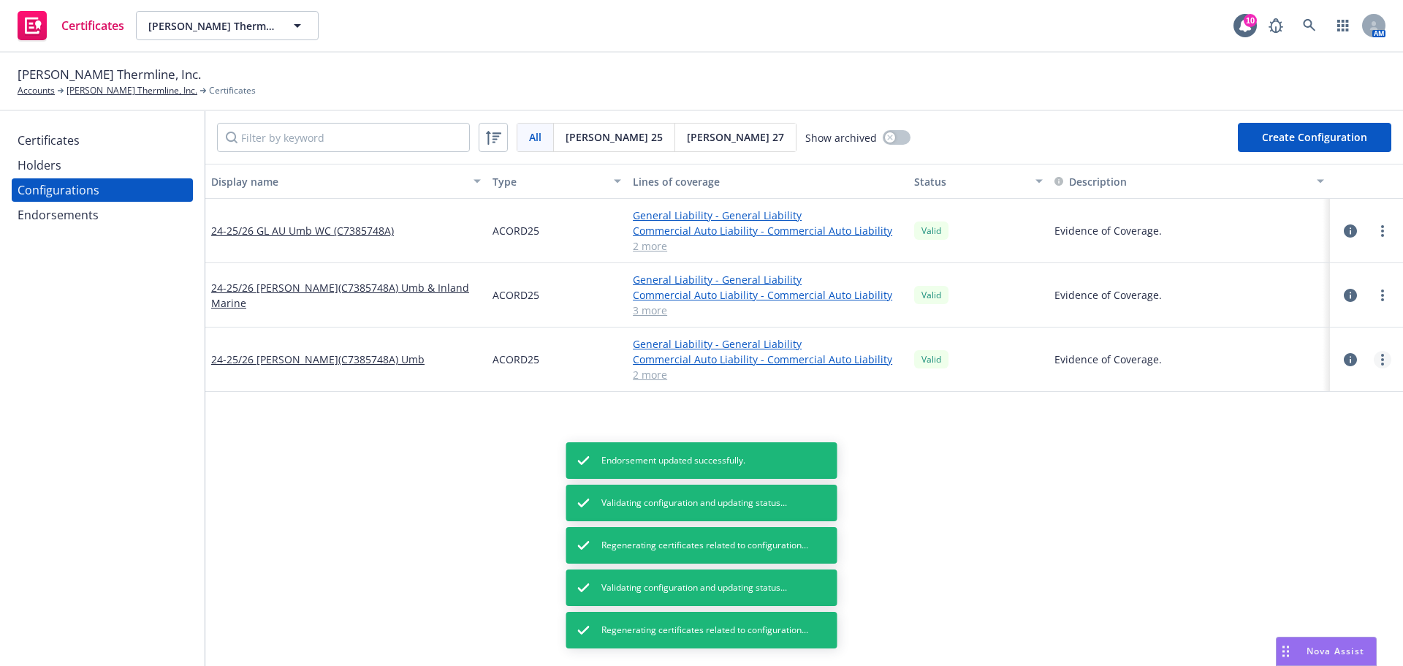
click at [1381, 364] on icon "more" at bounding box center [1382, 360] width 3 height 12
click at [1373, 366] on link "more" at bounding box center [1382, 360] width 18 height 18
click at [1296, 506] on link "Regenerate all certificates" at bounding box center [1299, 506] width 161 height 29
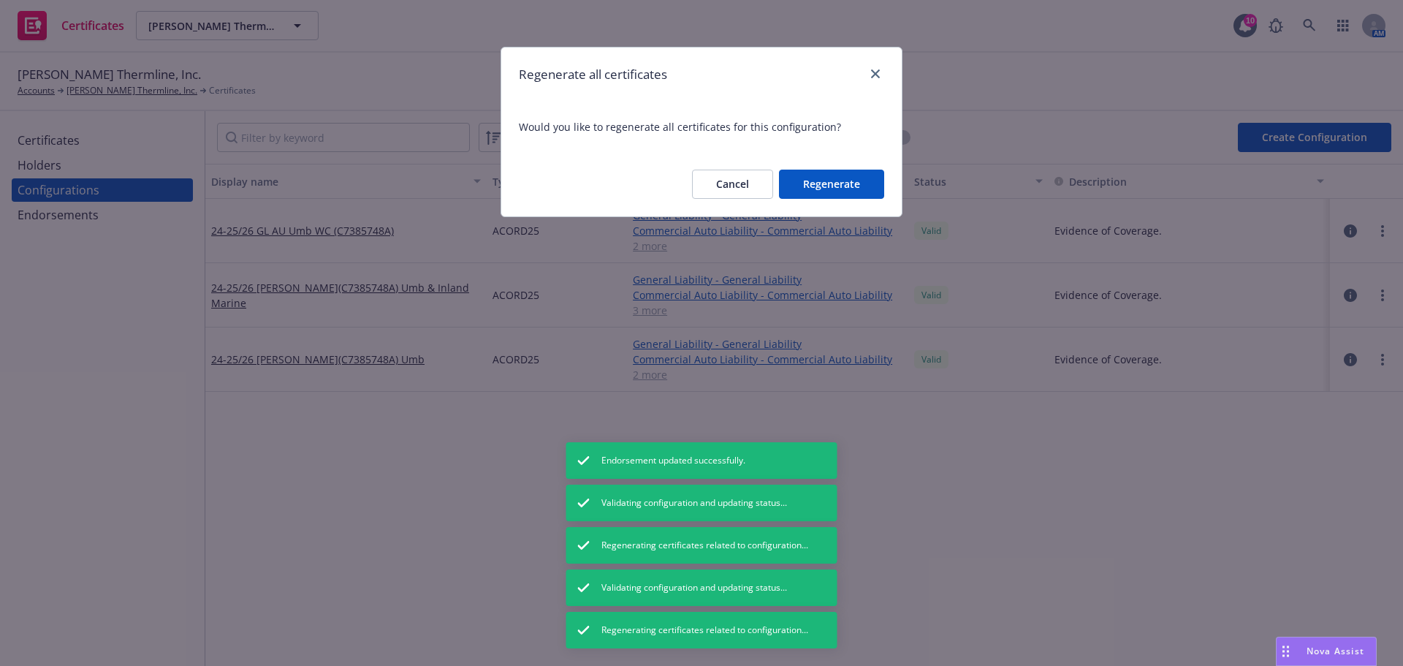
click at [850, 164] on div "Cancel Regenerate" at bounding box center [701, 184] width 400 height 64
click at [845, 180] on button "Regenerate" at bounding box center [831, 183] width 105 height 29
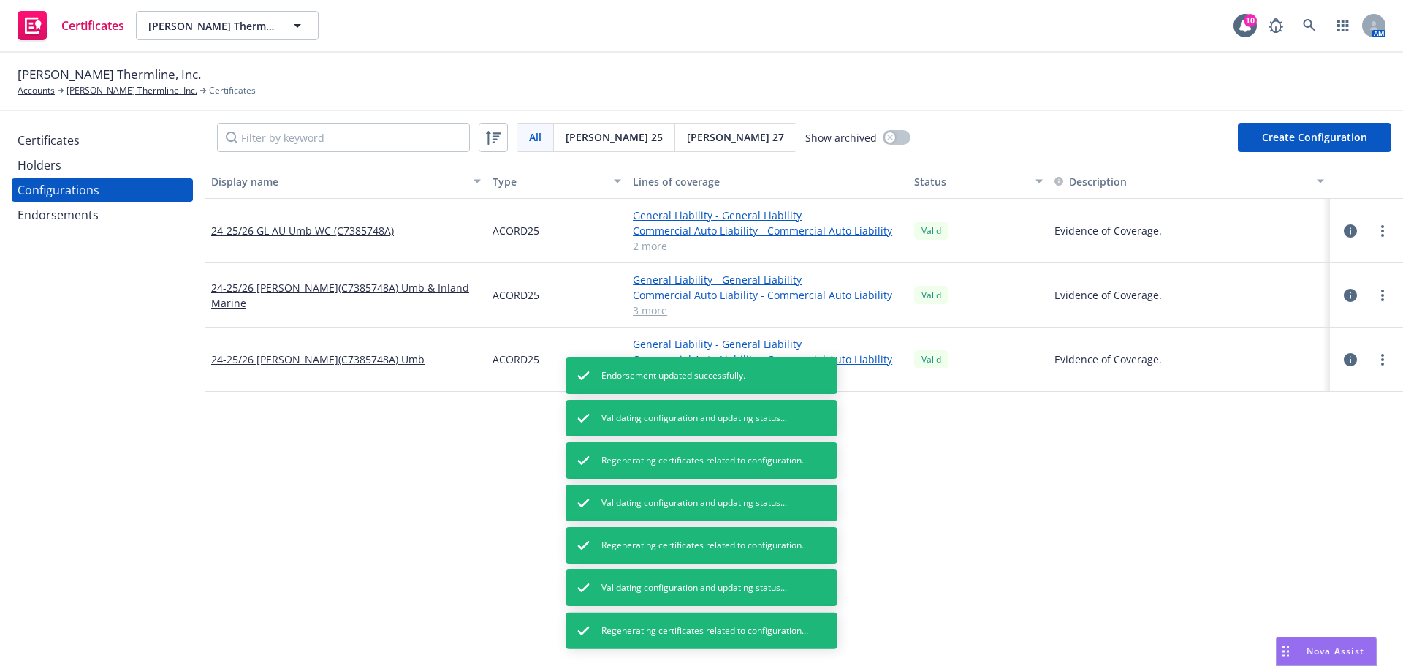
click at [99, 141] on div "Certificates" at bounding box center [102, 140] width 169 height 23
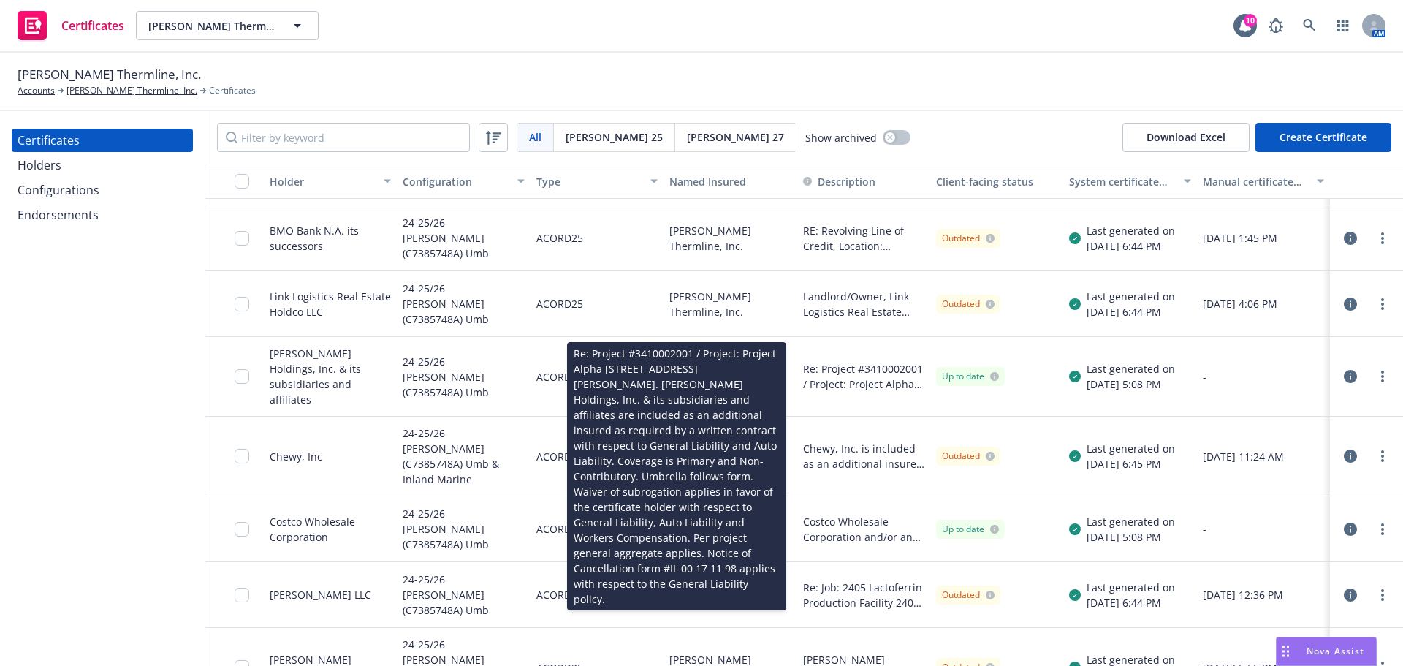
scroll to position [584, 0]
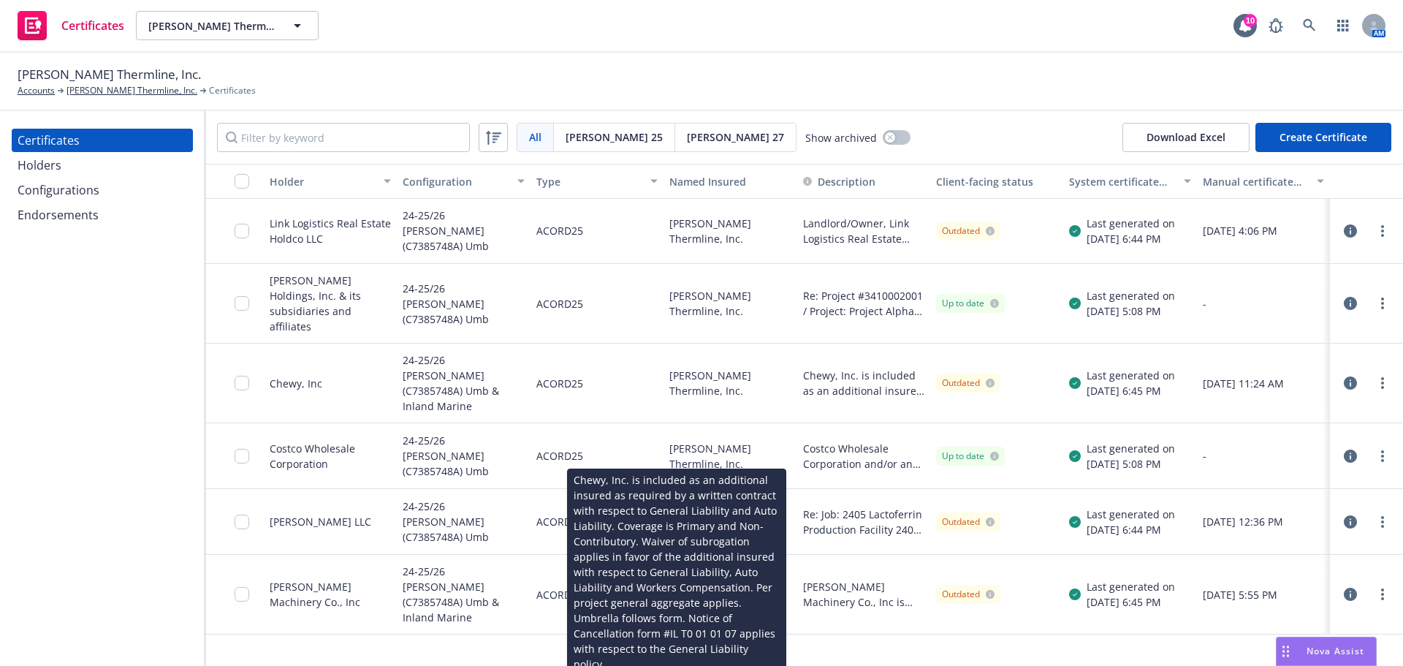
scroll to position [584, 0]
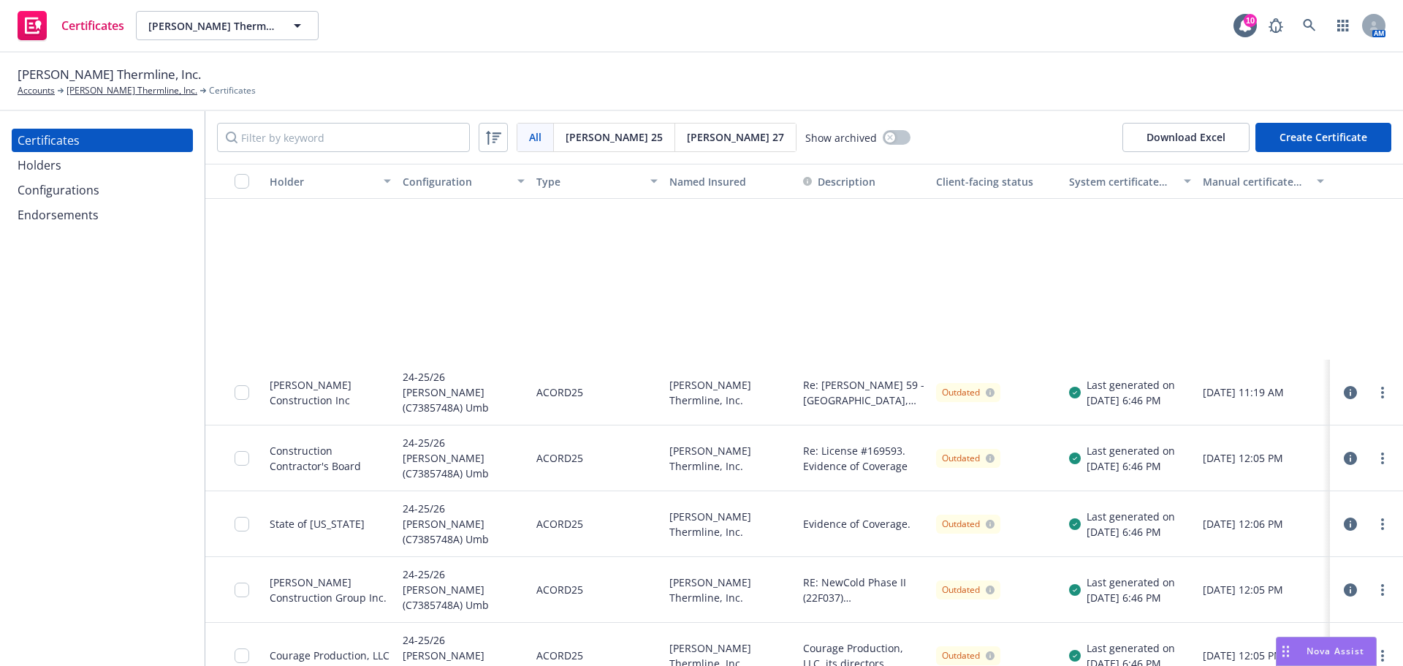
scroll to position [1440, 0]
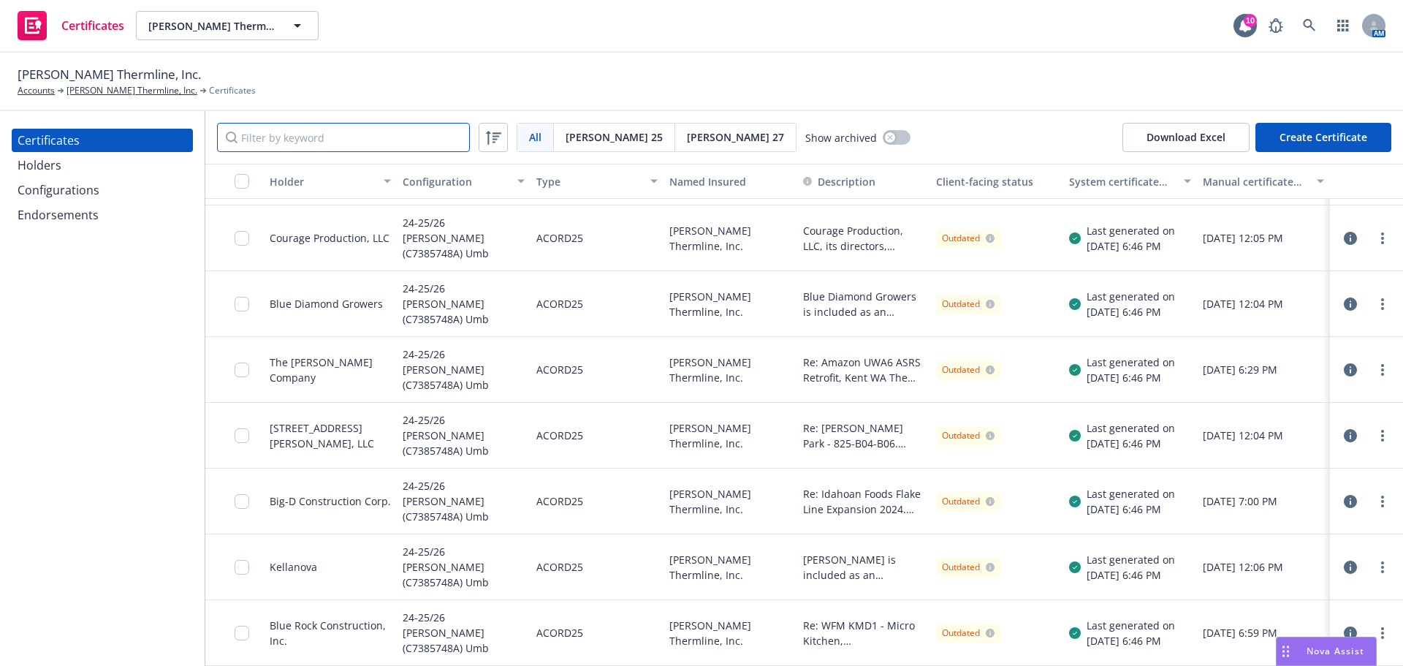
click at [335, 135] on input "Filter by keyword" at bounding box center [343, 137] width 253 height 29
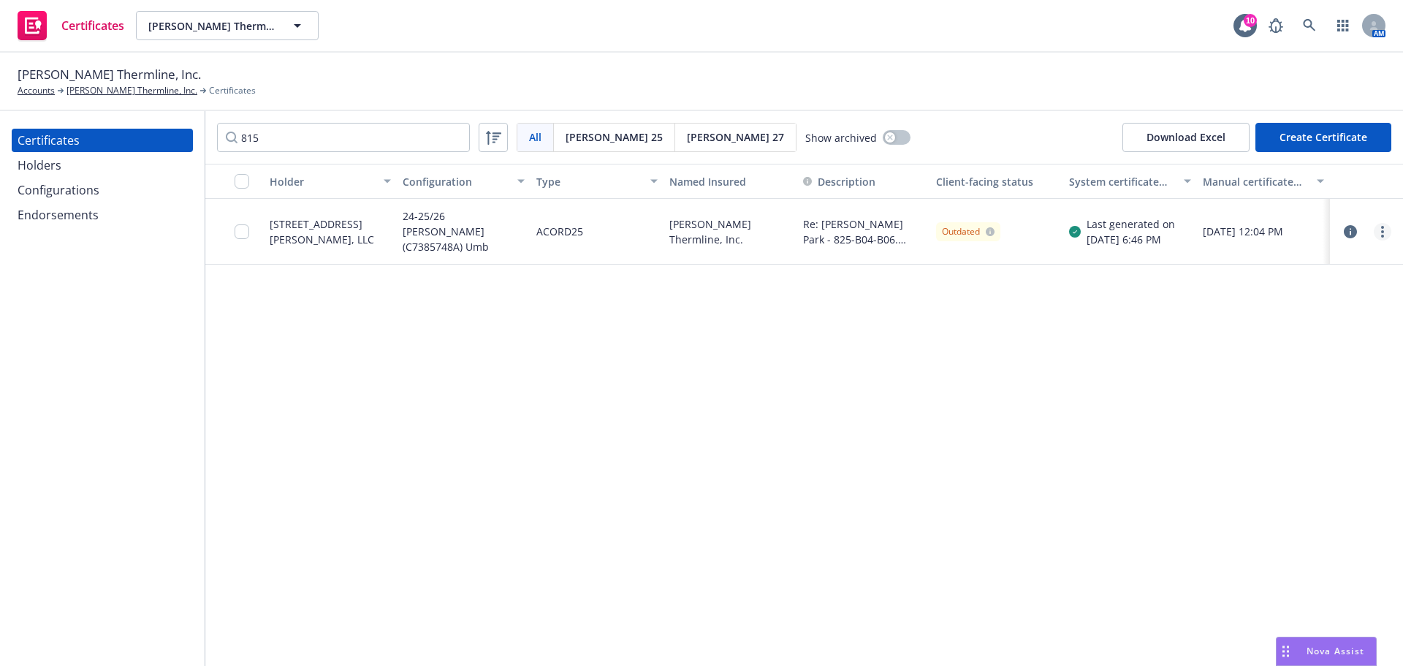
click at [1381, 229] on icon "more" at bounding box center [1382, 232] width 3 height 12
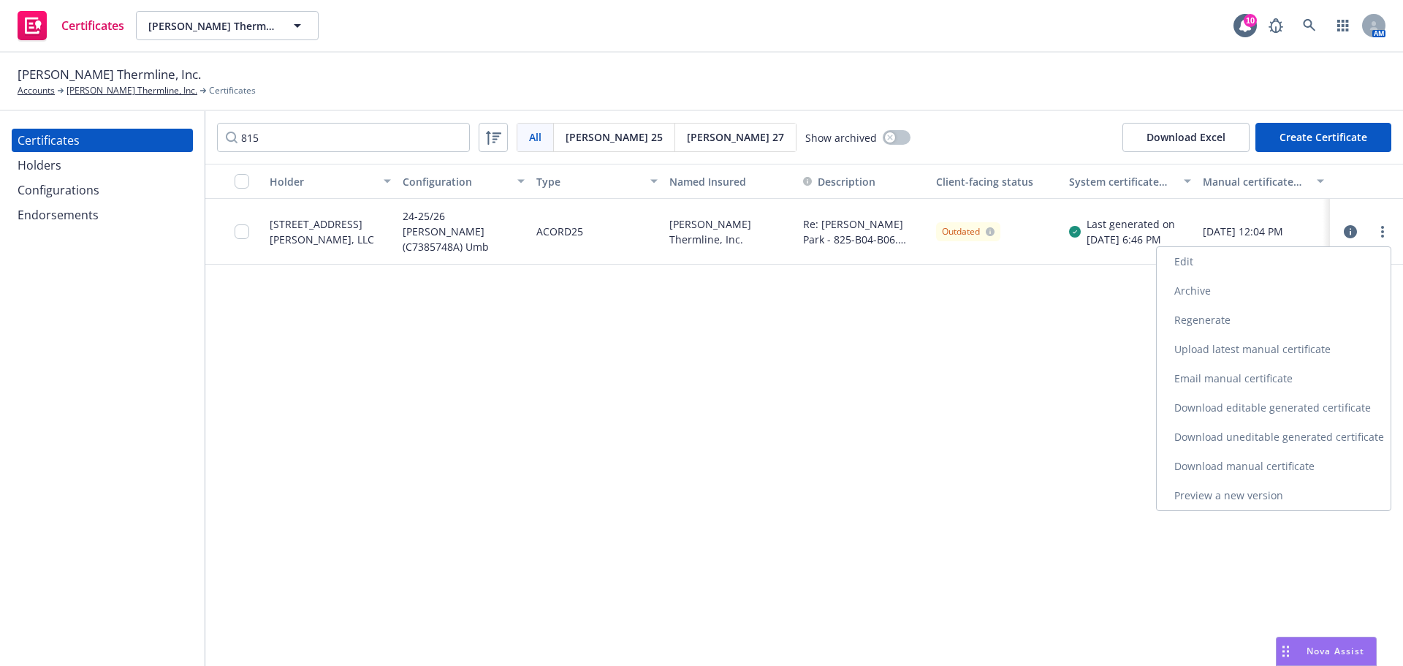
click at [1330, 435] on link "Download uneditable generated certificate" at bounding box center [1273, 436] width 234 height 29
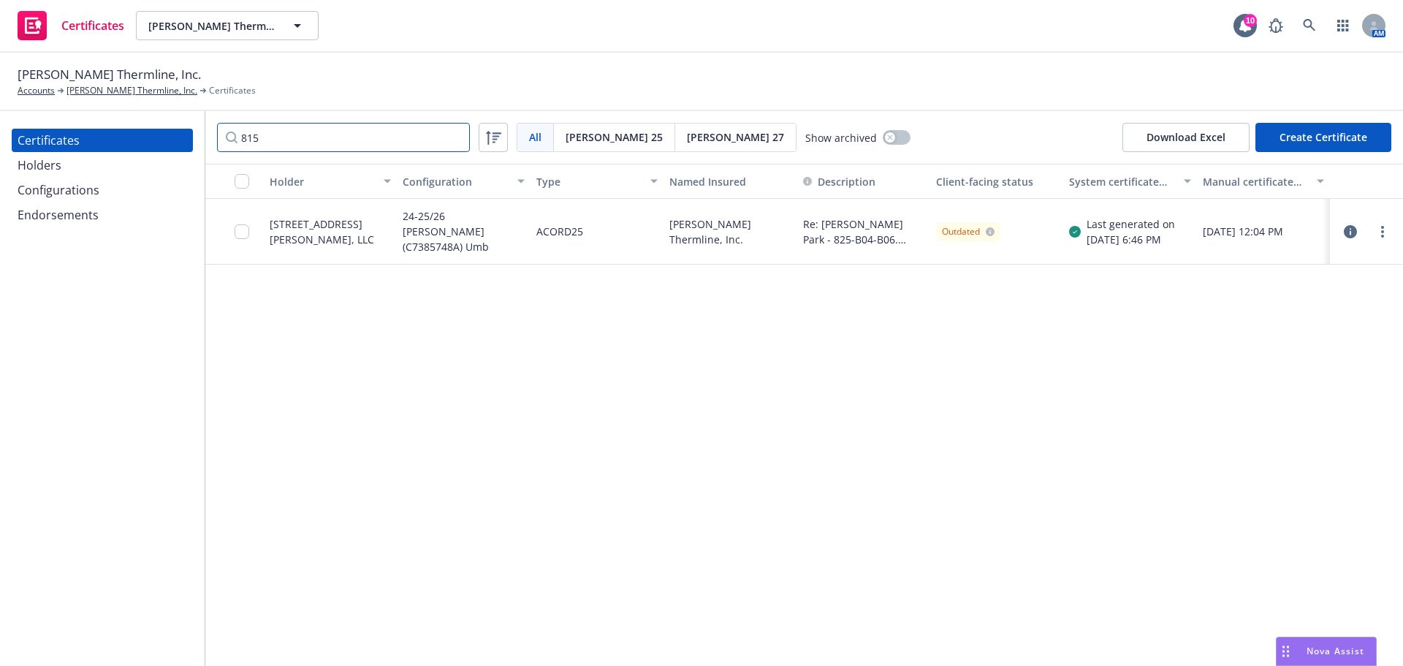
click at [378, 138] on input "815" at bounding box center [343, 137] width 253 height 29
click at [1379, 232] on link "more" at bounding box center [1382, 232] width 18 height 18
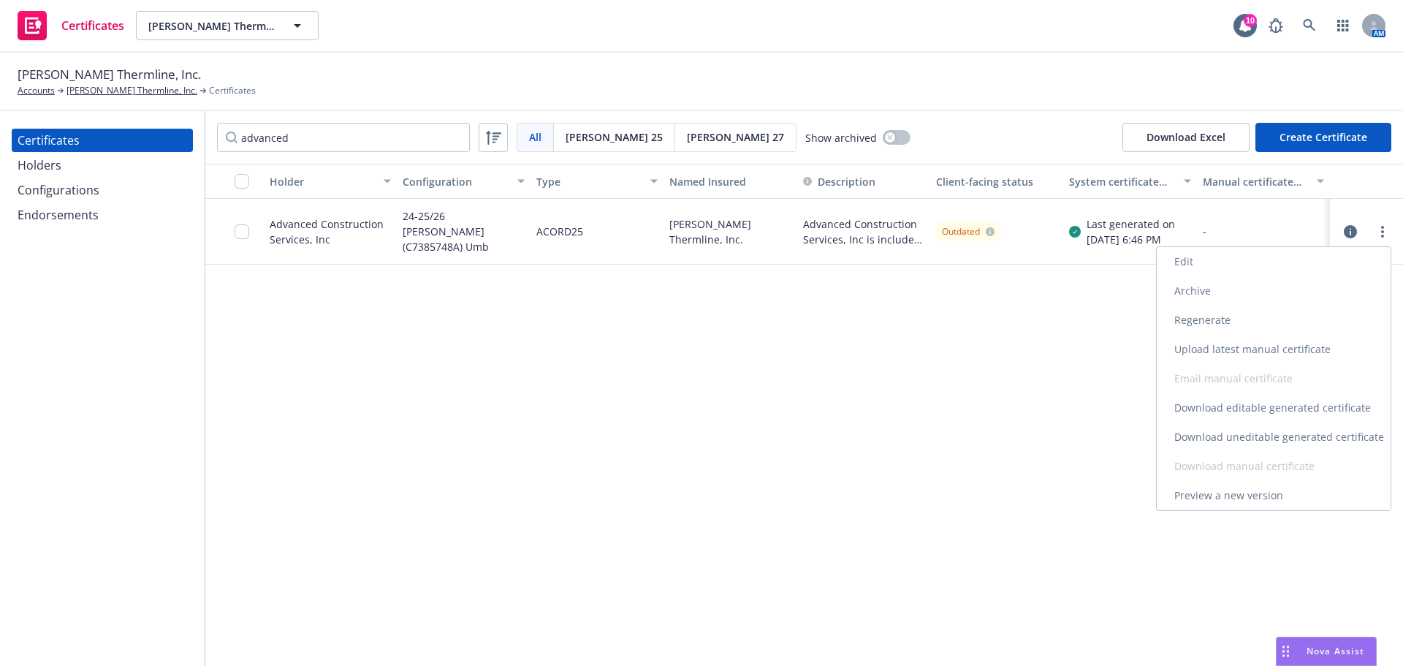
click at [1311, 435] on link "Download uneditable generated certificate" at bounding box center [1273, 436] width 234 height 29
click at [389, 148] on input "advanced" at bounding box center [343, 137] width 253 height 29
click at [388, 148] on input "advanced" at bounding box center [343, 137] width 253 height 29
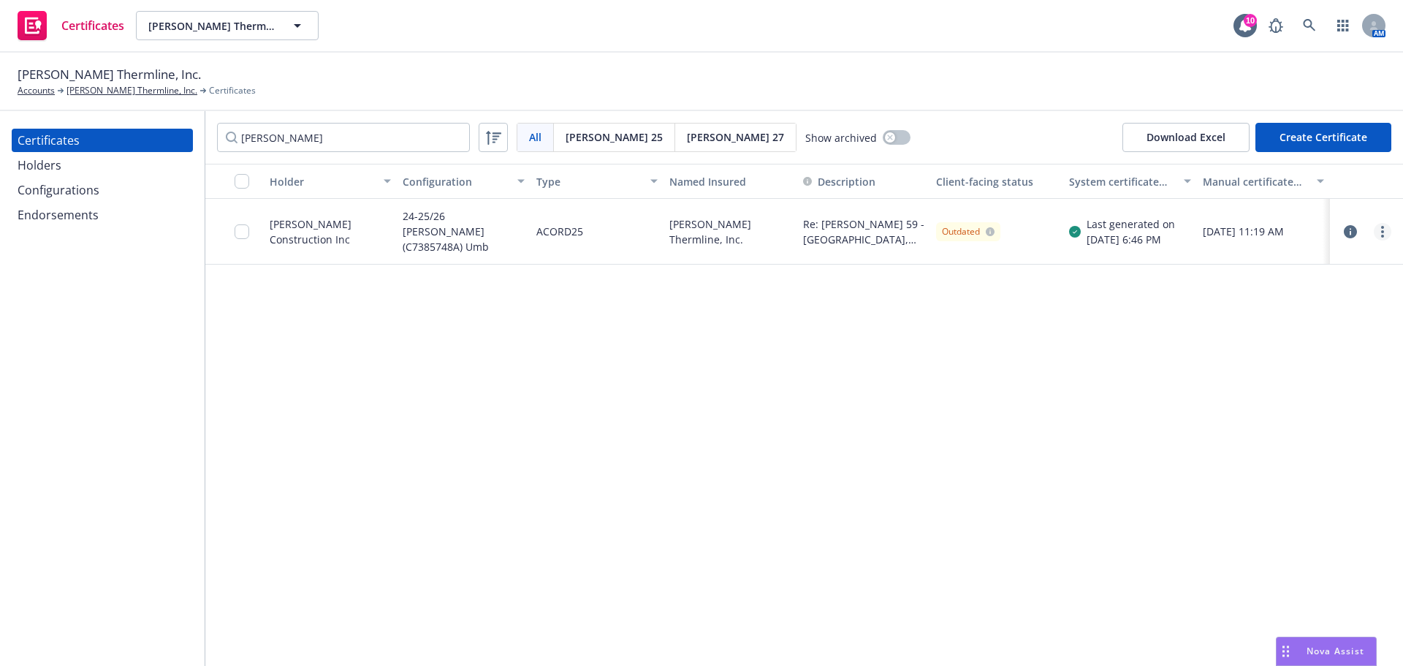
click at [1387, 230] on link "more" at bounding box center [1382, 232] width 18 height 18
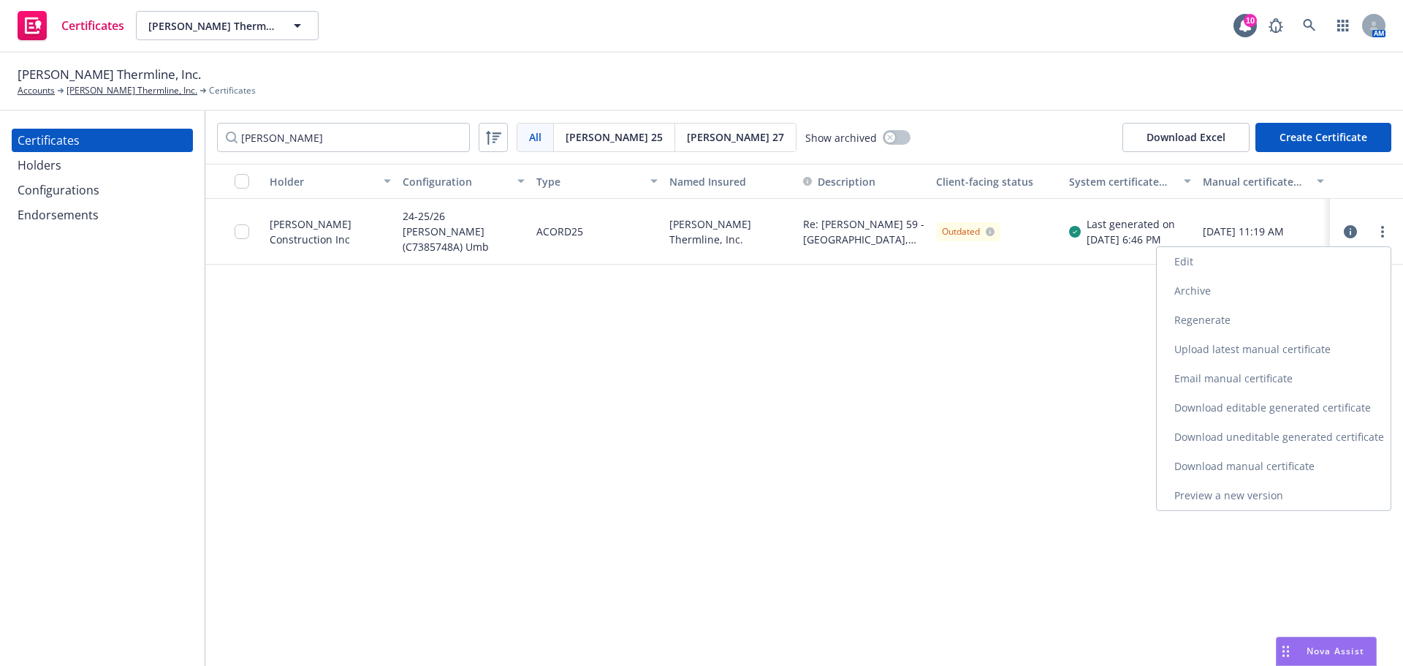
click at [1332, 437] on link "Download uneditable generated certificate" at bounding box center [1273, 436] width 234 height 29
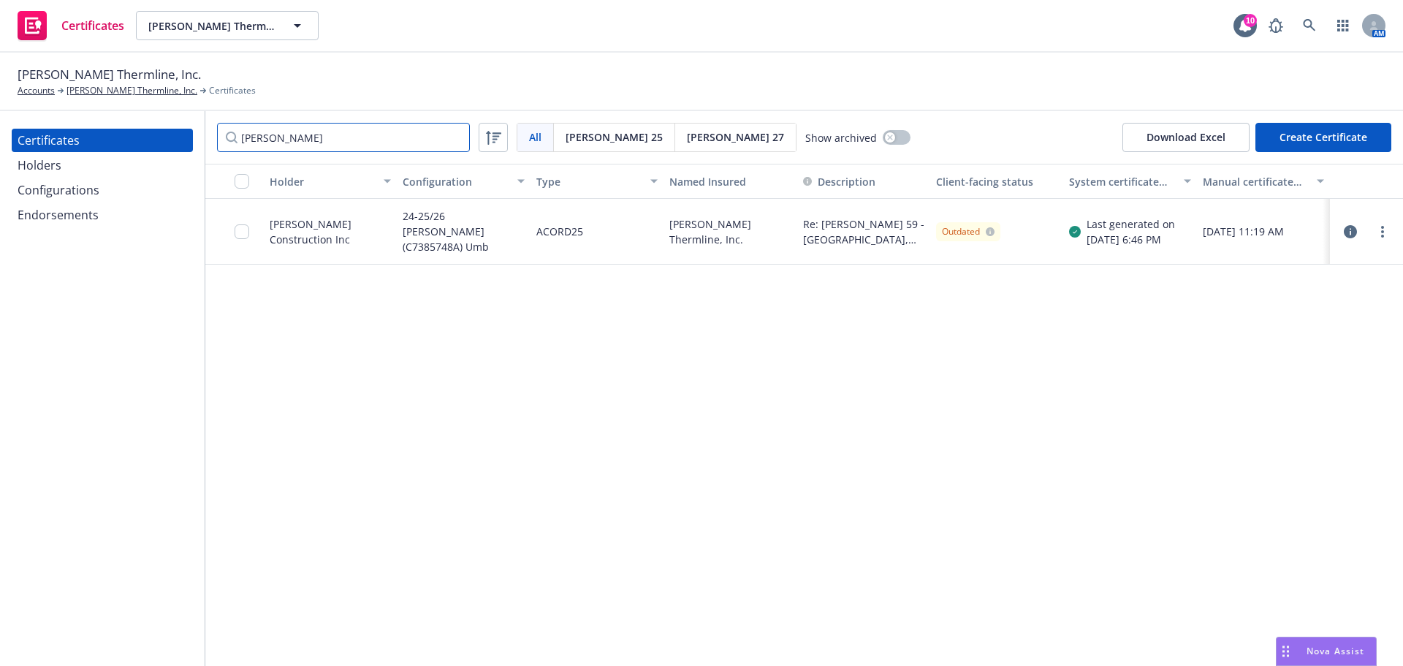
click at [271, 136] on input "[PERSON_NAME]" at bounding box center [343, 137] width 253 height 29
click at [1385, 241] on div at bounding box center [1365, 231] width 61 height 29
click at [1384, 240] on div at bounding box center [1365, 231] width 61 height 29
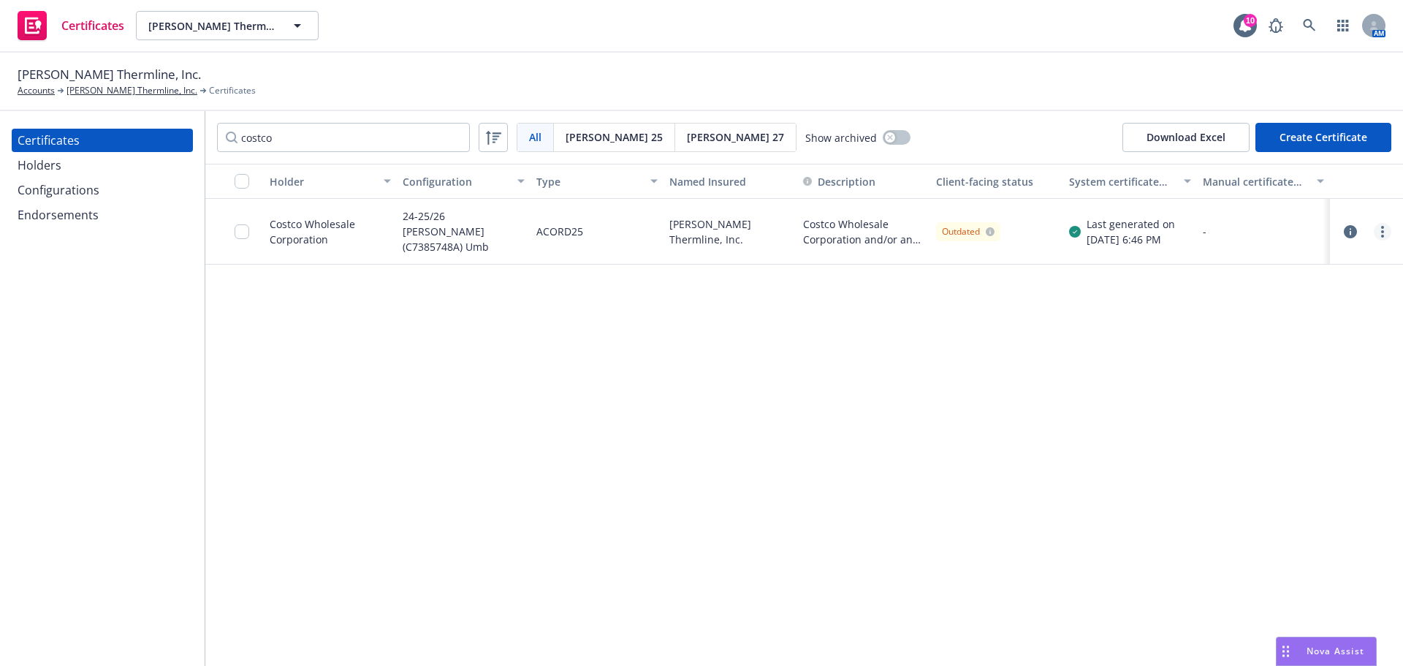
click at [1381, 230] on circle "more" at bounding box center [1382, 231] width 3 height 3
click at [1316, 434] on link "Download uneditable generated certificate" at bounding box center [1273, 436] width 234 height 29
click at [374, 134] on input "costco" at bounding box center [343, 137] width 253 height 29
click at [1383, 234] on icon "more" at bounding box center [1382, 232] width 3 height 12
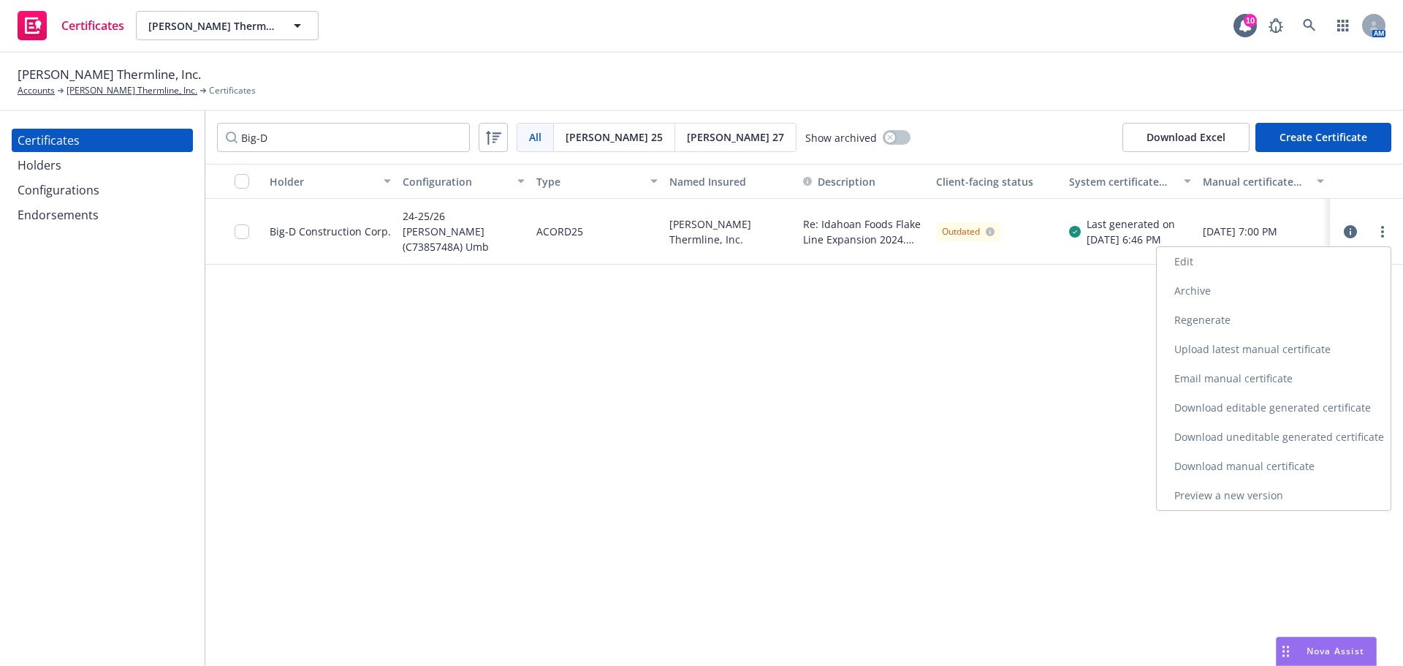
click at [1269, 442] on link "Download uneditable generated certificate" at bounding box center [1273, 436] width 234 height 29
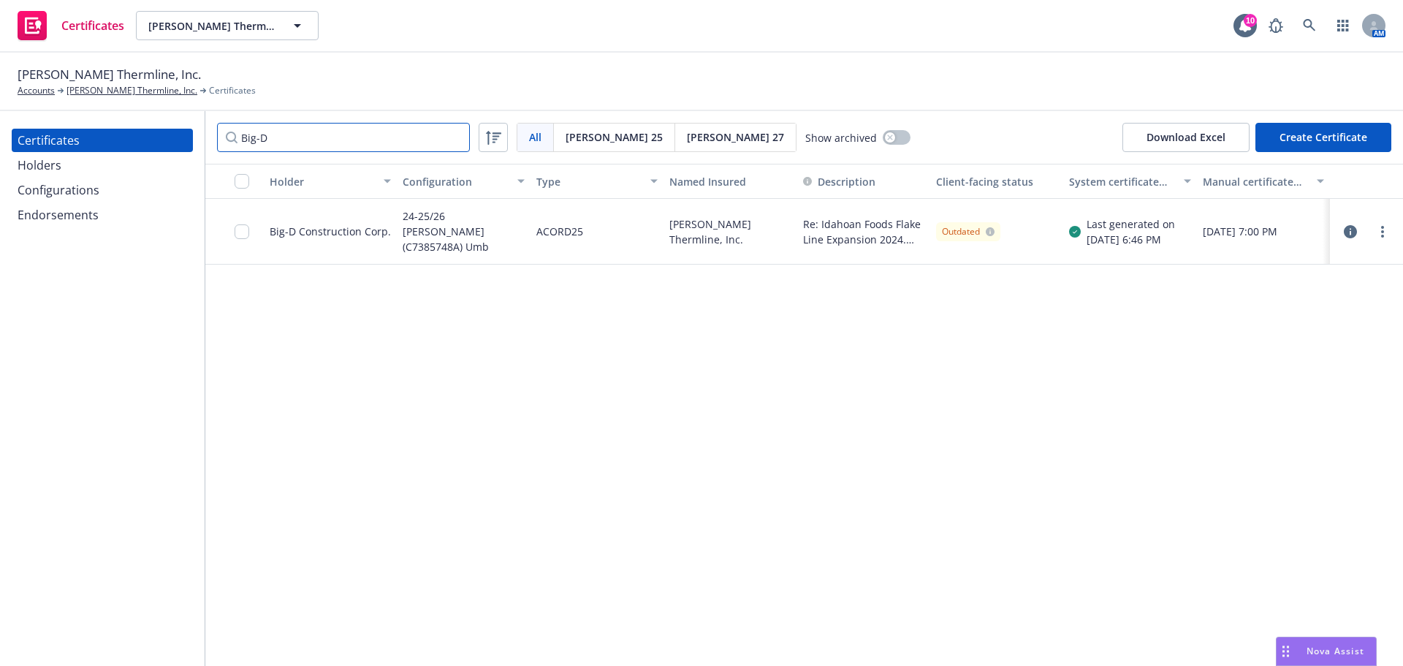
click at [342, 148] on input "Big-D" at bounding box center [343, 137] width 253 height 29
click at [341, 148] on input "Big-D" at bounding box center [343, 137] width 253 height 29
click at [1385, 233] on link "more" at bounding box center [1382, 232] width 18 height 18
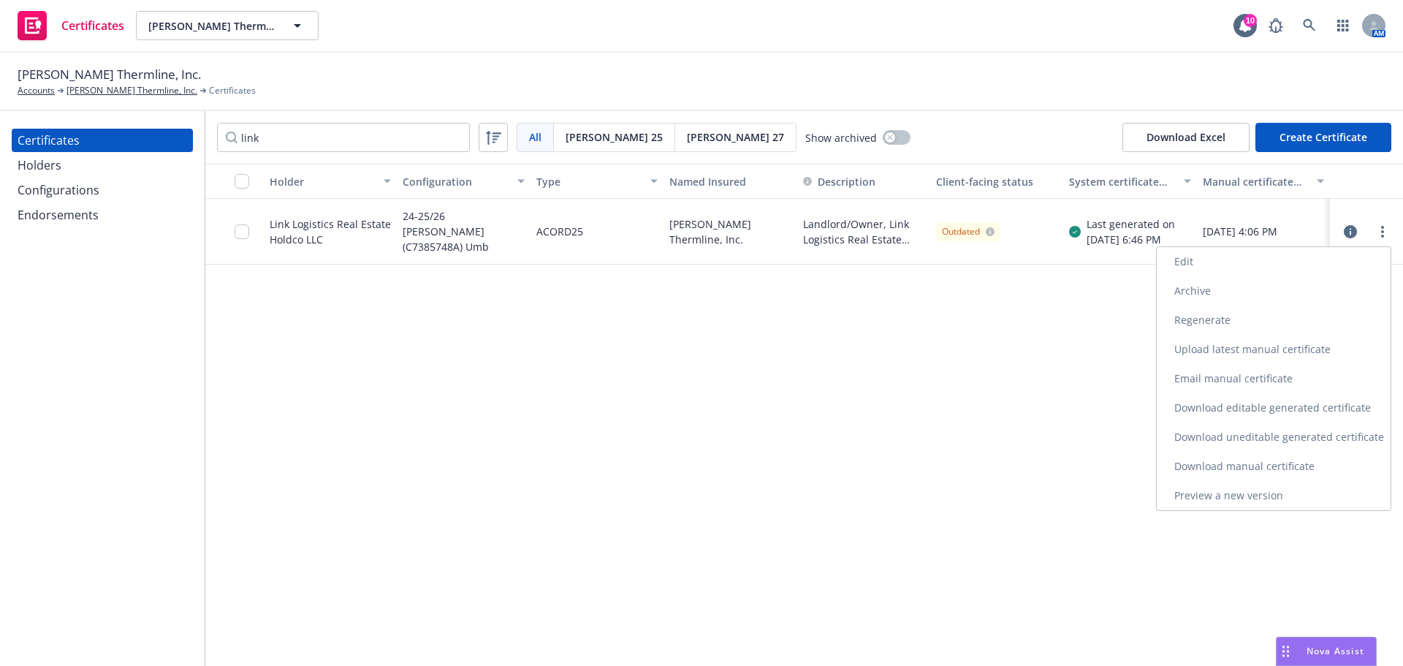
click at [1293, 444] on link "Download uneditable generated certificate" at bounding box center [1273, 436] width 234 height 29
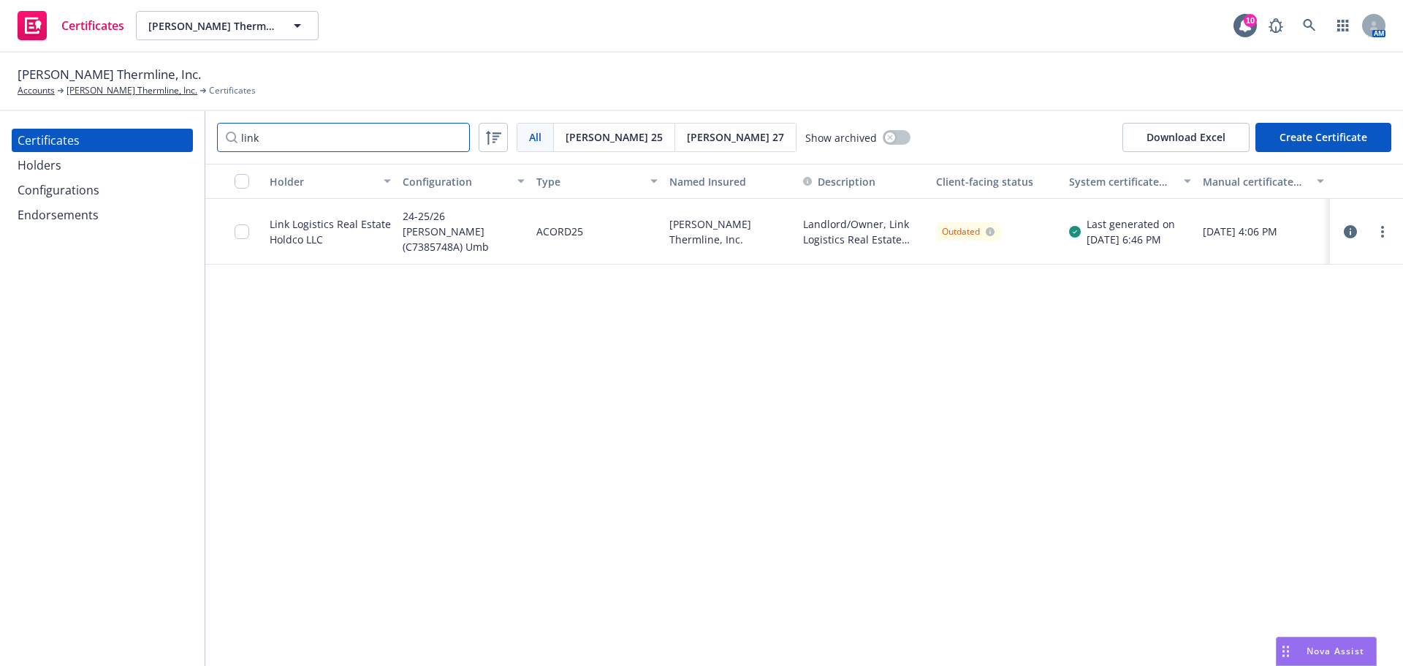
click at [260, 145] on input "link" at bounding box center [343, 137] width 253 height 29
click at [1381, 231] on circle "more" at bounding box center [1382, 231] width 3 height 3
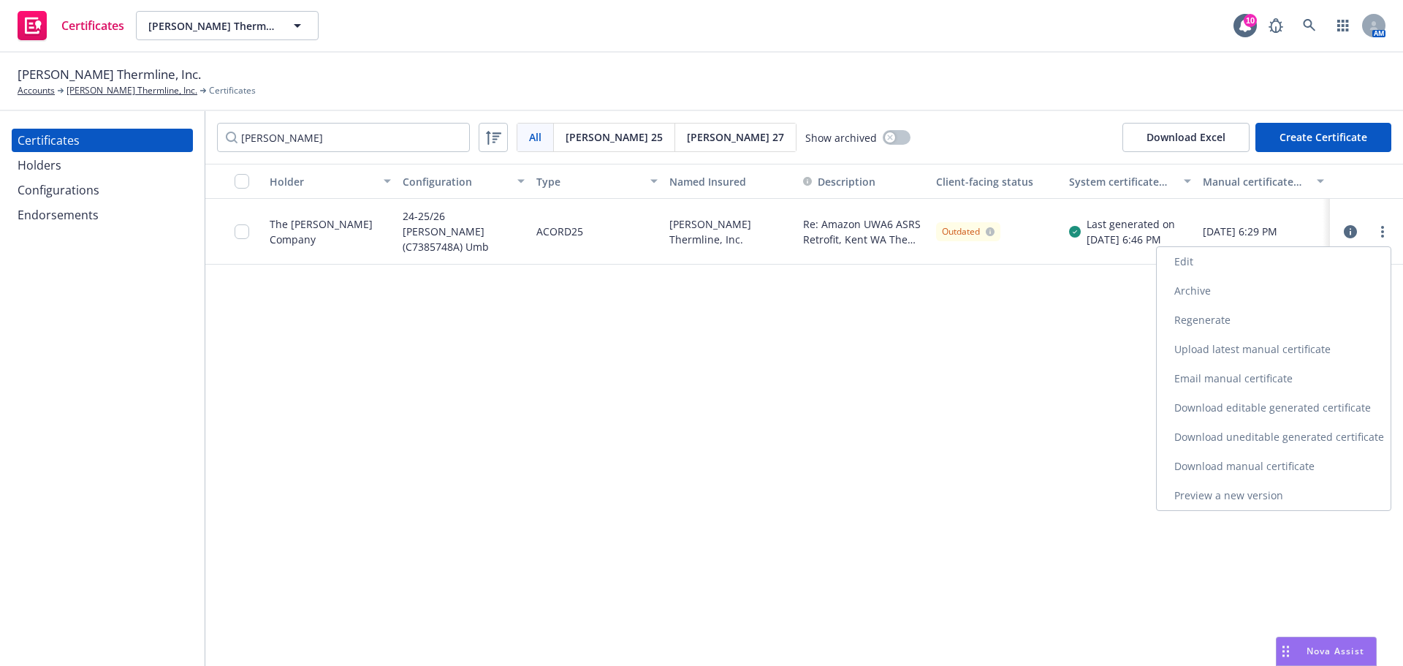
click at [1300, 436] on link "Download uneditable generated certificate" at bounding box center [1273, 436] width 234 height 29
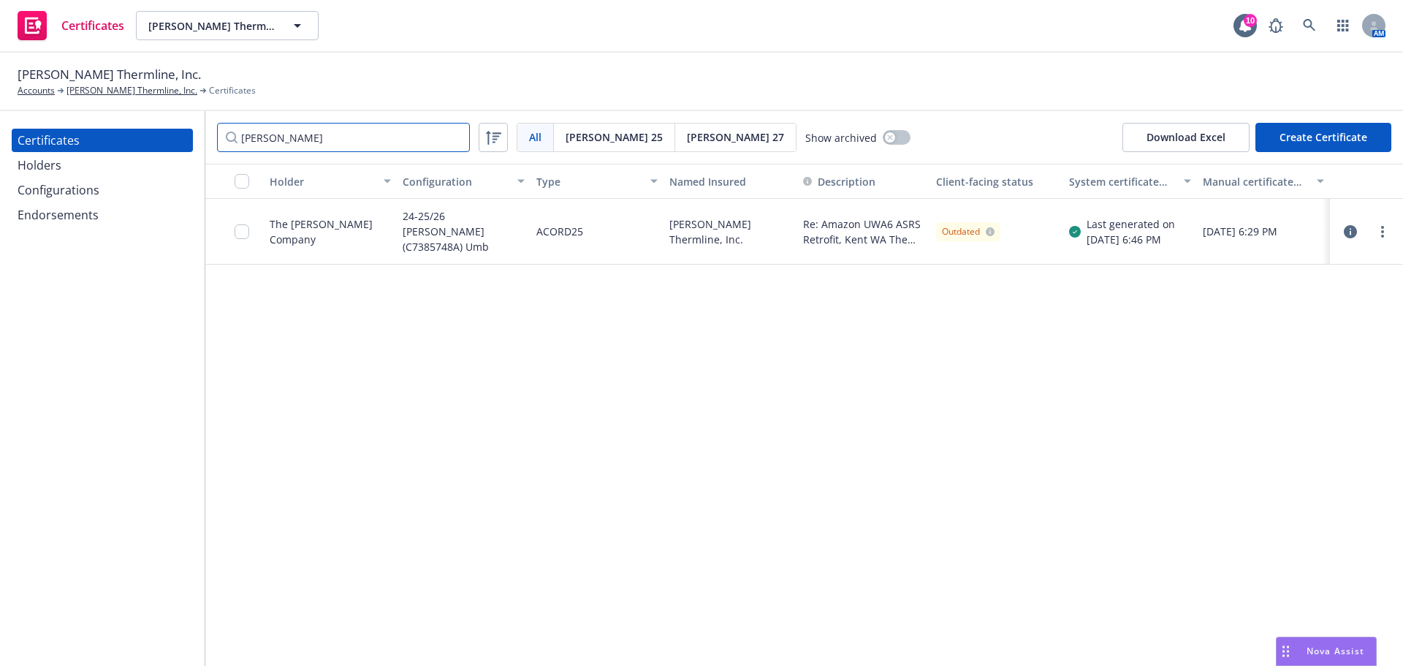
click at [283, 137] on input "[PERSON_NAME]" at bounding box center [343, 137] width 253 height 29
click at [1382, 237] on circle "more" at bounding box center [1382, 236] width 3 height 3
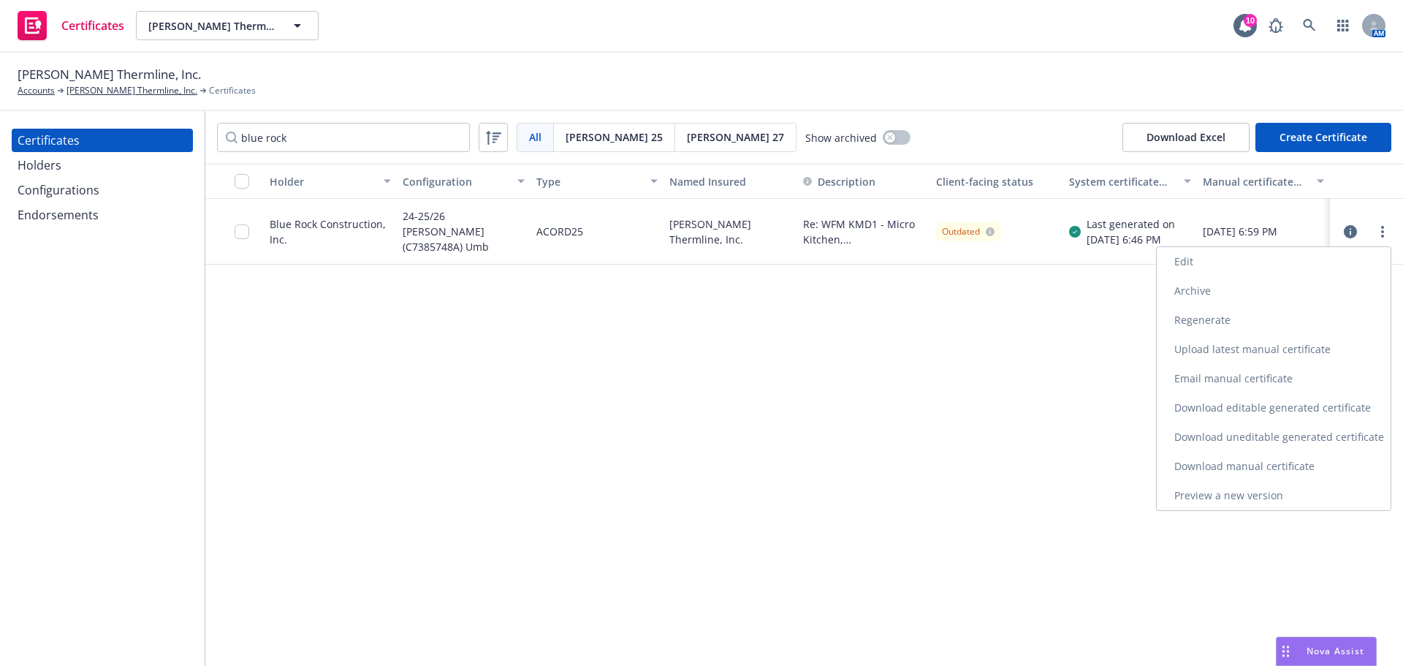
click at [1255, 436] on link "Download uneditable generated certificate" at bounding box center [1273, 436] width 234 height 29
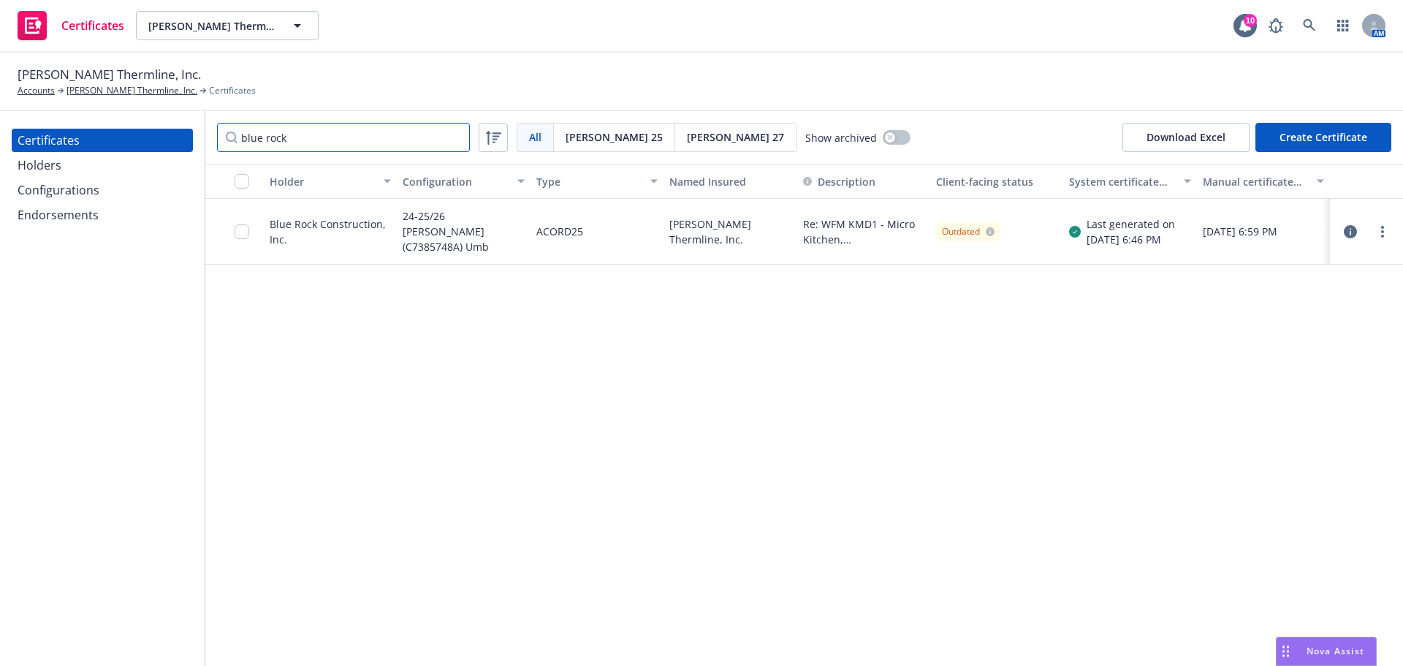
click at [297, 141] on input "blue rock" at bounding box center [343, 137] width 253 height 29
click at [1381, 230] on circle "more" at bounding box center [1382, 231] width 3 height 3
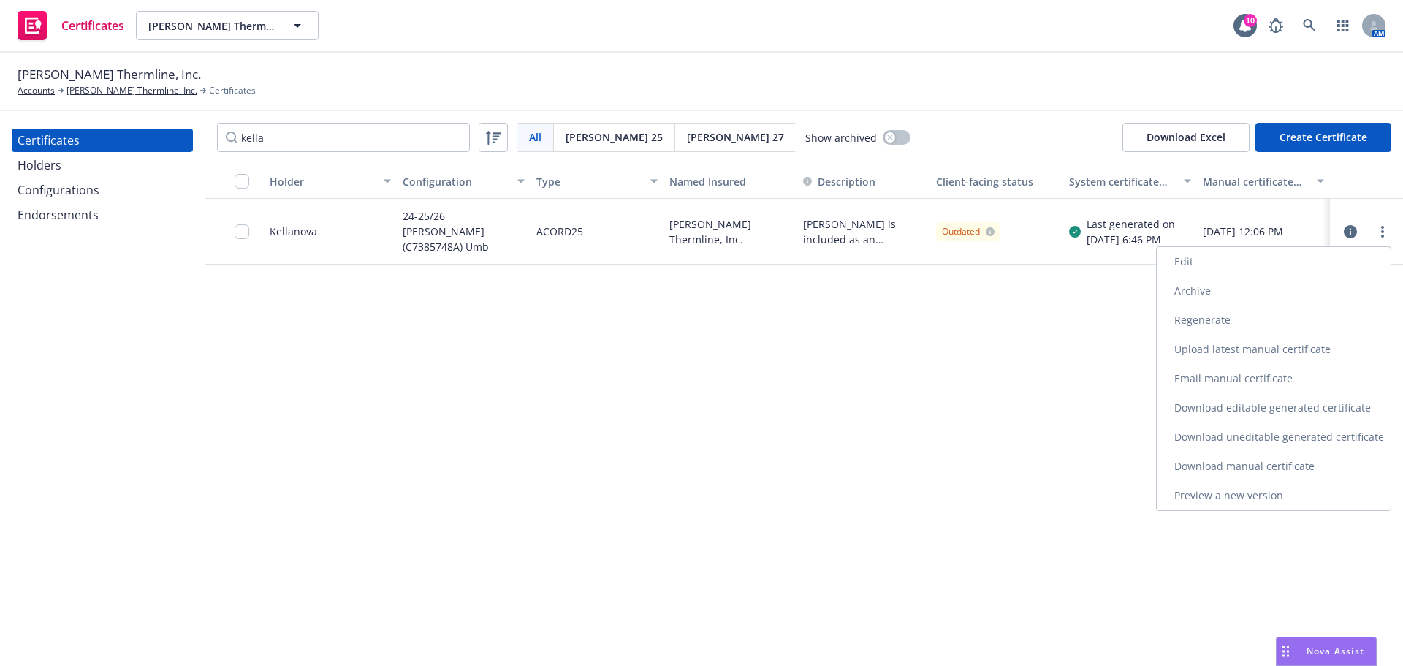
click at [1273, 432] on link "Download uneditable generated certificate" at bounding box center [1273, 436] width 234 height 29
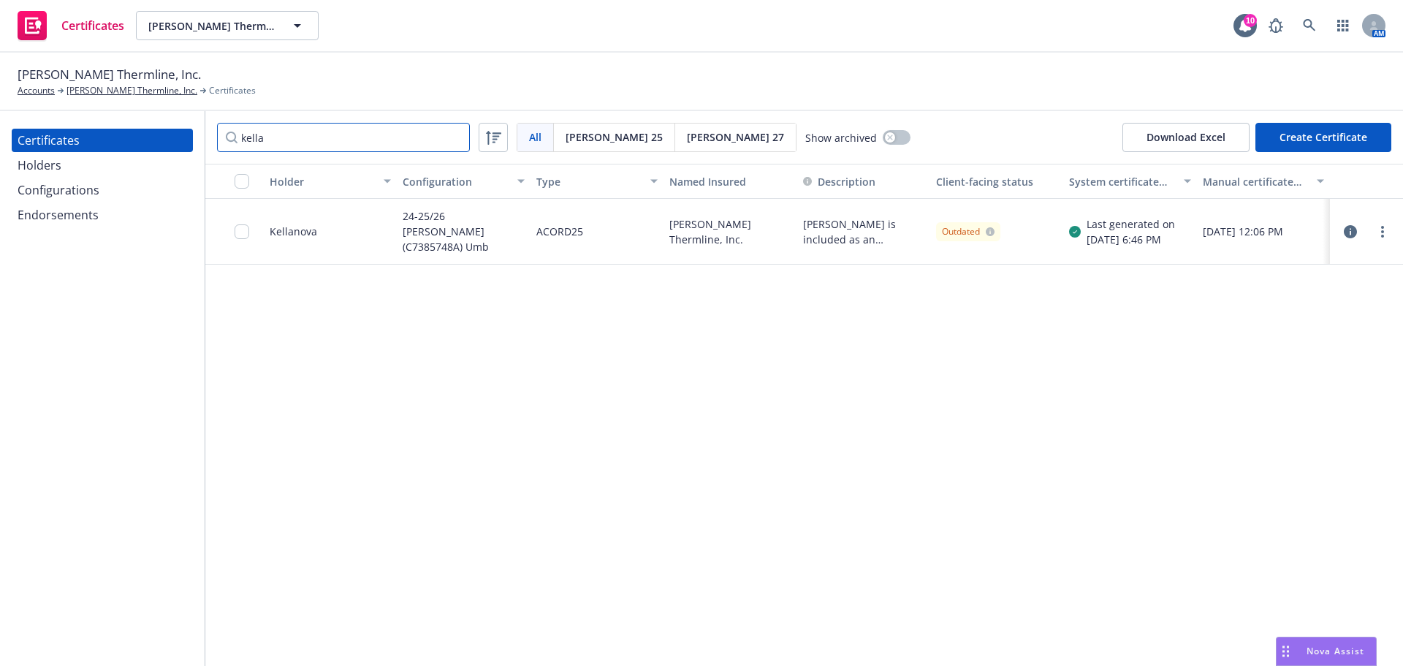
click at [293, 135] on input "kella" at bounding box center [343, 137] width 253 height 29
click at [291, 135] on input "kella" at bounding box center [343, 137] width 253 height 29
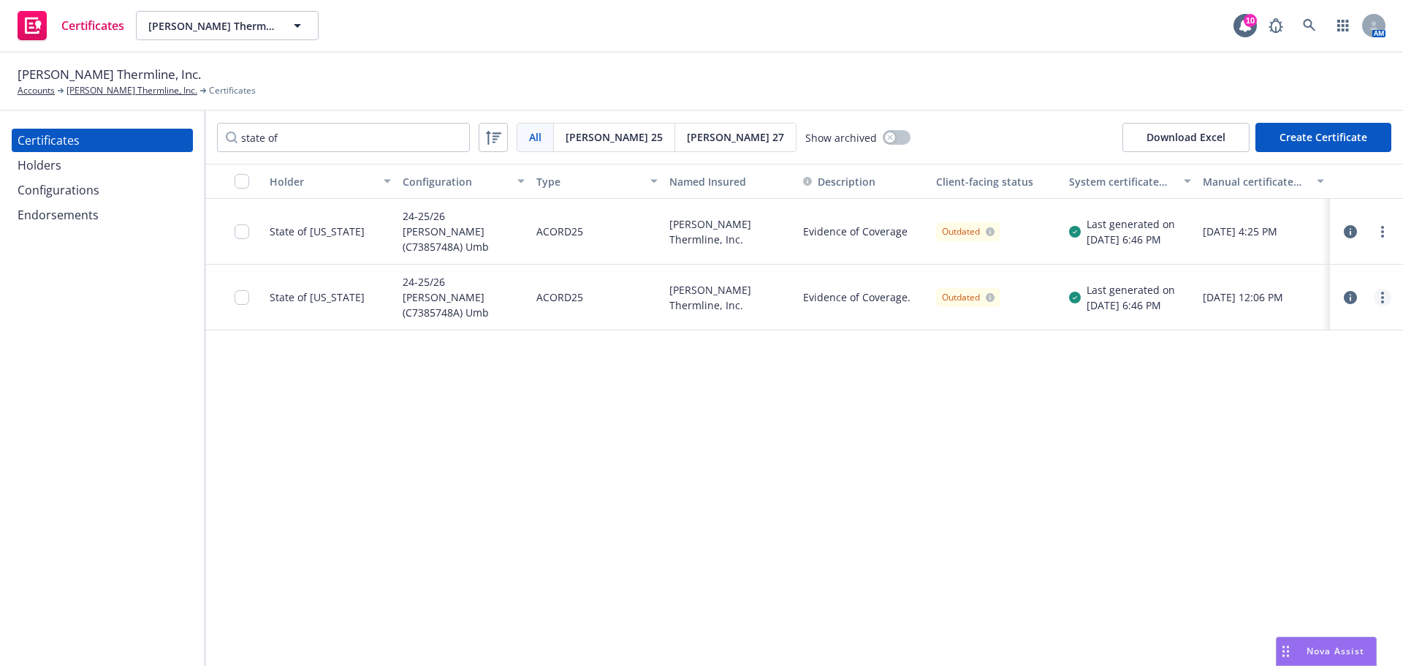
click at [1389, 293] on link "more" at bounding box center [1382, 298] width 18 height 18
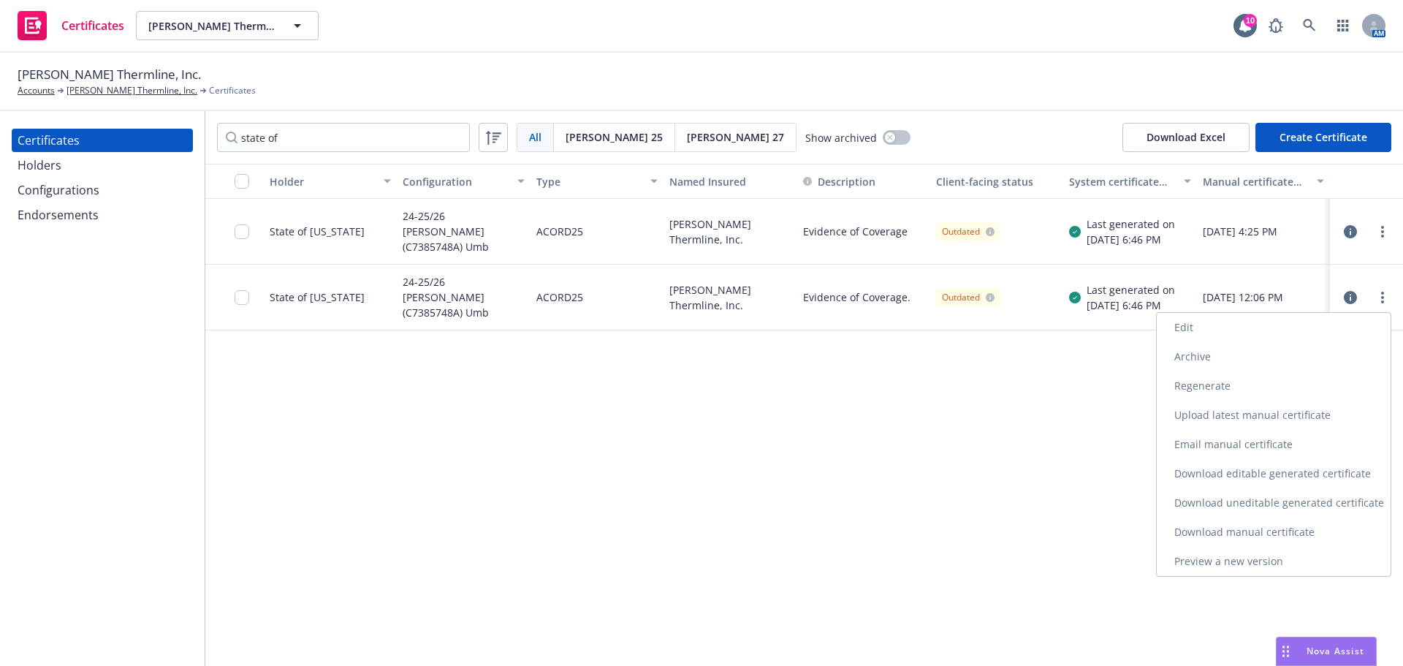
click at [1268, 504] on link "Download uneditable generated certificate" at bounding box center [1273, 502] width 234 height 29
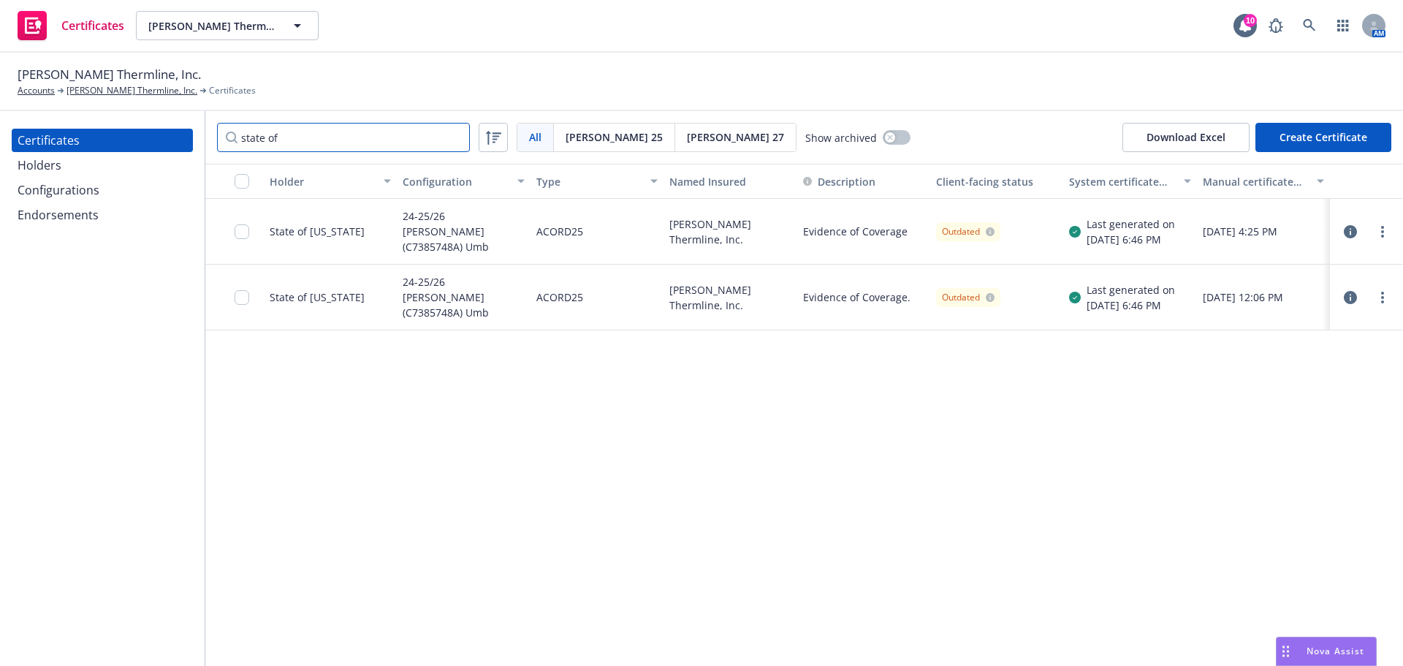
click at [307, 141] on input "state of" at bounding box center [343, 137] width 253 height 29
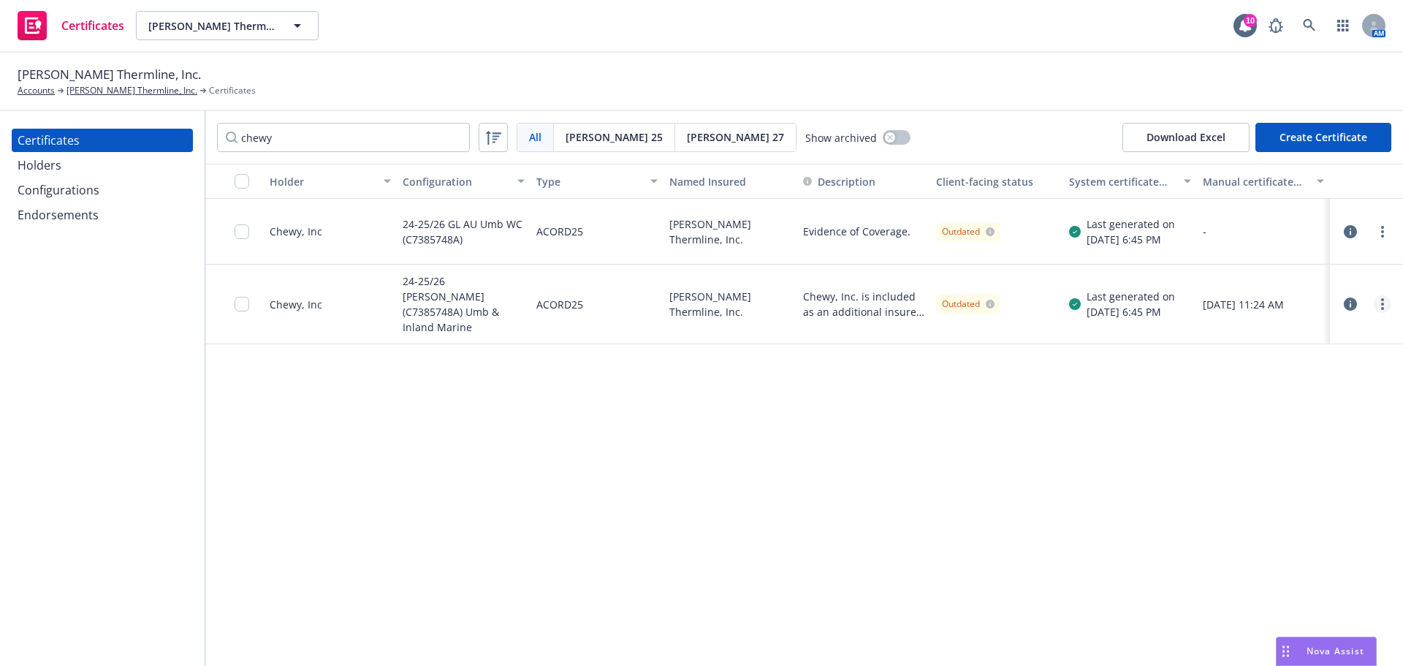
click at [1377, 297] on link "more" at bounding box center [1382, 304] width 18 height 18
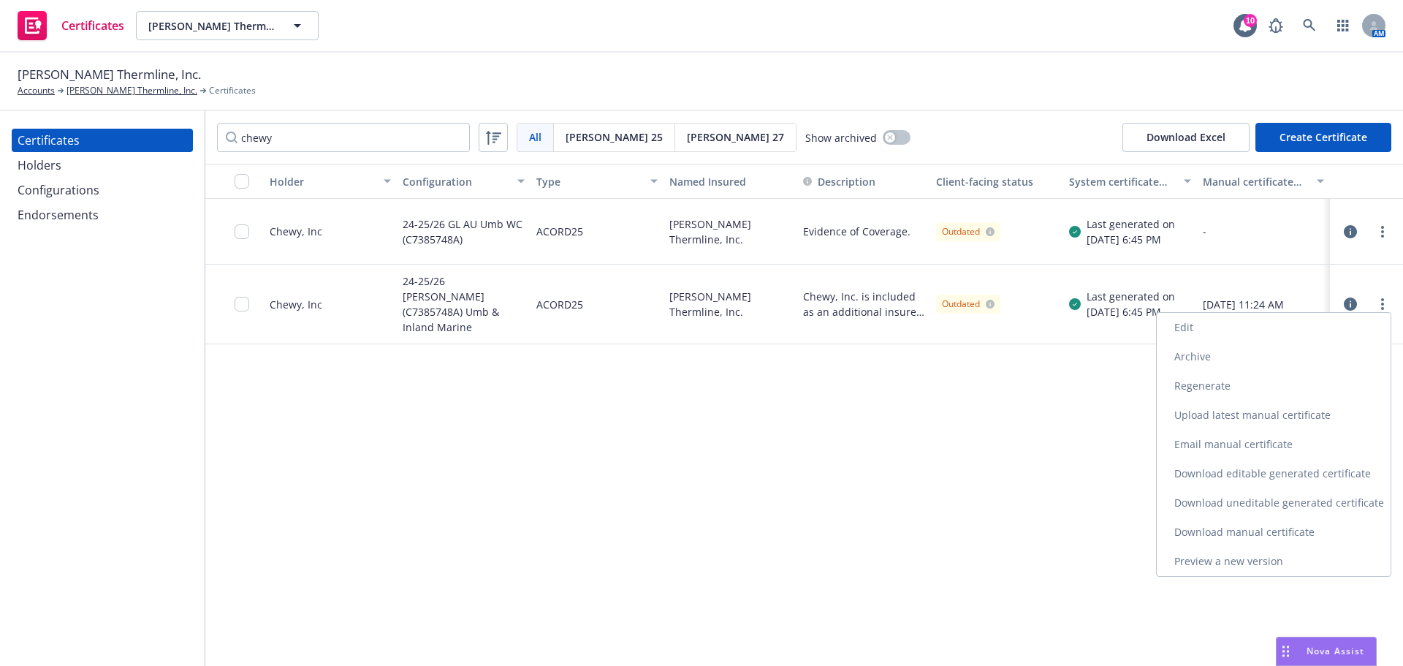
click at [1300, 500] on link "Download uneditable generated certificate" at bounding box center [1273, 502] width 234 height 29
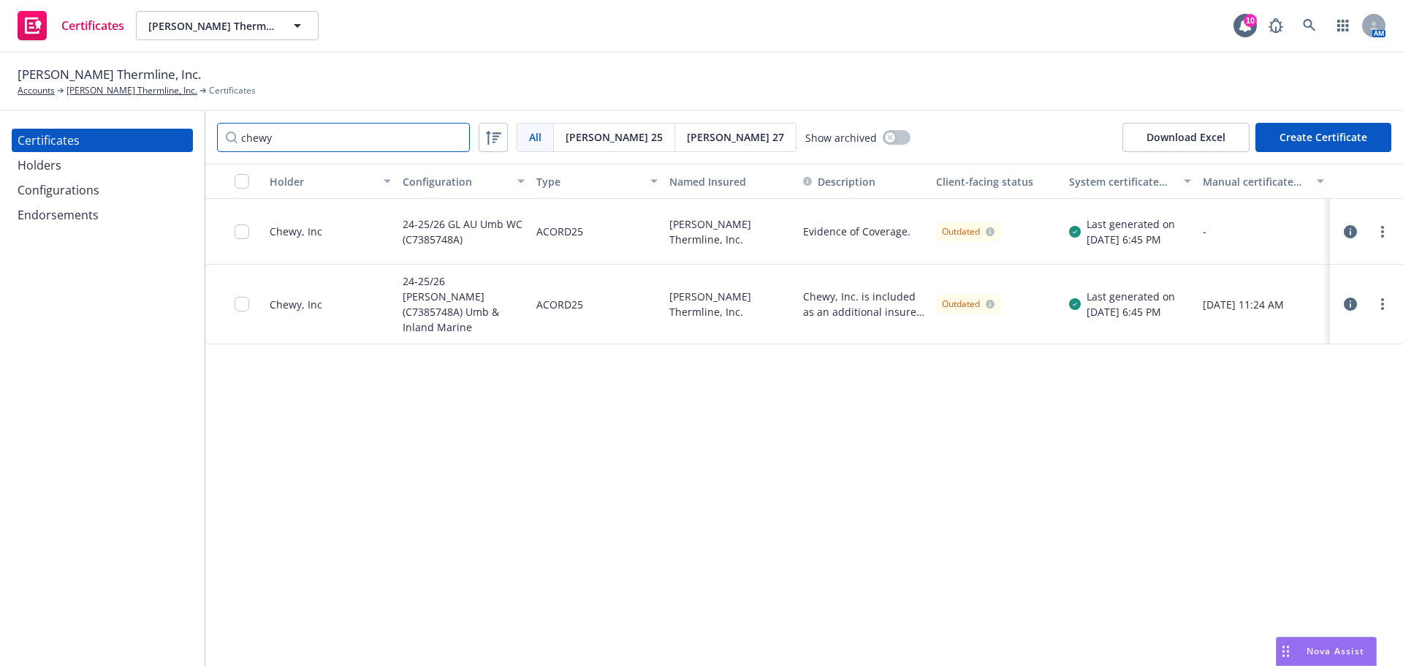
click at [397, 135] on input "chewy" at bounding box center [343, 137] width 253 height 29
click at [396, 135] on input "chewy" at bounding box center [343, 137] width 253 height 29
click at [394, 135] on input "chewy" at bounding box center [343, 137] width 253 height 29
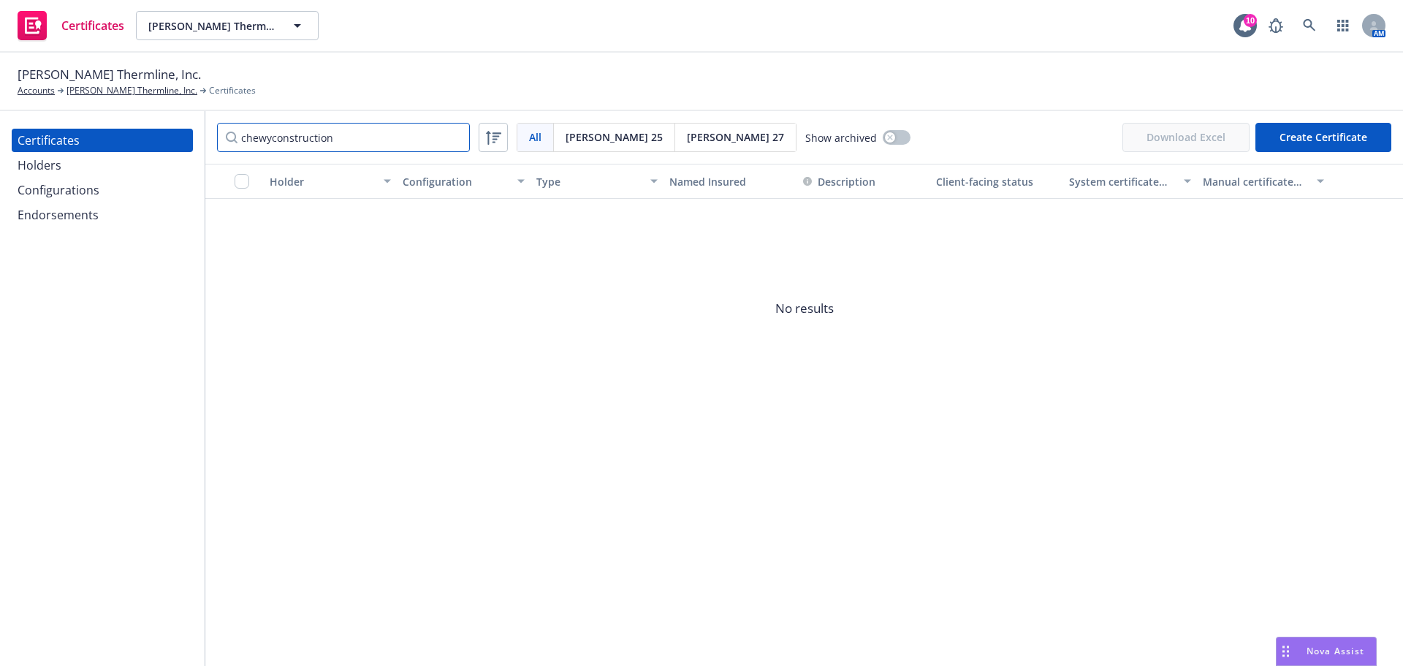
click at [394, 135] on input "chewyconstruction" at bounding box center [343, 137] width 253 height 29
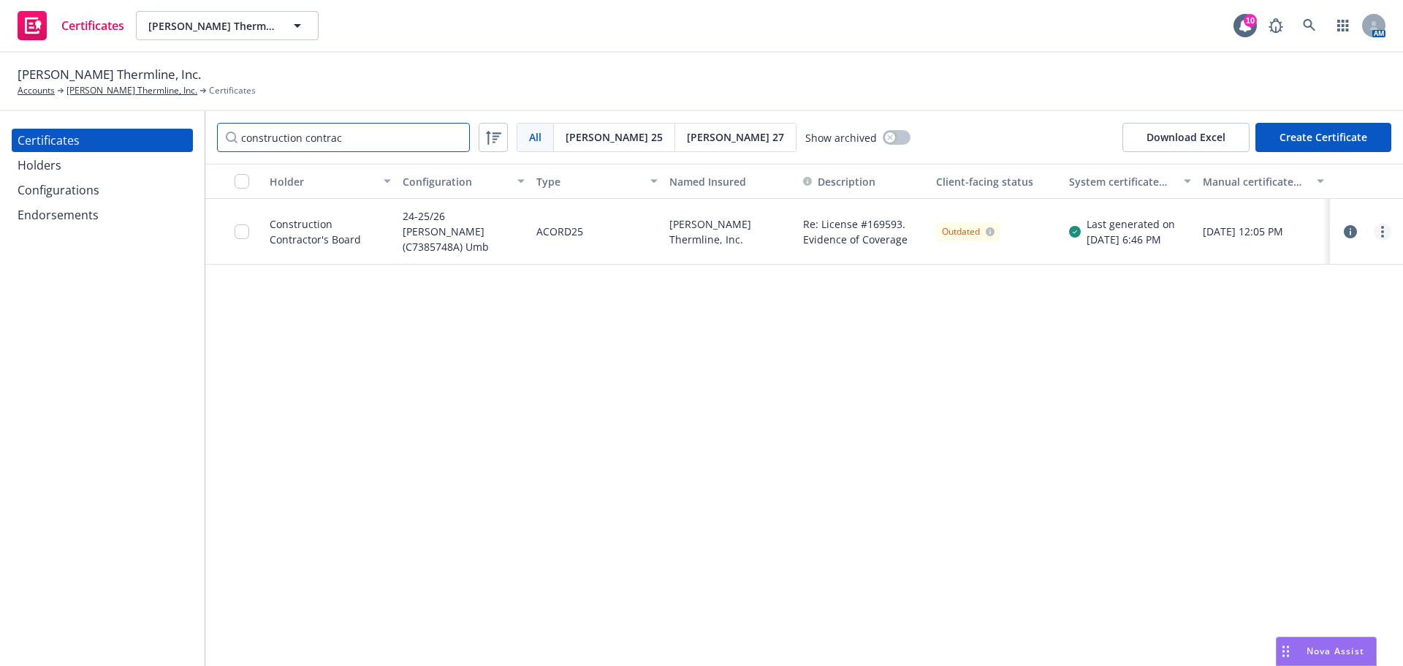
type input "construction contrac"
click at [1383, 229] on icon "more" at bounding box center [1382, 232] width 3 height 12
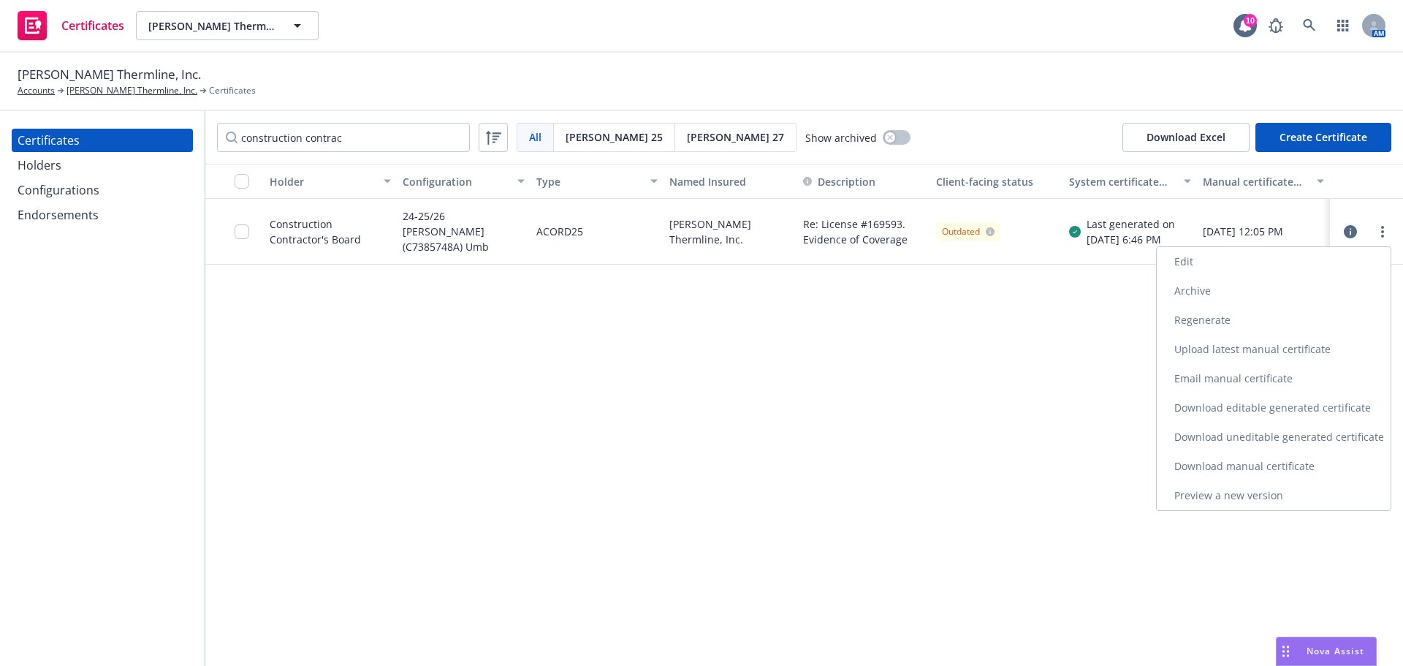
click at [1297, 435] on link "Download uneditable generated certificate" at bounding box center [1273, 436] width 234 height 29
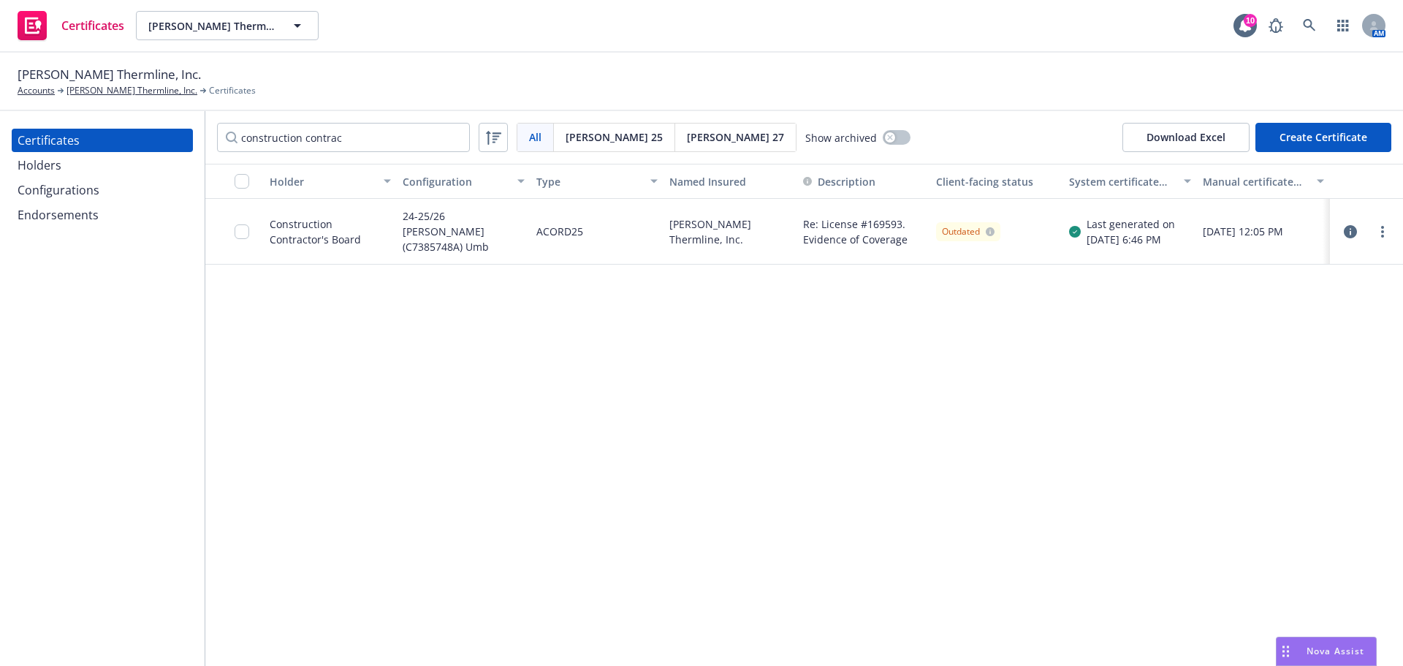
click at [107, 165] on div "Holders" at bounding box center [102, 164] width 169 height 23
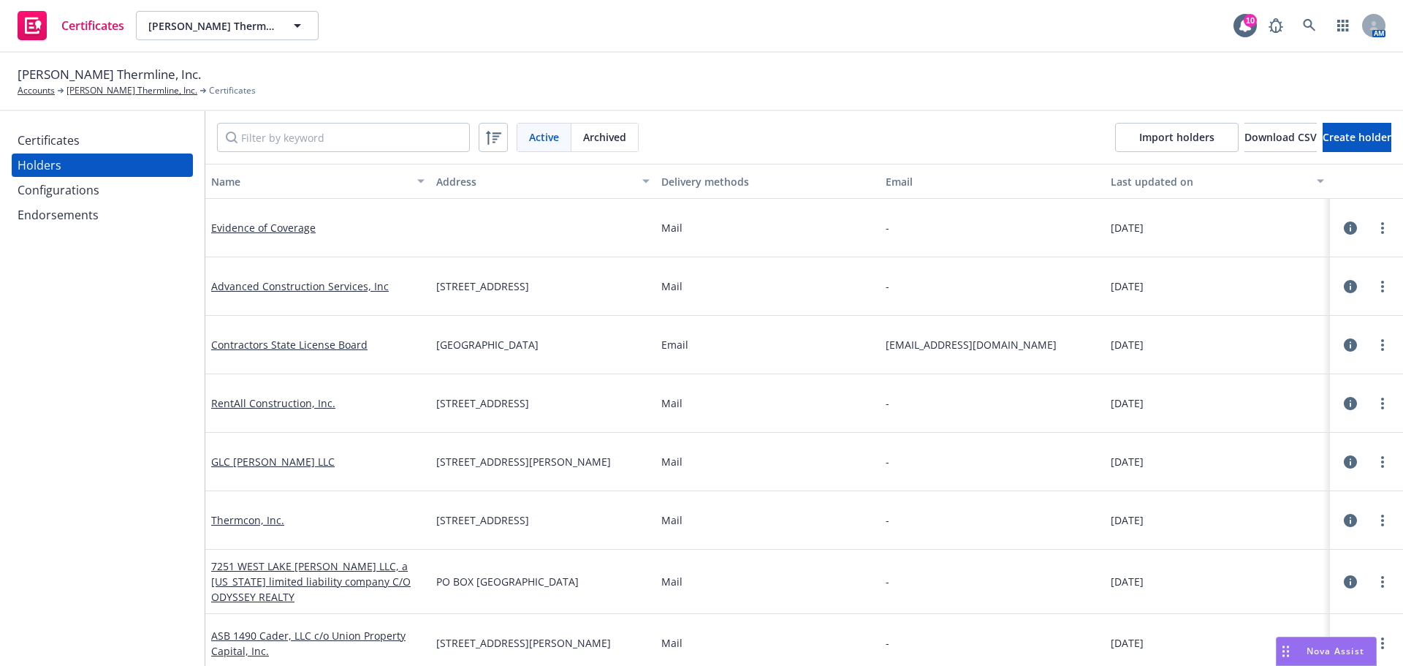
click at [104, 145] on div "Certificates" at bounding box center [102, 140] width 169 height 23
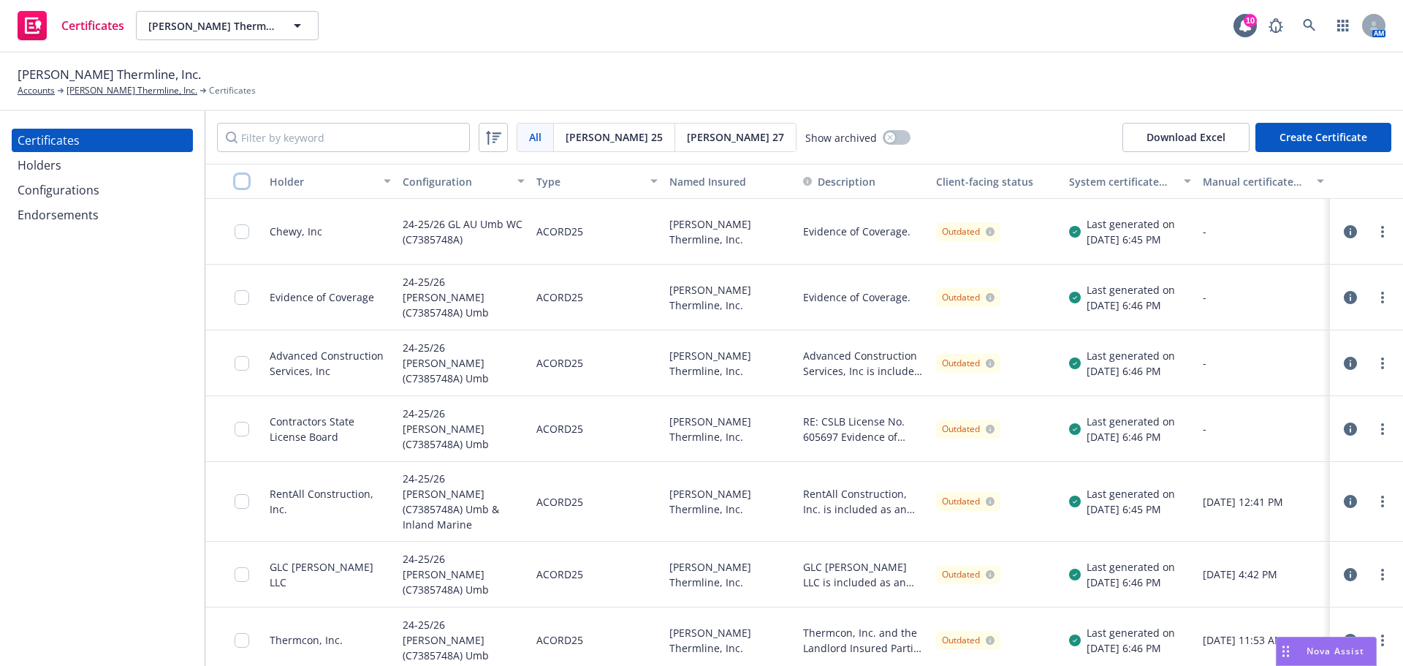
click at [237, 180] on input "checkbox" at bounding box center [242, 181] width 15 height 15
click at [749, 647] on div "29 selected Download certificates Other actions Unselect all" at bounding box center [702, 632] width 442 height 41
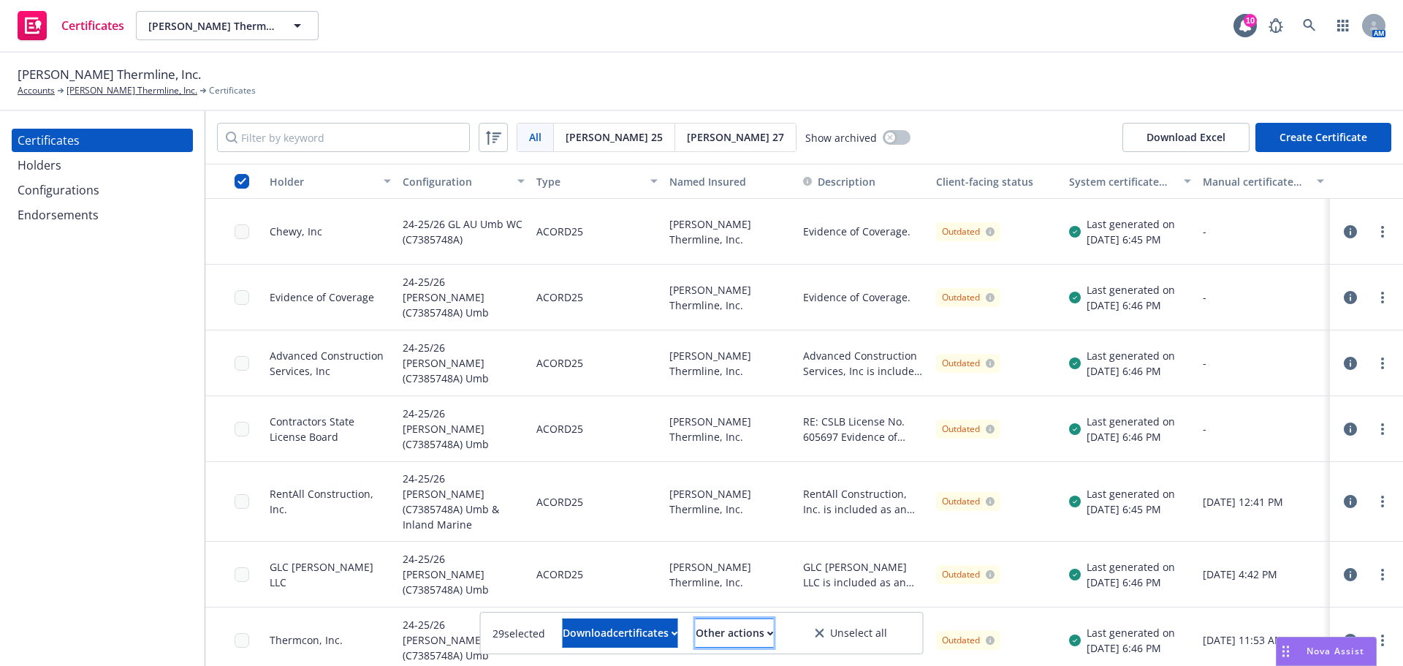
click at [752, 634] on div "Other actions" at bounding box center [734, 633] width 78 height 28
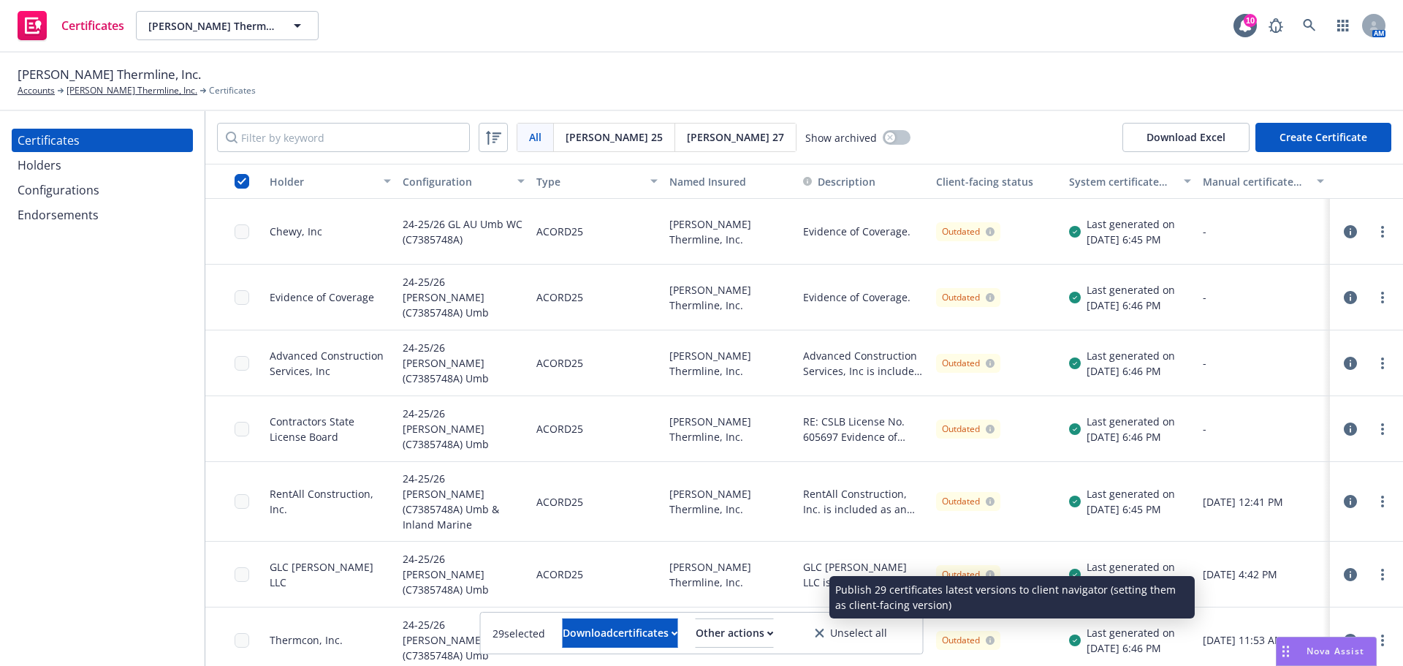
click at [752, 606] on link "Publish certificates" at bounding box center [706, 596] width 140 height 29
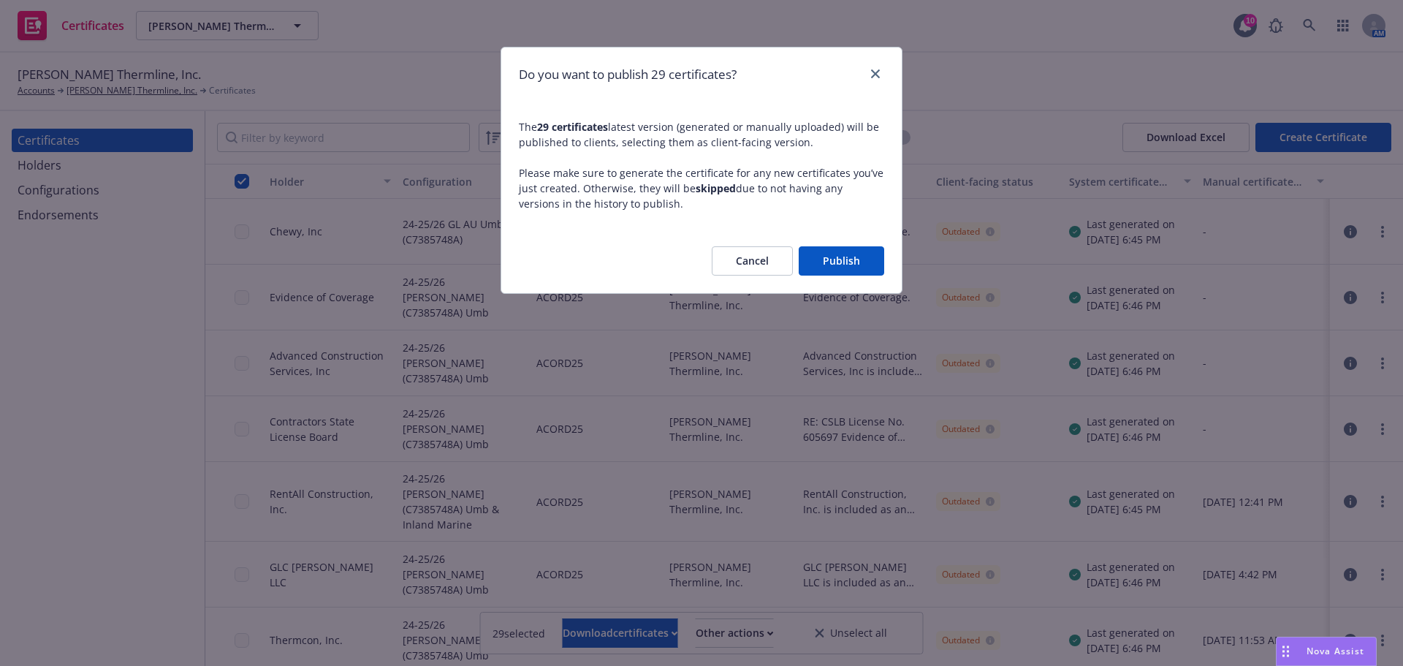
click at [836, 269] on button "Publish" at bounding box center [840, 260] width 85 height 29
